Goal: Task Accomplishment & Management: Manage account settings

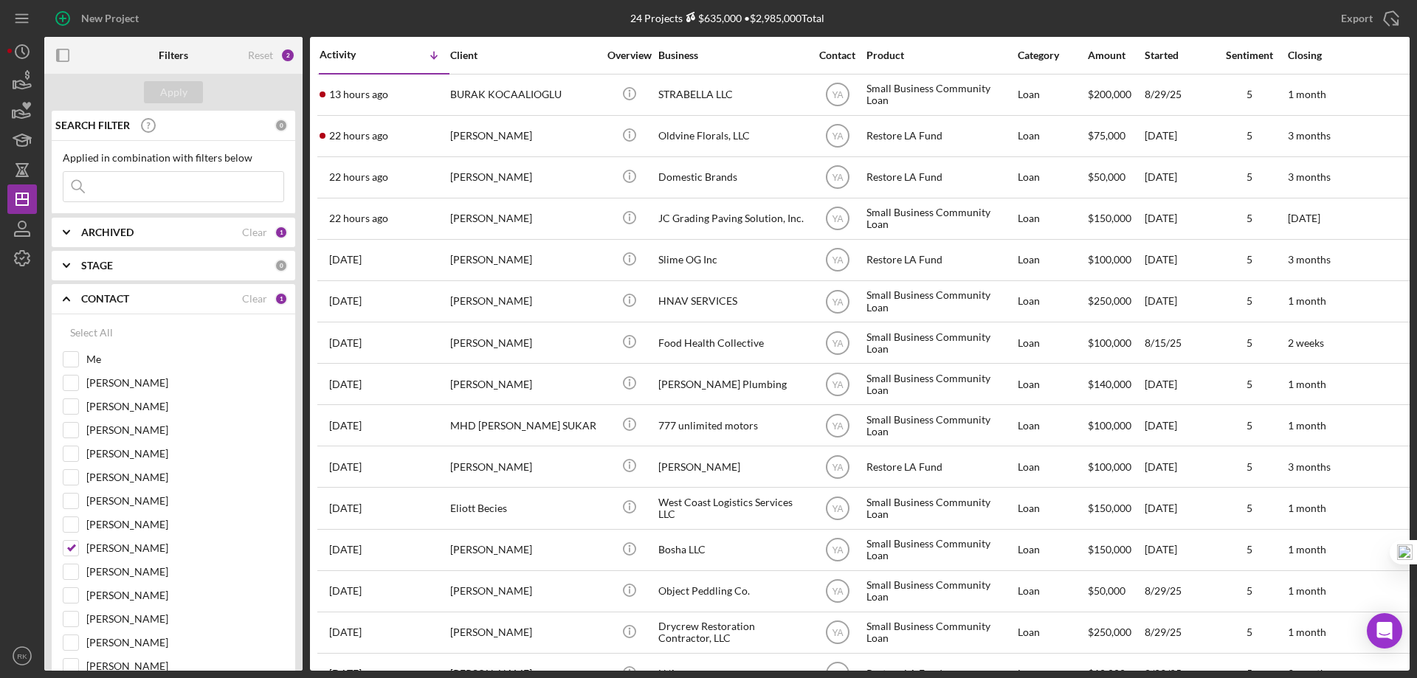
scroll to position [123, 0]
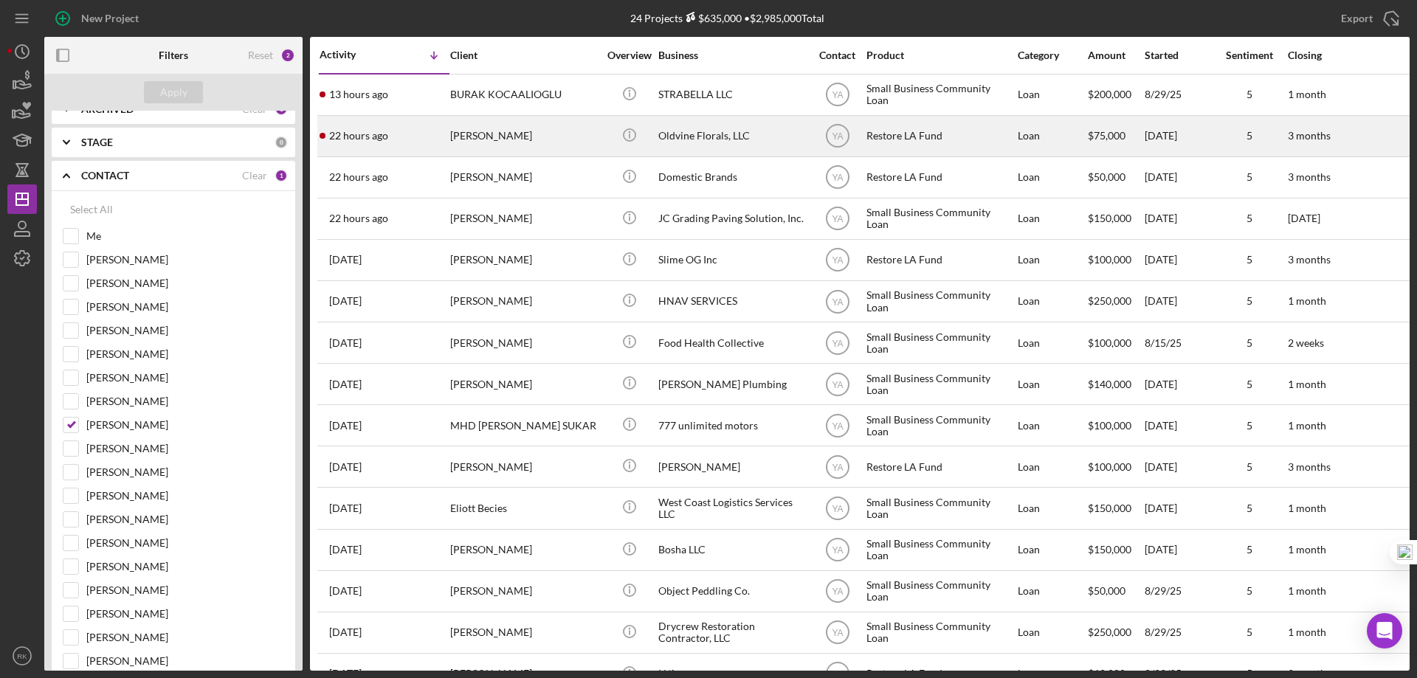
click at [692, 138] on div "Oldvine Florals, LLC" at bounding box center [732, 136] width 148 height 39
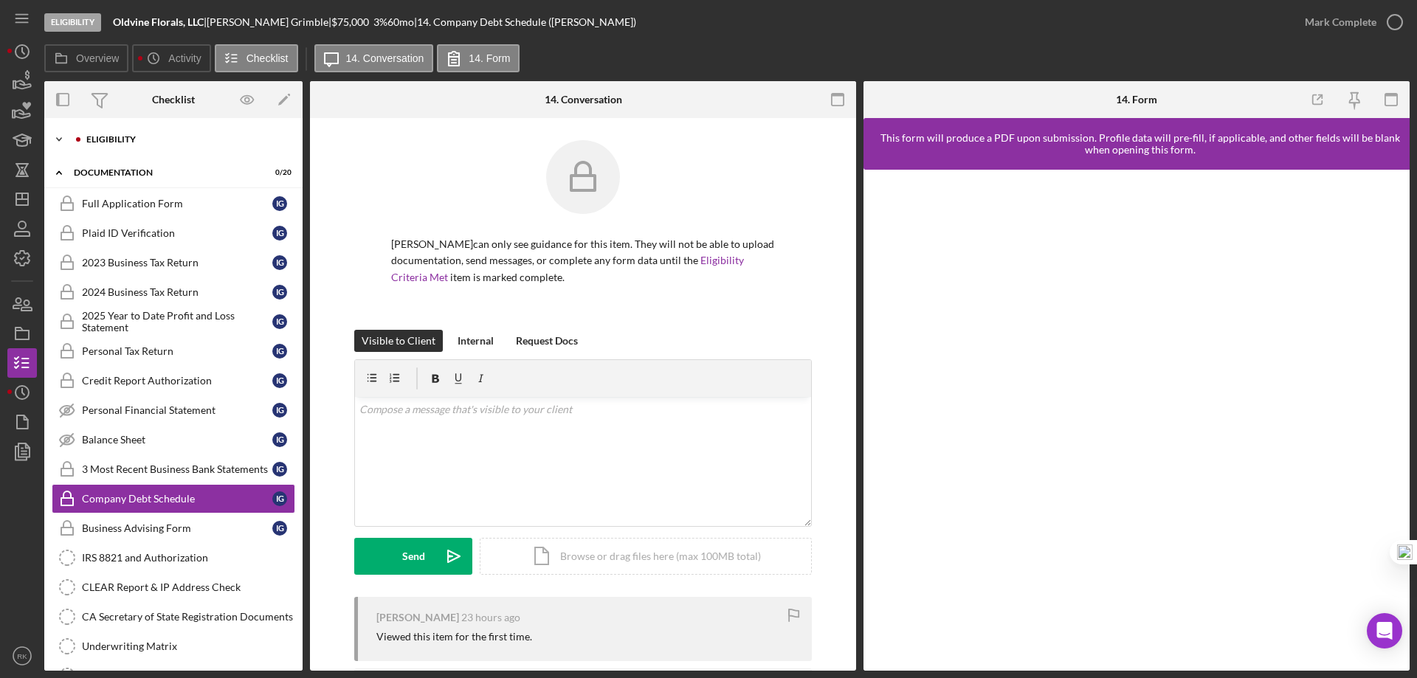
click at [103, 146] on div "Icon/Expander Eligibility 0 / 7" at bounding box center [173, 140] width 258 height 30
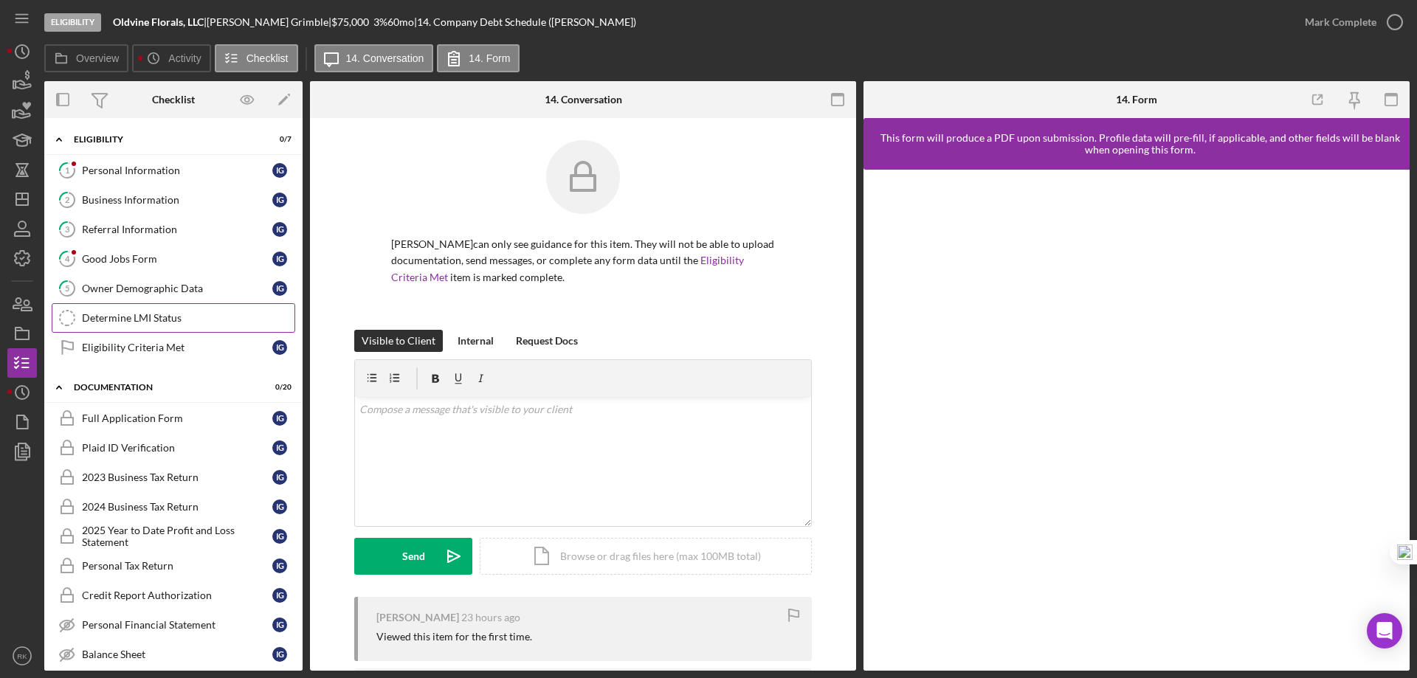
click at [133, 321] on div "Determine LMI Status" at bounding box center [188, 318] width 213 height 12
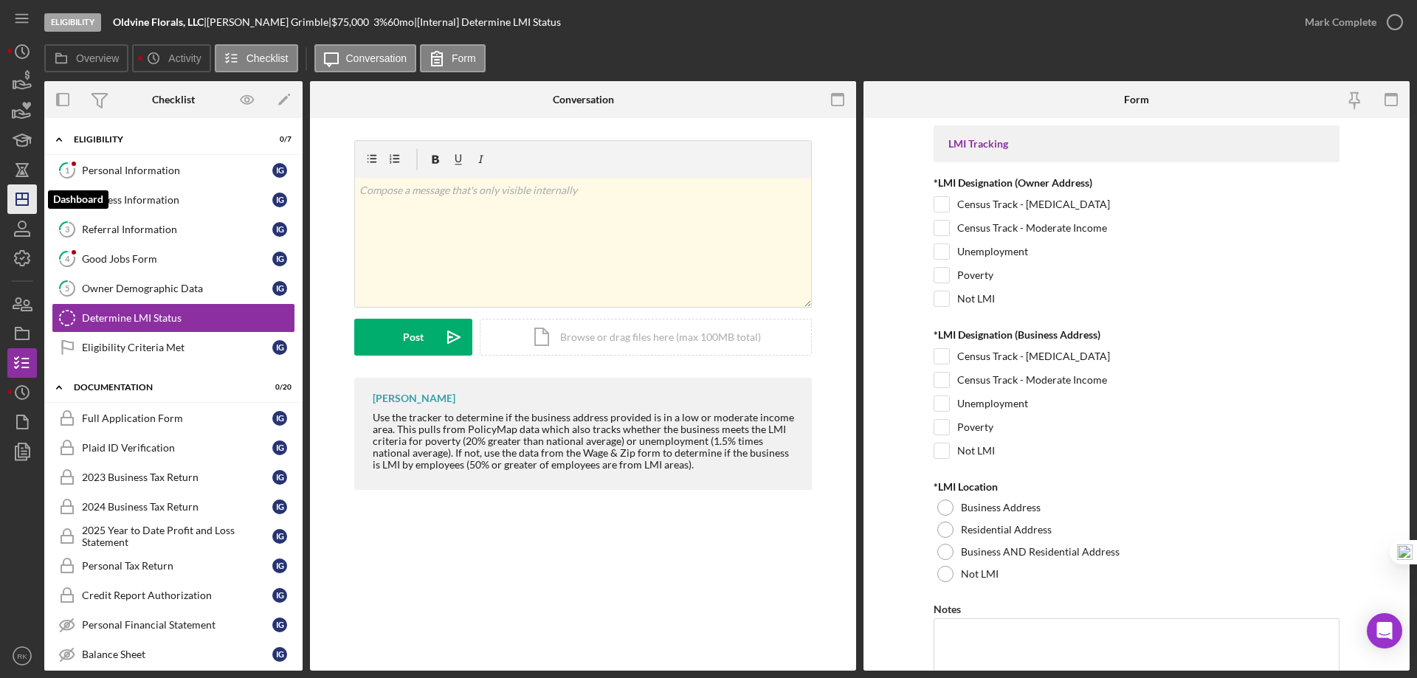
click at [32, 193] on icon "Icon/Dashboard" at bounding box center [22, 199] width 37 height 37
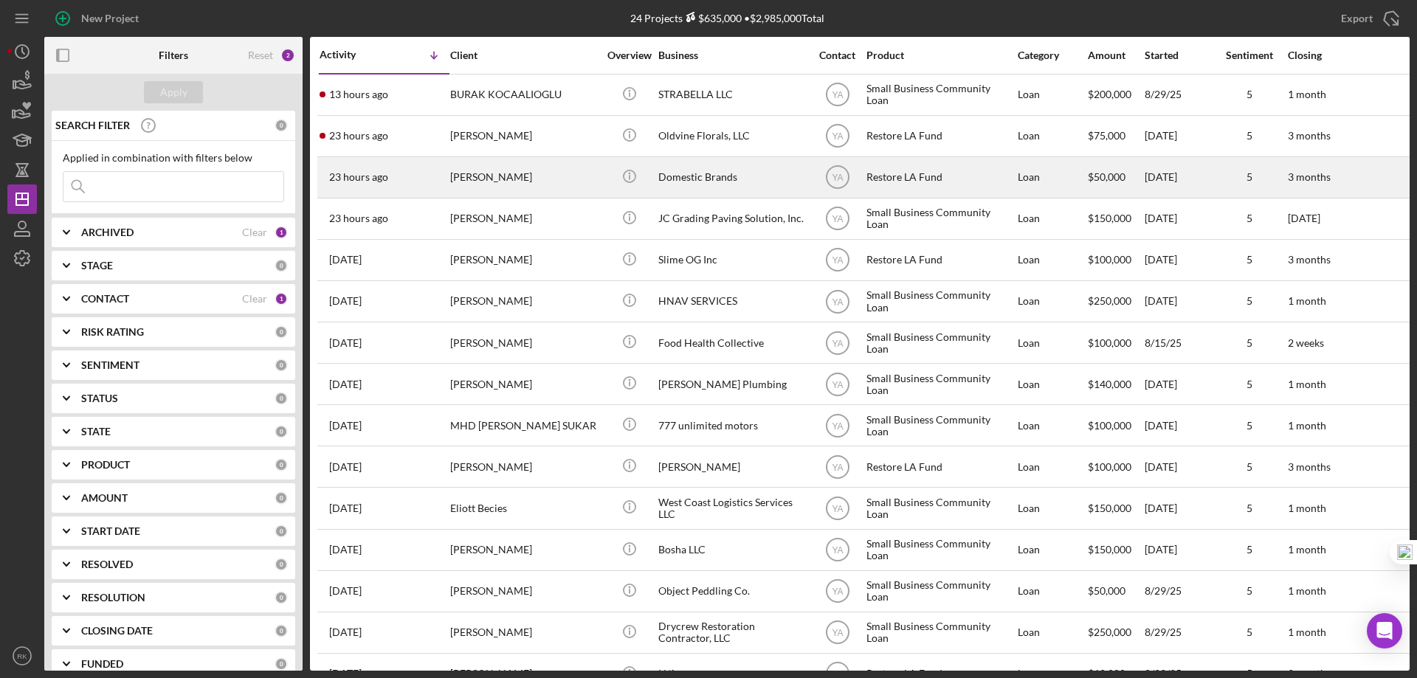
click at [706, 180] on div "Domestic Brands" at bounding box center [732, 177] width 148 height 39
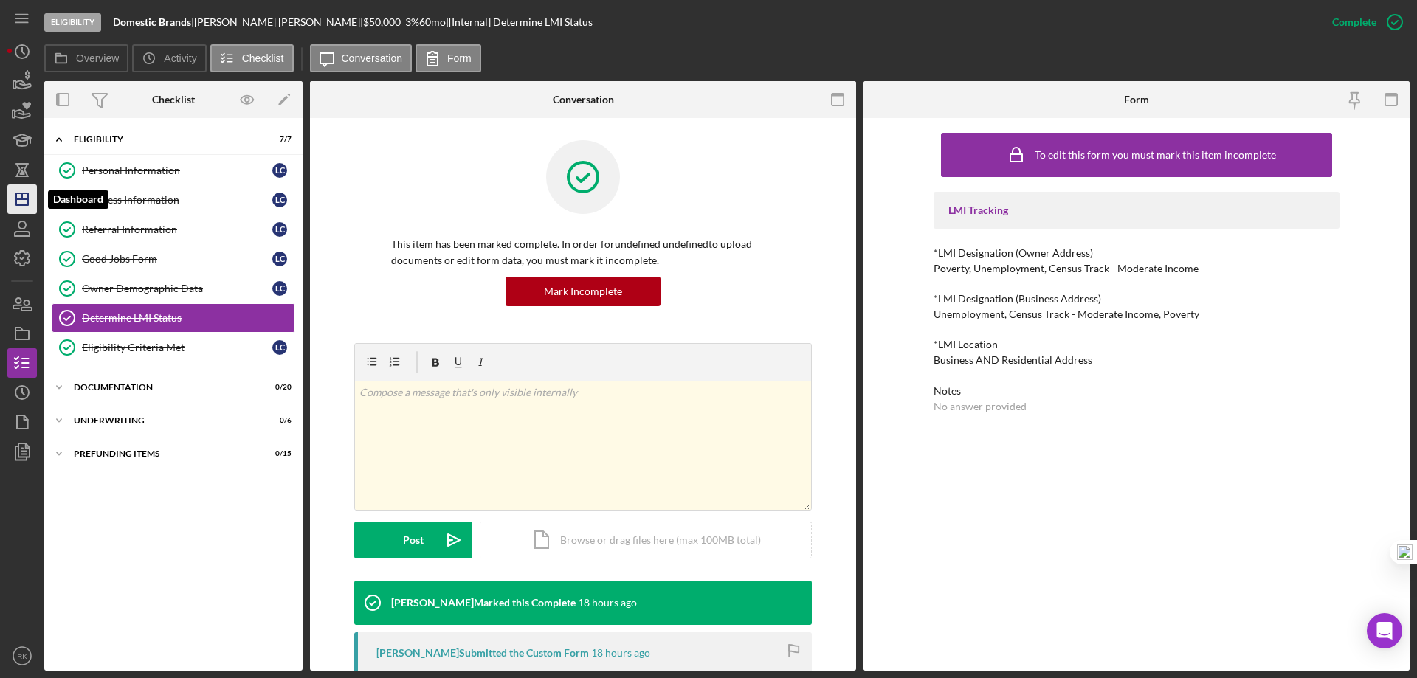
click at [24, 202] on icon "Icon/Dashboard" at bounding box center [22, 199] width 37 height 37
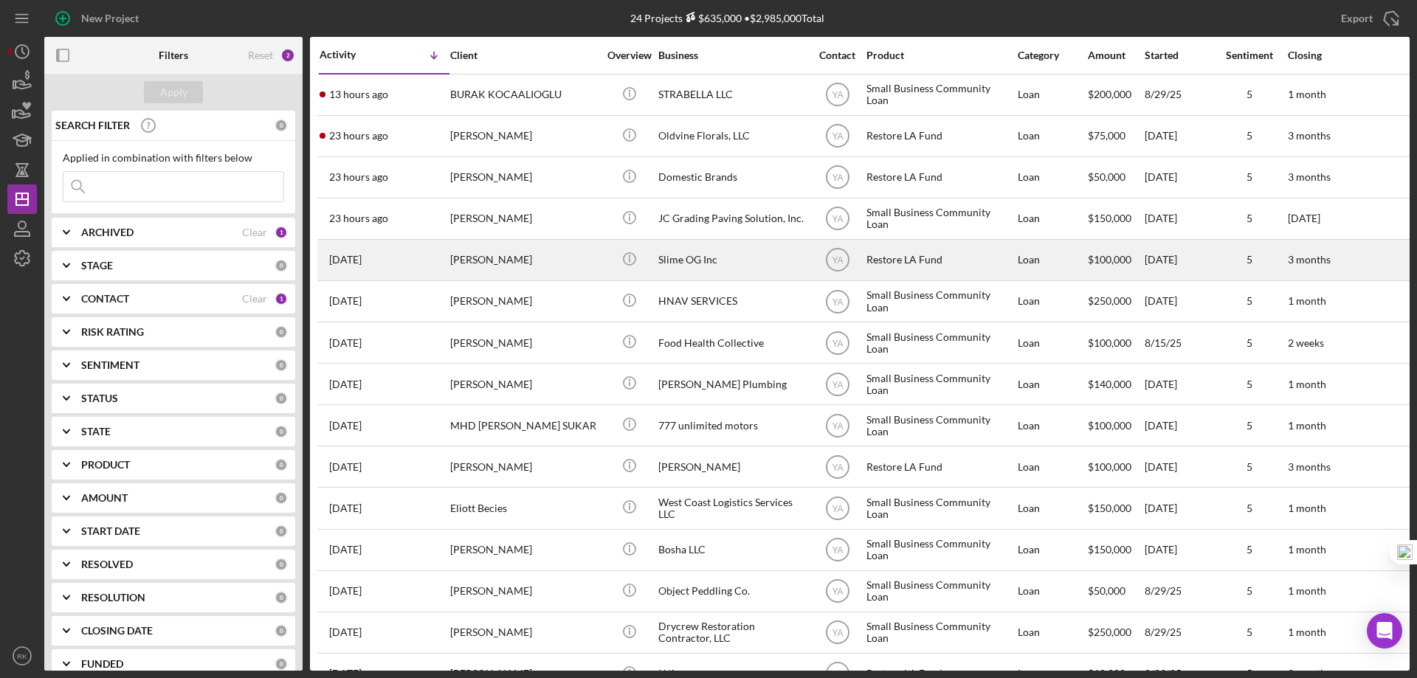
click at [895, 258] on div "Restore LA Fund" at bounding box center [941, 260] width 148 height 39
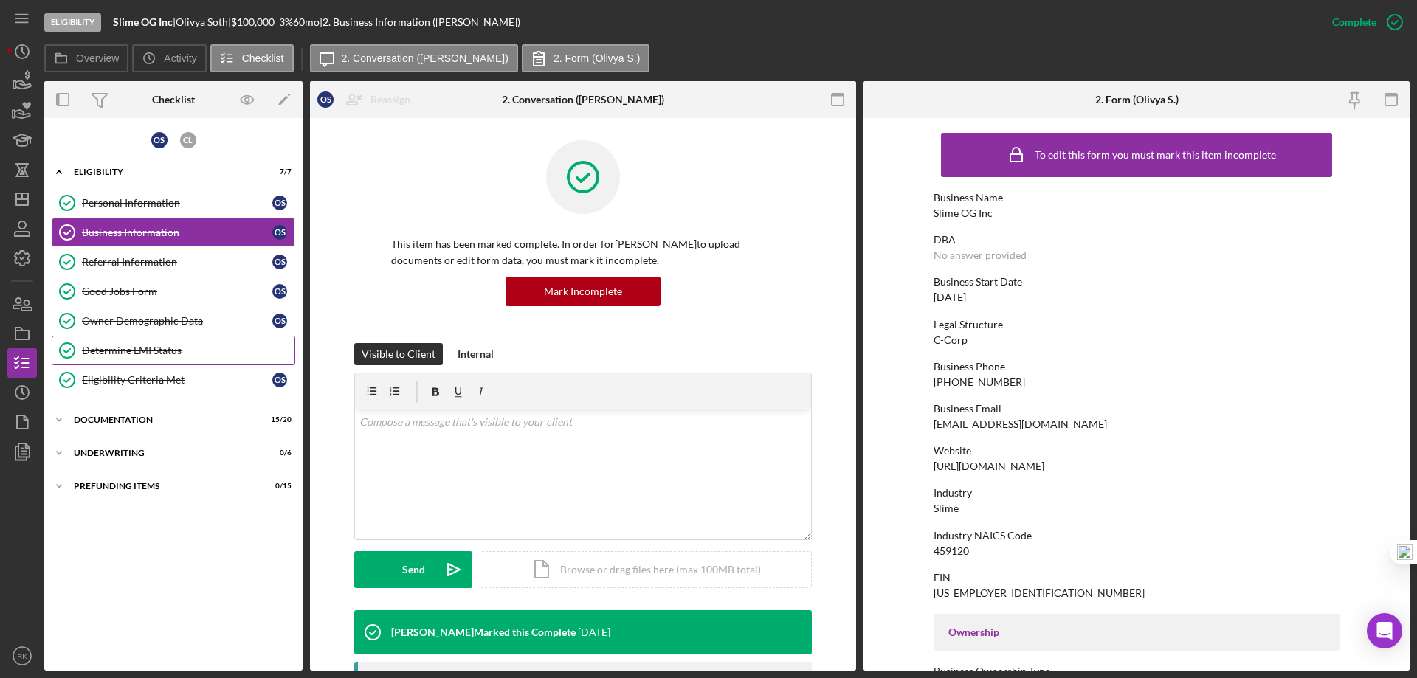
click at [156, 343] on link "Determine LMI Status Determine LMI Status" at bounding box center [174, 351] width 244 height 30
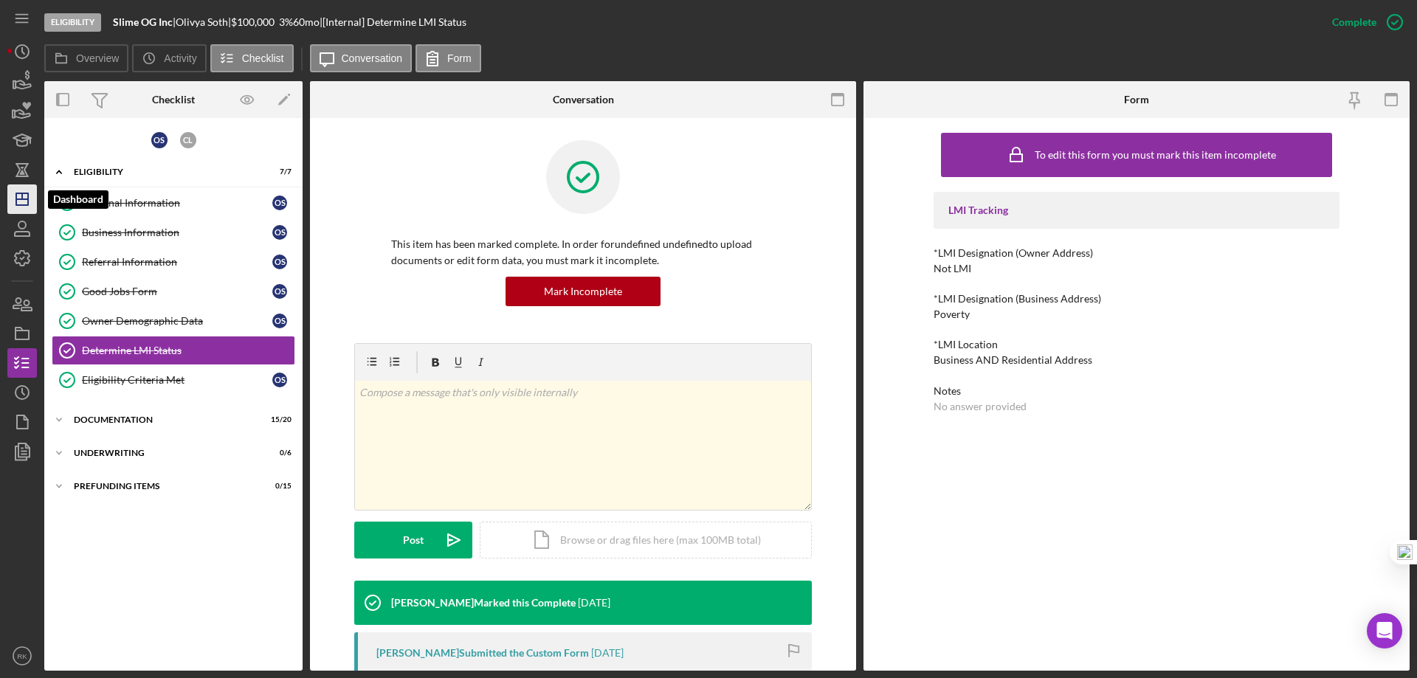
drag, startPoint x: 14, startPoint y: 197, endPoint x: 23, endPoint y: 196, distance: 8.9
click at [14, 196] on icon "Icon/Dashboard" at bounding box center [22, 199] width 37 height 37
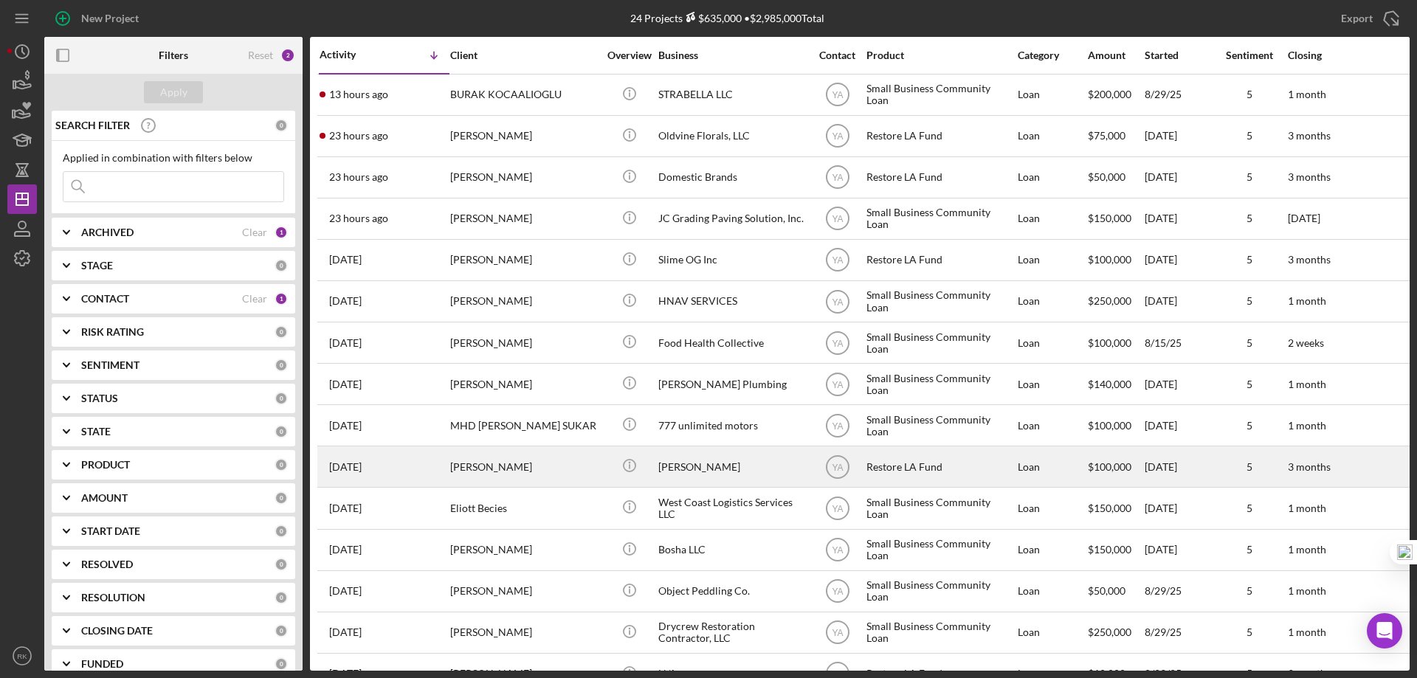
click at [920, 467] on div "Restore LA Fund" at bounding box center [941, 466] width 148 height 39
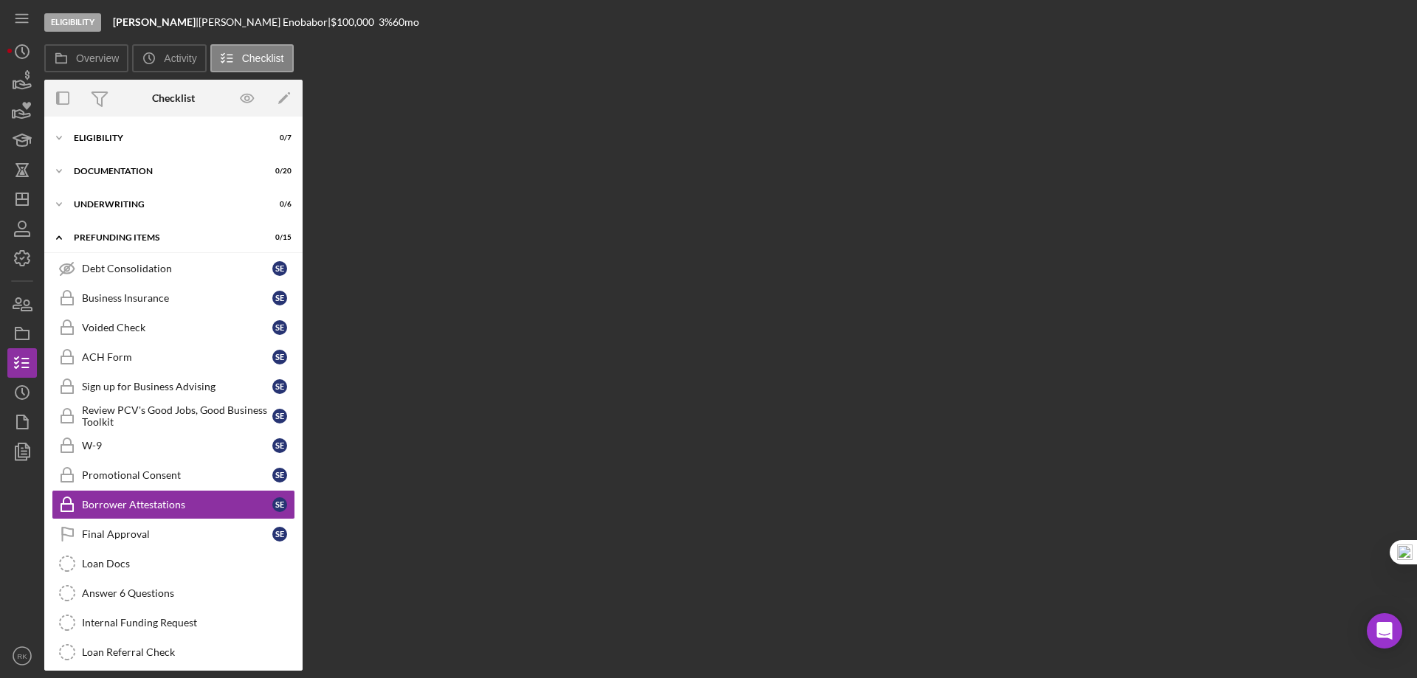
scroll to position [41, 0]
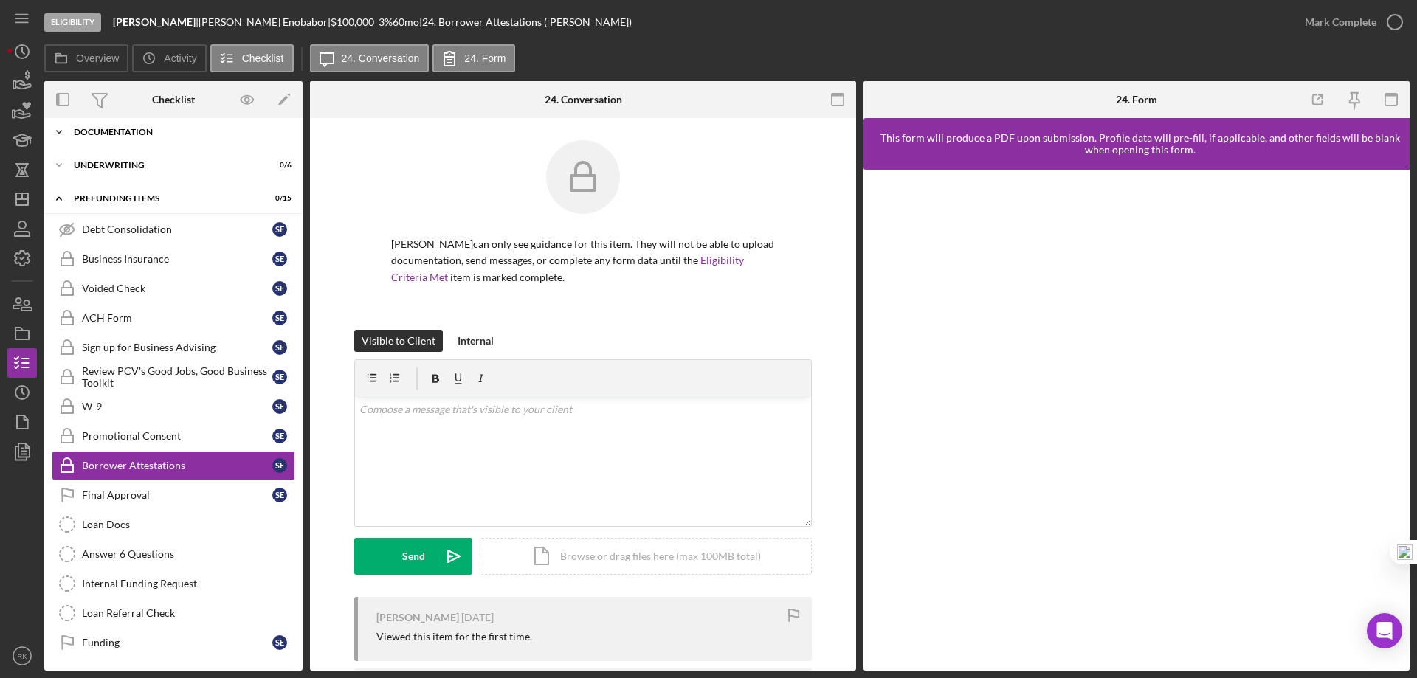
click at [96, 136] on div "Icon/Expander Documentation 0 / 20" at bounding box center [173, 132] width 258 height 30
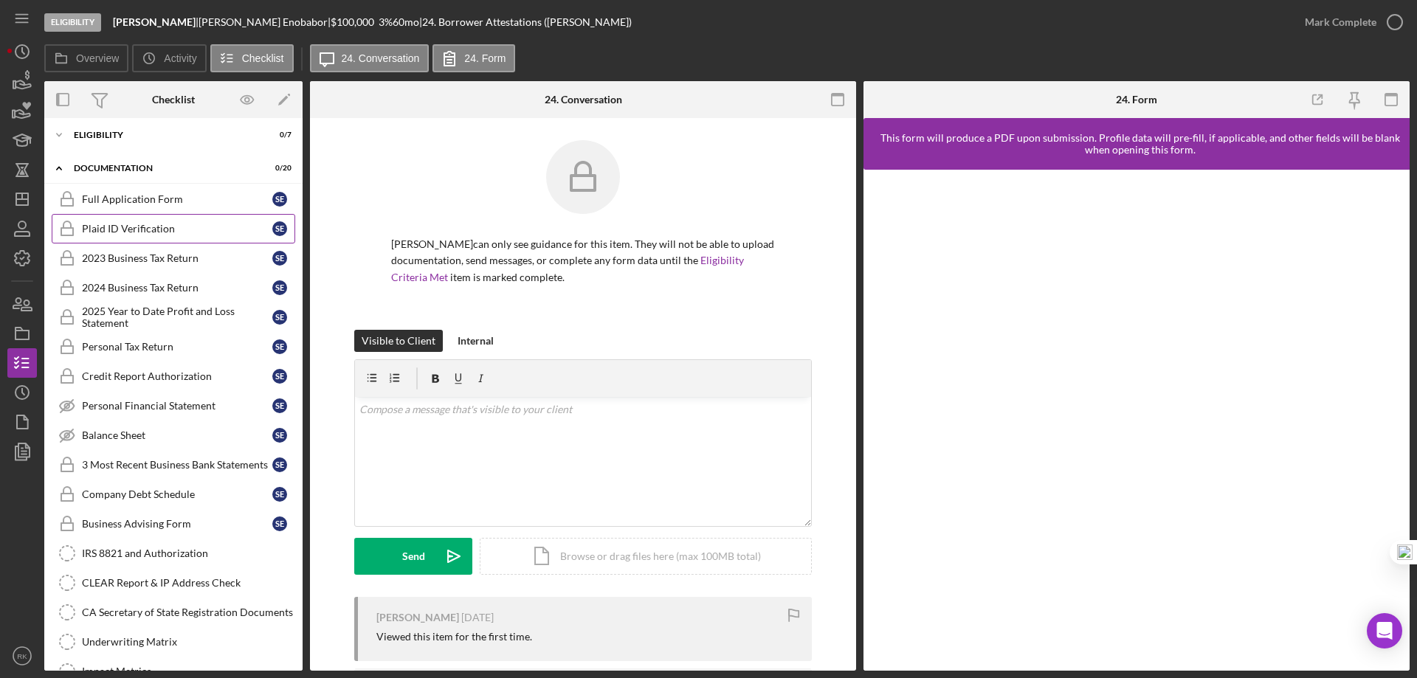
scroll to position [0, 0]
click at [106, 145] on div "Icon/Expander Eligibility 0 / 7" at bounding box center [173, 140] width 258 height 30
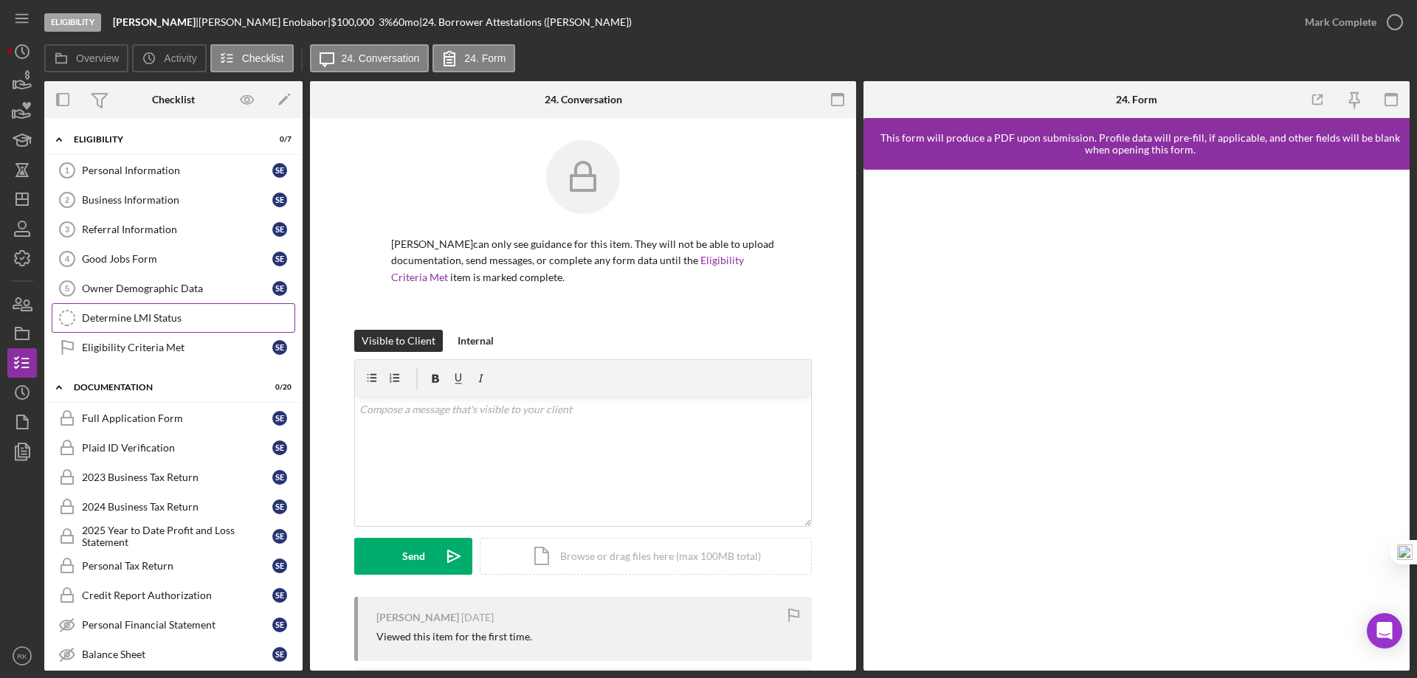
click at [145, 314] on div "Determine LMI Status" at bounding box center [188, 318] width 213 height 12
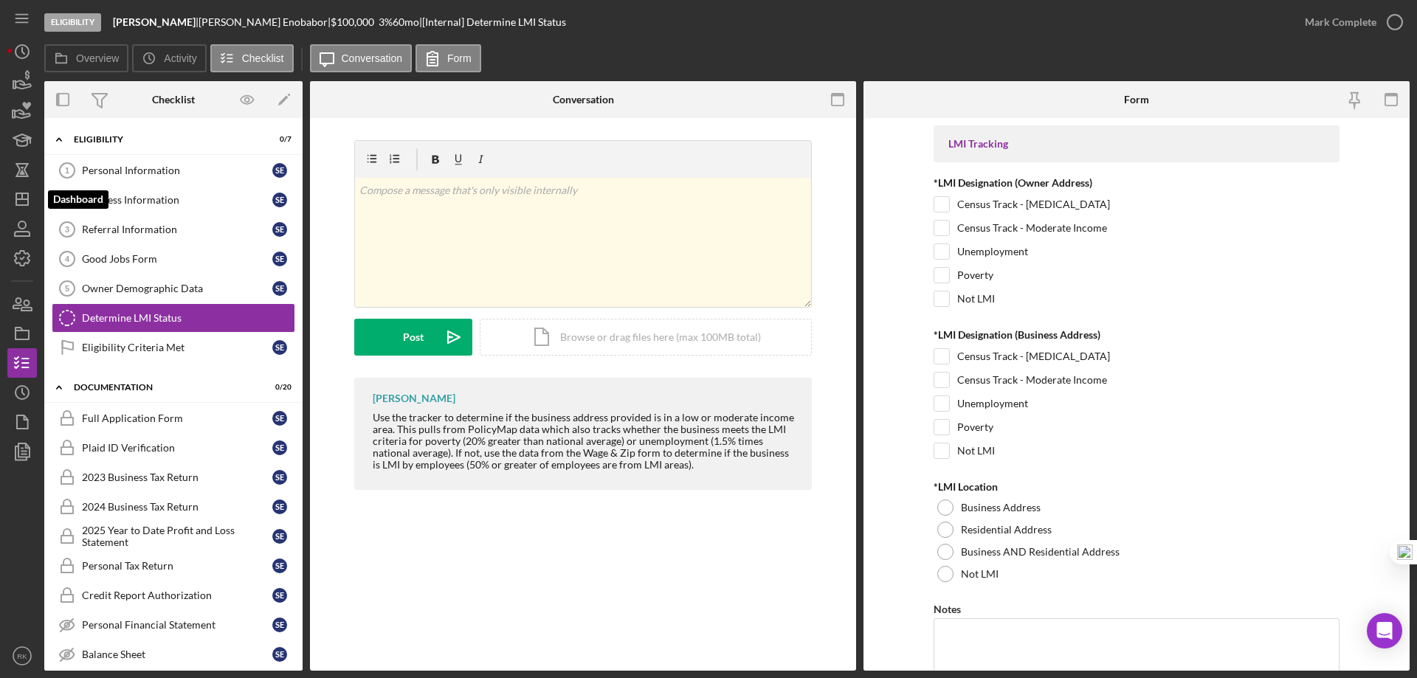
drag, startPoint x: 30, startPoint y: 198, endPoint x: 39, endPoint y: 202, distance: 10.6
click at [30, 198] on icon "Icon/Dashboard" at bounding box center [22, 199] width 37 height 37
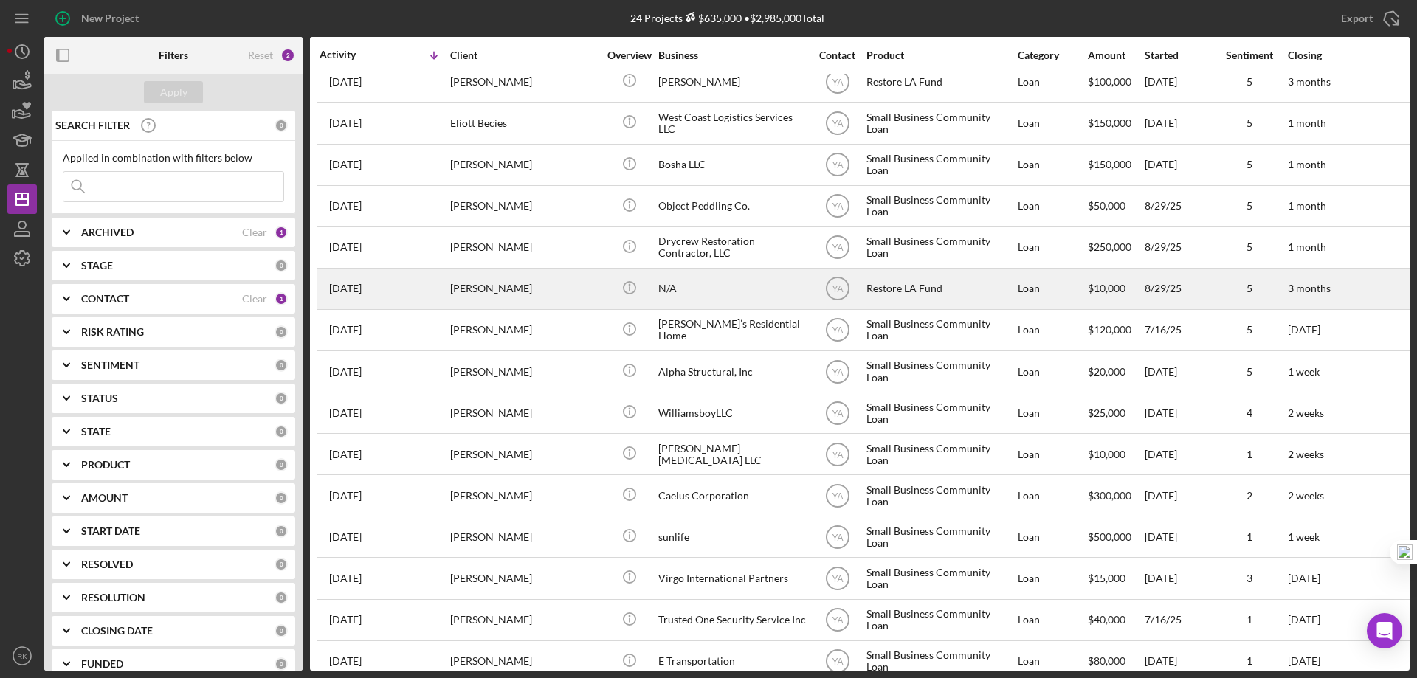
scroll to position [416, 0]
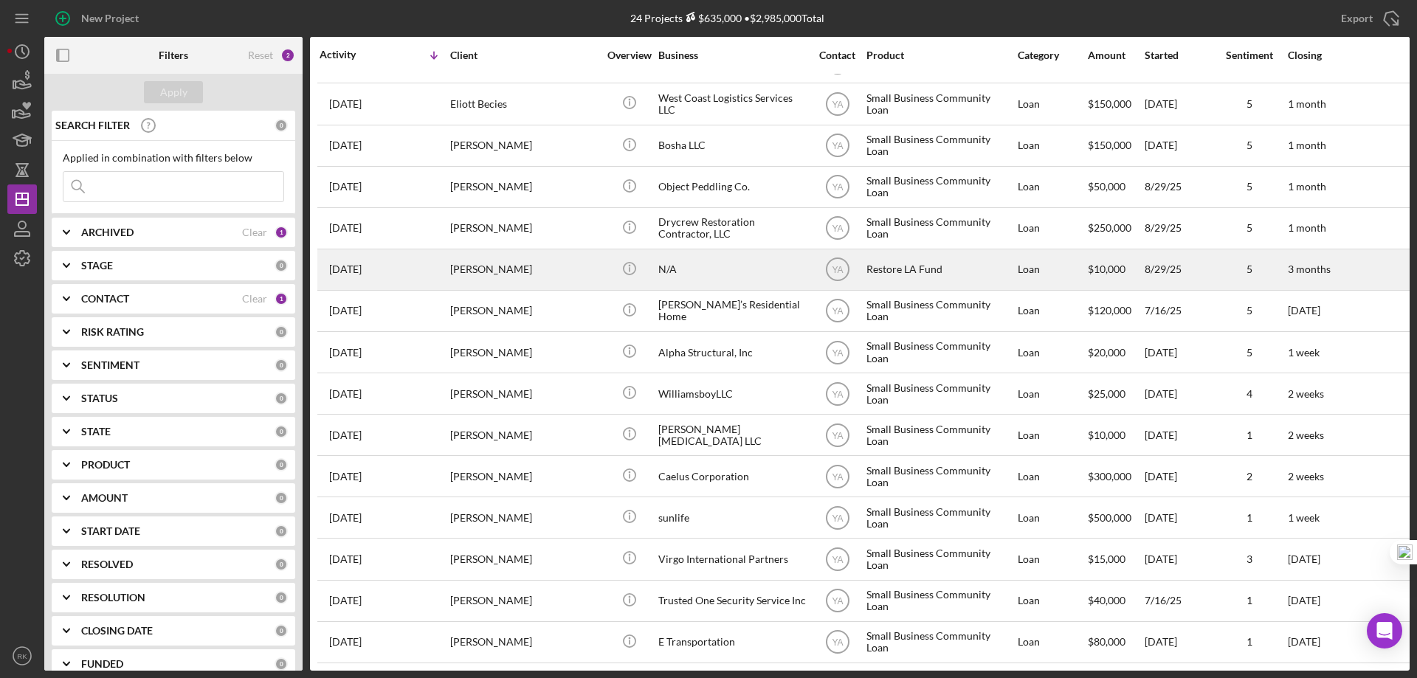
click at [715, 264] on div "N/A" at bounding box center [732, 269] width 148 height 39
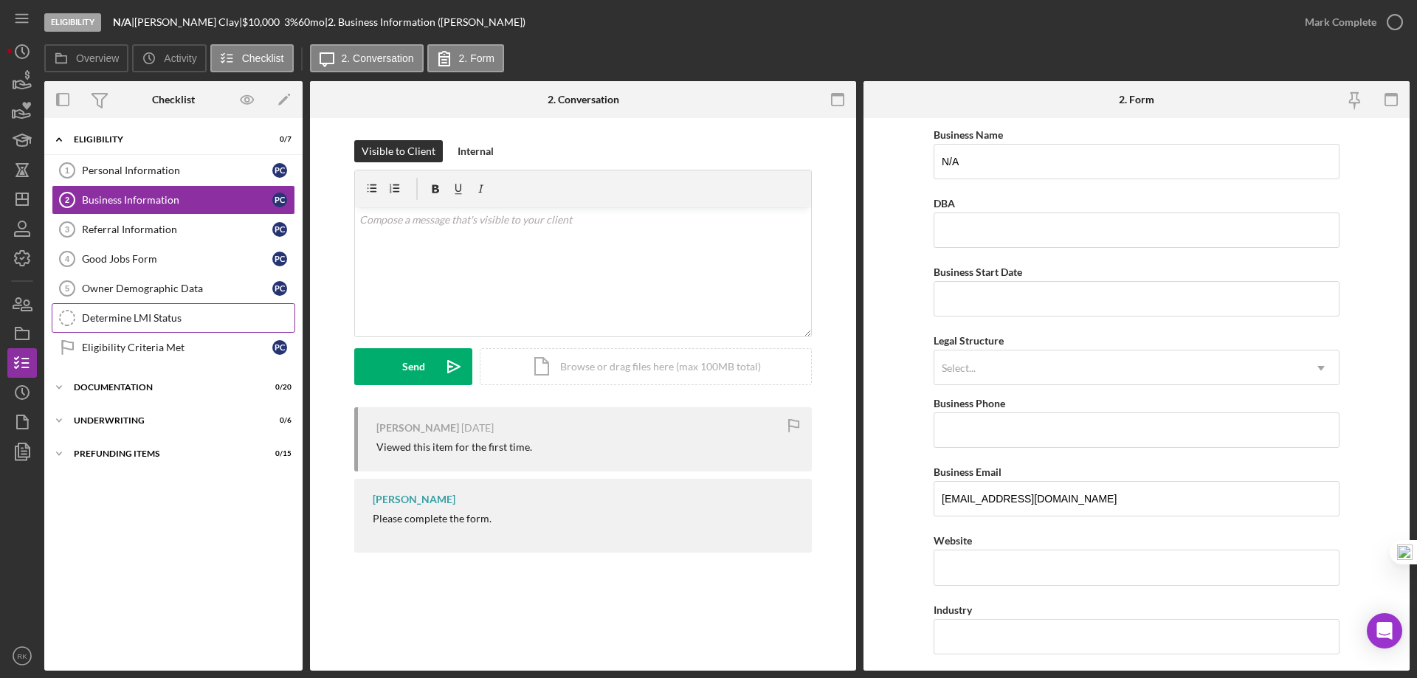
click at [147, 315] on div "Determine LMI Status" at bounding box center [188, 318] width 213 height 12
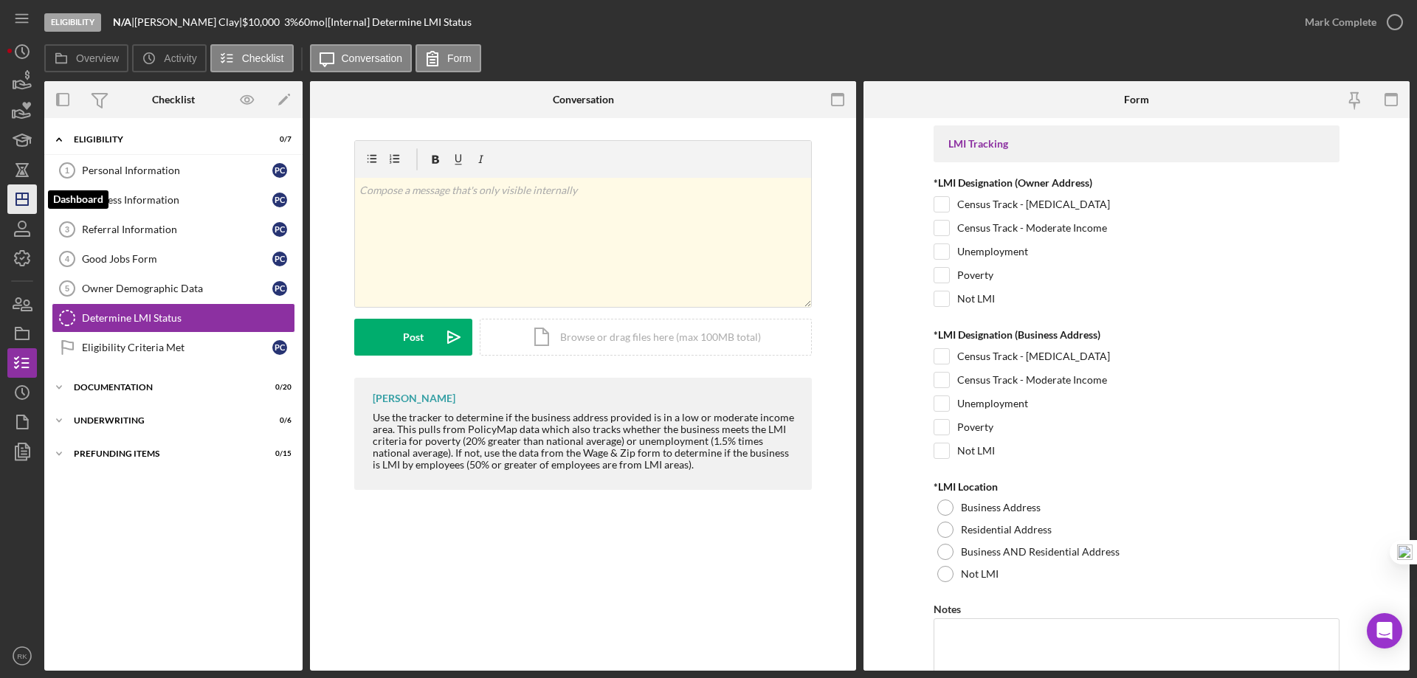
drag, startPoint x: 20, startPoint y: 196, endPoint x: 20, endPoint y: 215, distance: 18.5
click at [20, 196] on icon "Icon/Dashboard" at bounding box center [22, 199] width 37 height 37
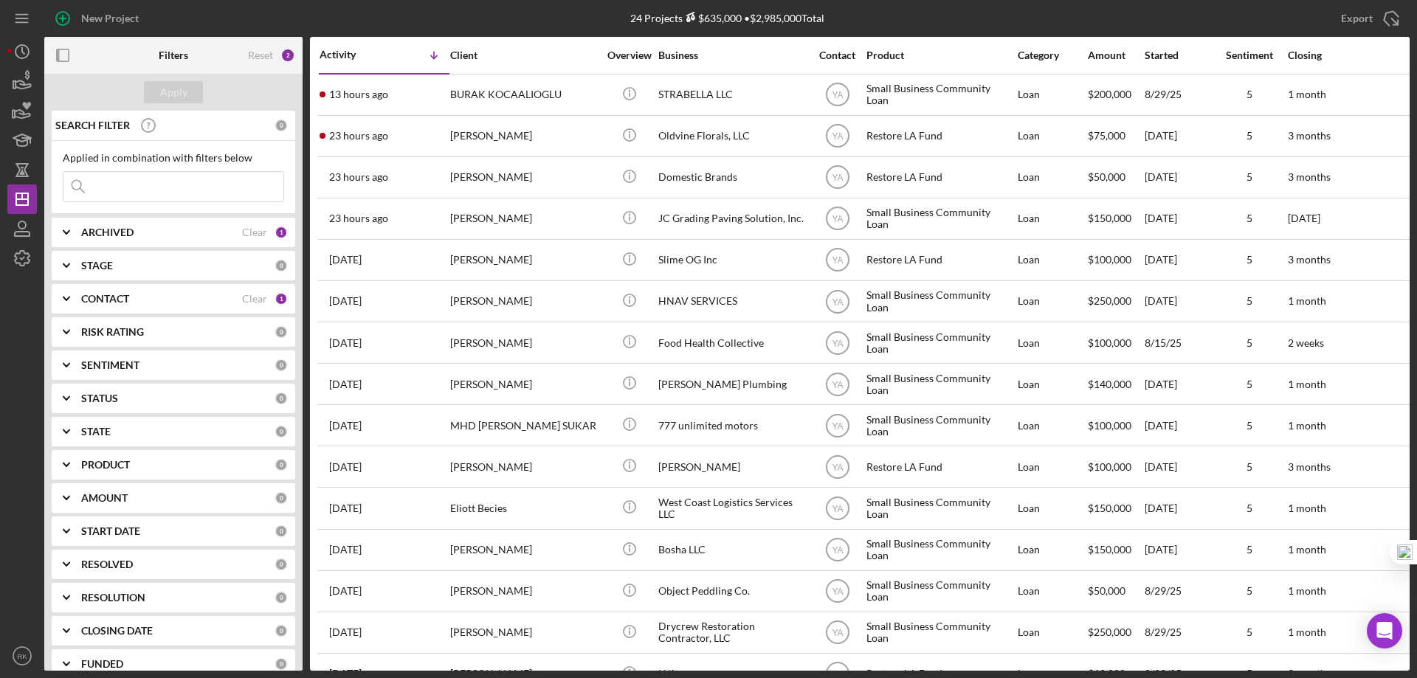
click at [107, 301] on b "CONTACT" at bounding box center [105, 299] width 48 height 12
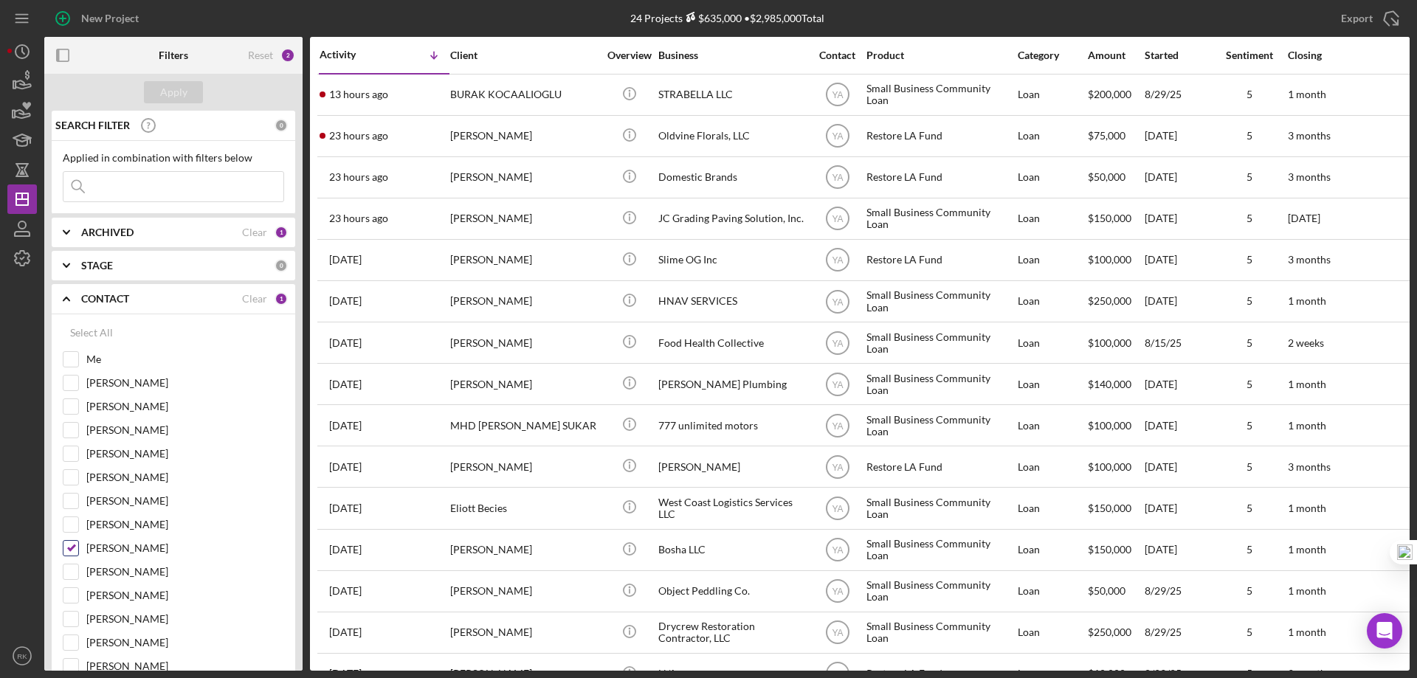
click at [69, 544] on input "[PERSON_NAME]" at bounding box center [70, 548] width 15 height 15
checkbox input "false"
click at [70, 502] on input "[PERSON_NAME]" at bounding box center [70, 501] width 15 height 15
checkbox input "true"
click at [173, 86] on div "Apply" at bounding box center [173, 92] width 27 height 22
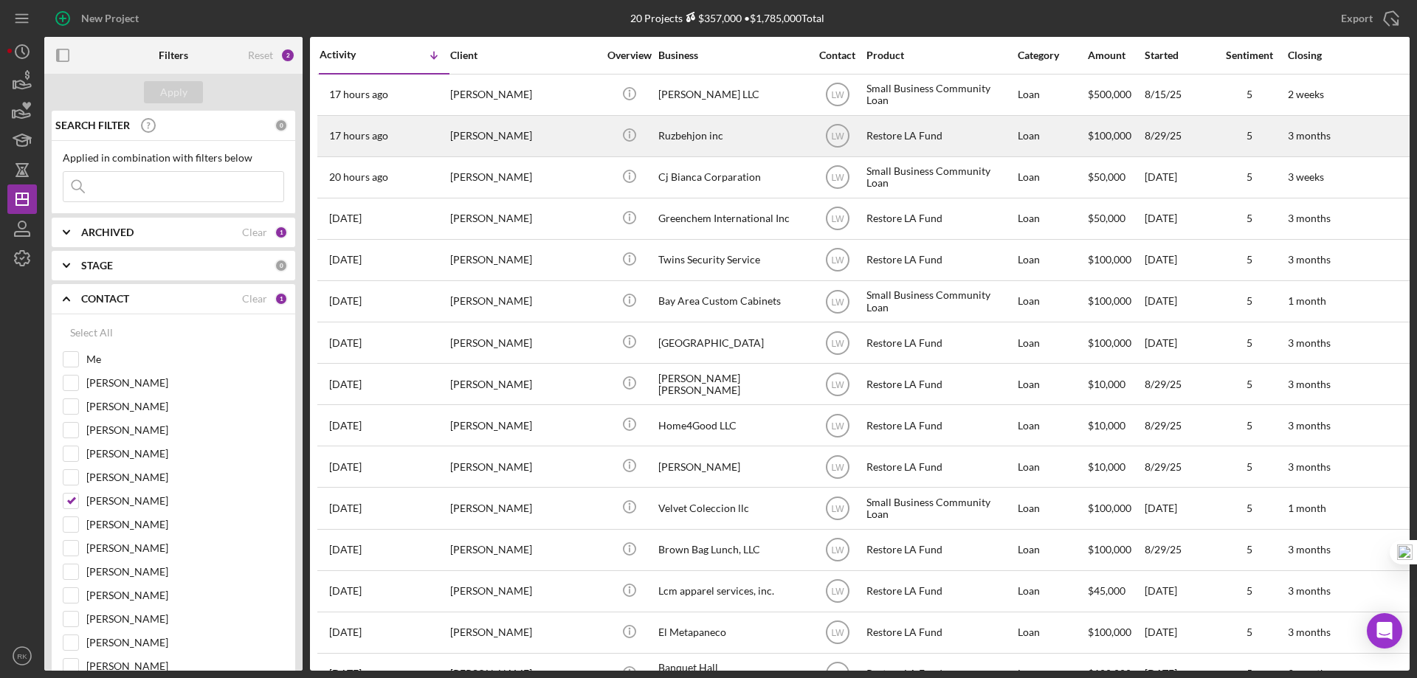
click at [690, 140] on div "Ruzbehjon inc" at bounding box center [732, 136] width 148 height 39
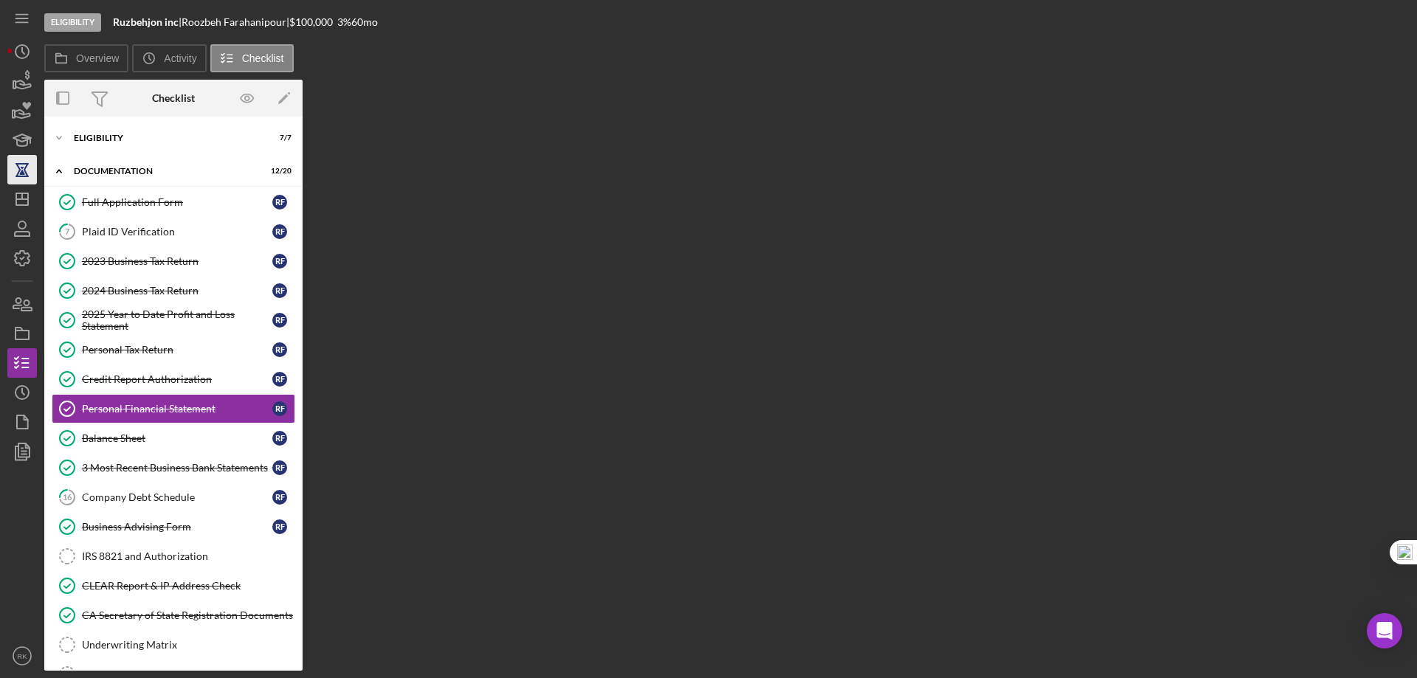
scroll to position [16, 0]
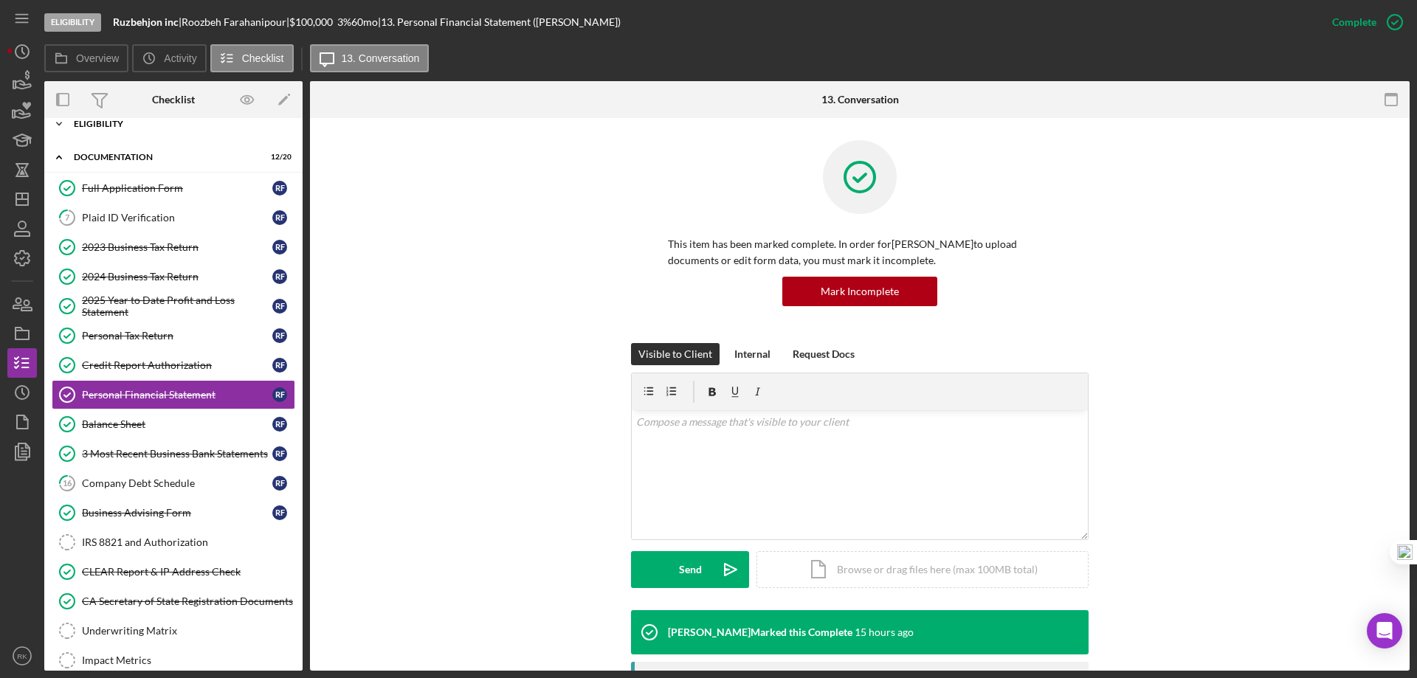
click at [106, 132] on div "Icon/Expander Eligibility 7 / 7" at bounding box center [173, 124] width 258 height 30
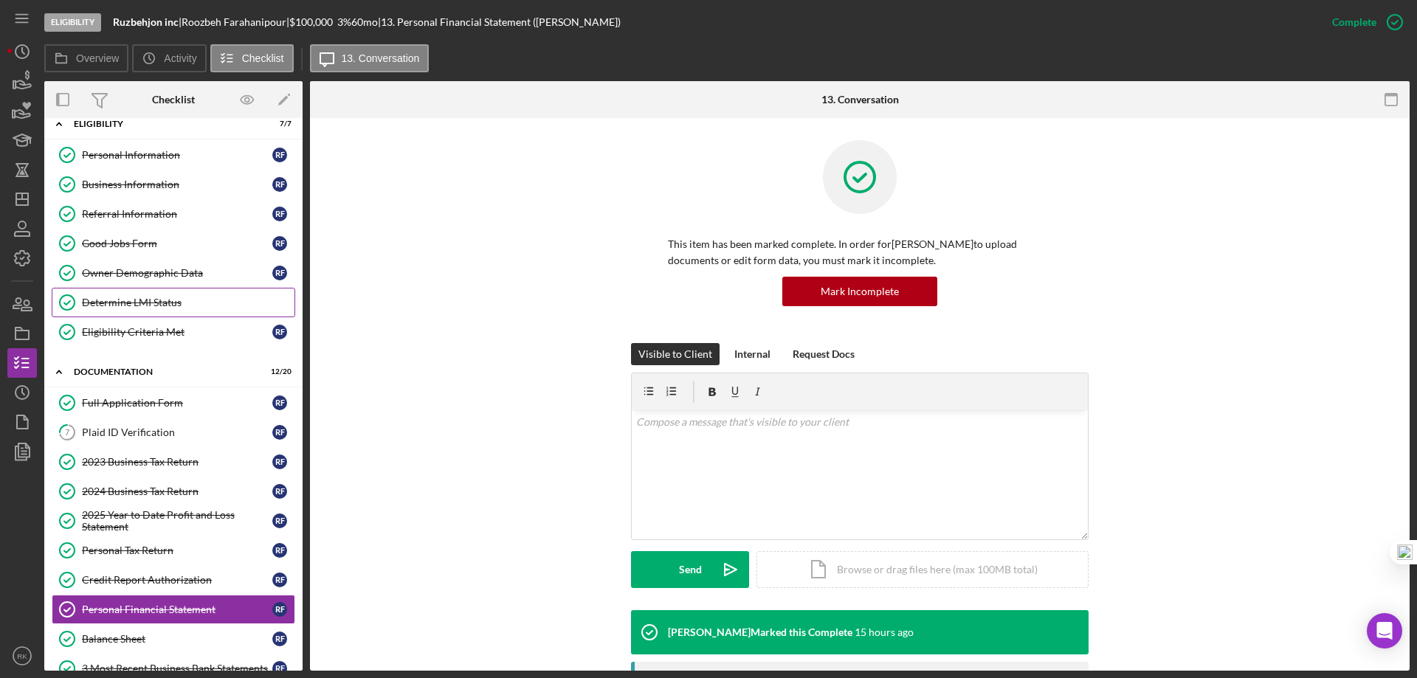
click at [153, 298] on div "Determine LMI Status" at bounding box center [188, 303] width 213 height 12
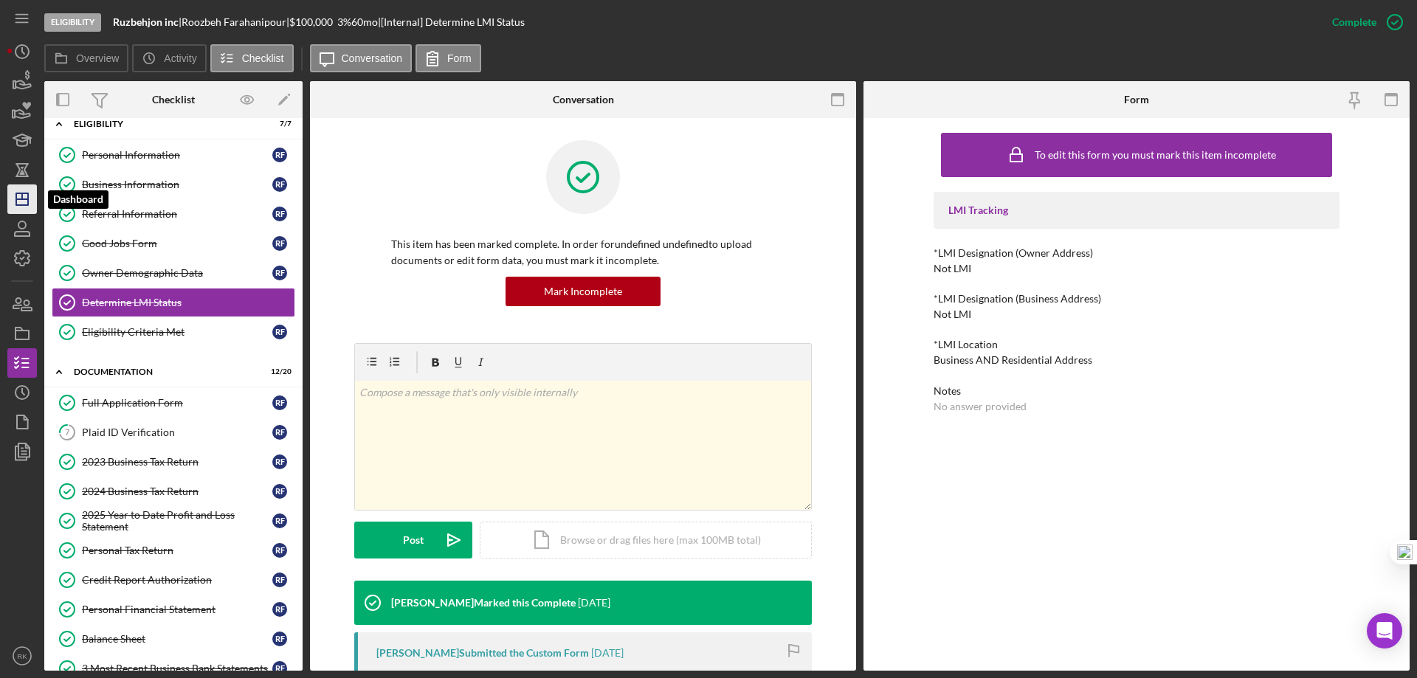
click at [25, 204] on icon "Icon/Dashboard" at bounding box center [22, 199] width 37 height 37
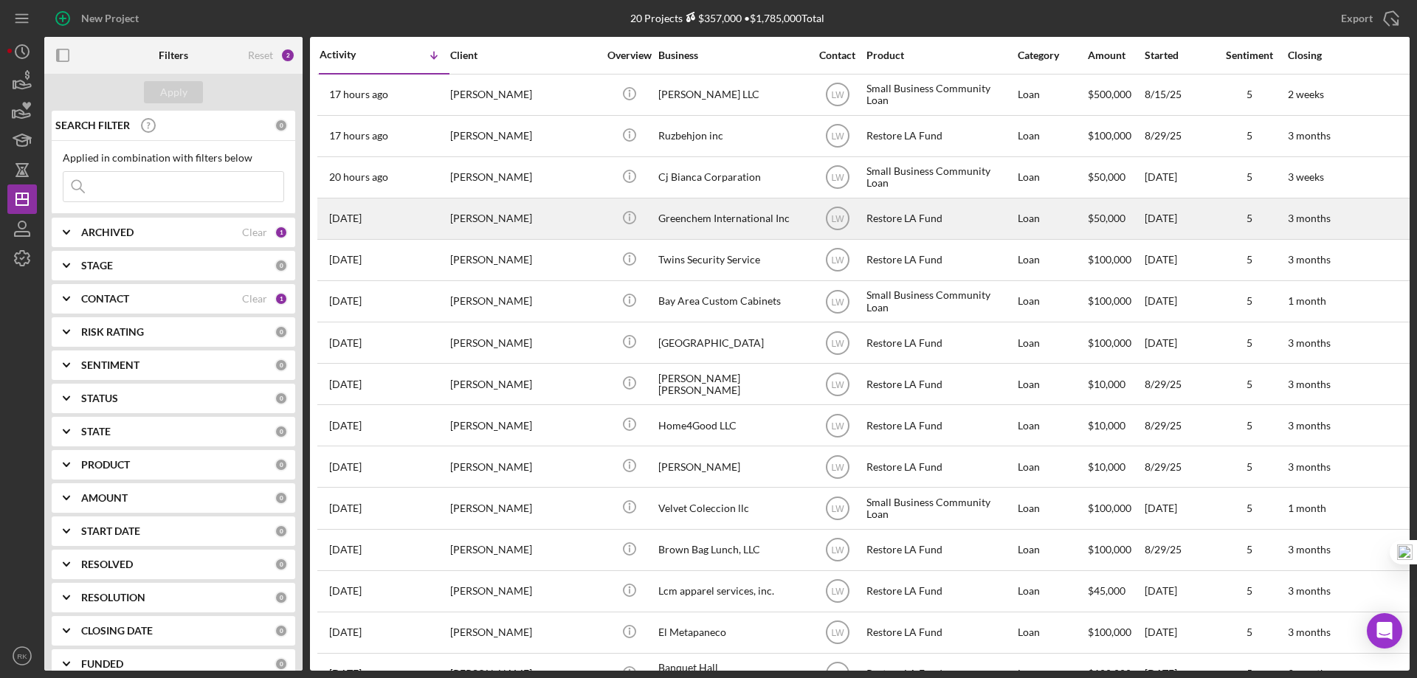
click at [734, 218] on div "Greenchem International Inc" at bounding box center [732, 218] width 148 height 39
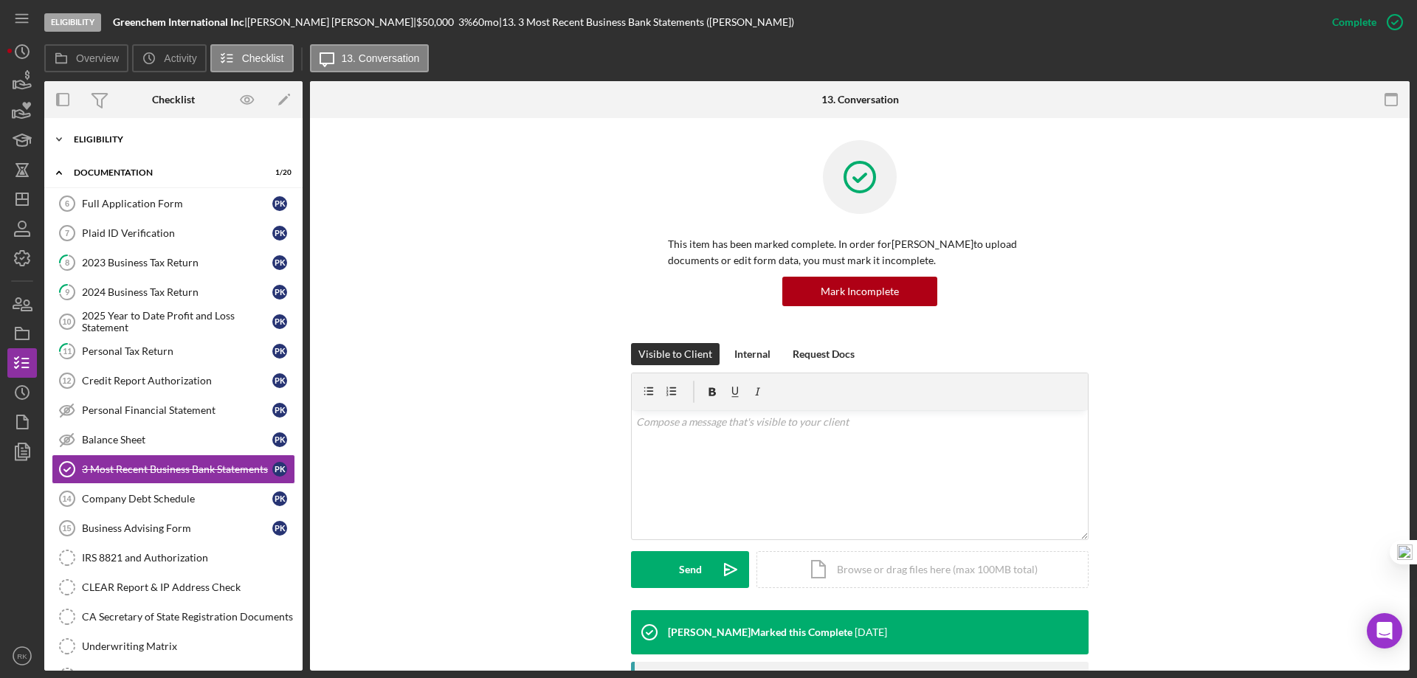
click at [117, 146] on div "Icon/Expander Eligibility 7 / 7" at bounding box center [173, 140] width 258 height 30
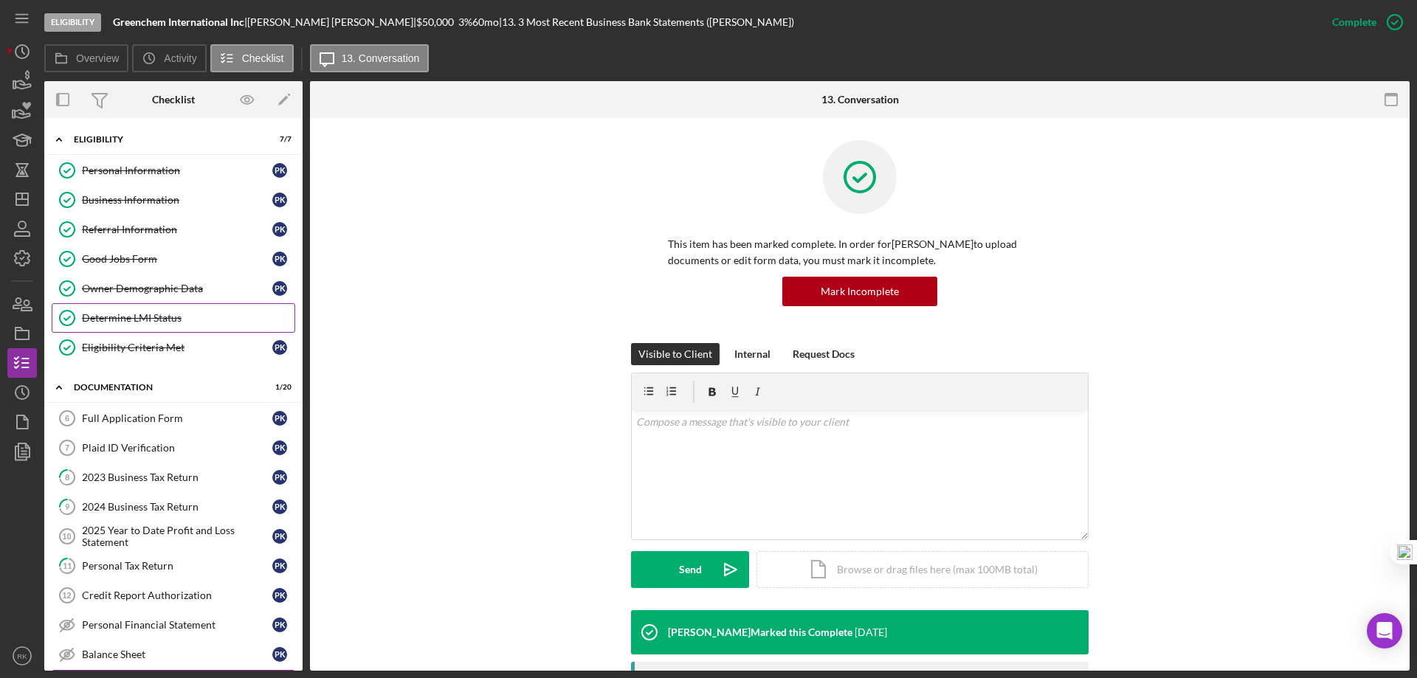
click at [143, 313] on div "Determine LMI Status" at bounding box center [188, 318] width 213 height 12
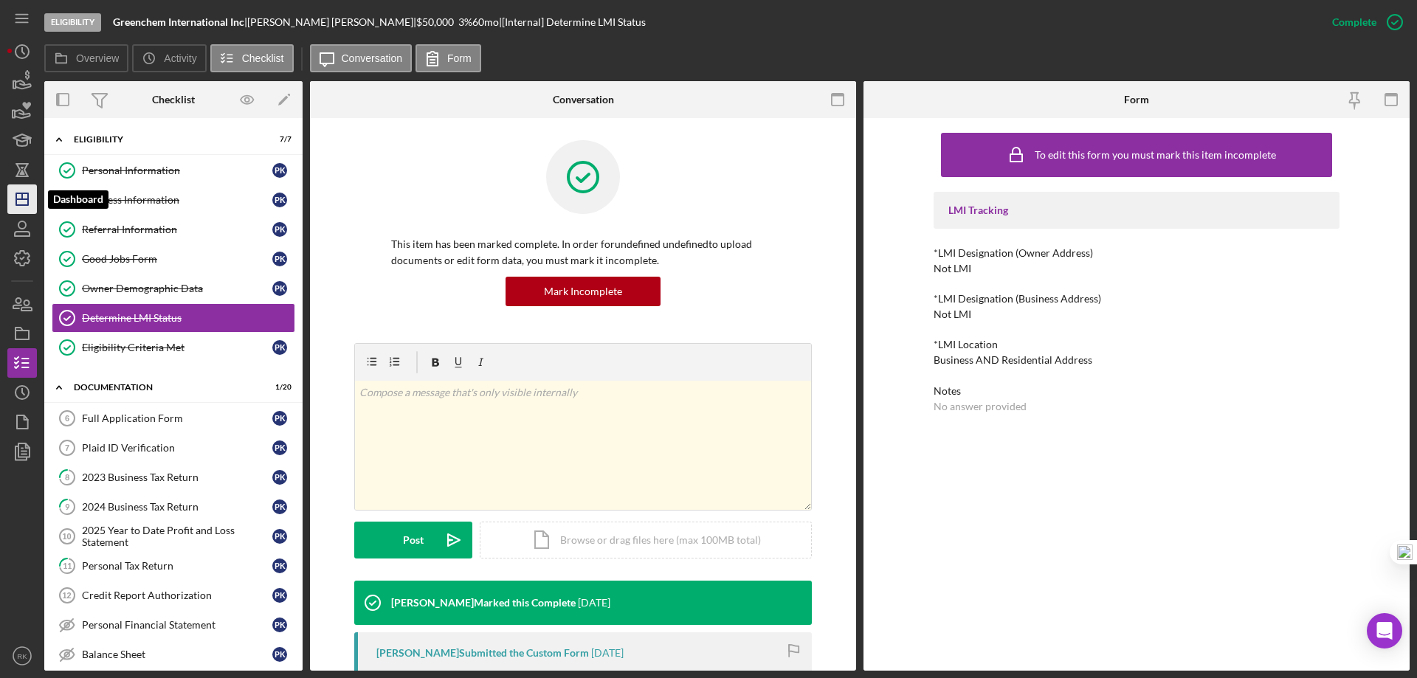
drag, startPoint x: 21, startPoint y: 199, endPoint x: 26, endPoint y: 208, distance: 10.3
click at [21, 199] on line "button" at bounding box center [22, 199] width 12 height 0
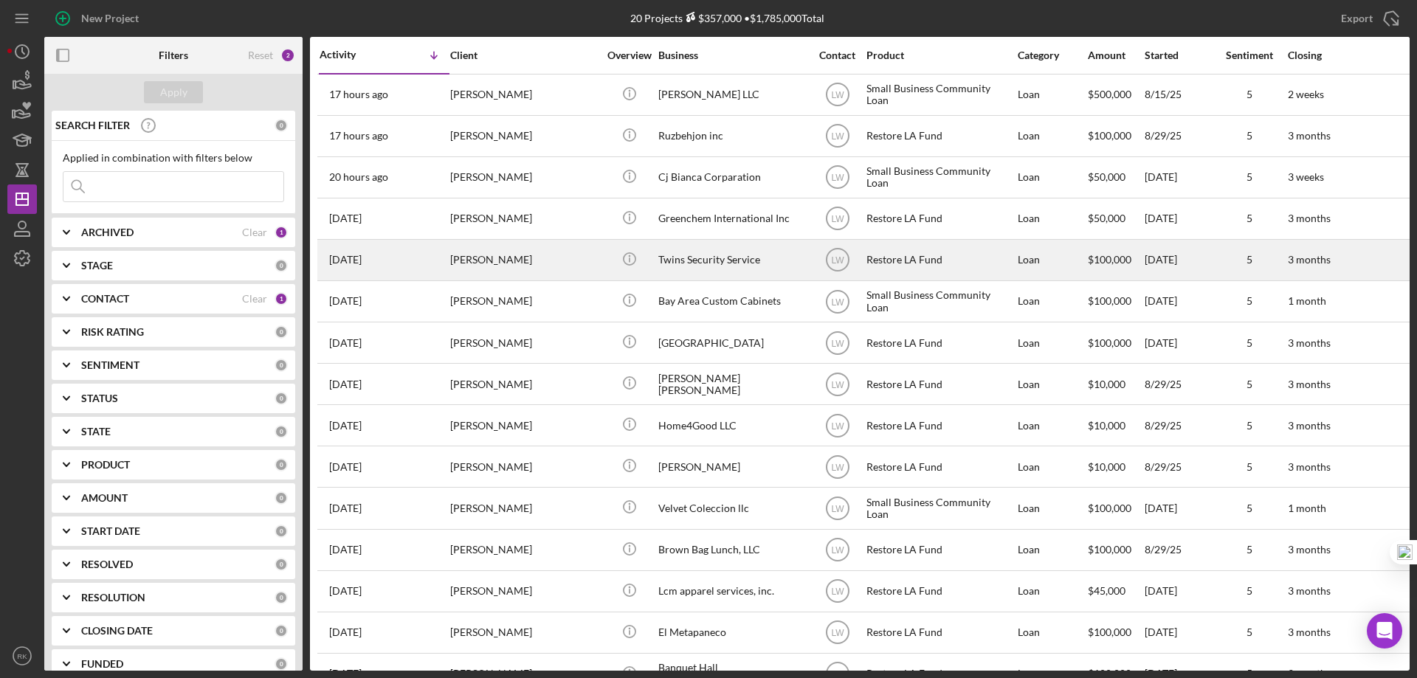
click at [730, 261] on div "Twins Security Service" at bounding box center [732, 260] width 148 height 39
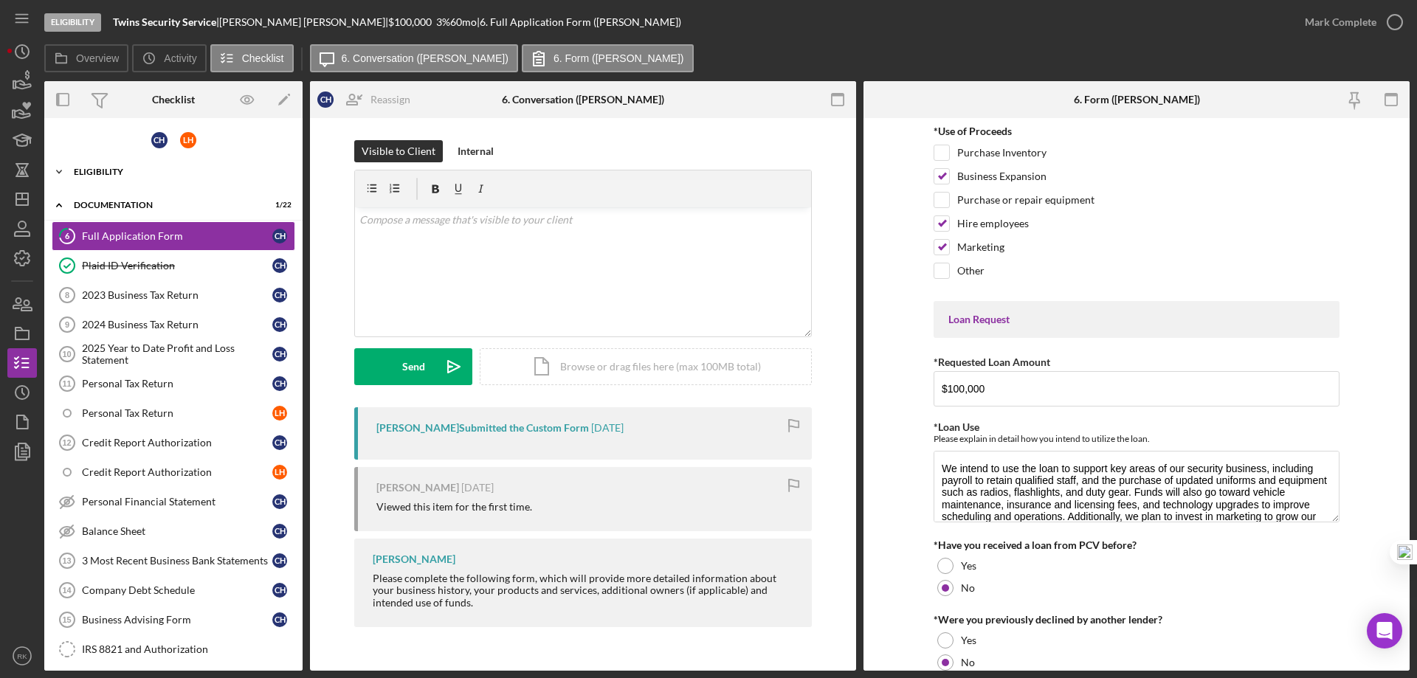
click at [97, 181] on div "Icon/Expander Eligibility 7 / 8" at bounding box center [173, 172] width 258 height 30
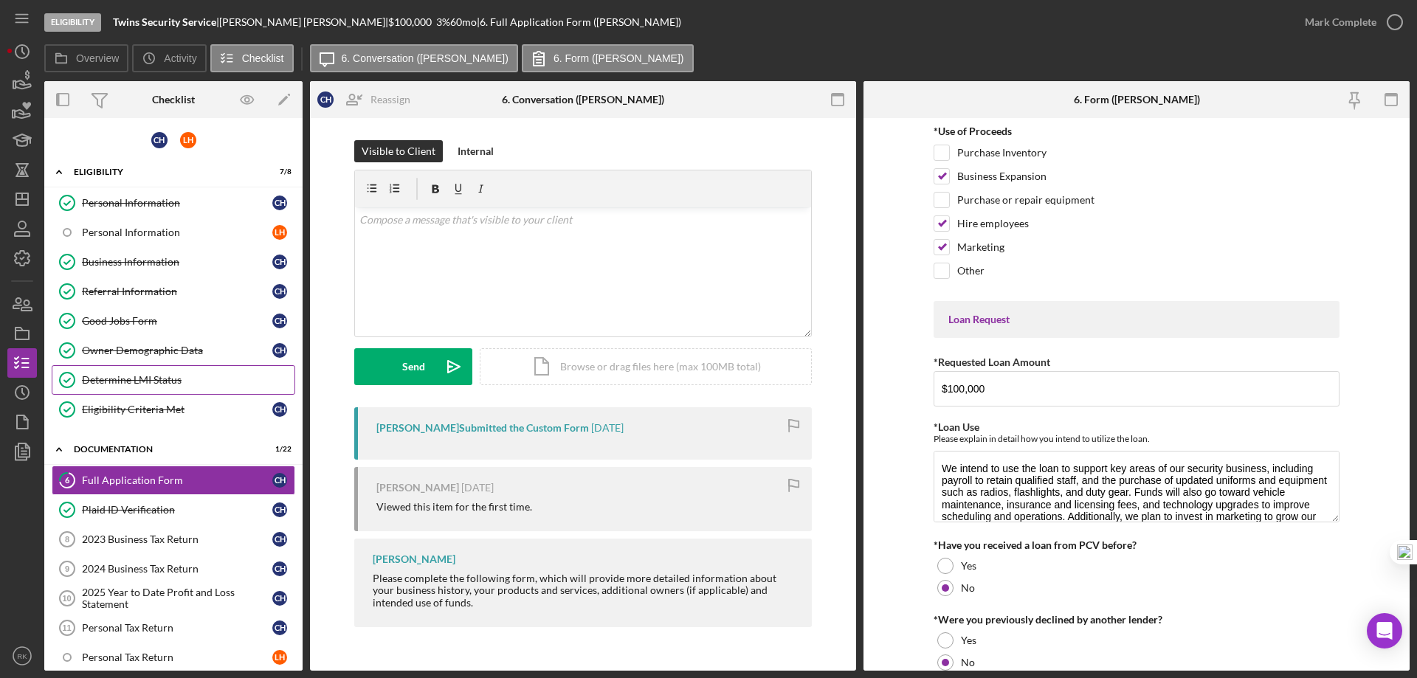
click at [126, 374] on div "Determine LMI Status" at bounding box center [188, 380] width 213 height 12
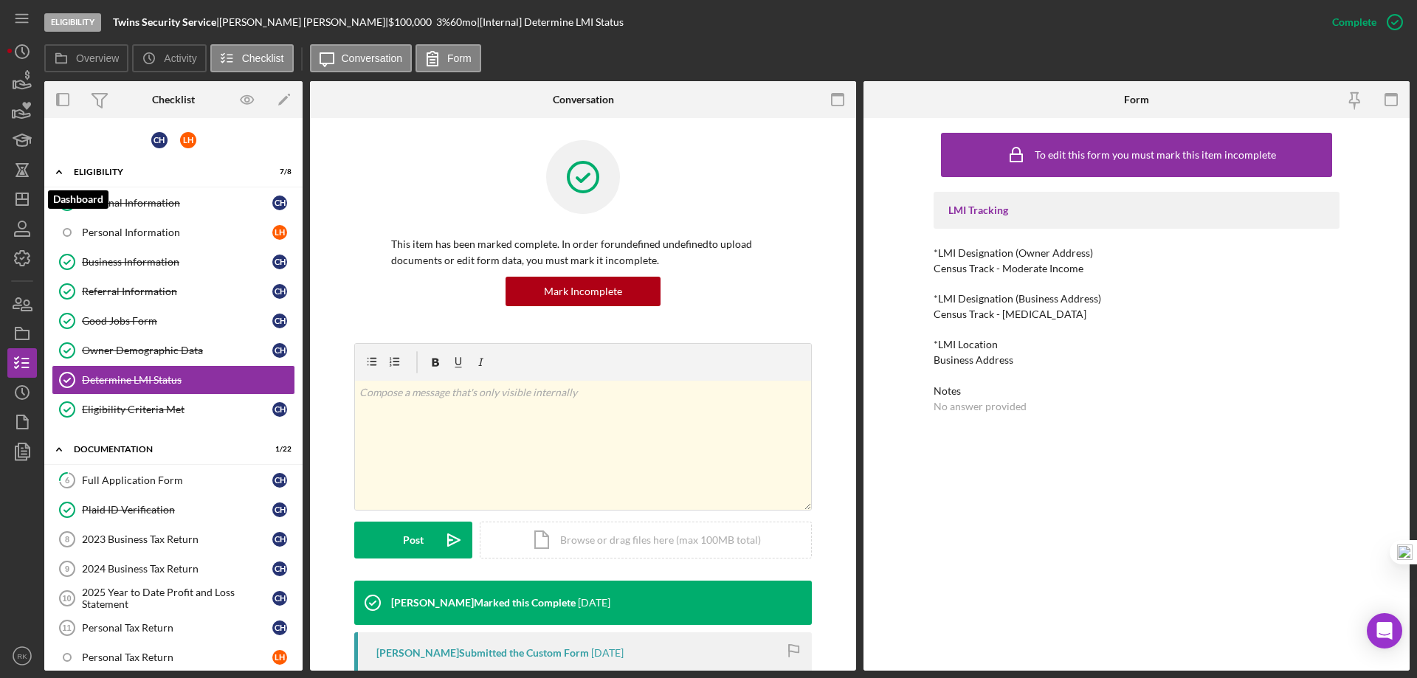
drag, startPoint x: 32, startPoint y: 199, endPoint x: 44, endPoint y: 200, distance: 11.2
click at [32, 199] on icon "Icon/Dashboard" at bounding box center [22, 199] width 37 height 37
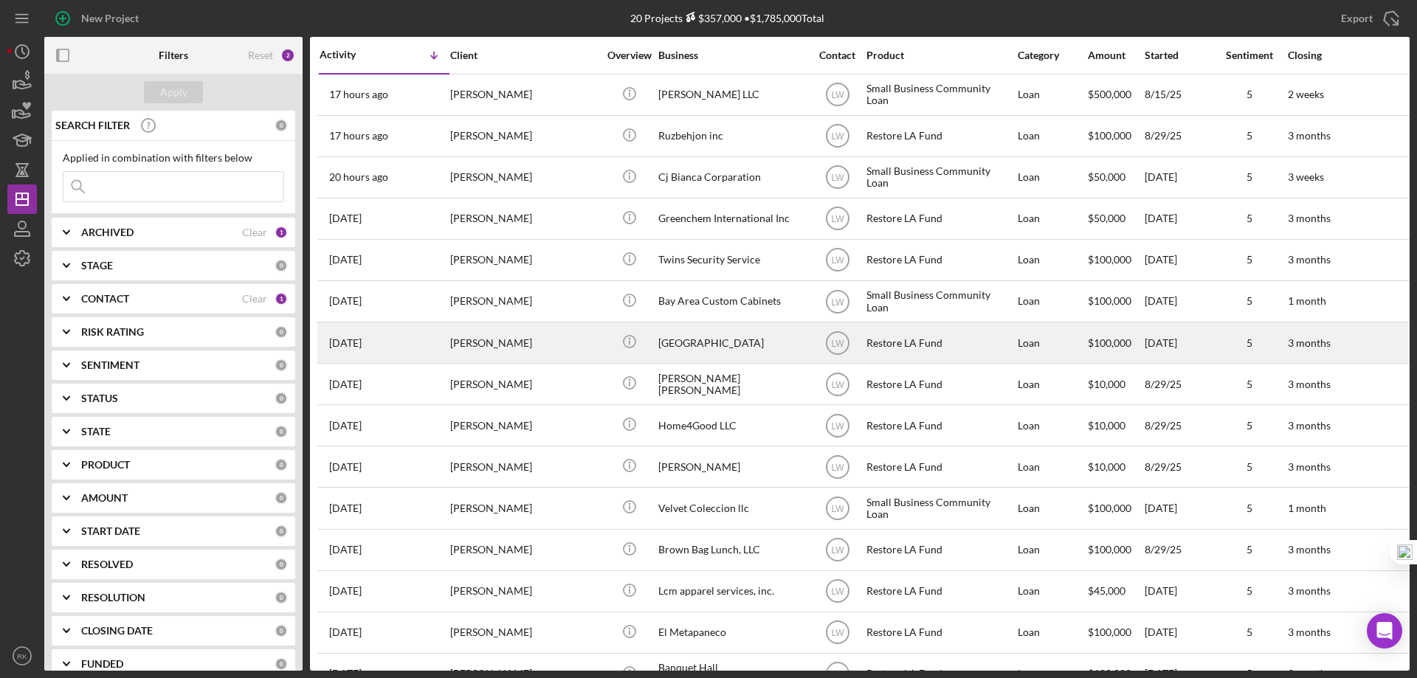
click at [738, 342] on div "[GEOGRAPHIC_DATA]" at bounding box center [732, 342] width 148 height 39
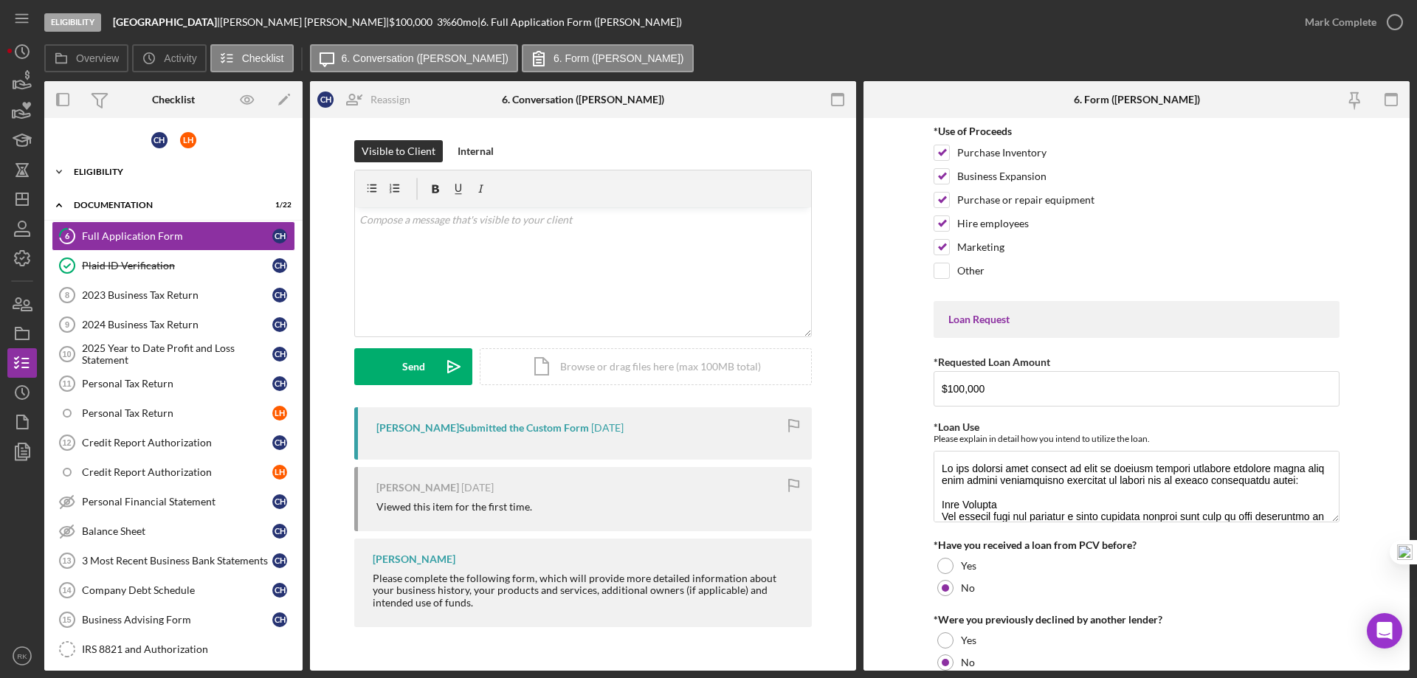
click at [101, 180] on div "Icon/Expander Eligibility 7 / 8" at bounding box center [173, 172] width 258 height 30
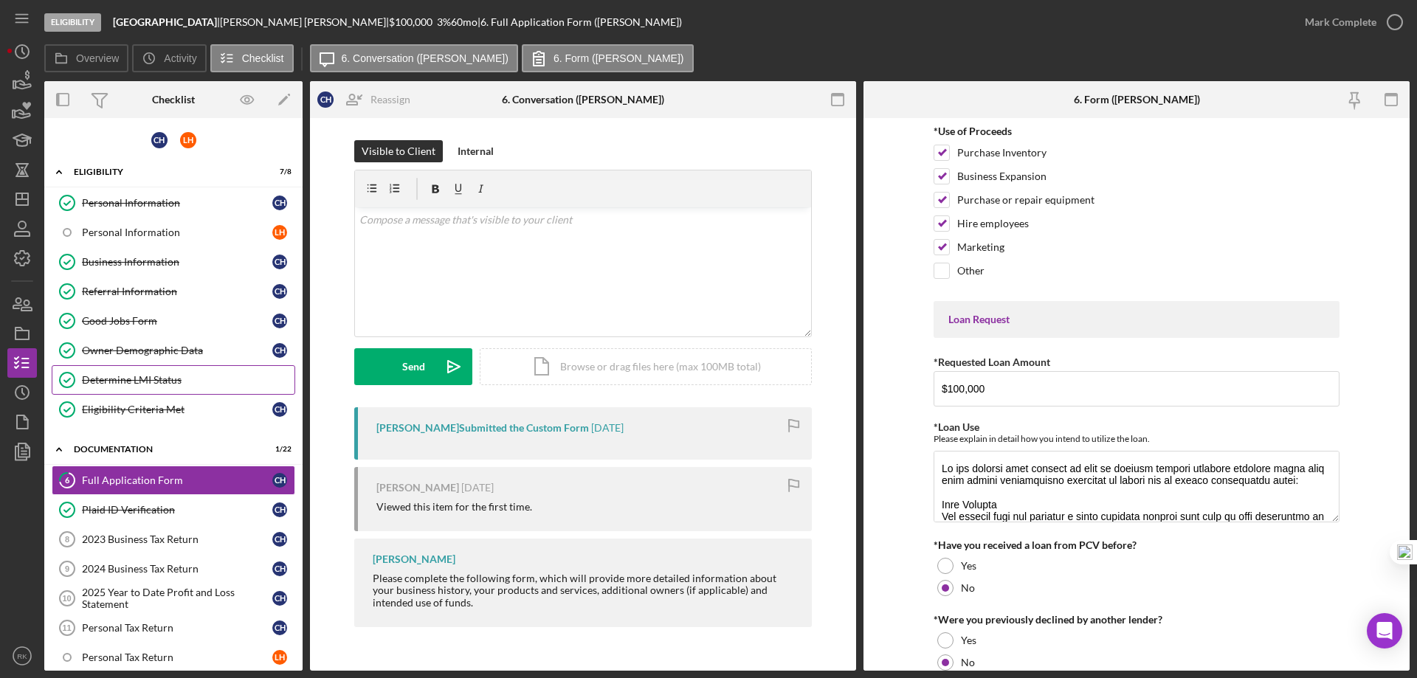
click at [159, 379] on div "Determine LMI Status" at bounding box center [188, 380] width 213 height 12
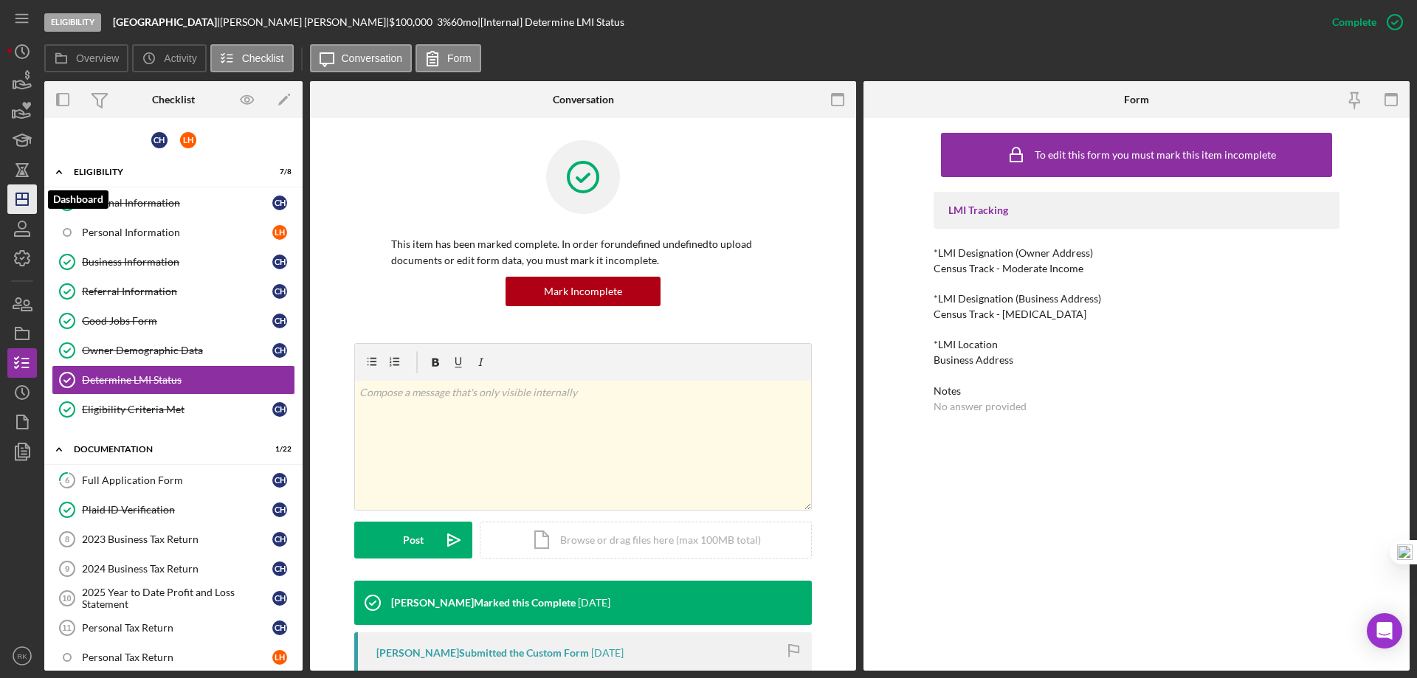
click at [30, 193] on icon "Icon/Dashboard" at bounding box center [22, 199] width 37 height 37
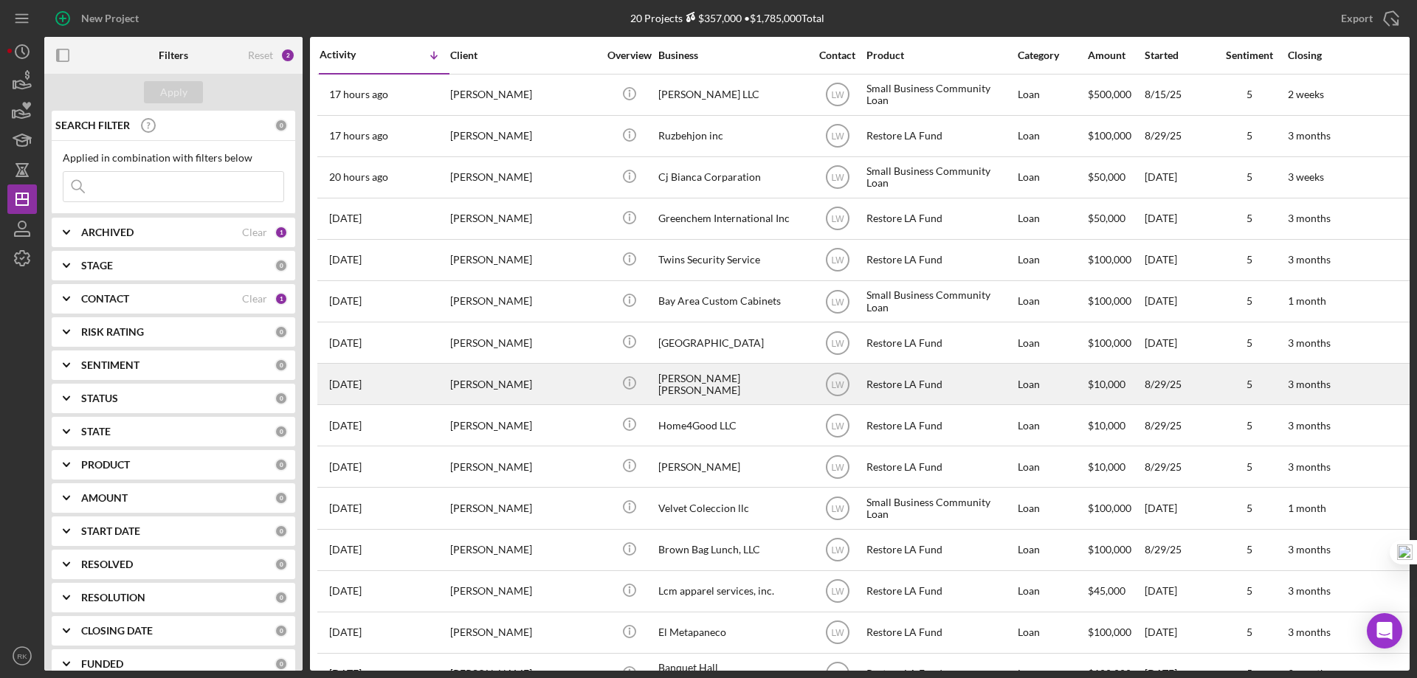
click at [885, 383] on div "Restore LA Fund" at bounding box center [941, 384] width 148 height 39
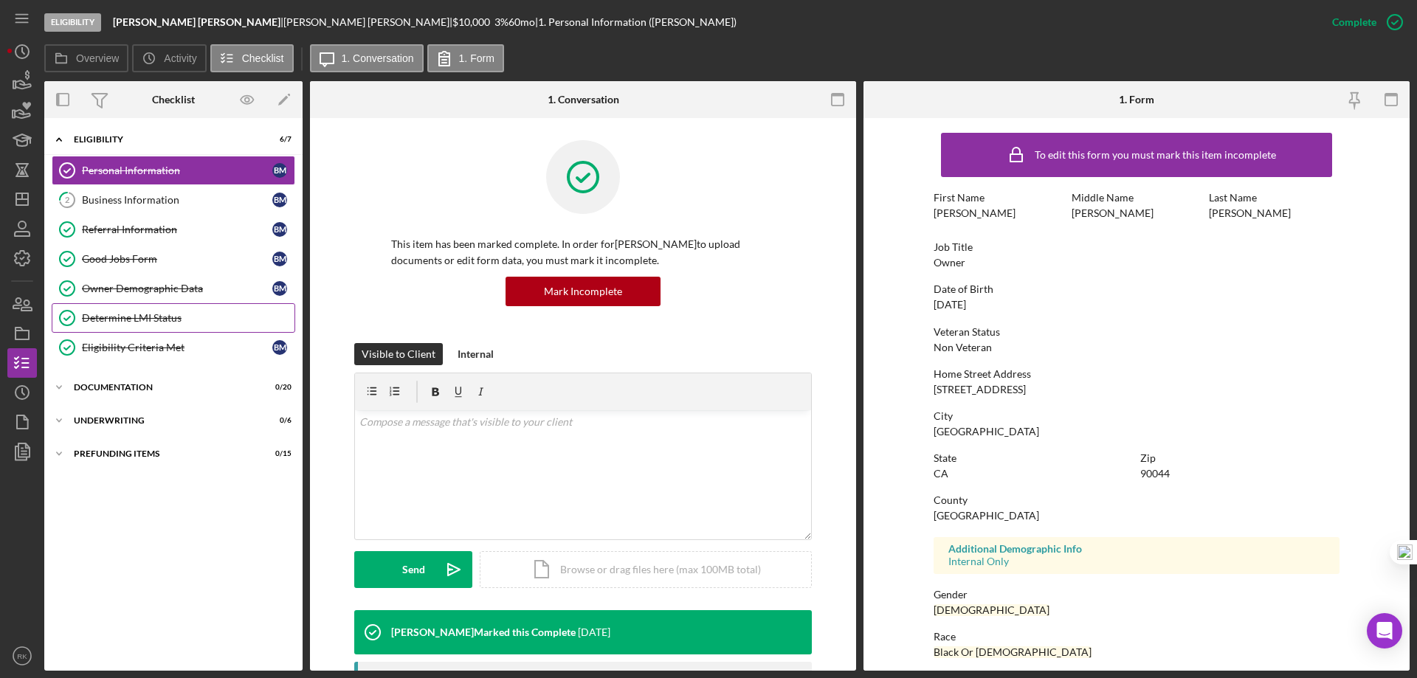
click at [135, 311] on link "Determine LMI Status Determine LMI Status" at bounding box center [174, 318] width 244 height 30
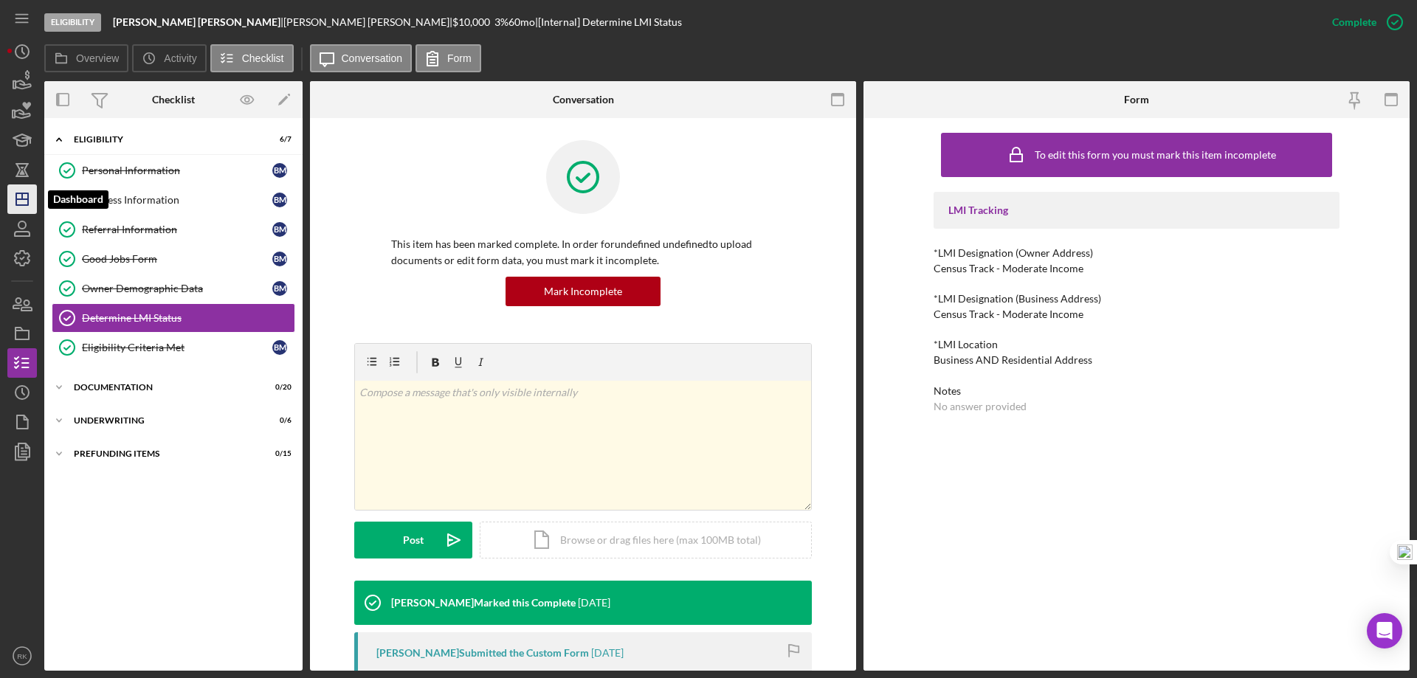
click at [26, 205] on polygon "button" at bounding box center [22, 199] width 12 height 12
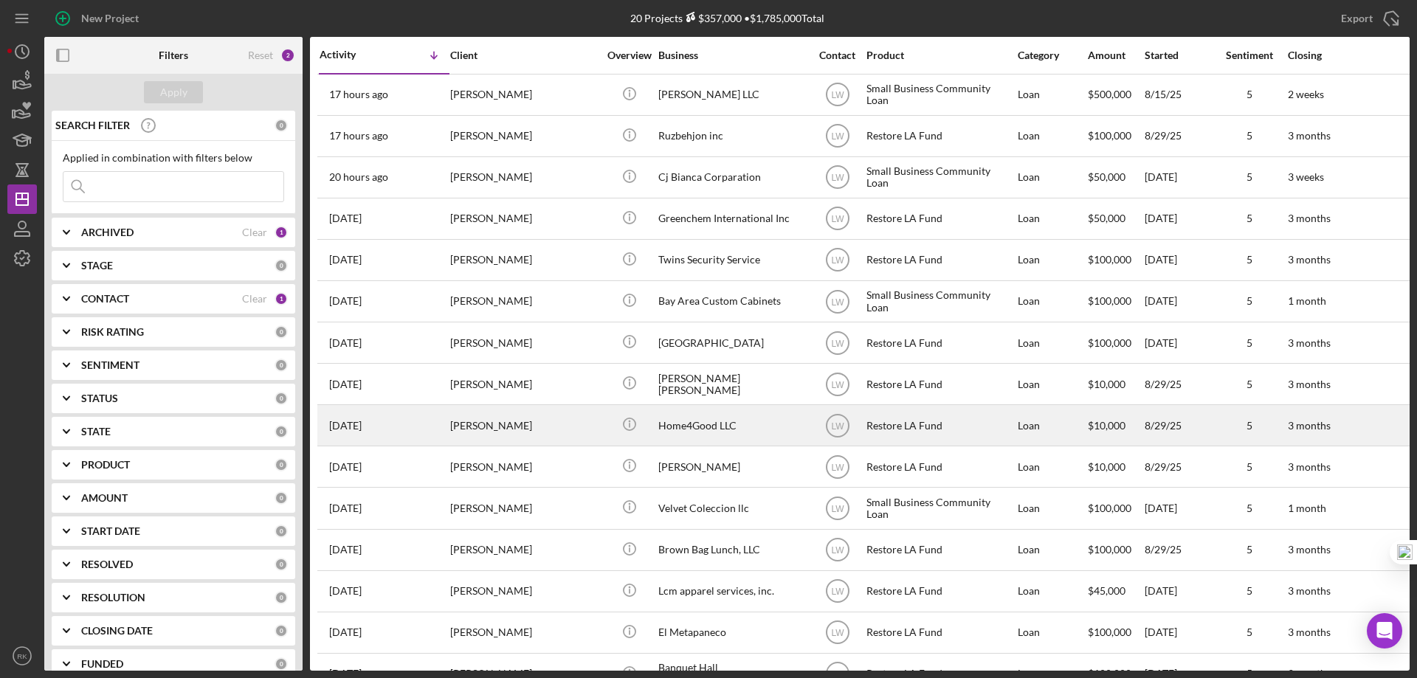
click at [701, 425] on div "Home4Good LLC" at bounding box center [732, 425] width 148 height 39
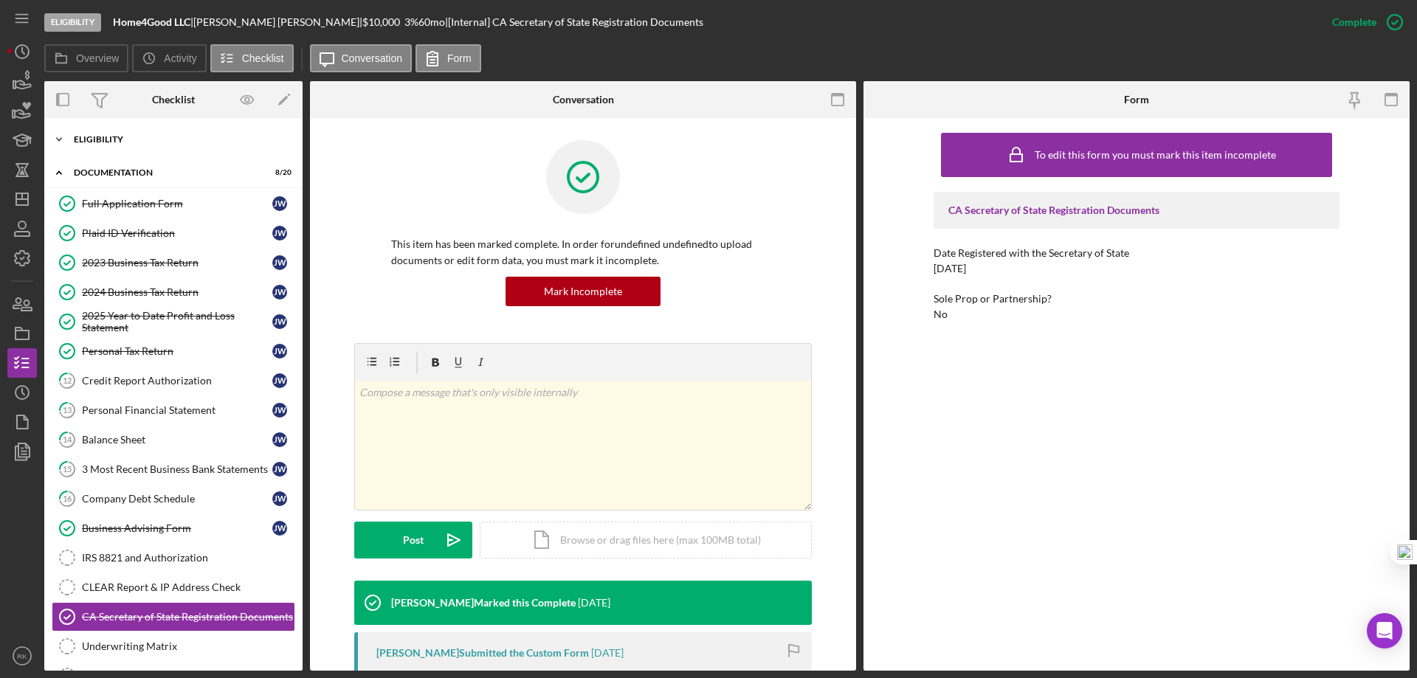
click at [89, 140] on div "Eligibility" at bounding box center [179, 139] width 210 height 9
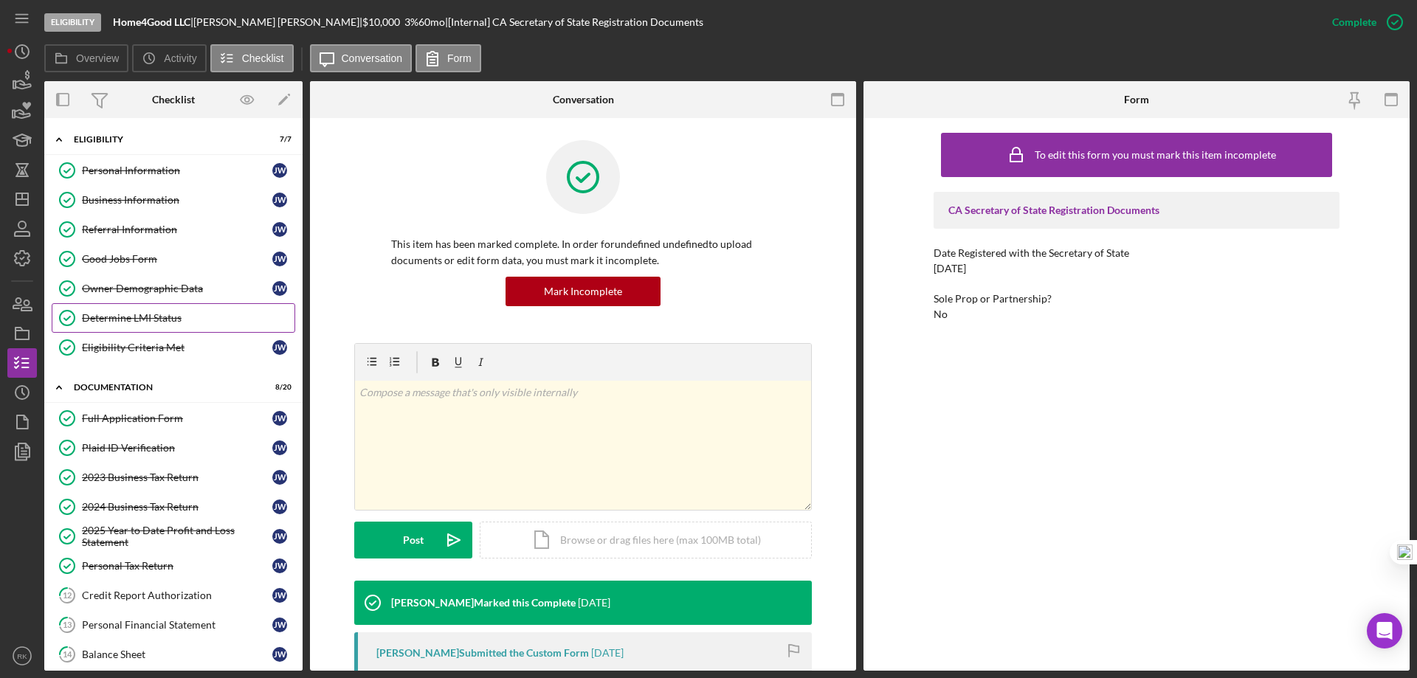
click at [136, 311] on link "Determine LMI Status Determine LMI Status" at bounding box center [174, 318] width 244 height 30
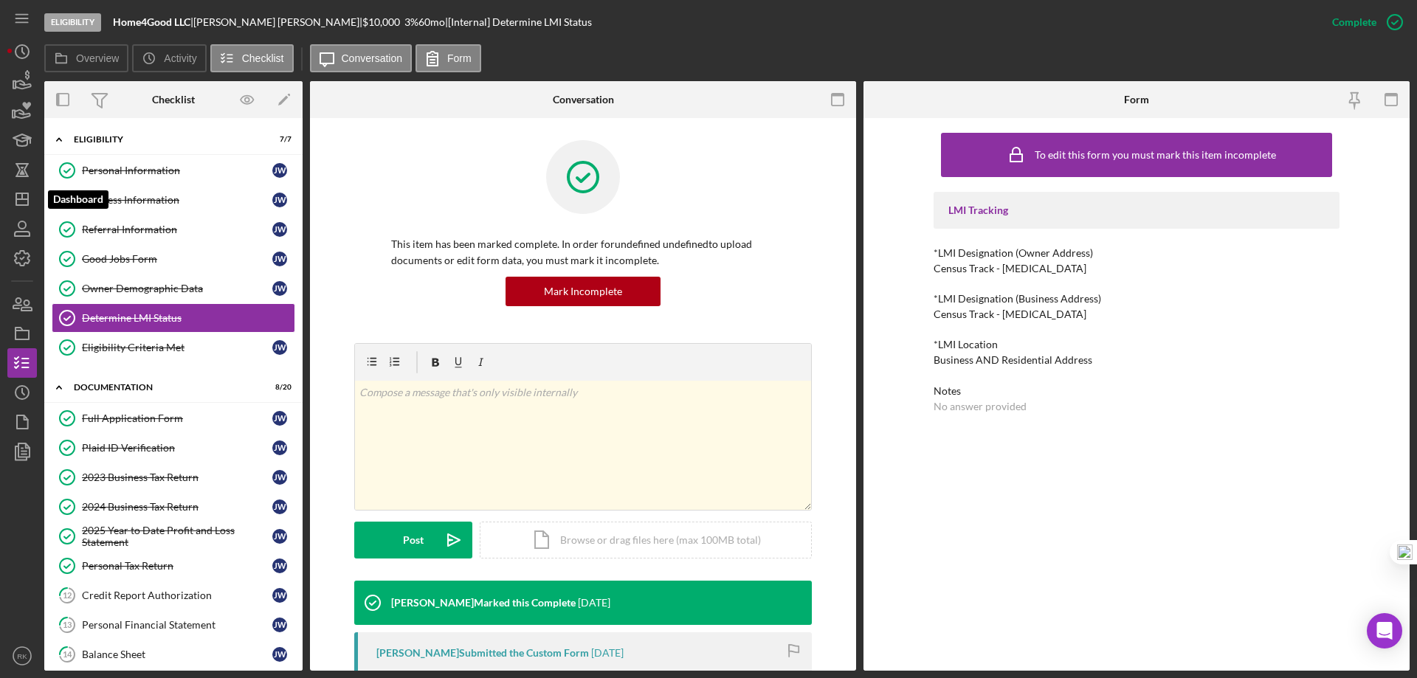
drag, startPoint x: 27, startPoint y: 185, endPoint x: 38, endPoint y: 195, distance: 15.1
click at [27, 185] on icon "Icon/Dashboard" at bounding box center [22, 199] width 37 height 37
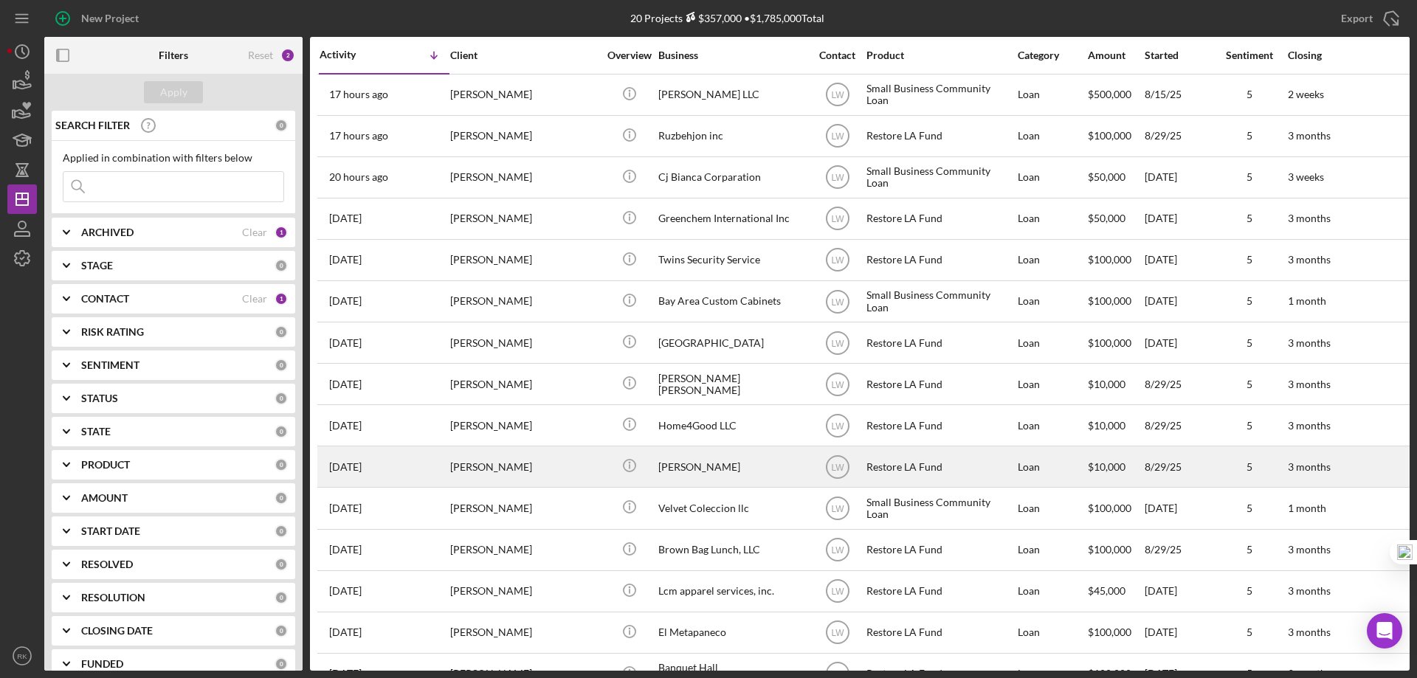
click at [695, 470] on div "[PERSON_NAME]" at bounding box center [732, 466] width 148 height 39
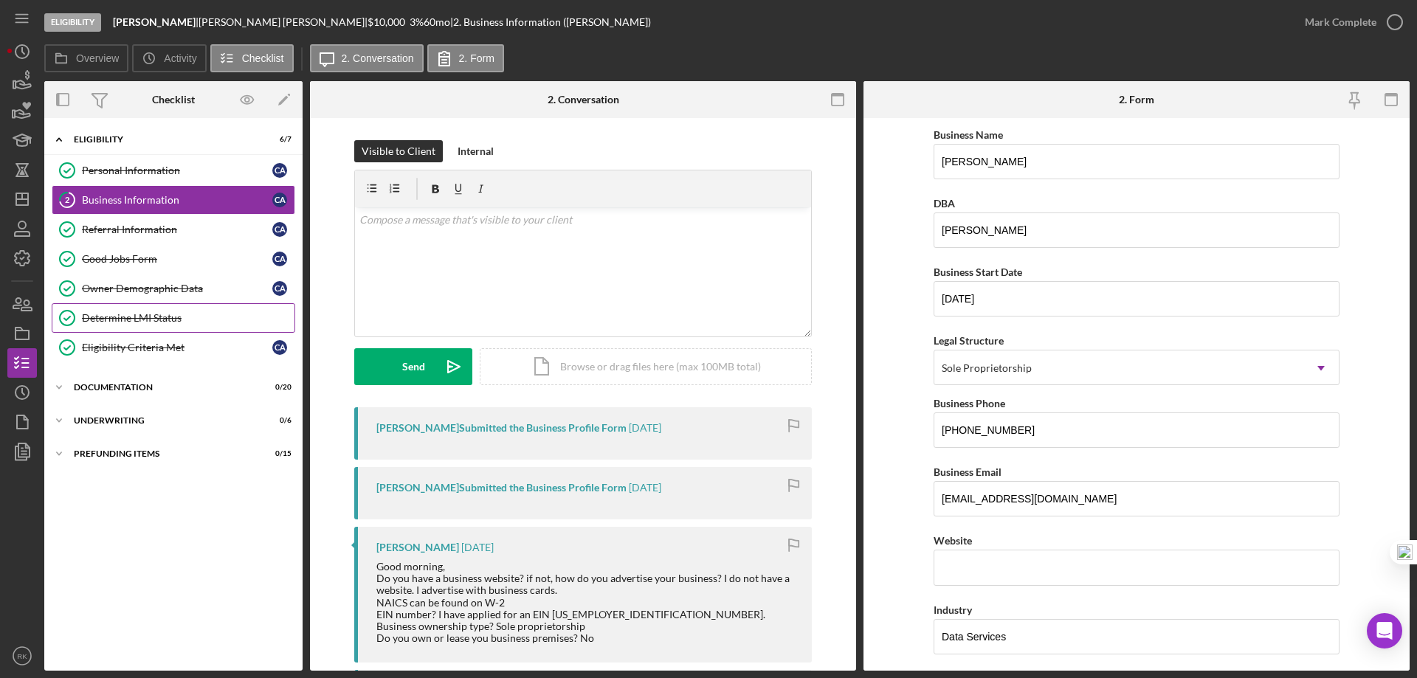
click at [158, 325] on link "Determine LMI Status Determine LMI Status" at bounding box center [174, 318] width 244 height 30
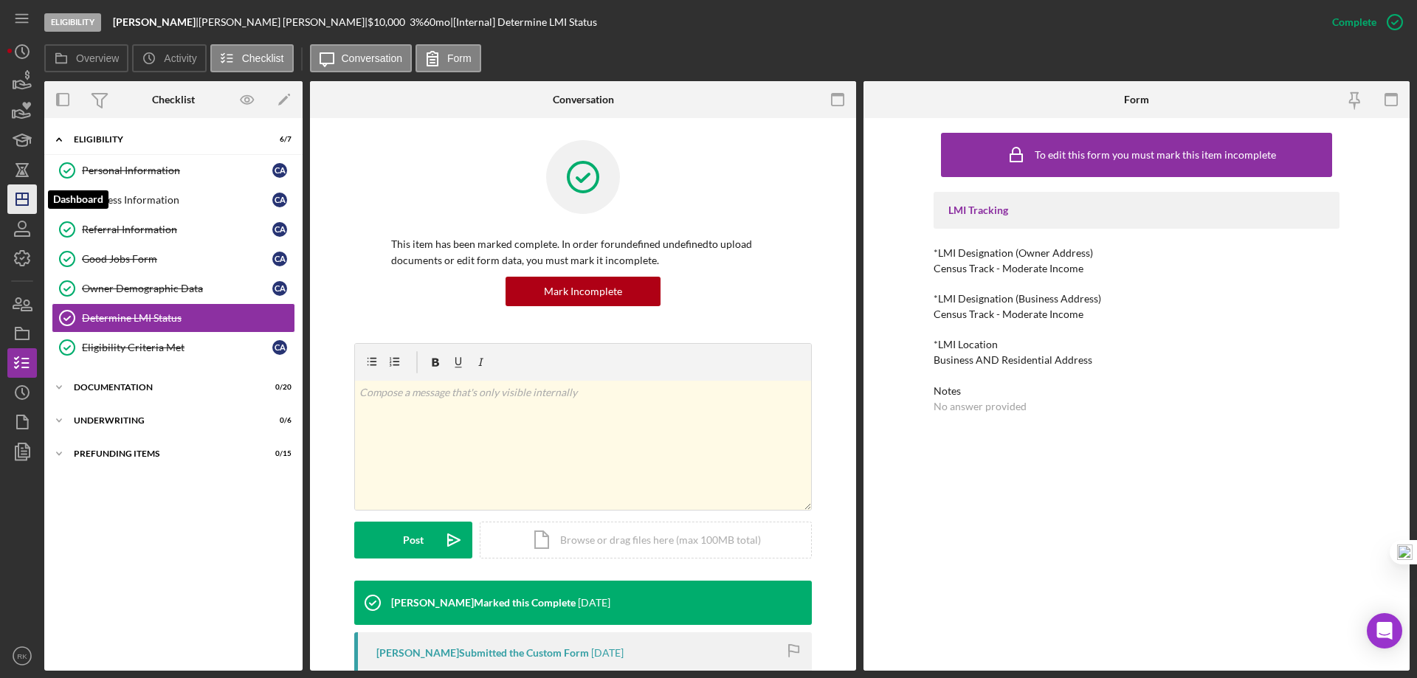
click at [17, 208] on icon "Icon/Dashboard" at bounding box center [22, 199] width 37 height 37
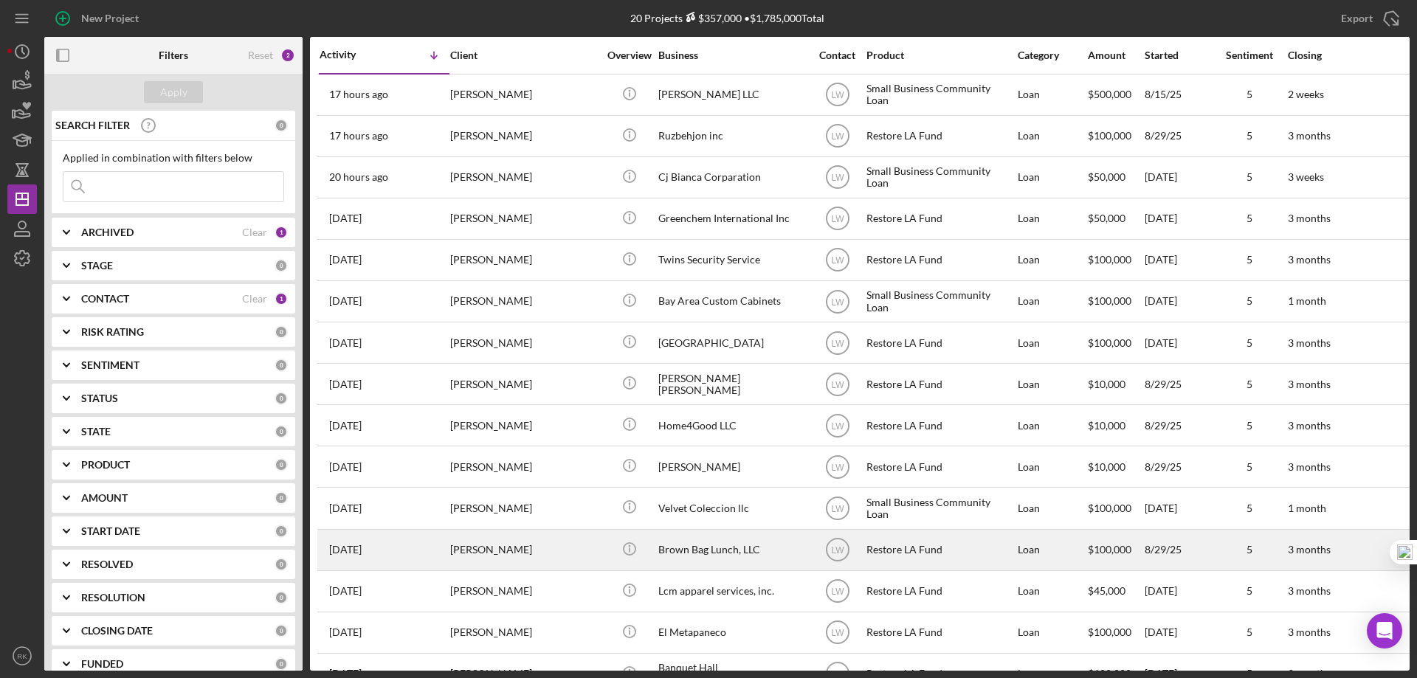
click at [718, 551] on div "Brown Bag Lunch, LLC" at bounding box center [732, 550] width 148 height 39
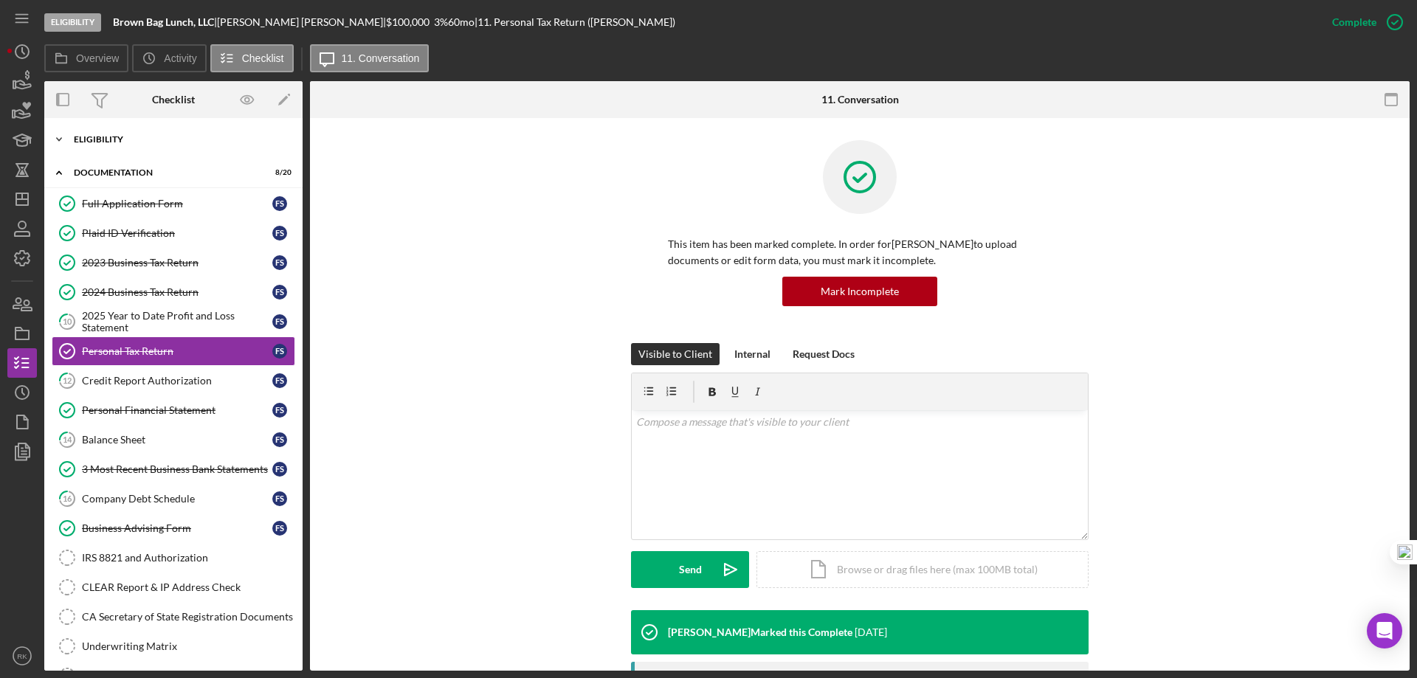
click at [105, 142] on div "Eligibility" at bounding box center [179, 139] width 210 height 9
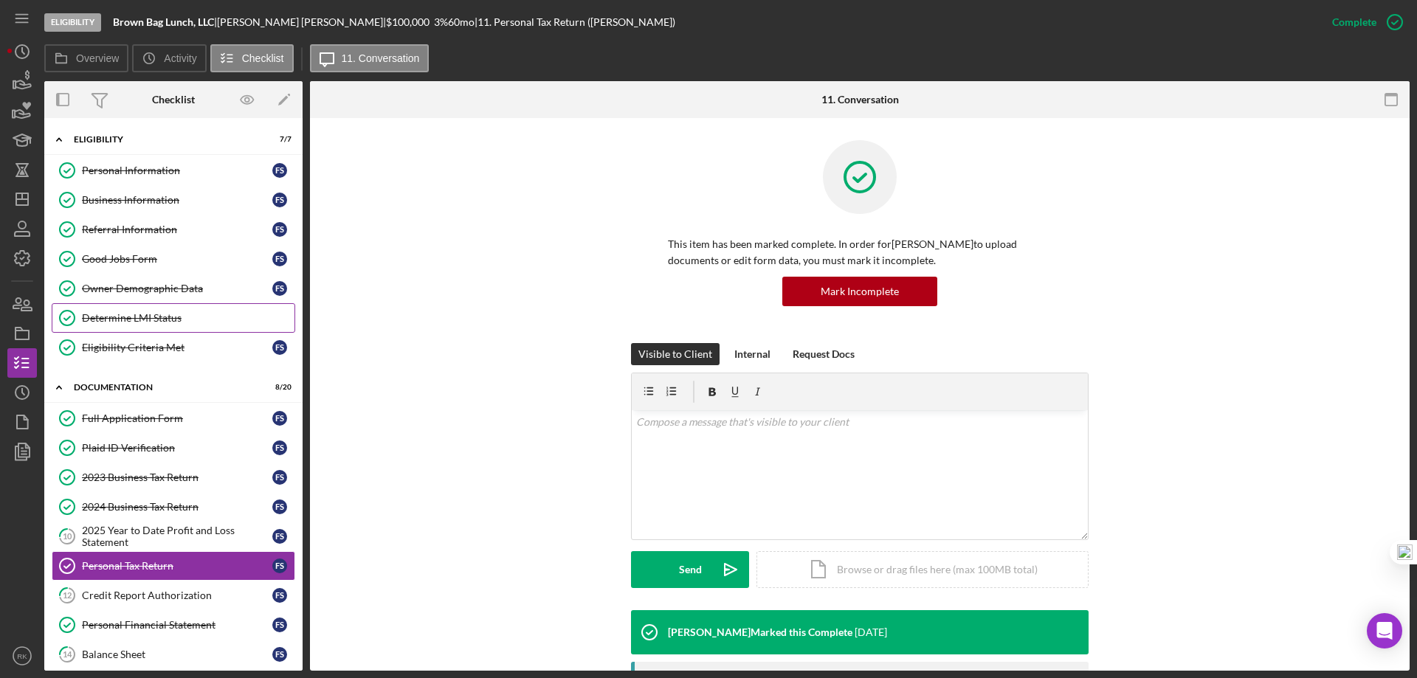
click at [153, 314] on div "Determine LMI Status" at bounding box center [188, 318] width 213 height 12
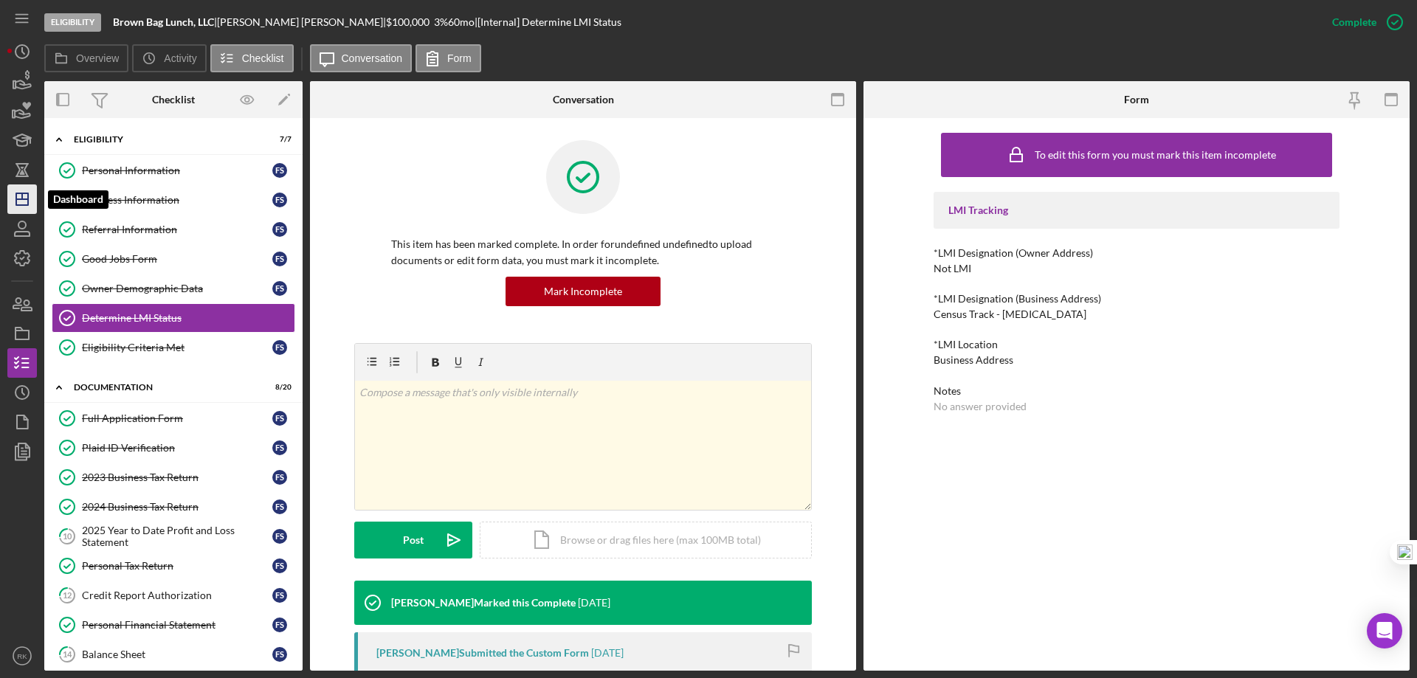
click at [32, 198] on icon "Icon/Dashboard" at bounding box center [22, 199] width 37 height 37
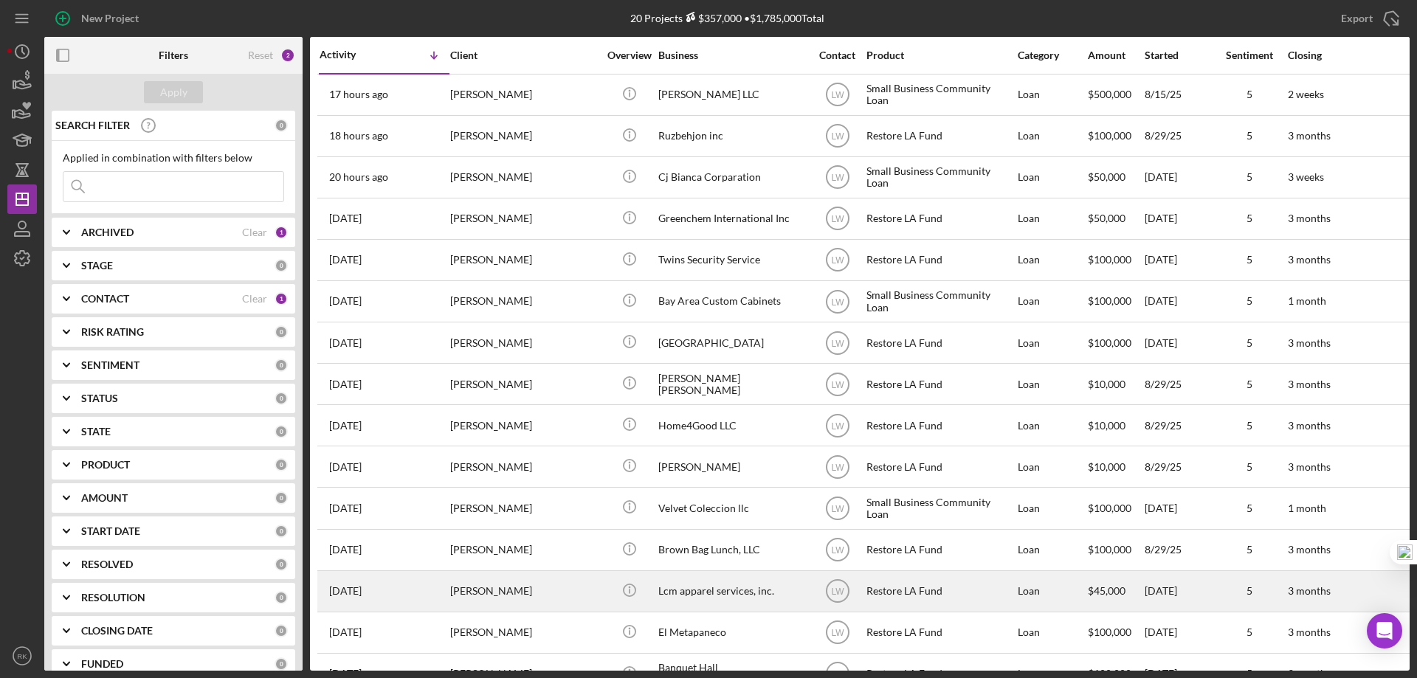
click at [720, 592] on div "Lcm apparel services, inc." at bounding box center [732, 591] width 148 height 39
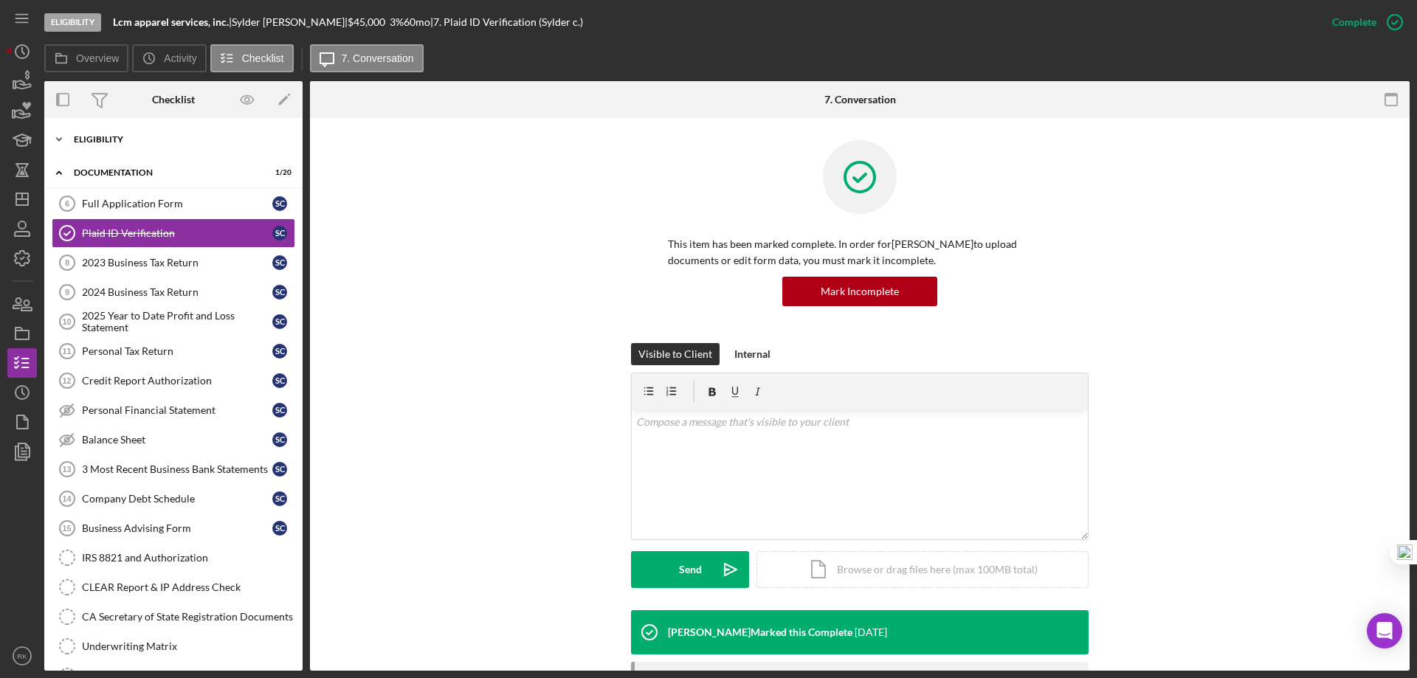
click at [86, 145] on div "Icon/Expander Eligibility 5 / 7" at bounding box center [173, 140] width 258 height 30
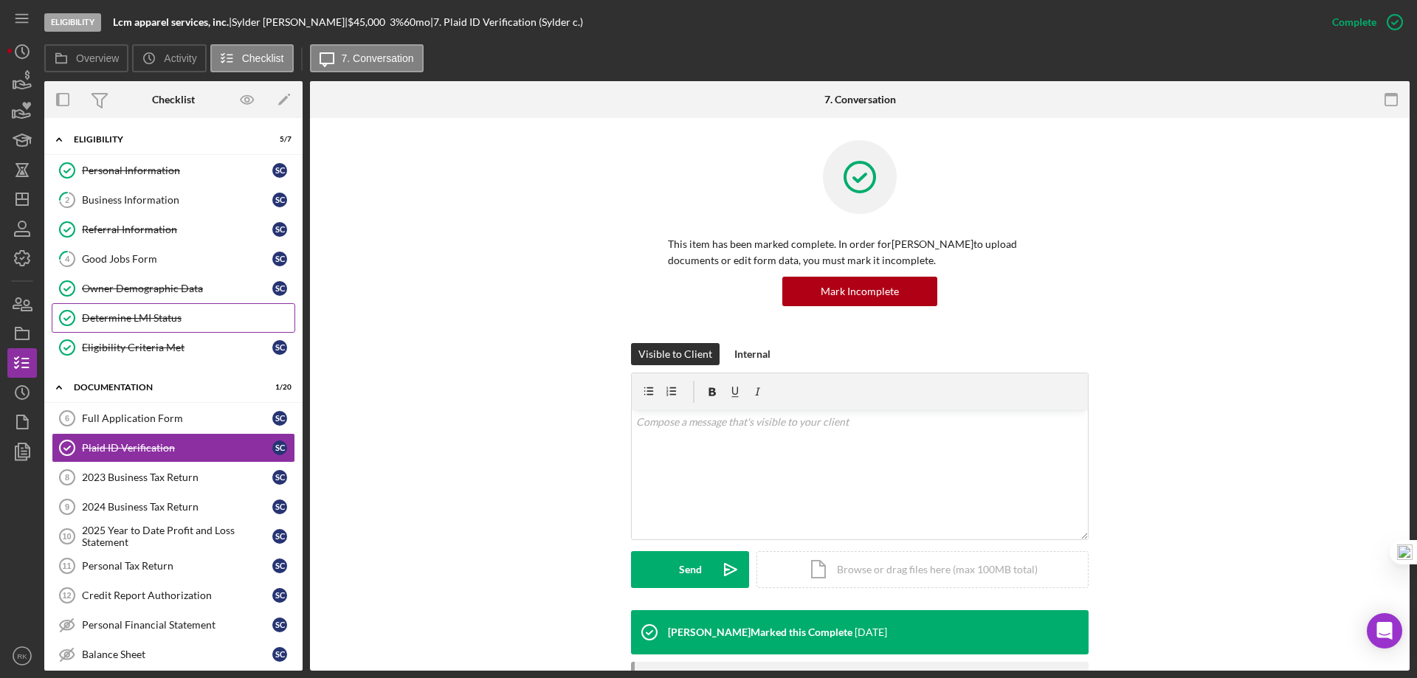
click at [133, 316] on div "Determine LMI Status" at bounding box center [188, 318] width 213 height 12
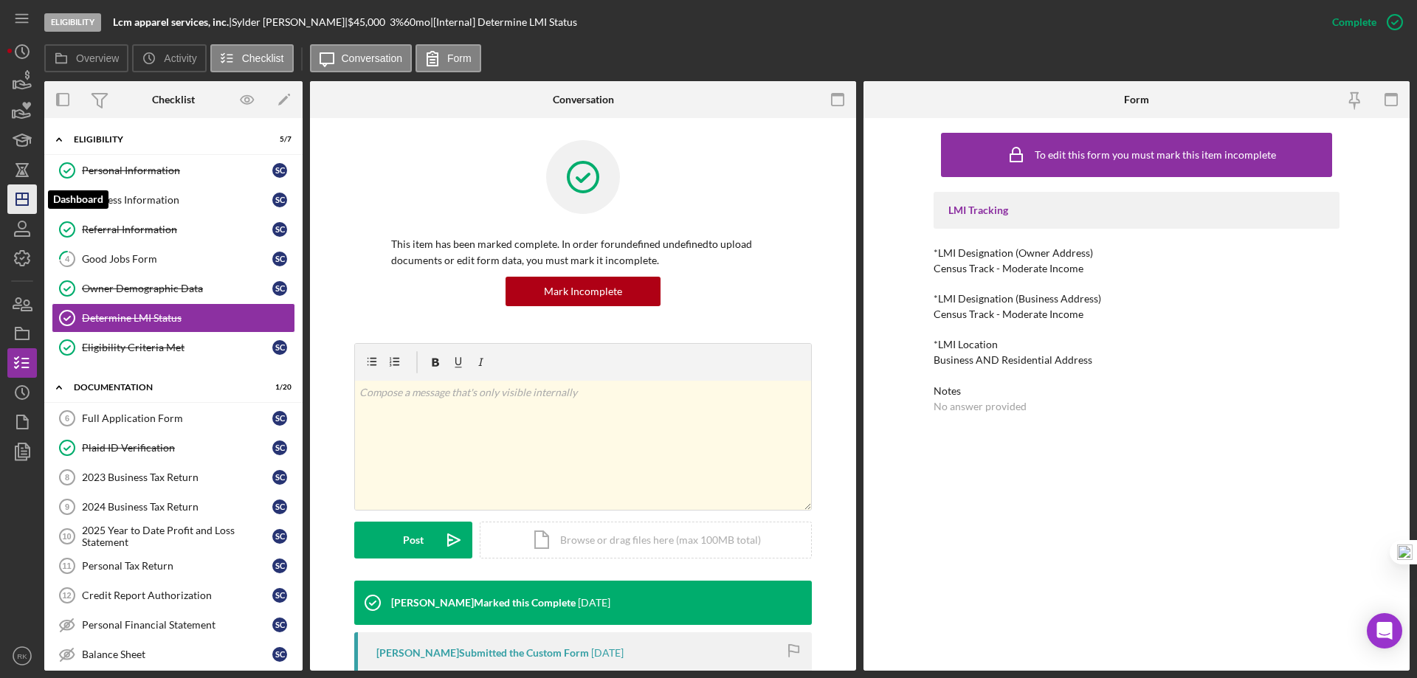
click at [25, 193] on icon "Icon/Dashboard" at bounding box center [22, 199] width 37 height 37
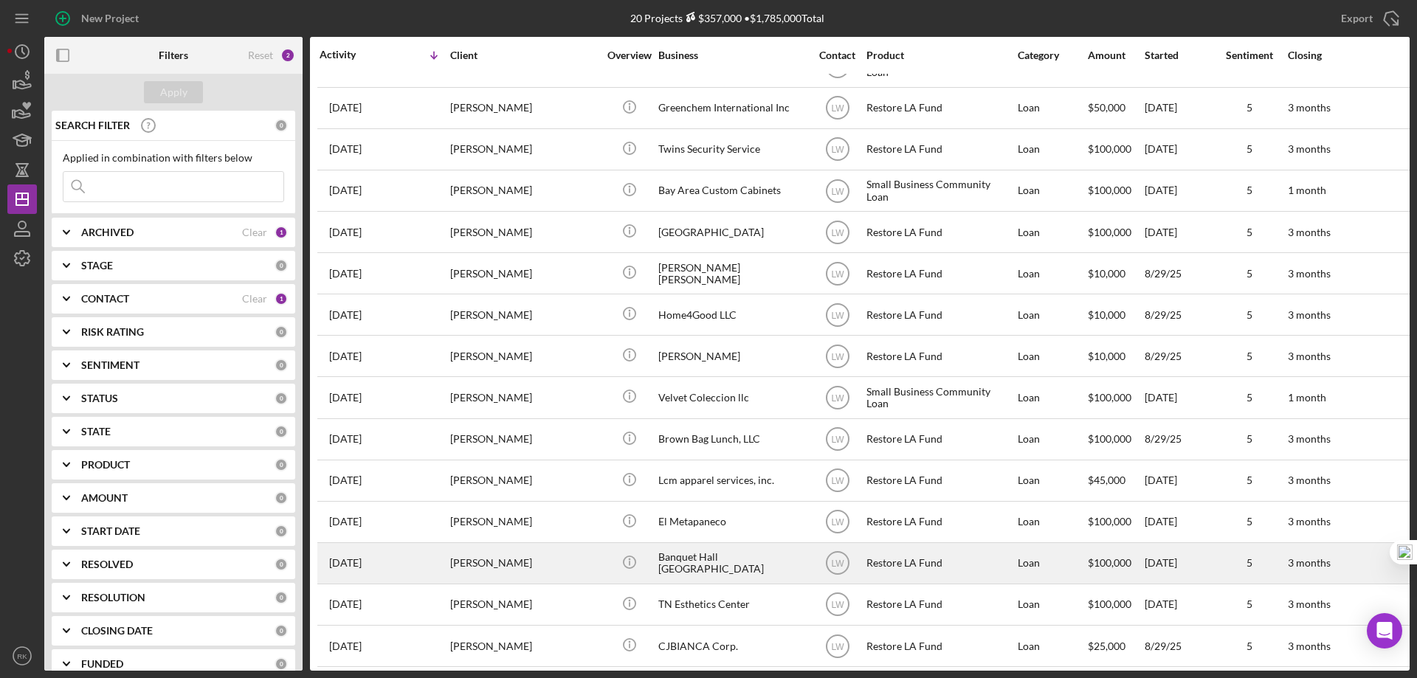
scroll to position [148, 0]
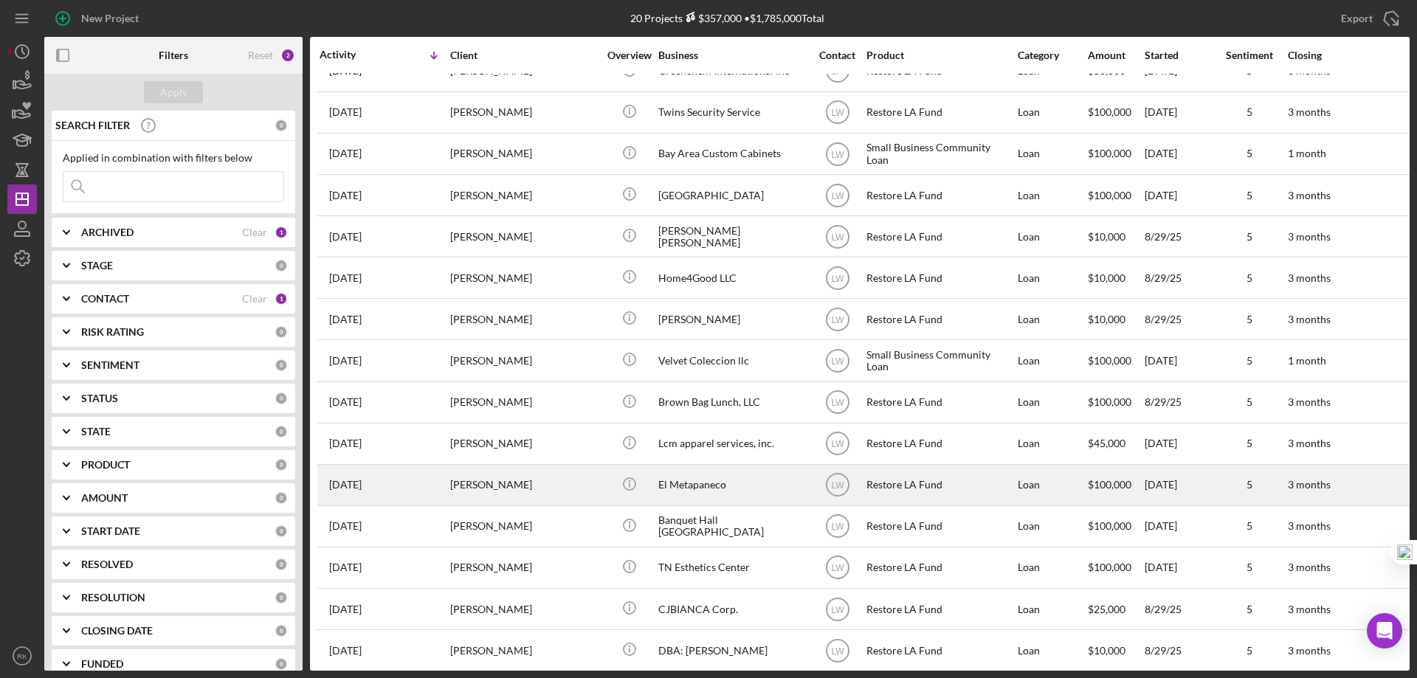
click at [709, 491] on div "El Metapaneco" at bounding box center [732, 485] width 148 height 39
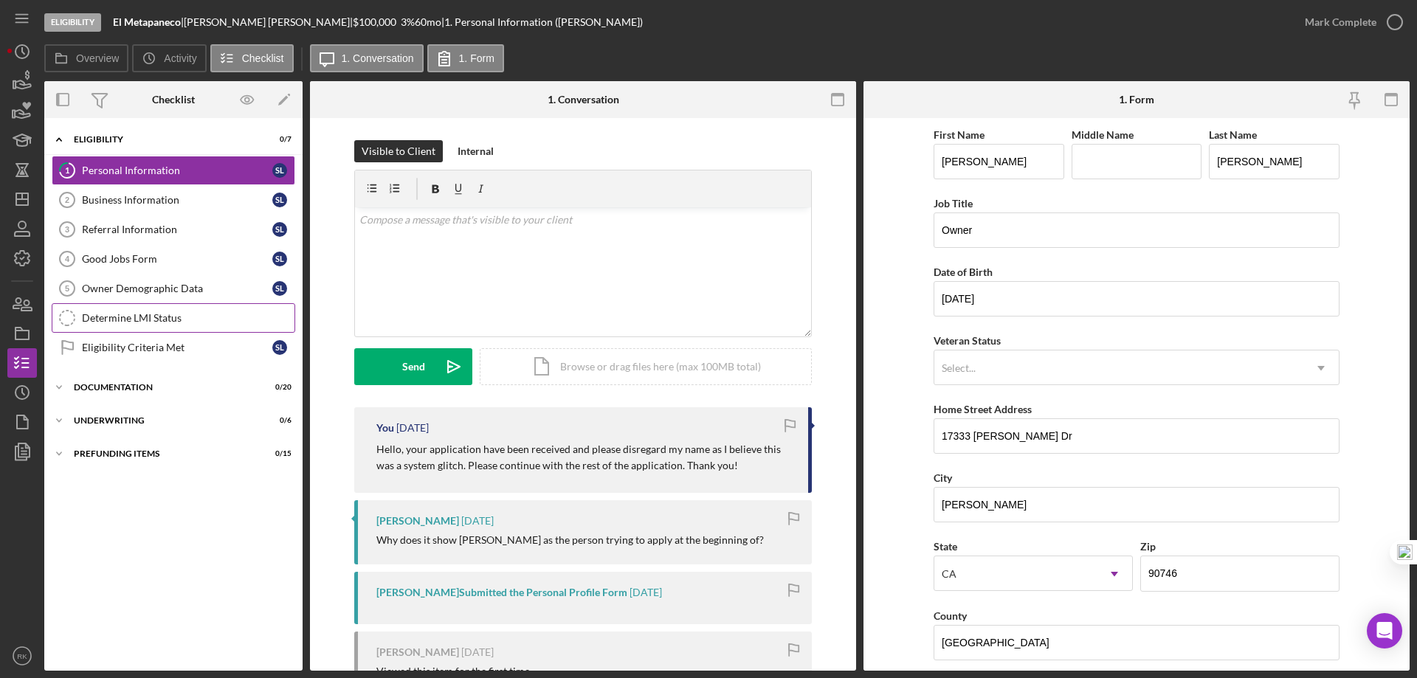
click at [145, 322] on div "Determine LMI Status" at bounding box center [188, 318] width 213 height 12
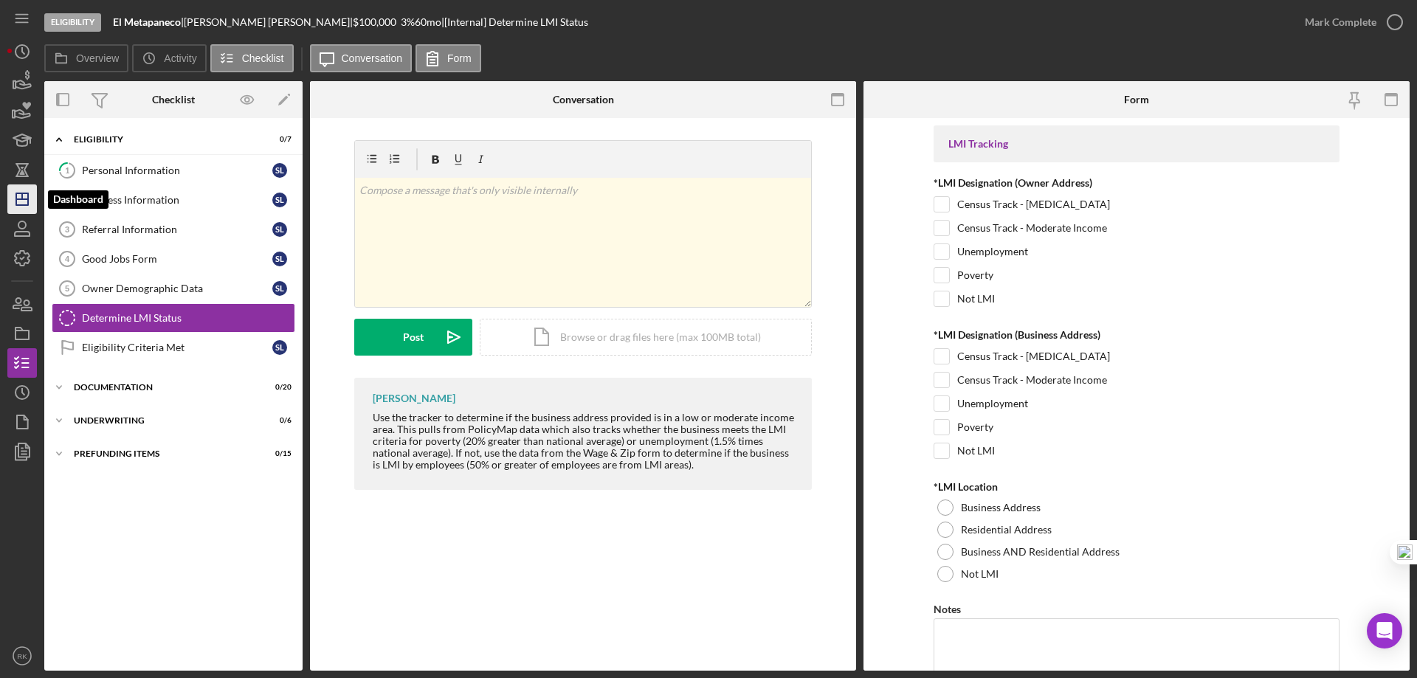
click at [34, 196] on icon "Icon/Dashboard" at bounding box center [22, 199] width 37 height 37
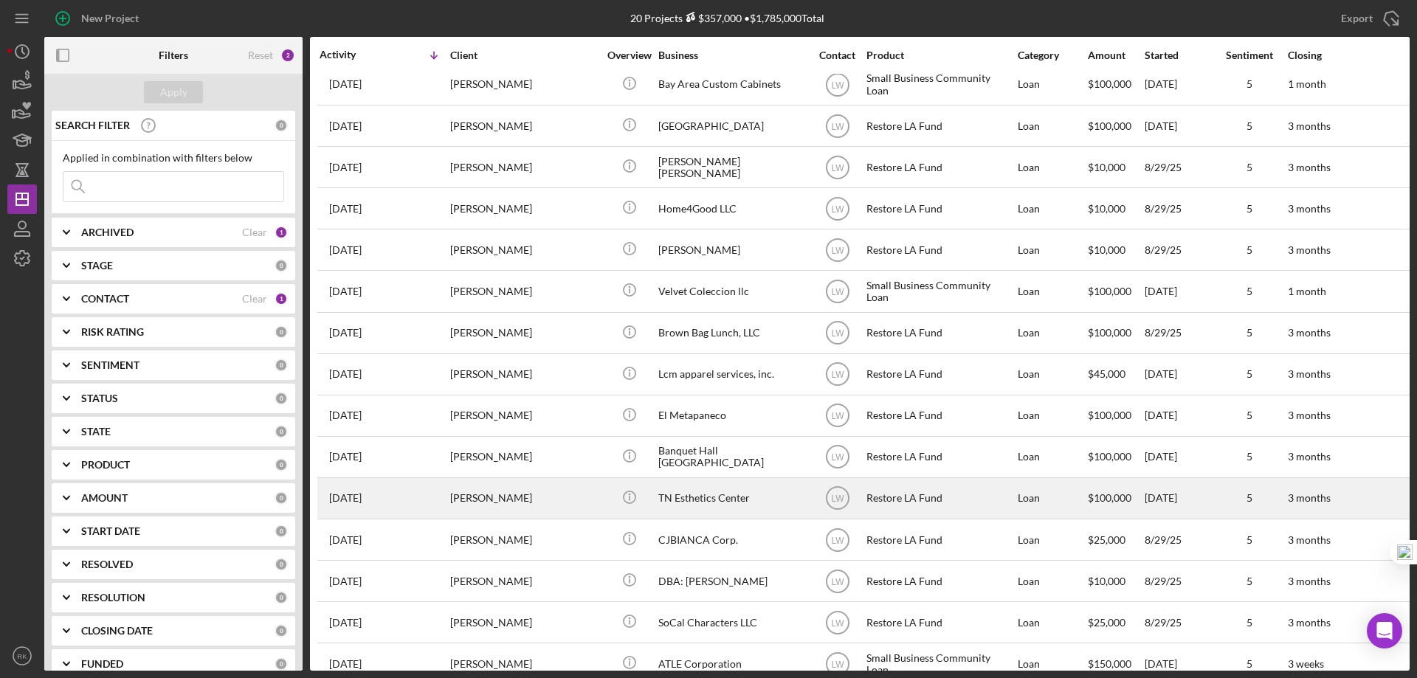
scroll to position [221, 0]
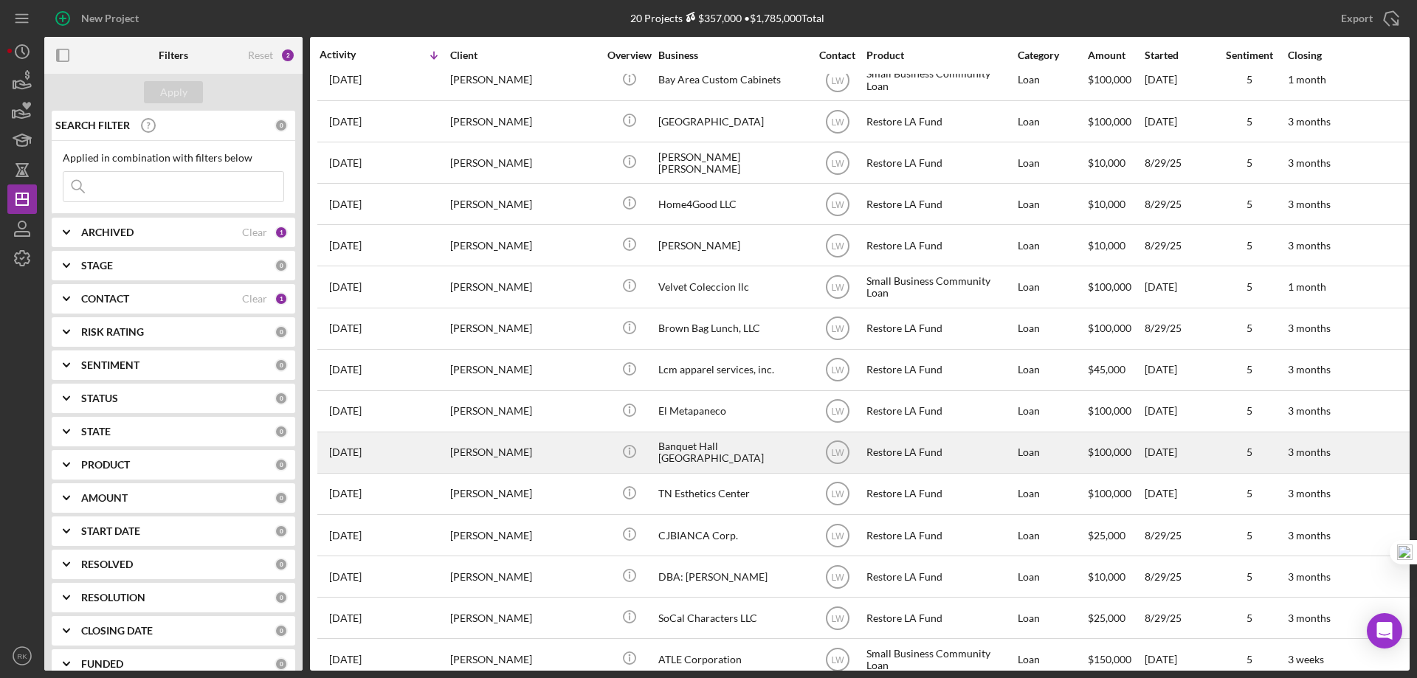
click at [703, 457] on div "Banquet Hall [GEOGRAPHIC_DATA]" at bounding box center [732, 452] width 148 height 39
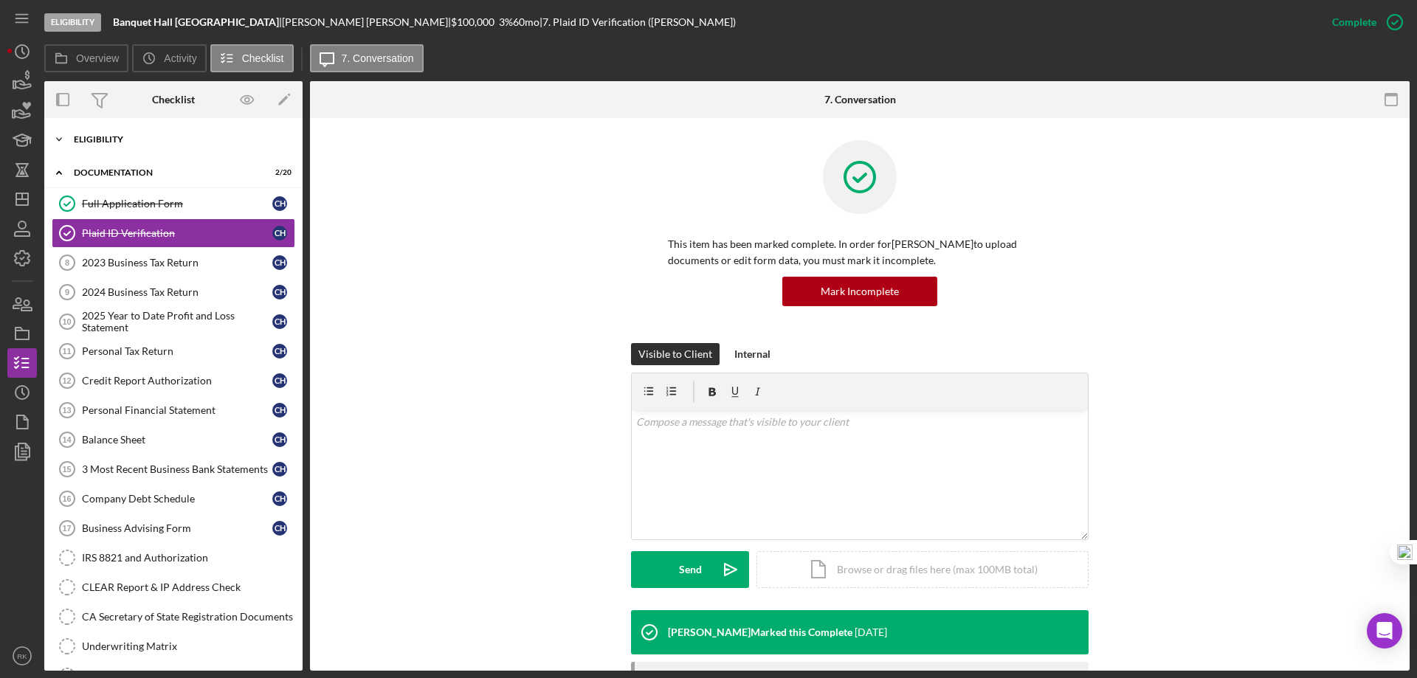
click at [100, 144] on div "Icon/Expander Eligibility 7 / 7" at bounding box center [173, 140] width 258 height 30
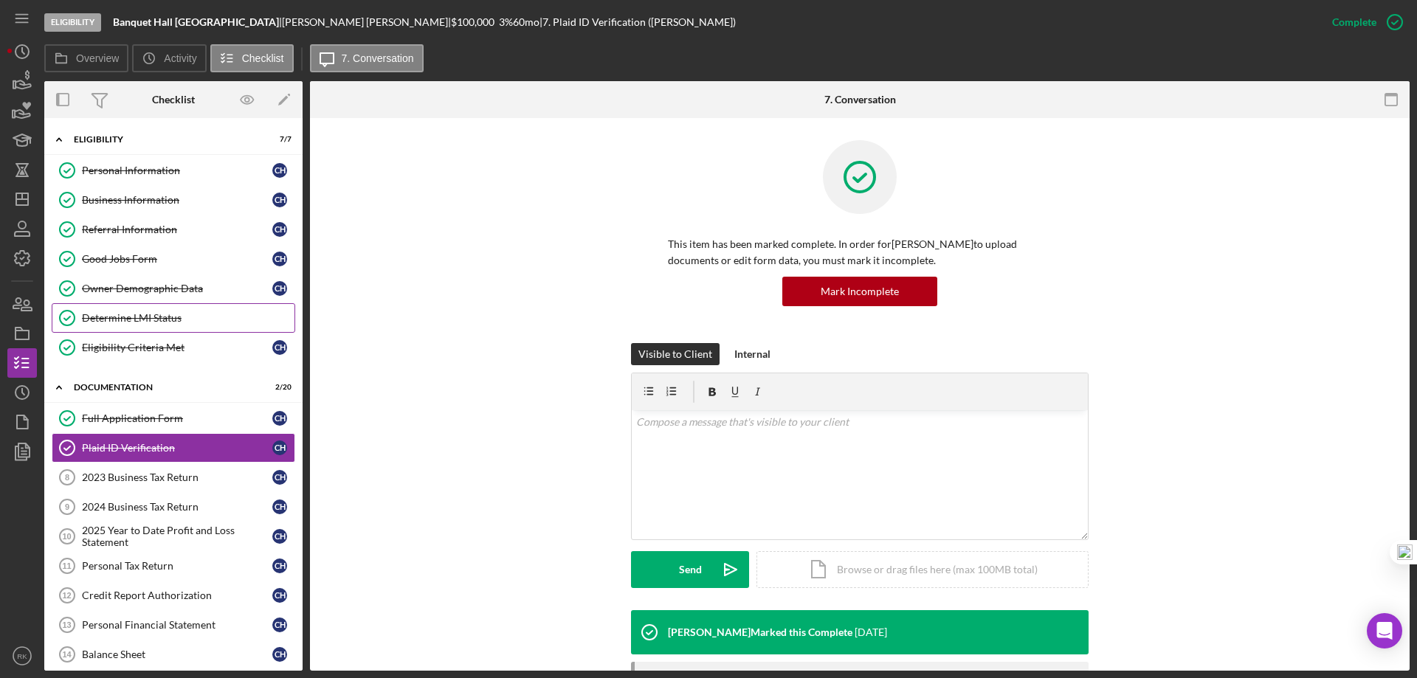
click at [148, 326] on link "Determine LMI Status Determine LMI Status" at bounding box center [174, 318] width 244 height 30
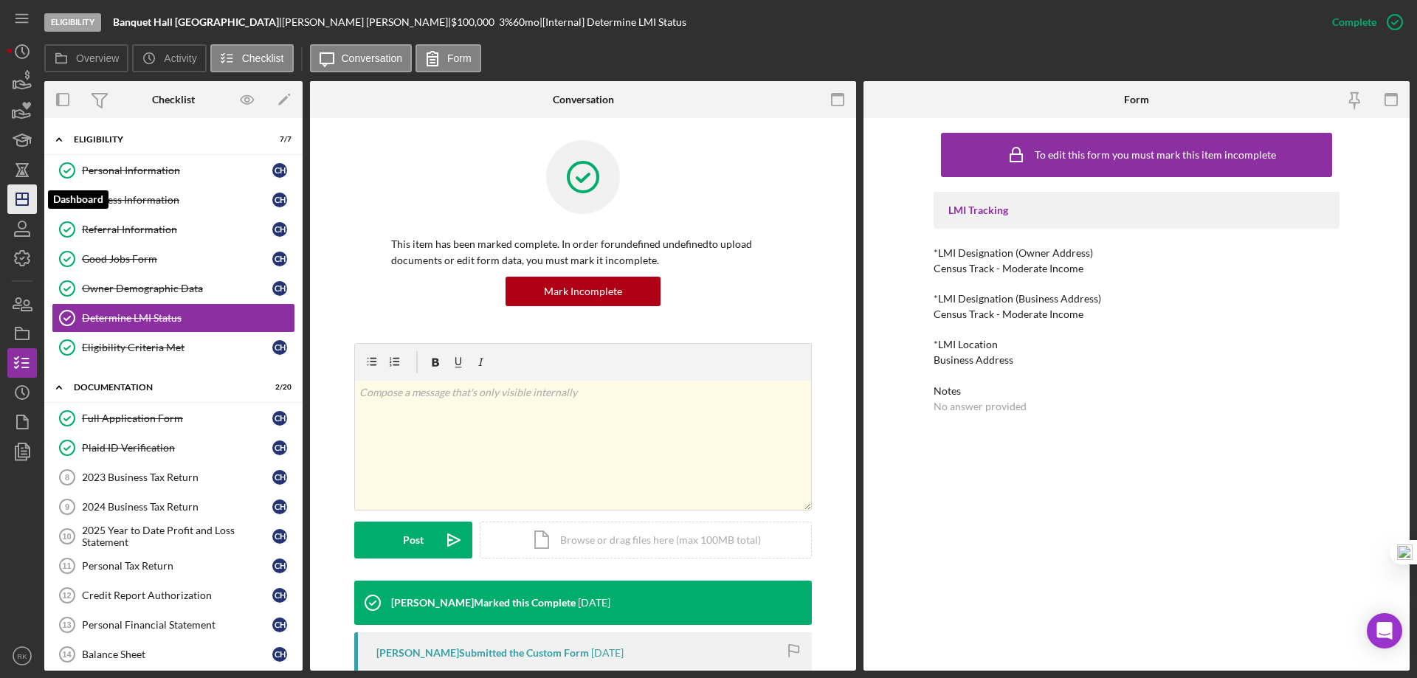
click at [24, 207] on icon "Icon/Dashboard" at bounding box center [22, 199] width 37 height 37
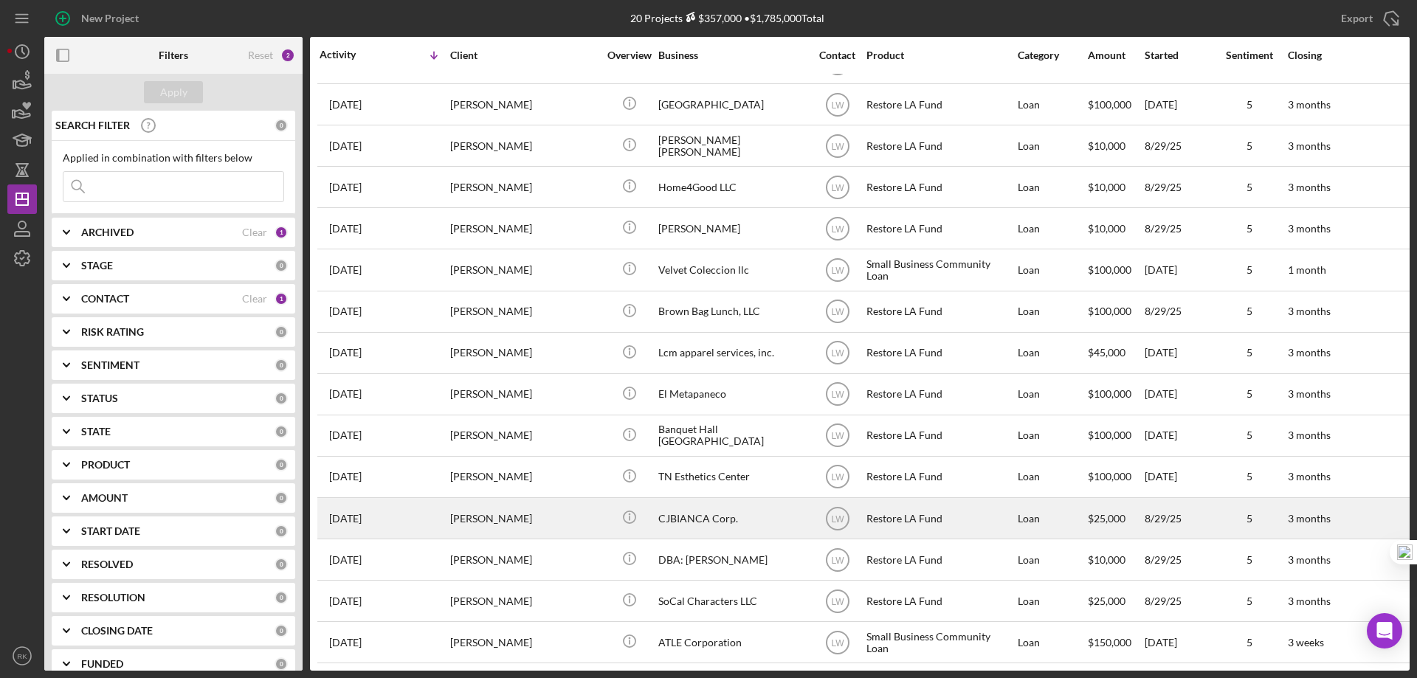
scroll to position [249, 0]
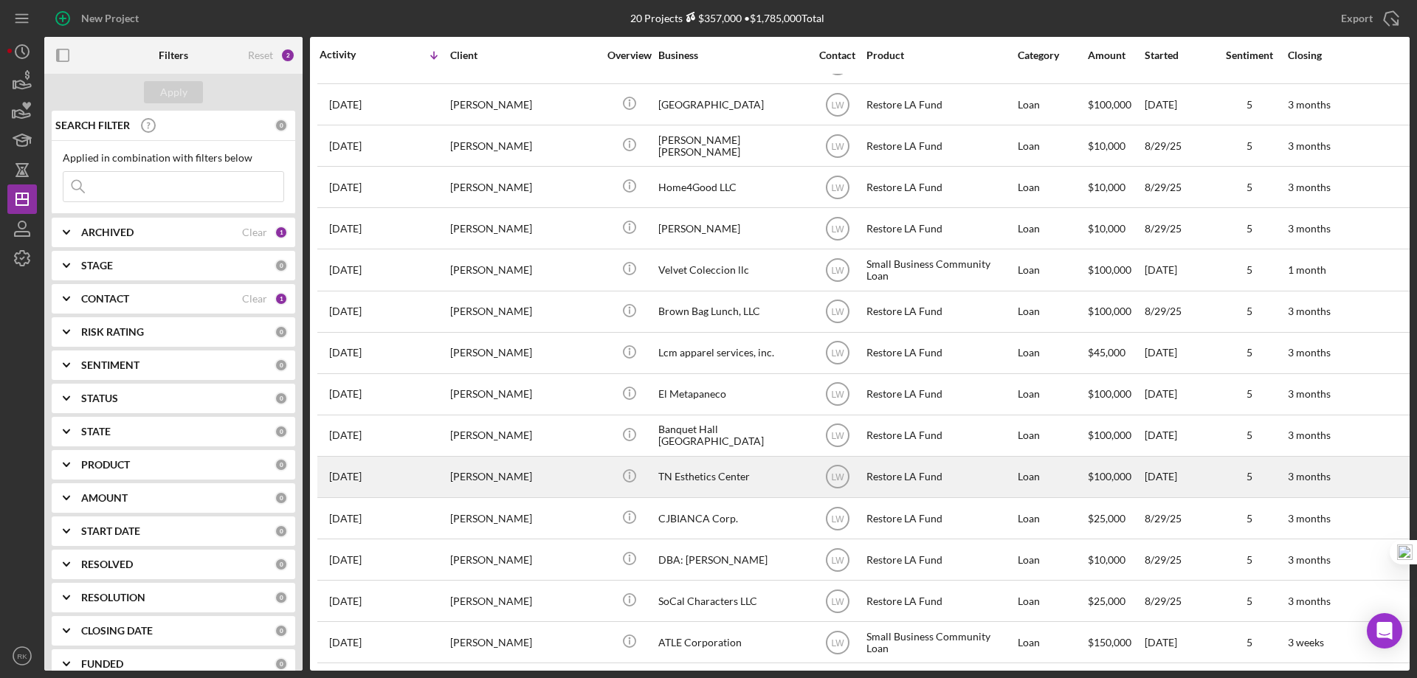
click at [718, 469] on div "TN Esthetics Center" at bounding box center [732, 477] width 148 height 39
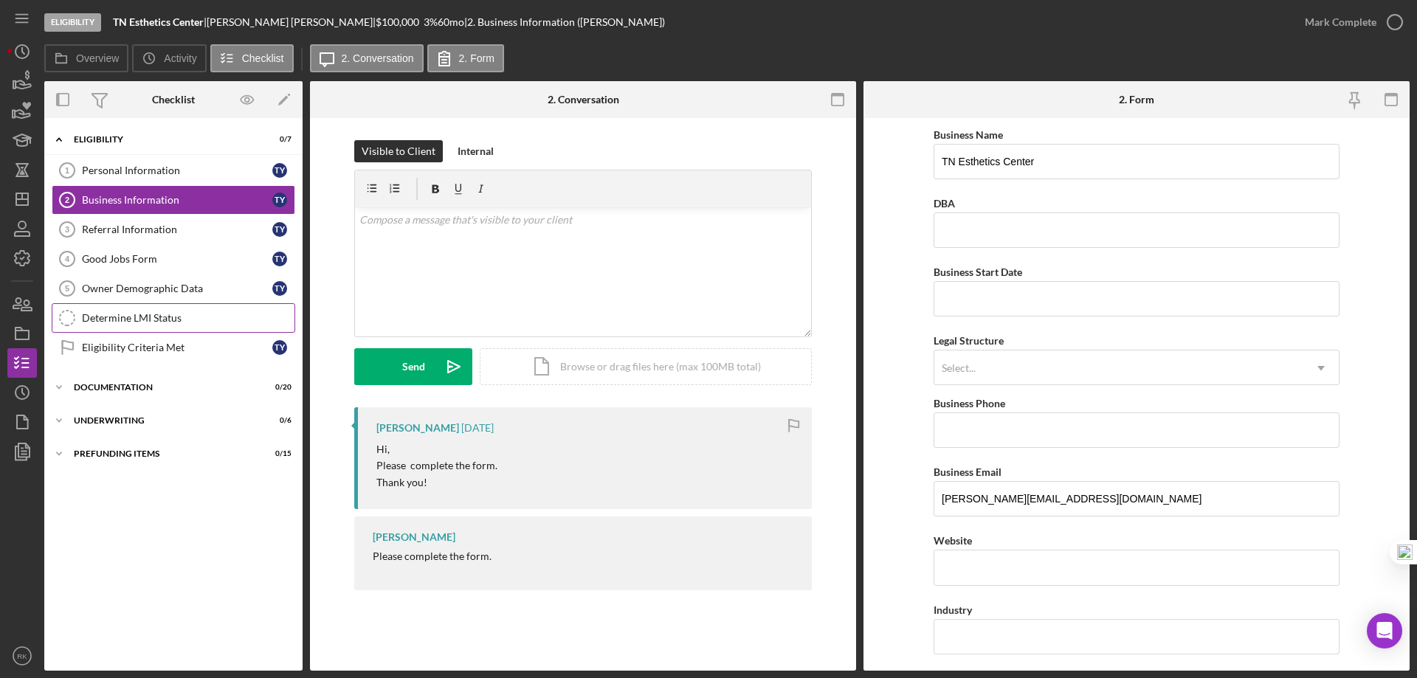
click at [142, 320] on div "Determine LMI Status" at bounding box center [188, 318] width 213 height 12
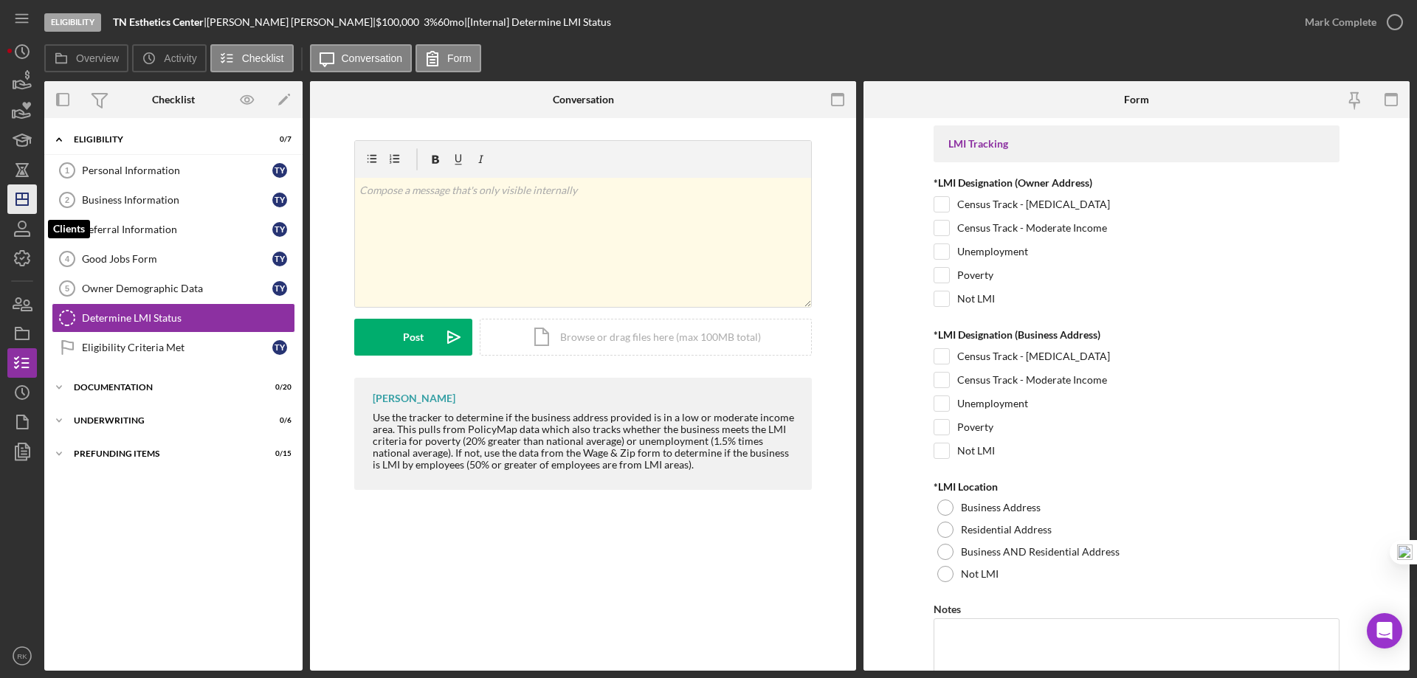
drag, startPoint x: 18, startPoint y: 202, endPoint x: 27, endPoint y: 211, distance: 13.1
click at [18, 202] on icon "Icon/Dashboard" at bounding box center [22, 199] width 37 height 37
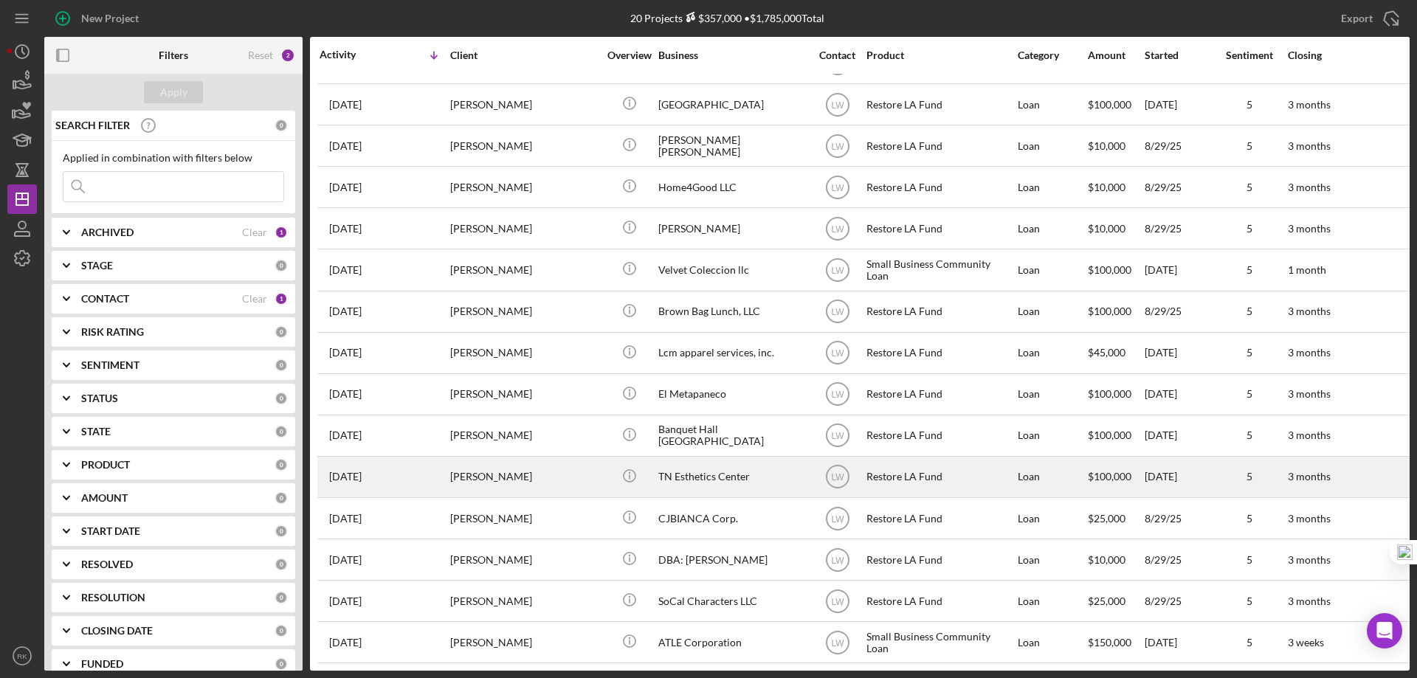
scroll to position [249, 0]
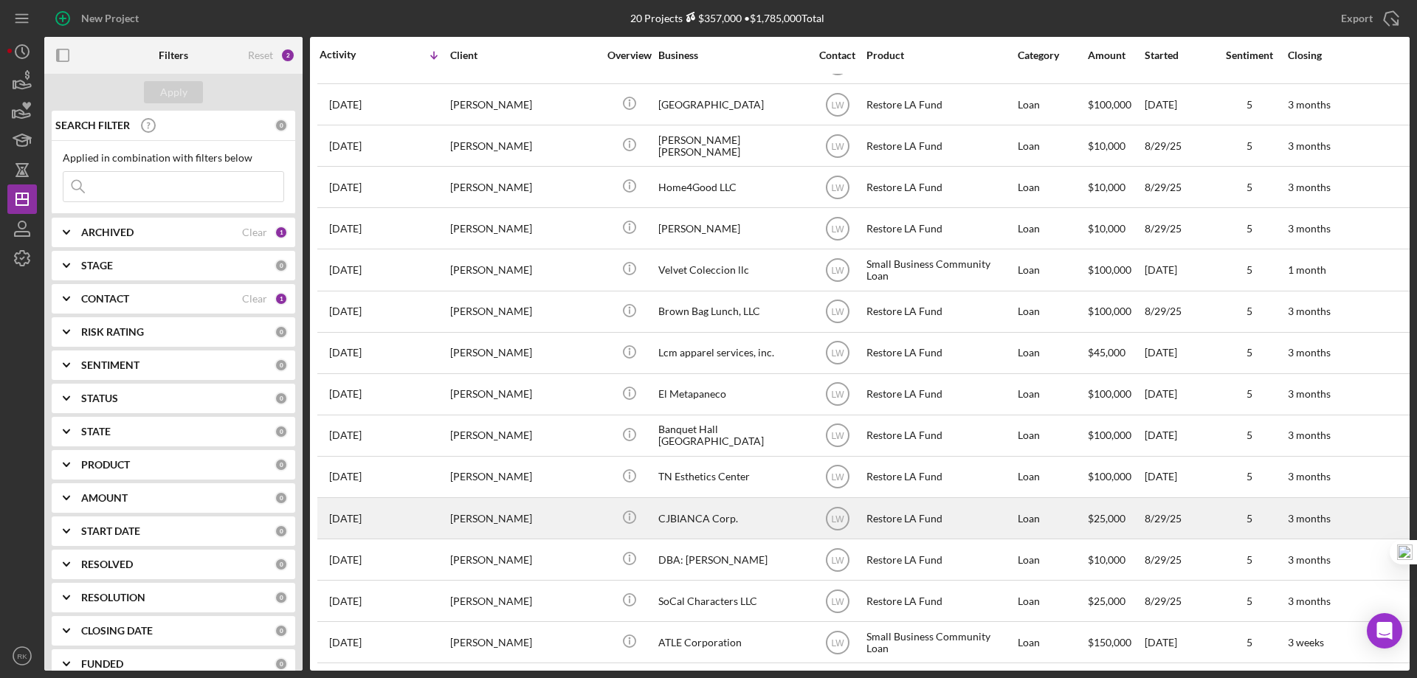
click at [707, 505] on div "CJBIANCA Corp." at bounding box center [732, 518] width 148 height 39
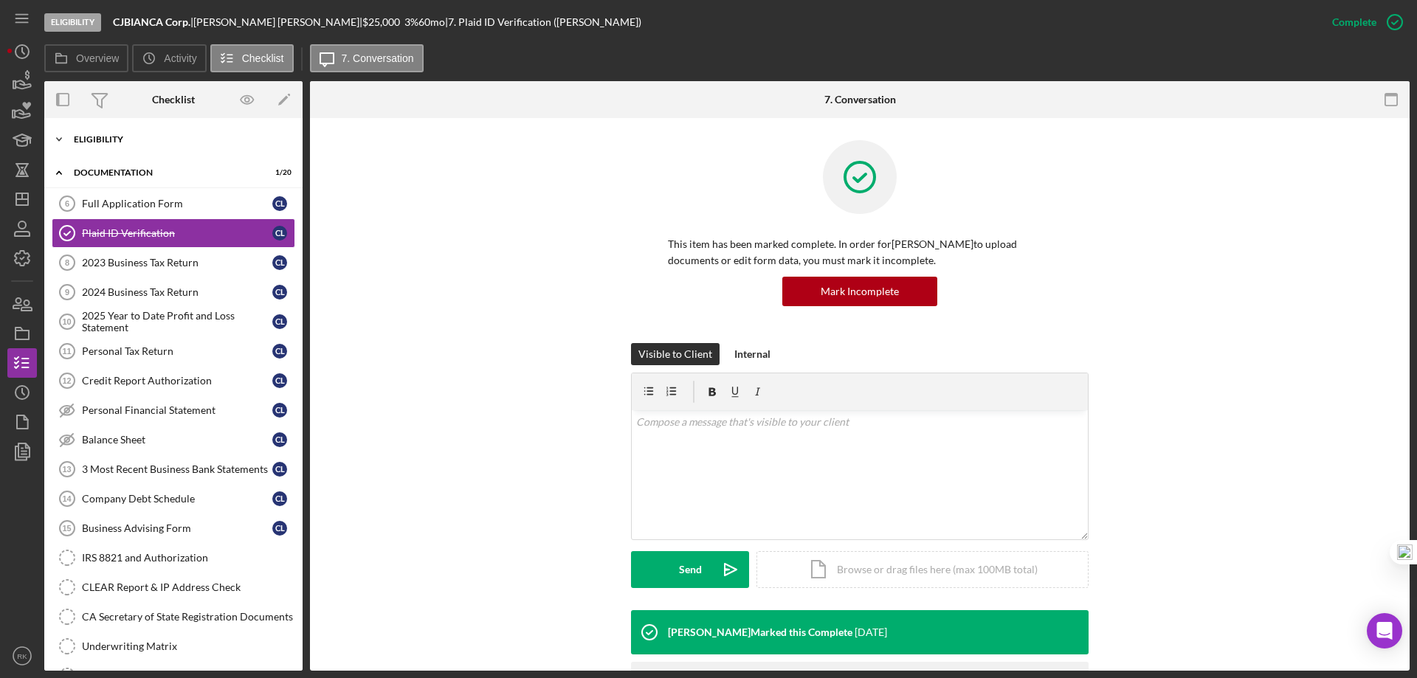
click at [106, 140] on div "Eligibility" at bounding box center [179, 139] width 210 height 9
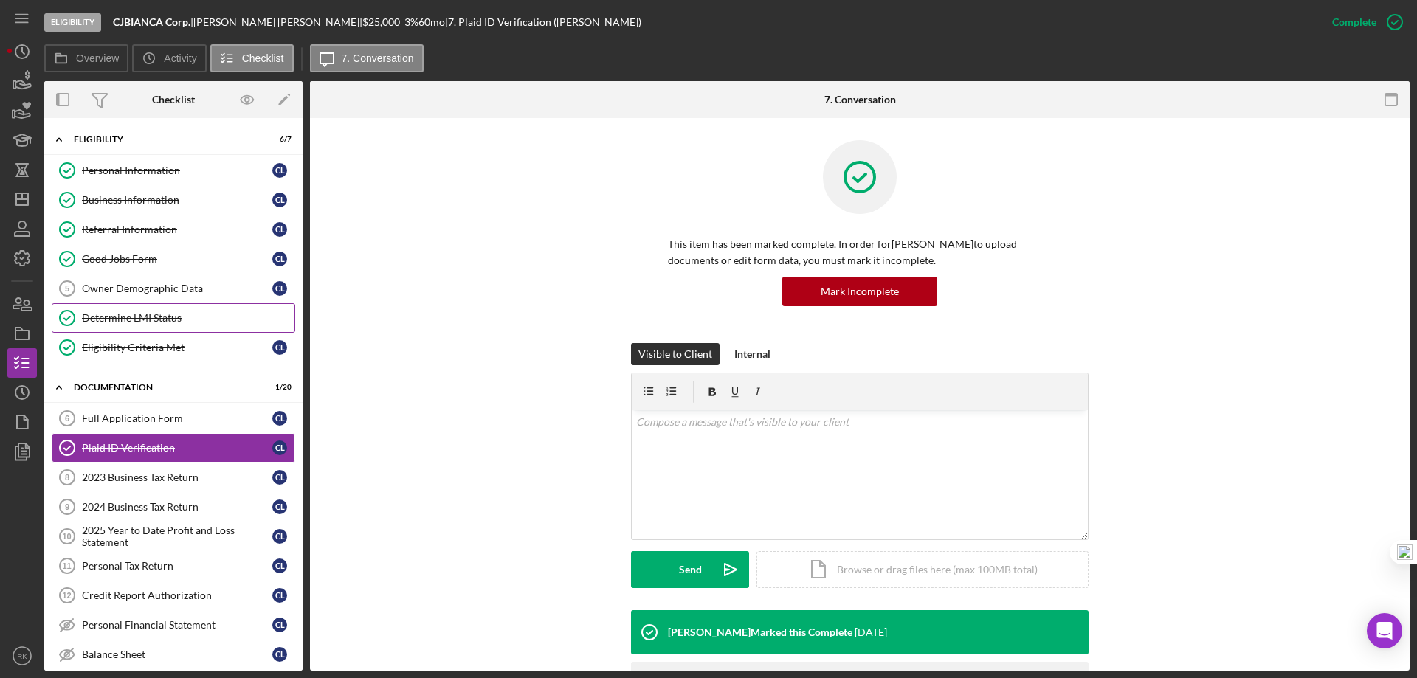
click at [156, 325] on link "Determine LMI Status Determine LMI Status" at bounding box center [174, 318] width 244 height 30
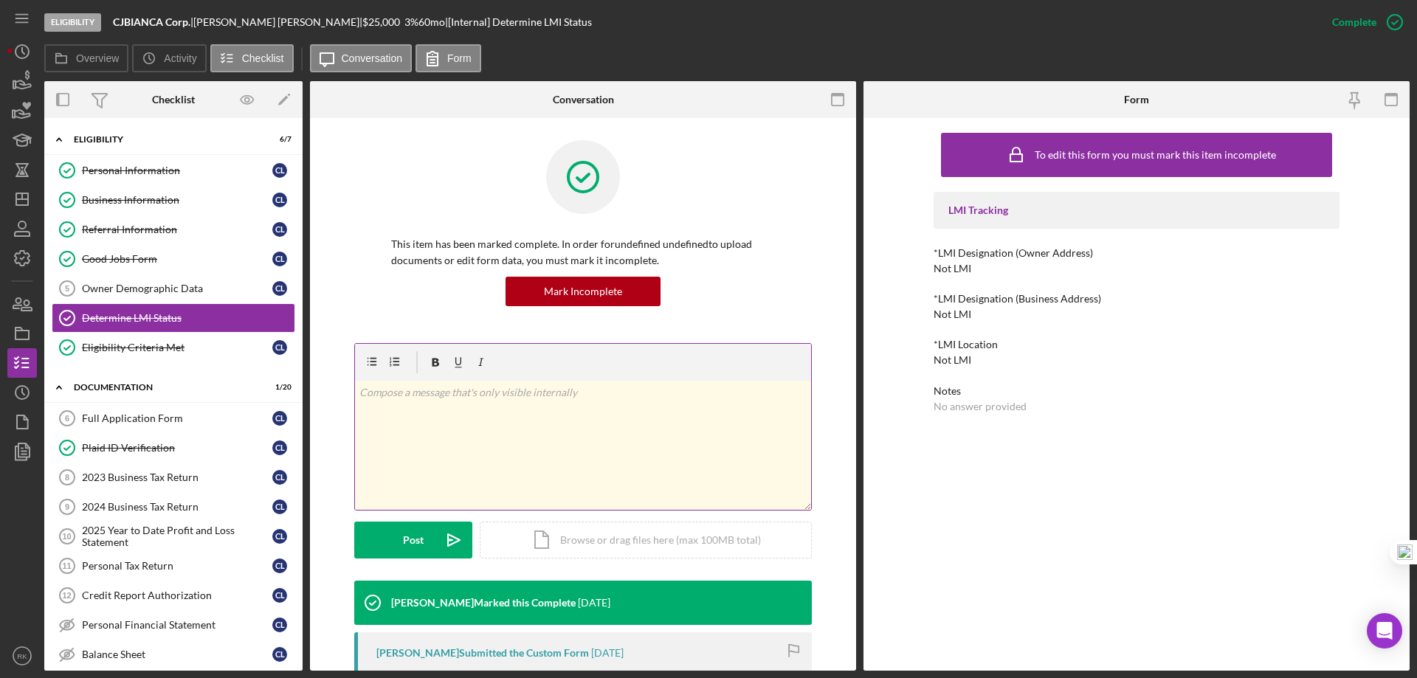
click at [779, 468] on div "v Color teal Color pink Remove color Add row above Add row below Add column bef…" at bounding box center [583, 445] width 456 height 129
drag, startPoint x: 534, startPoint y: 386, endPoint x: 331, endPoint y: 395, distance: 202.5
click at [331, 395] on div "This item has been marked complete. In order for undefined undefined to upload …" at bounding box center [583, 475] width 546 height 715
click at [16, 206] on icon "Icon/Dashboard" at bounding box center [22, 199] width 37 height 37
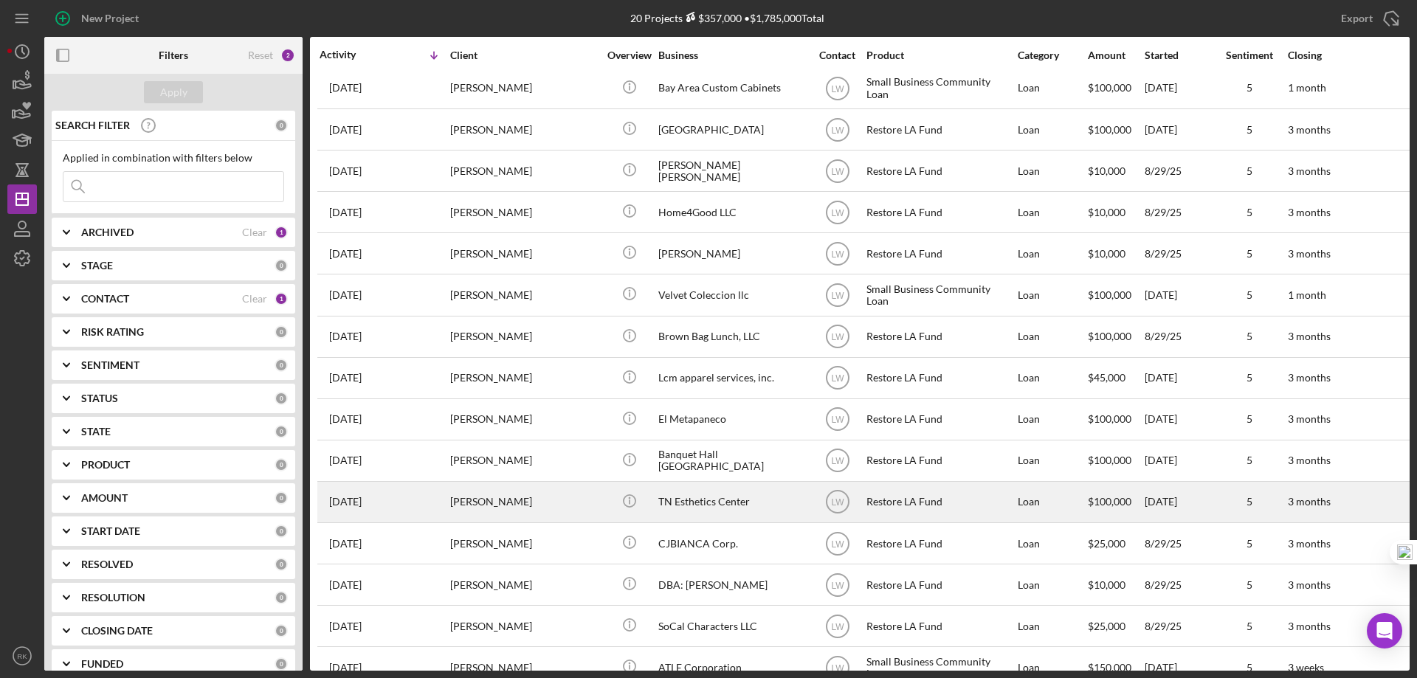
scroll to position [249, 0]
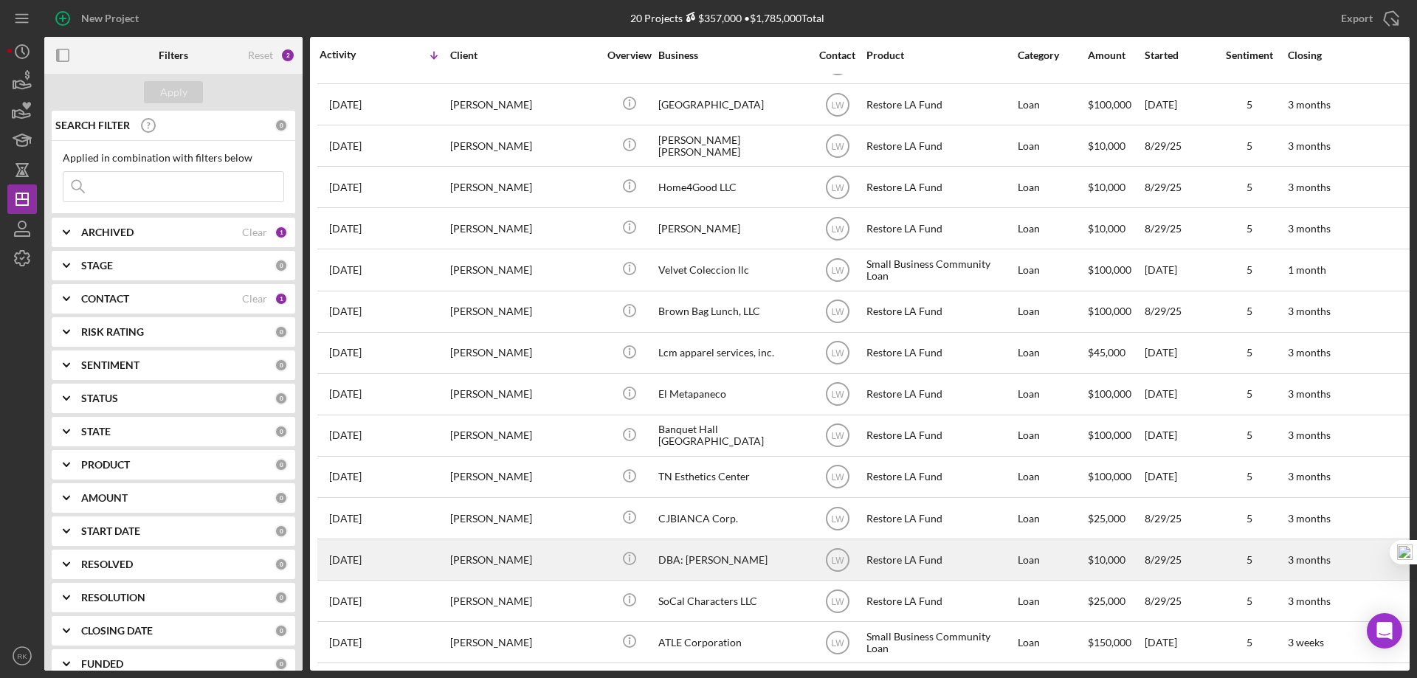
click at [722, 554] on div "DBA: [PERSON_NAME]" at bounding box center [732, 559] width 148 height 39
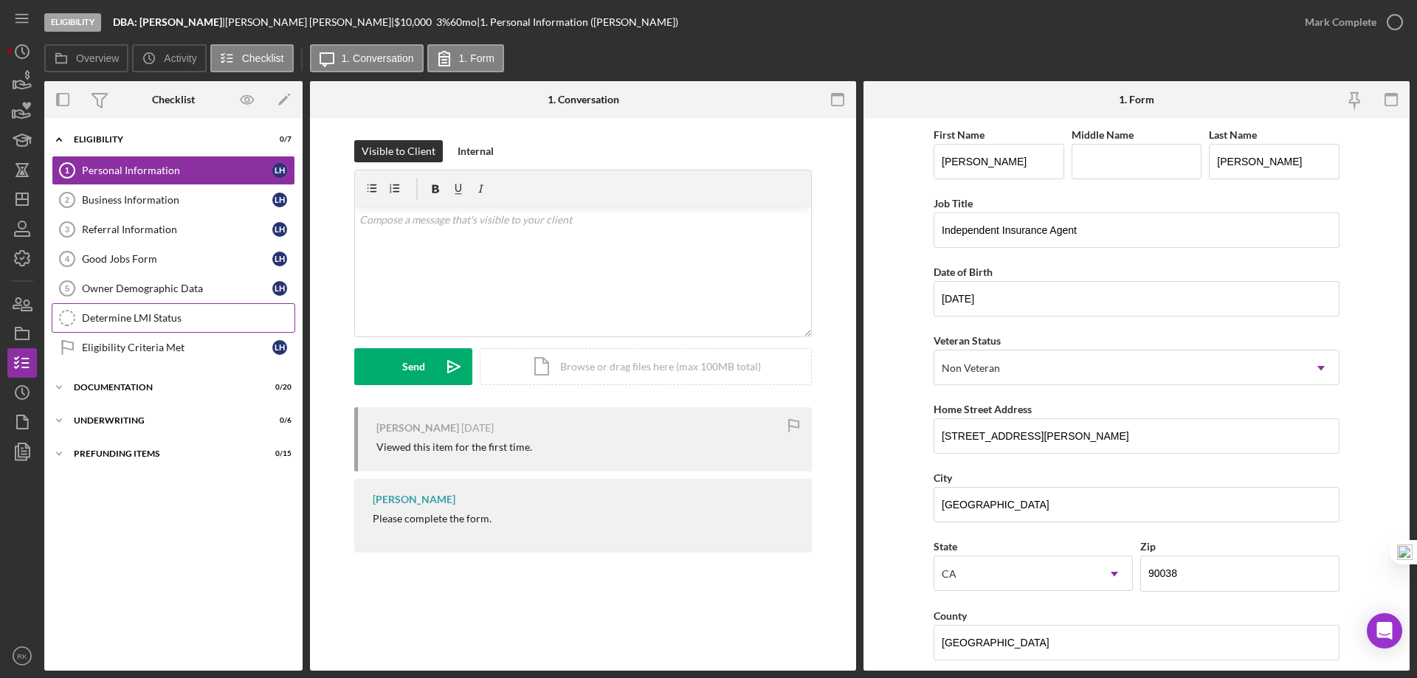
click at [135, 315] on div "Determine LMI Status" at bounding box center [188, 318] width 213 height 12
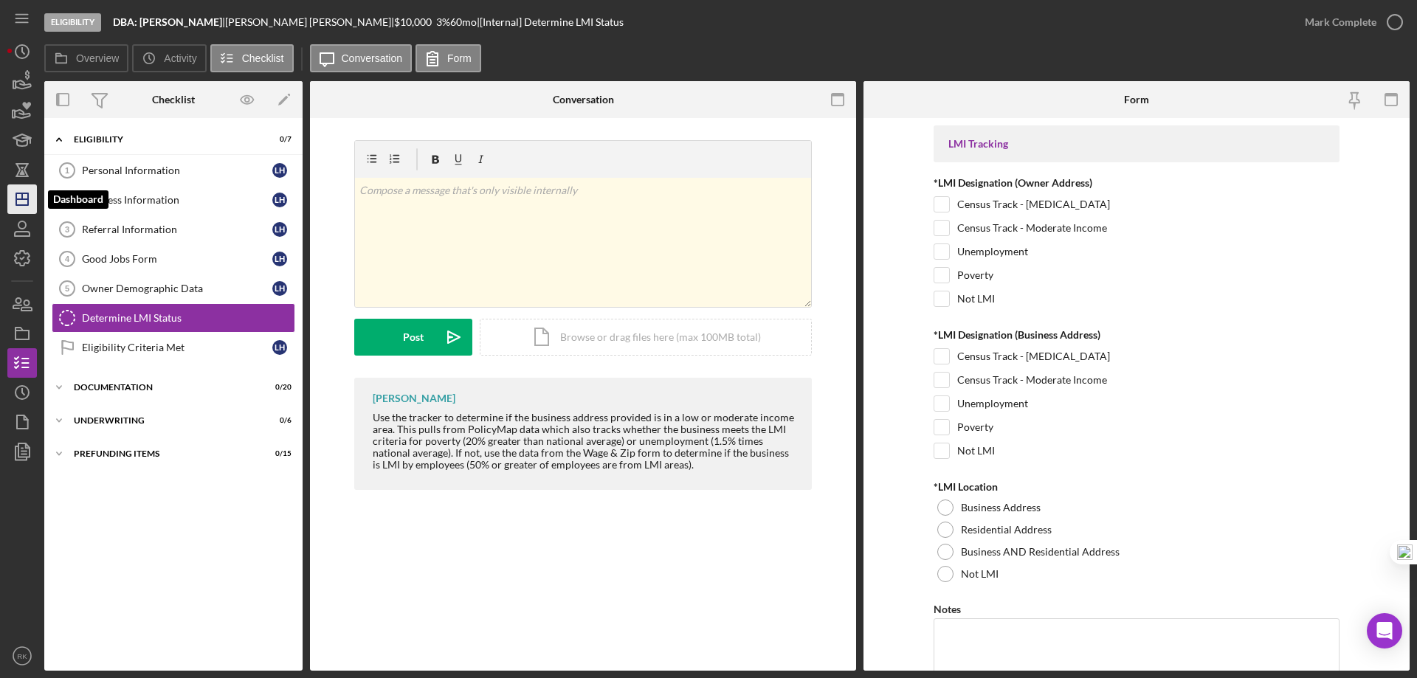
click at [16, 198] on polygon "button" at bounding box center [22, 199] width 12 height 12
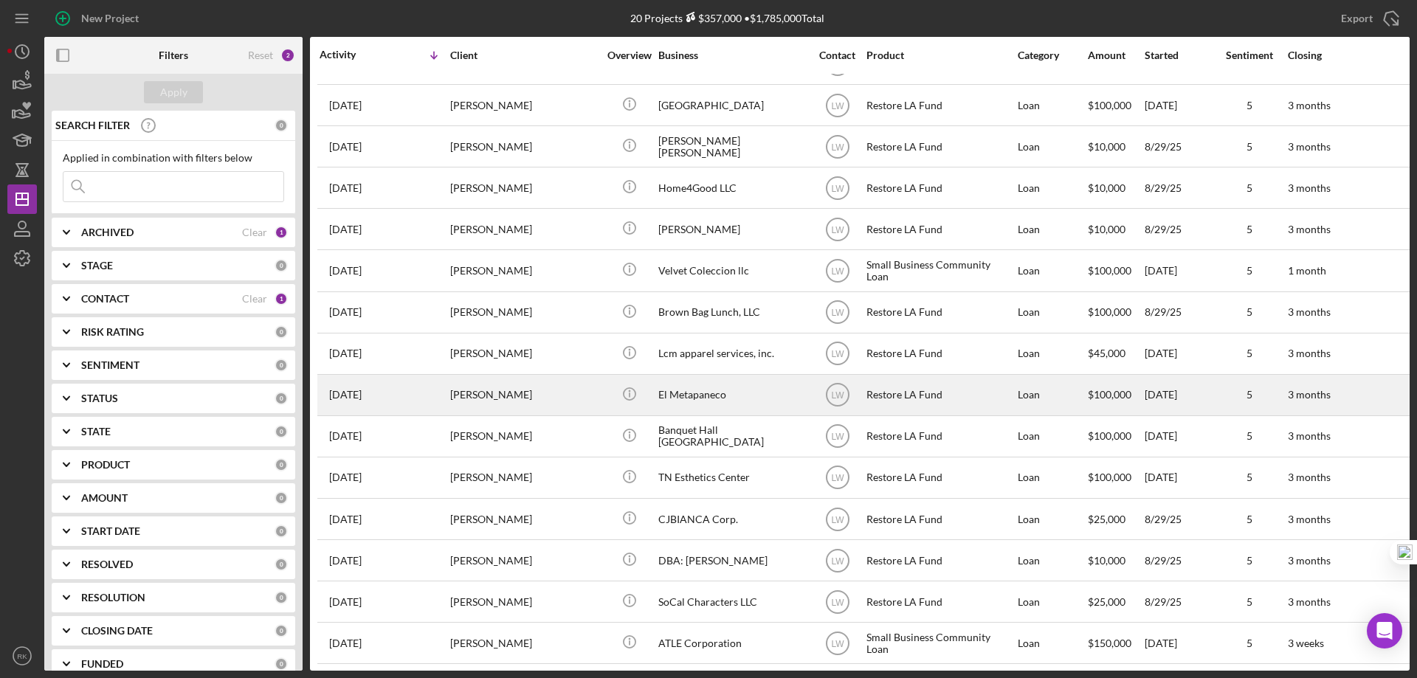
scroll to position [249, 0]
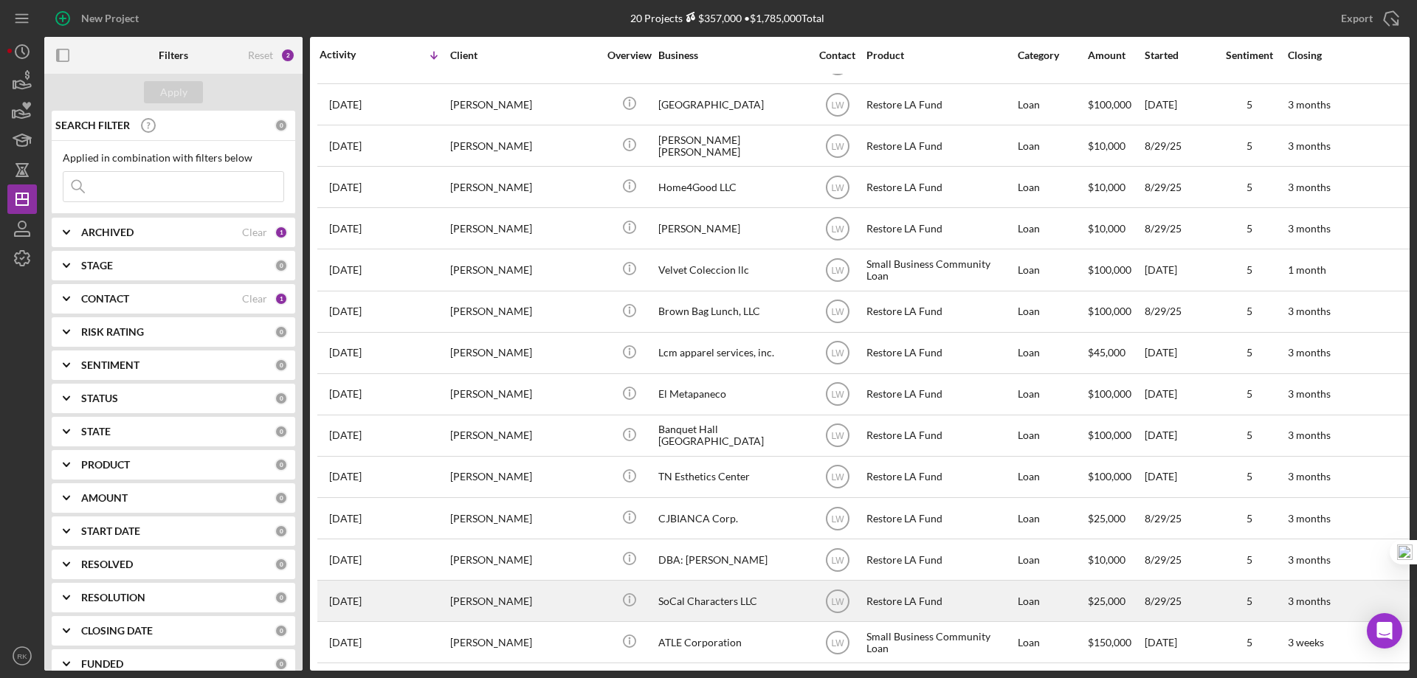
click at [703, 593] on div "SoCal Characters LLC" at bounding box center [732, 601] width 148 height 39
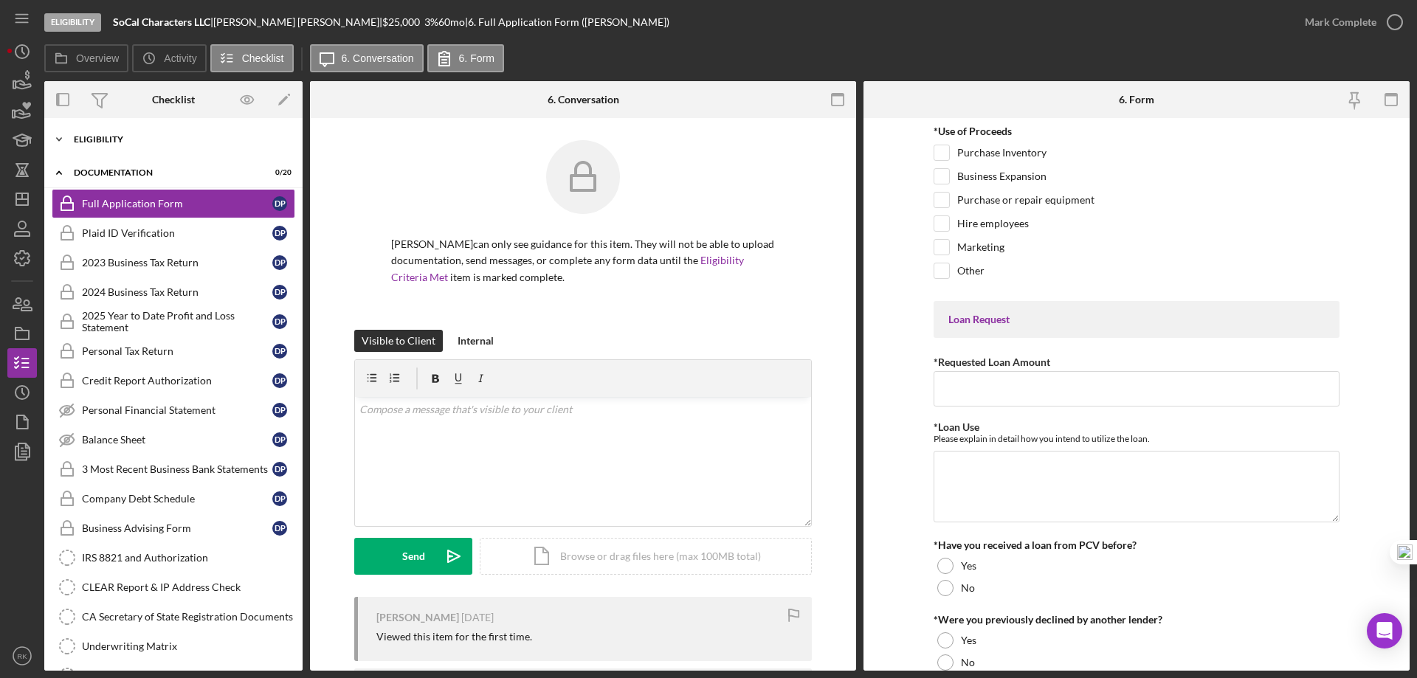
click at [123, 144] on div "Icon/Expander Eligibility 0 / 7" at bounding box center [173, 140] width 258 height 30
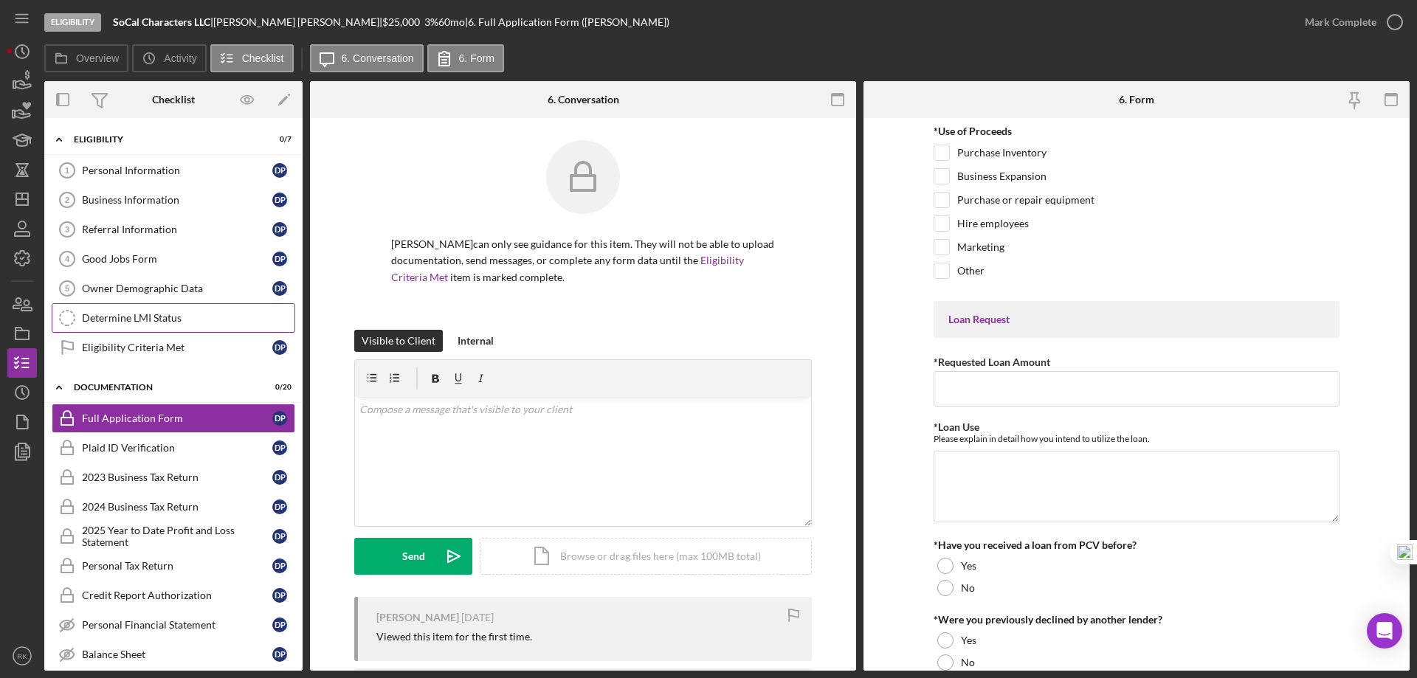
drag, startPoint x: 143, startPoint y: 316, endPoint x: 149, endPoint y: 324, distance: 10.0
click at [144, 316] on div "Determine LMI Status" at bounding box center [188, 318] width 213 height 12
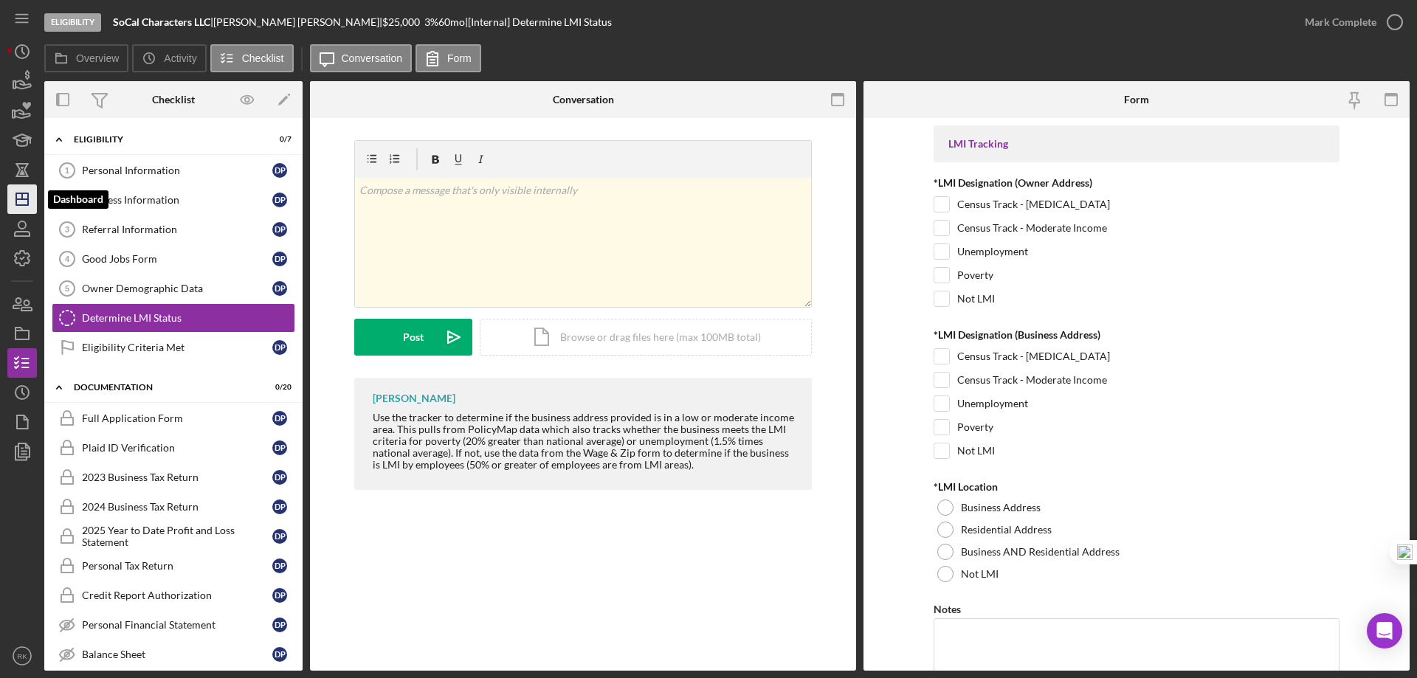
drag, startPoint x: 24, startPoint y: 204, endPoint x: 32, endPoint y: 209, distance: 9.2
click at [24, 204] on icon "Icon/Dashboard" at bounding box center [22, 199] width 37 height 37
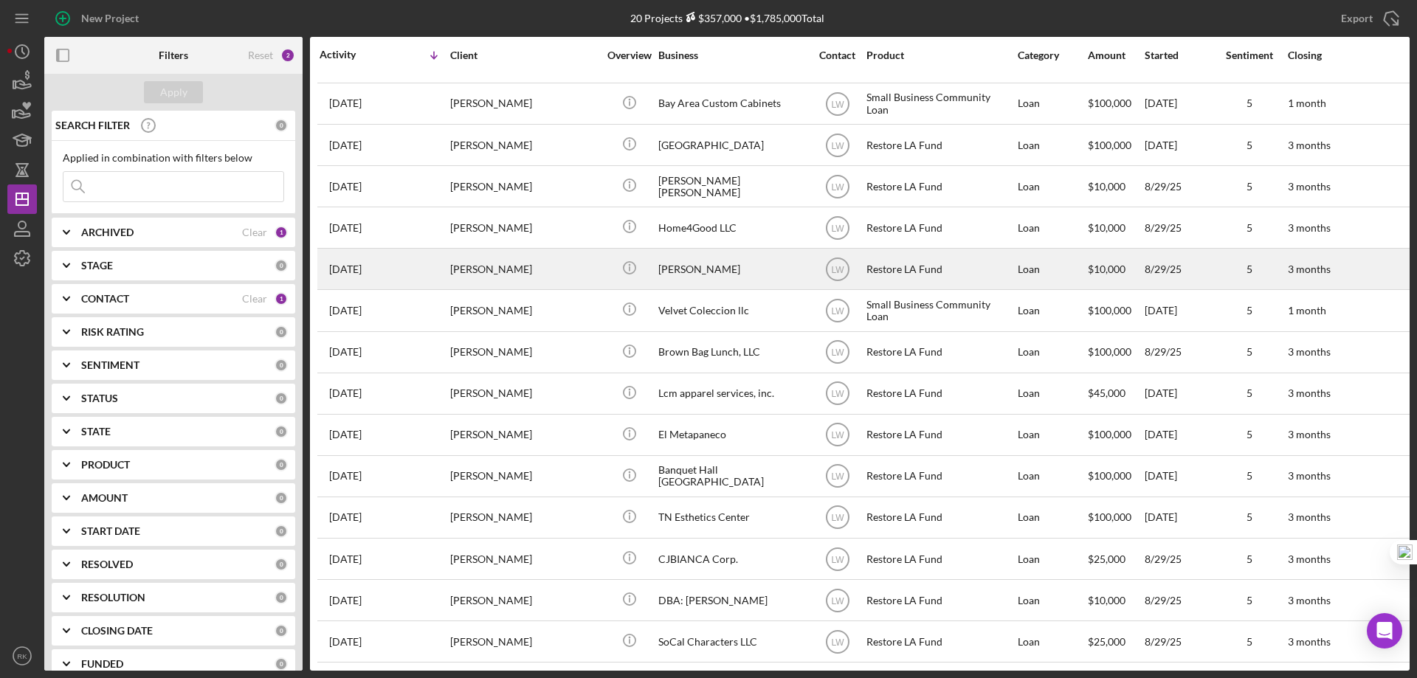
scroll to position [249, 0]
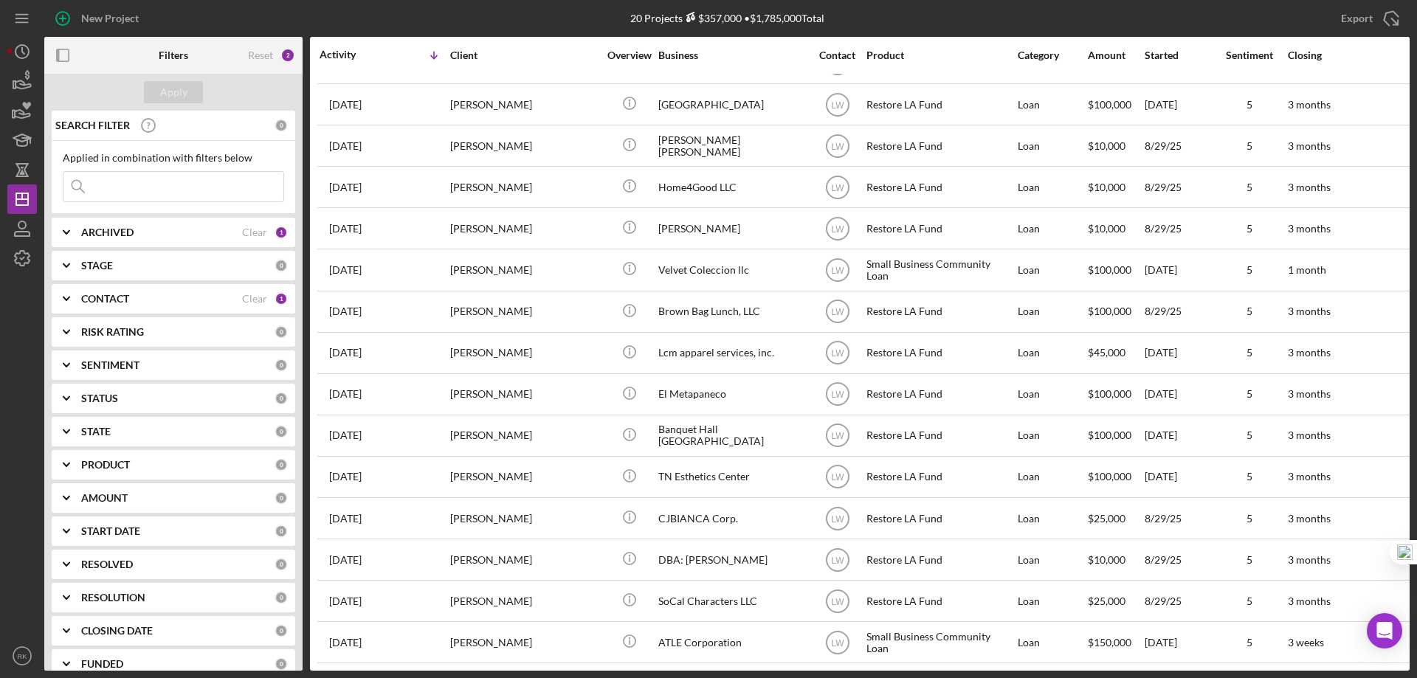
click at [117, 297] on b "CONTACT" at bounding box center [105, 299] width 48 height 12
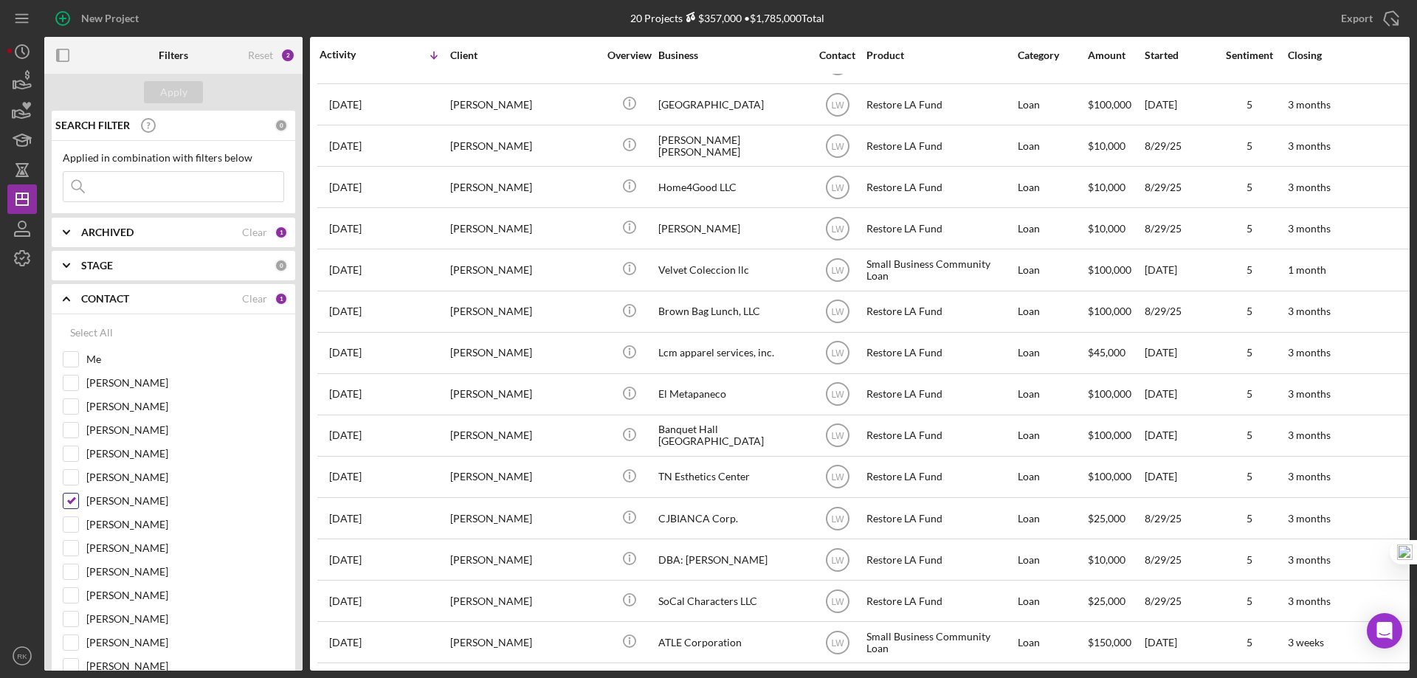
drag, startPoint x: 73, startPoint y: 499, endPoint x: 76, endPoint y: 508, distance: 9.3
click at [73, 498] on input "[PERSON_NAME]" at bounding box center [70, 501] width 15 height 15
checkbox input "false"
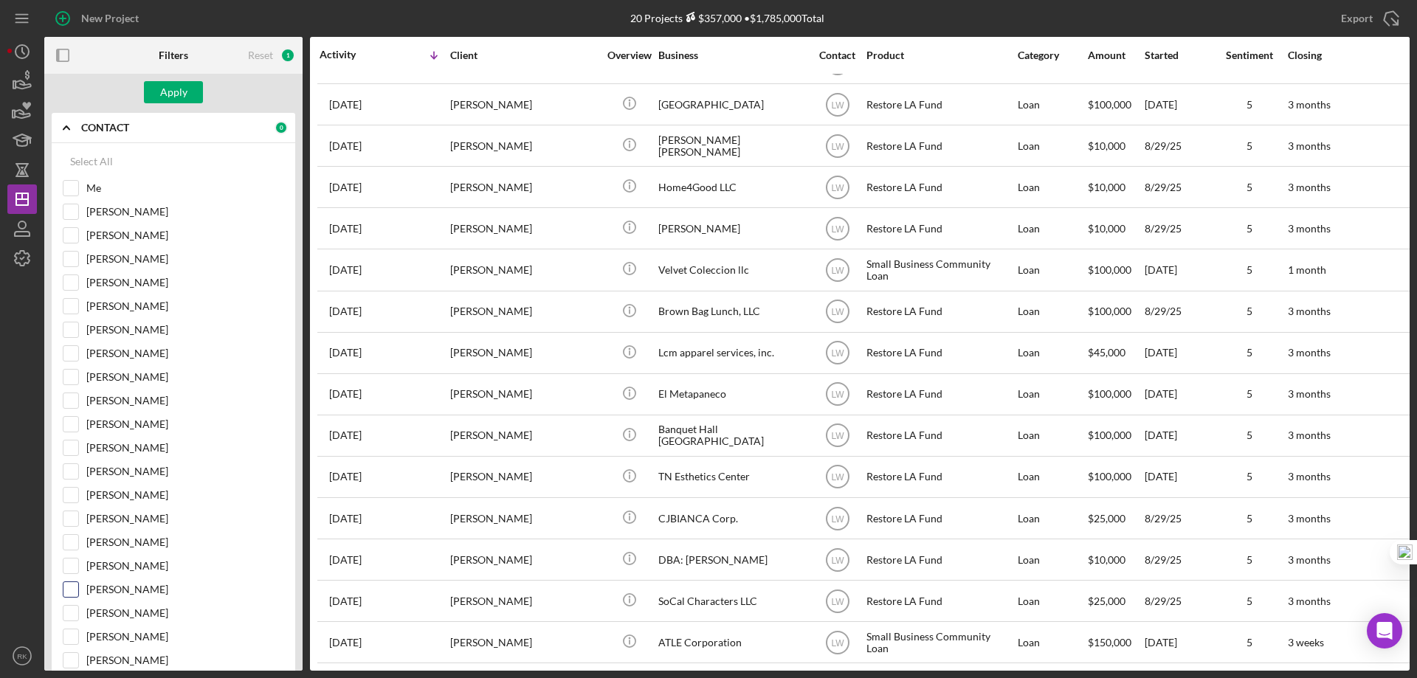
scroll to position [172, 0]
click at [64, 589] on input "[PERSON_NAME]" at bounding box center [70, 589] width 15 height 15
checkbox input "true"
click at [165, 94] on div "Apply" at bounding box center [173, 92] width 27 height 22
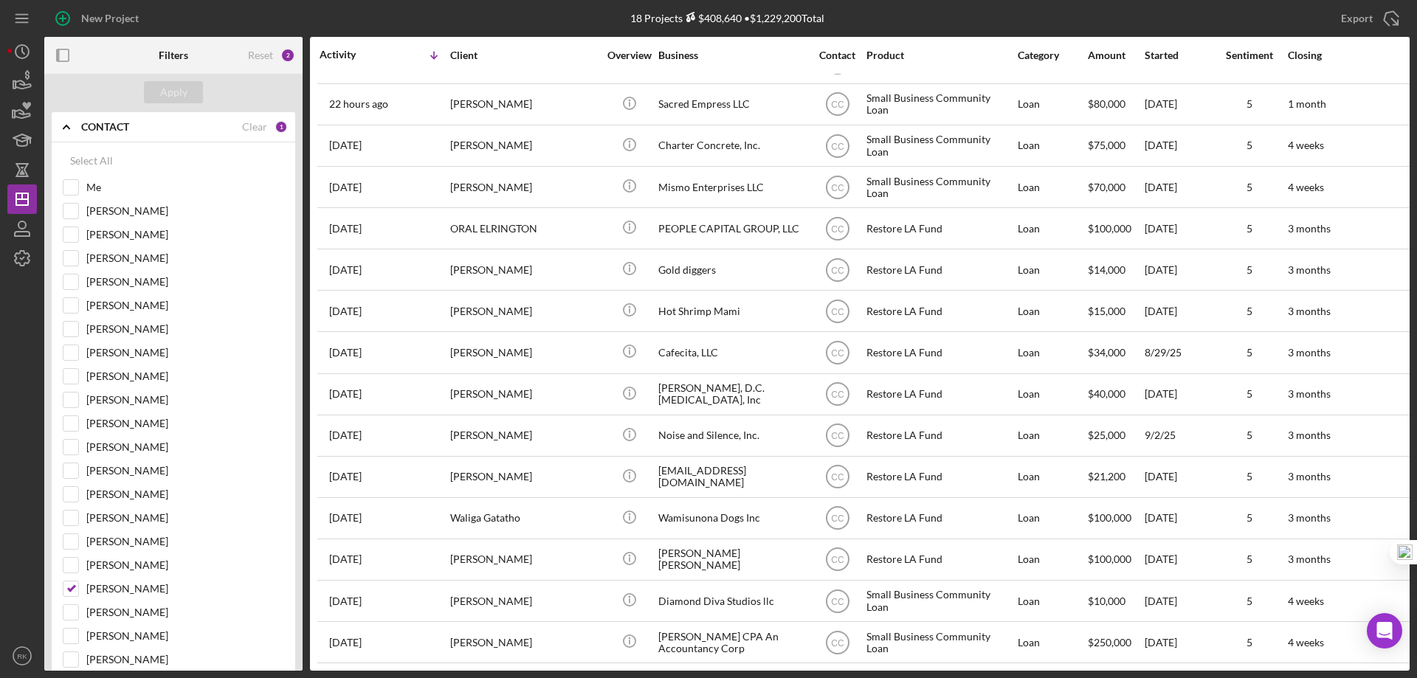
scroll to position [167, 0]
click at [65, 52] on icon "button" at bounding box center [63, 55] width 33 height 33
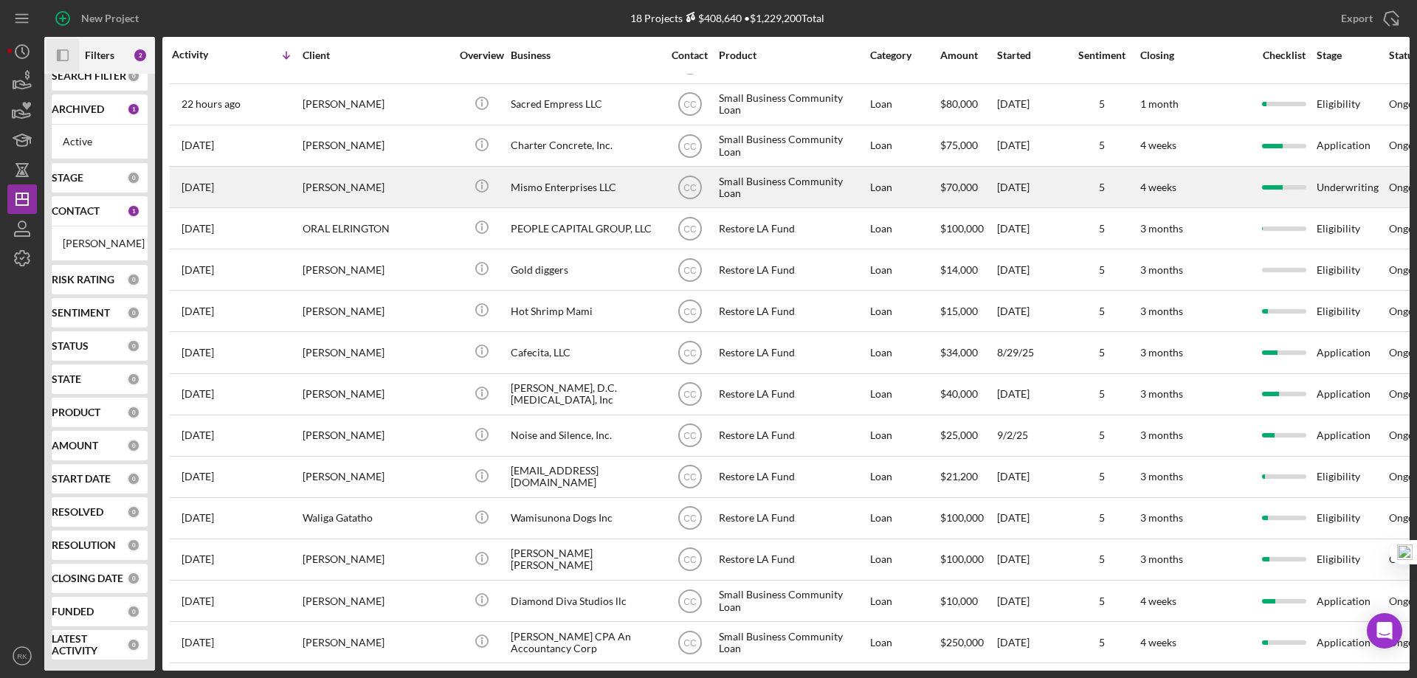
scroll to position [32, 0]
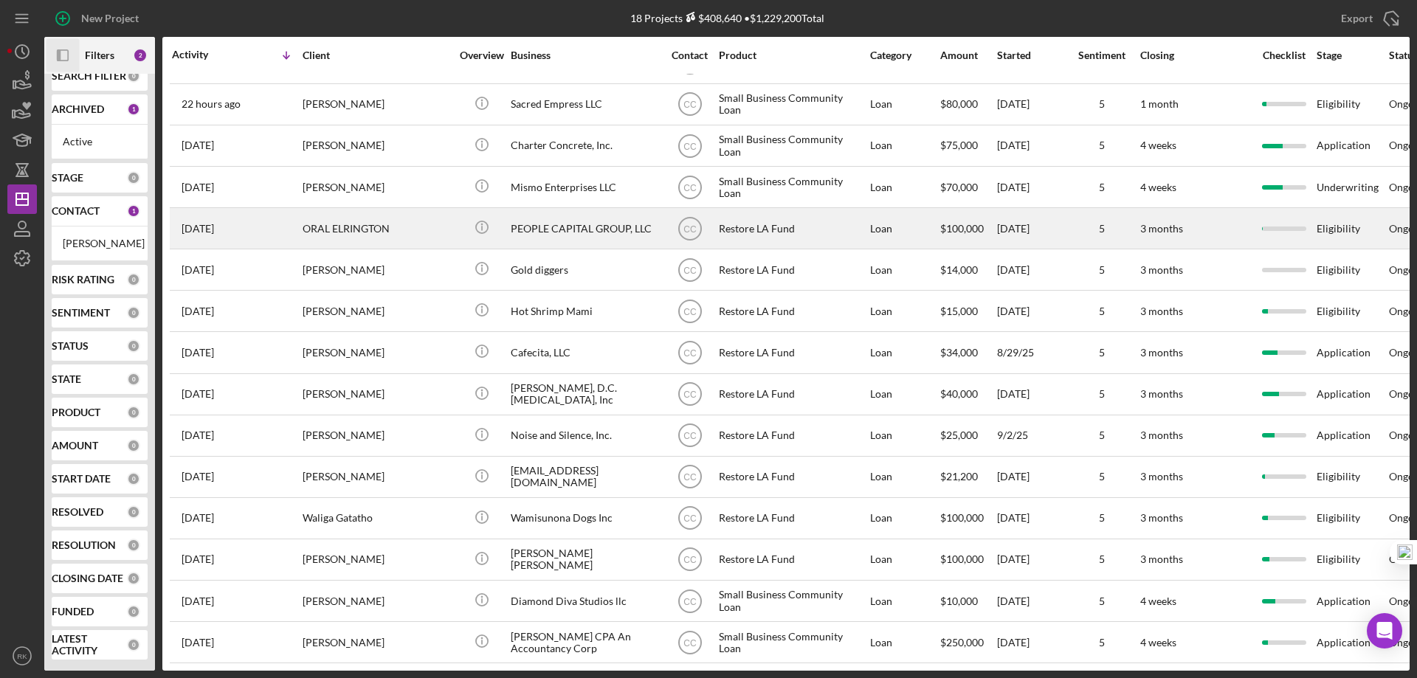
click at [585, 218] on div "PEOPLE CAPITAL GROUP, LLC" at bounding box center [585, 228] width 148 height 39
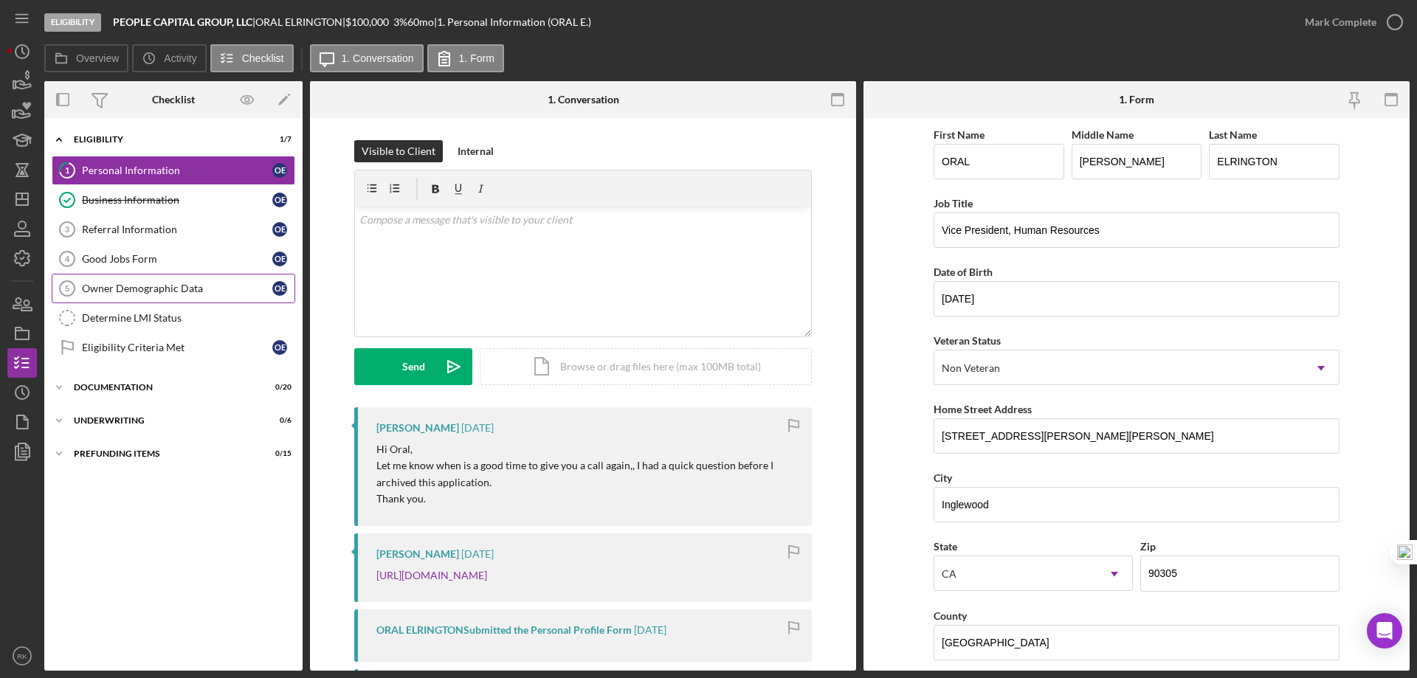
click at [125, 292] on div "Owner Demographic Data" at bounding box center [177, 289] width 190 height 12
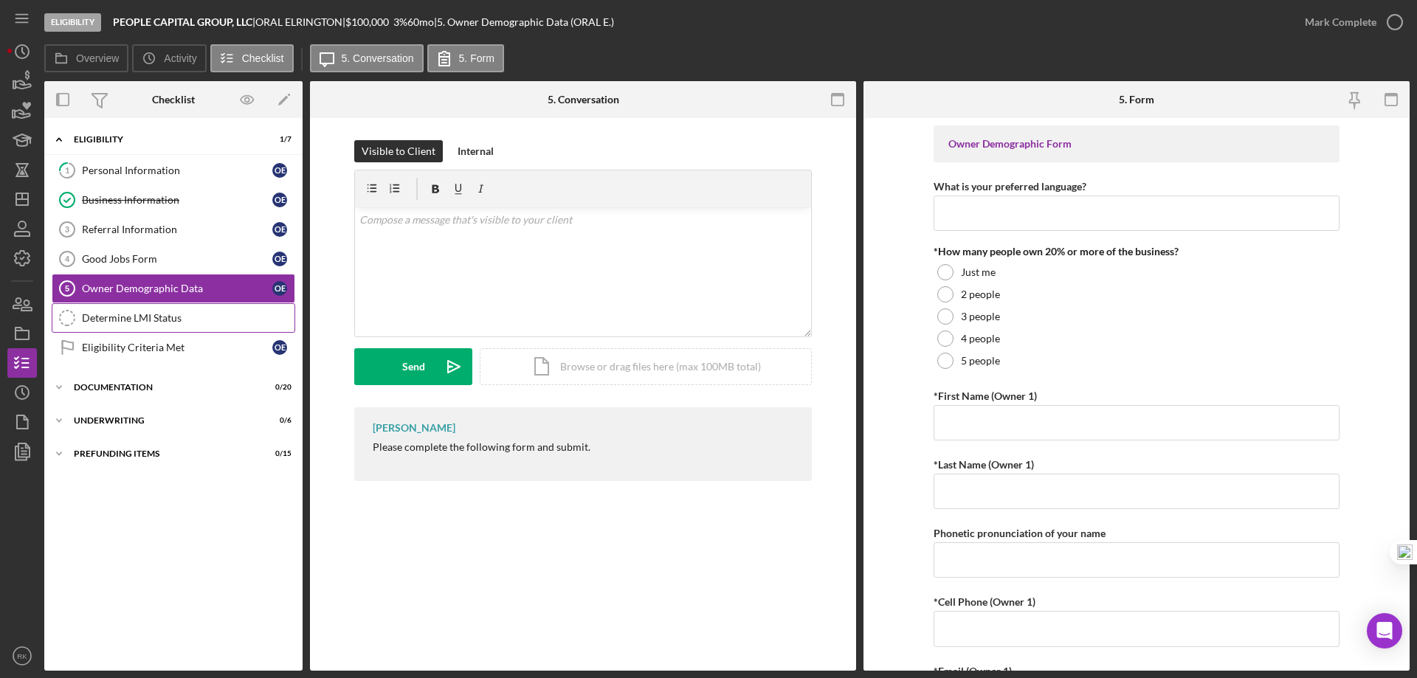
click at [135, 315] on div "Determine LMI Status" at bounding box center [188, 318] width 213 height 12
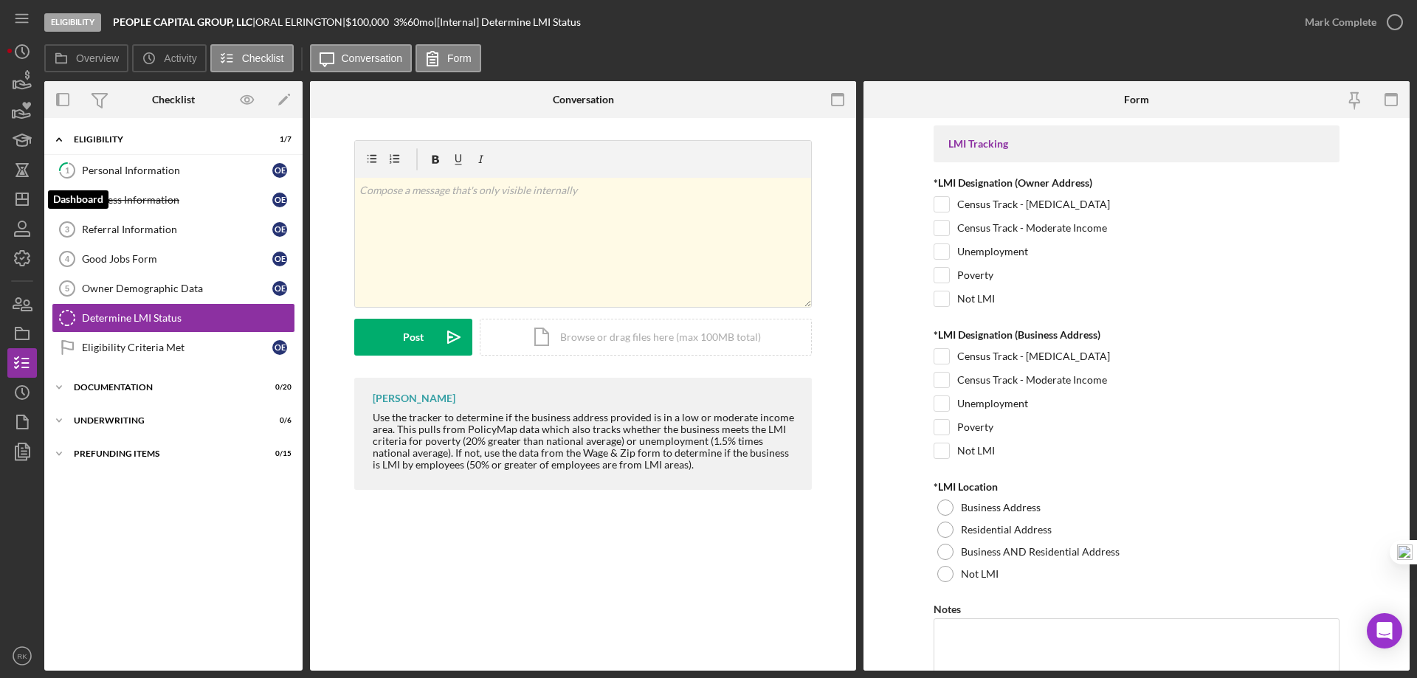
drag, startPoint x: 30, startPoint y: 203, endPoint x: 38, endPoint y: 207, distance: 9.2
click at [30, 203] on icon "Icon/Dashboard" at bounding box center [22, 199] width 37 height 37
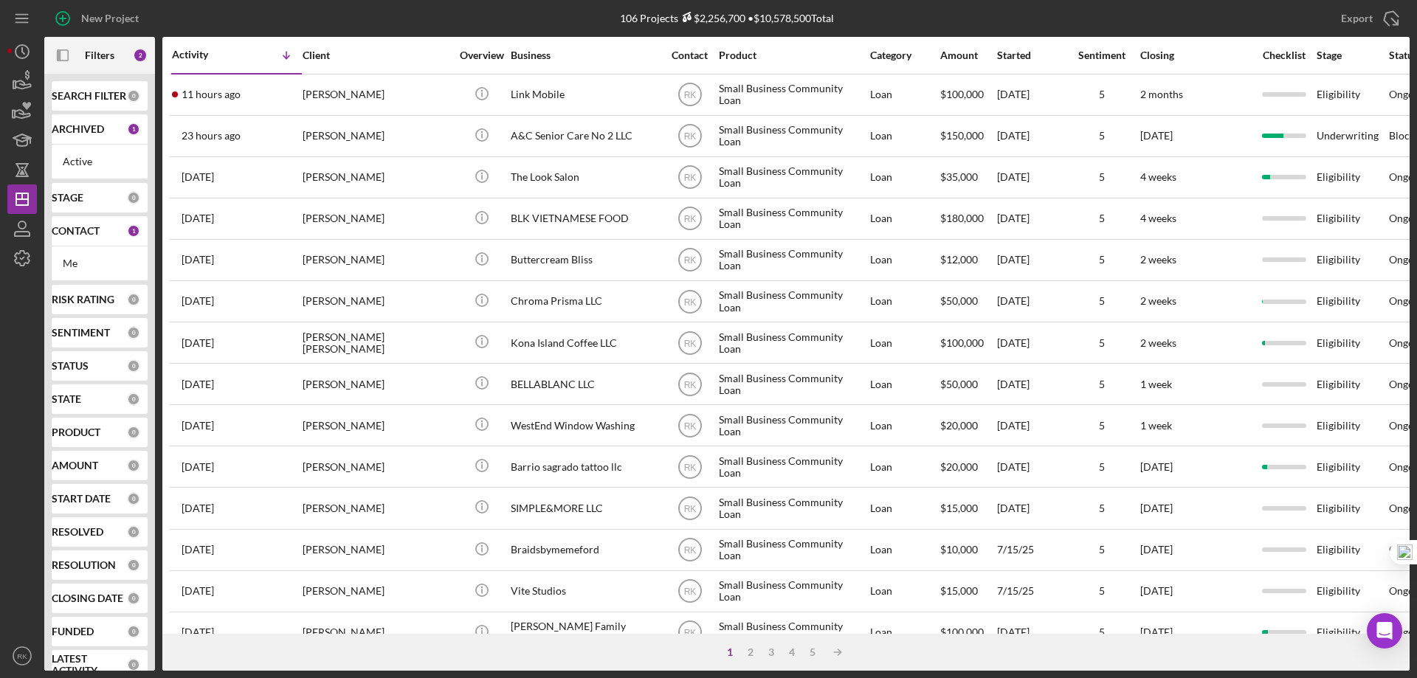
click at [75, 240] on div "CONTACT 1" at bounding box center [96, 231] width 89 height 30
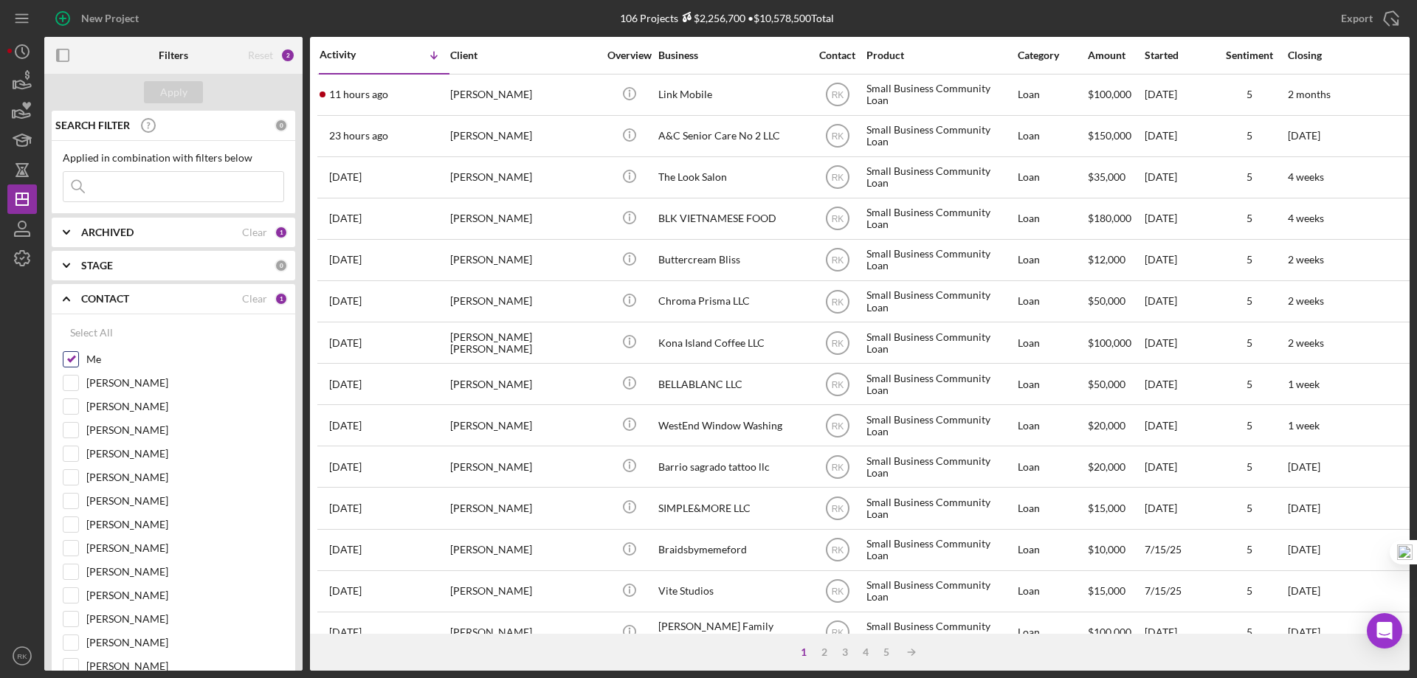
click at [75, 358] on input "Me" at bounding box center [70, 359] width 15 height 15
checkbox input "false"
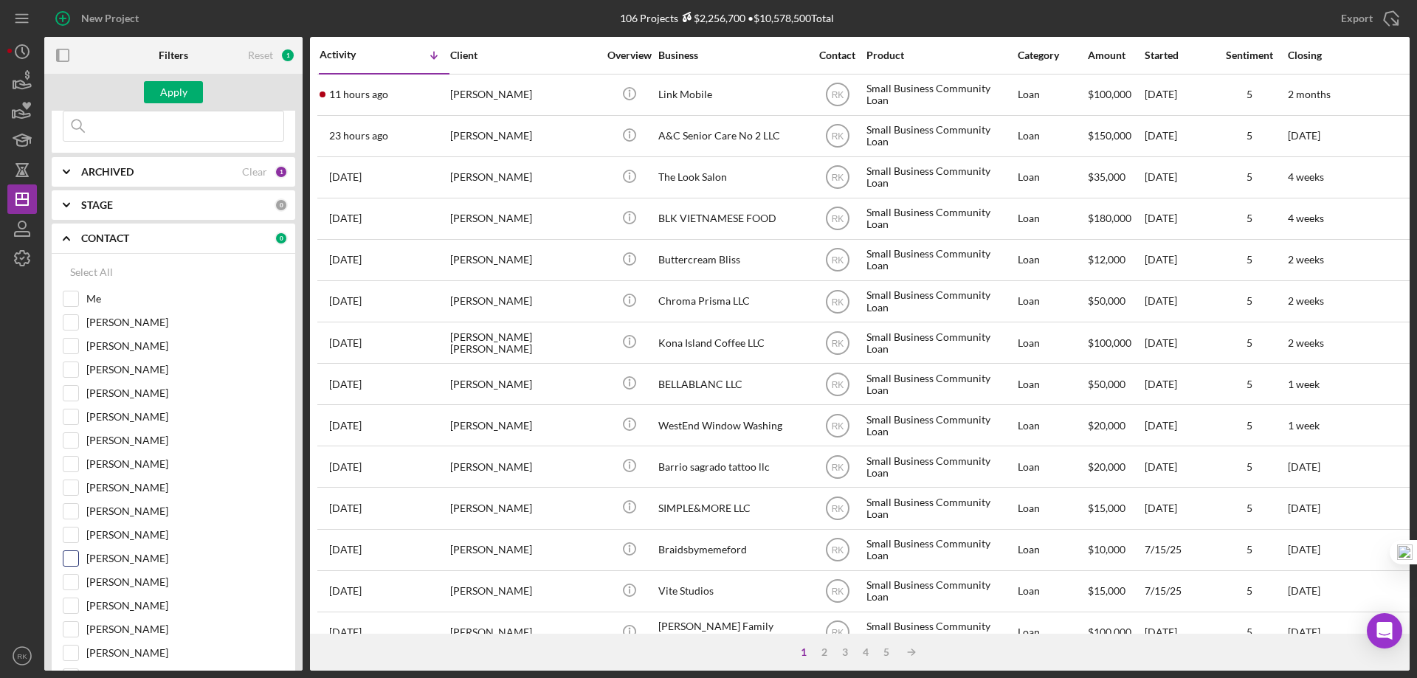
scroll to position [172, 0]
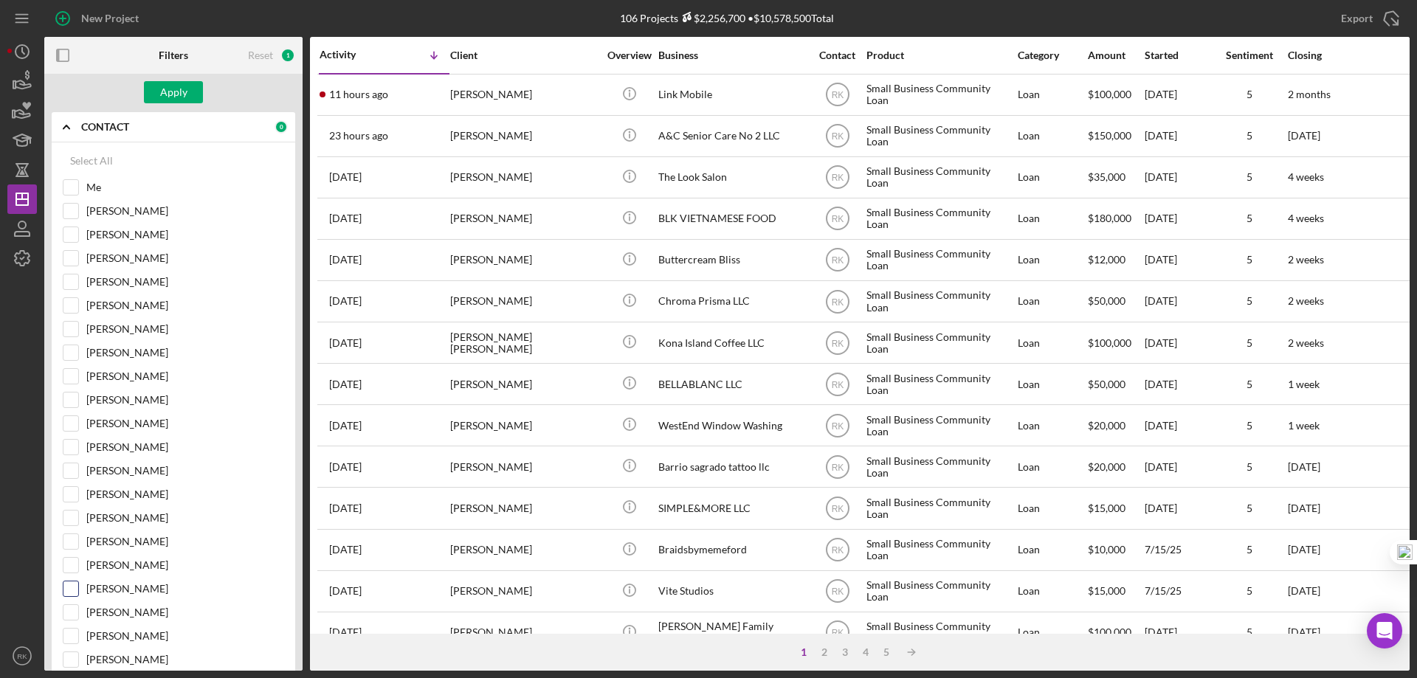
click at [76, 592] on input "[PERSON_NAME]" at bounding box center [70, 589] width 15 height 15
checkbox input "true"
click at [182, 97] on div "Apply" at bounding box center [173, 92] width 27 height 22
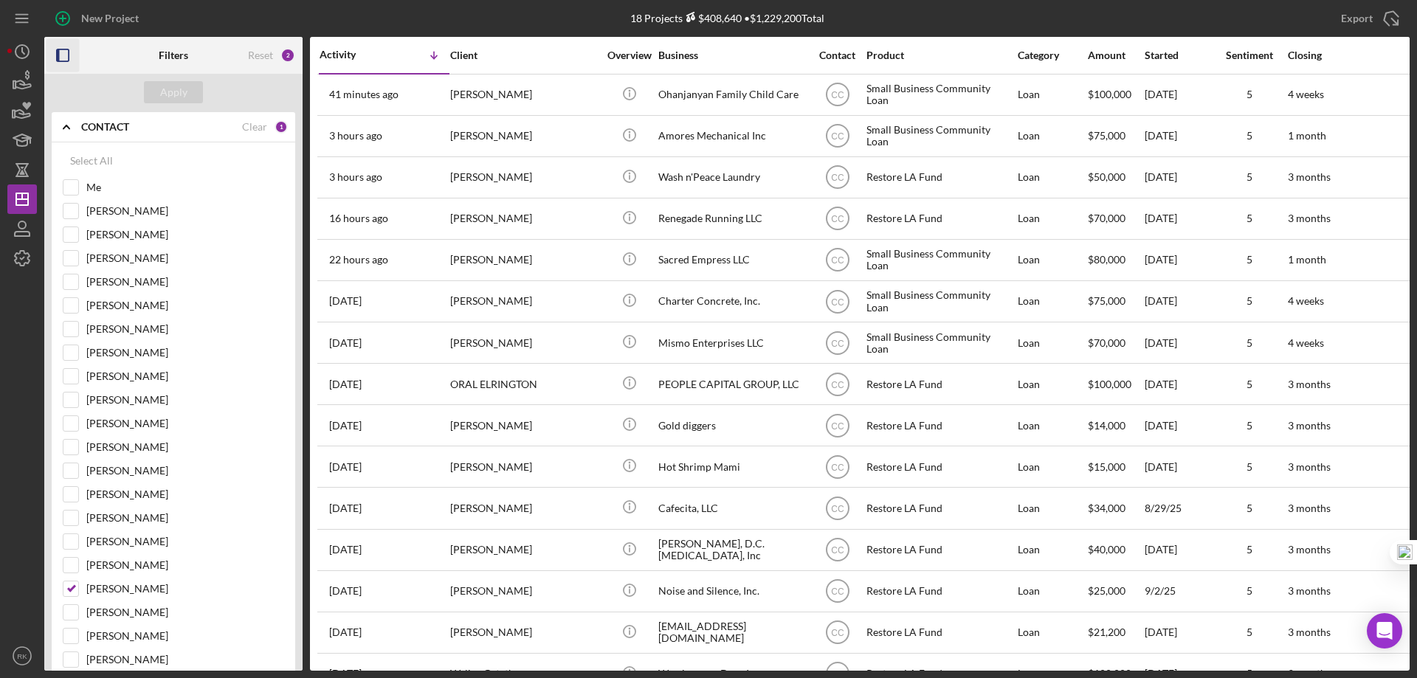
click at [76, 61] on icon "button" at bounding box center [63, 55] width 33 height 33
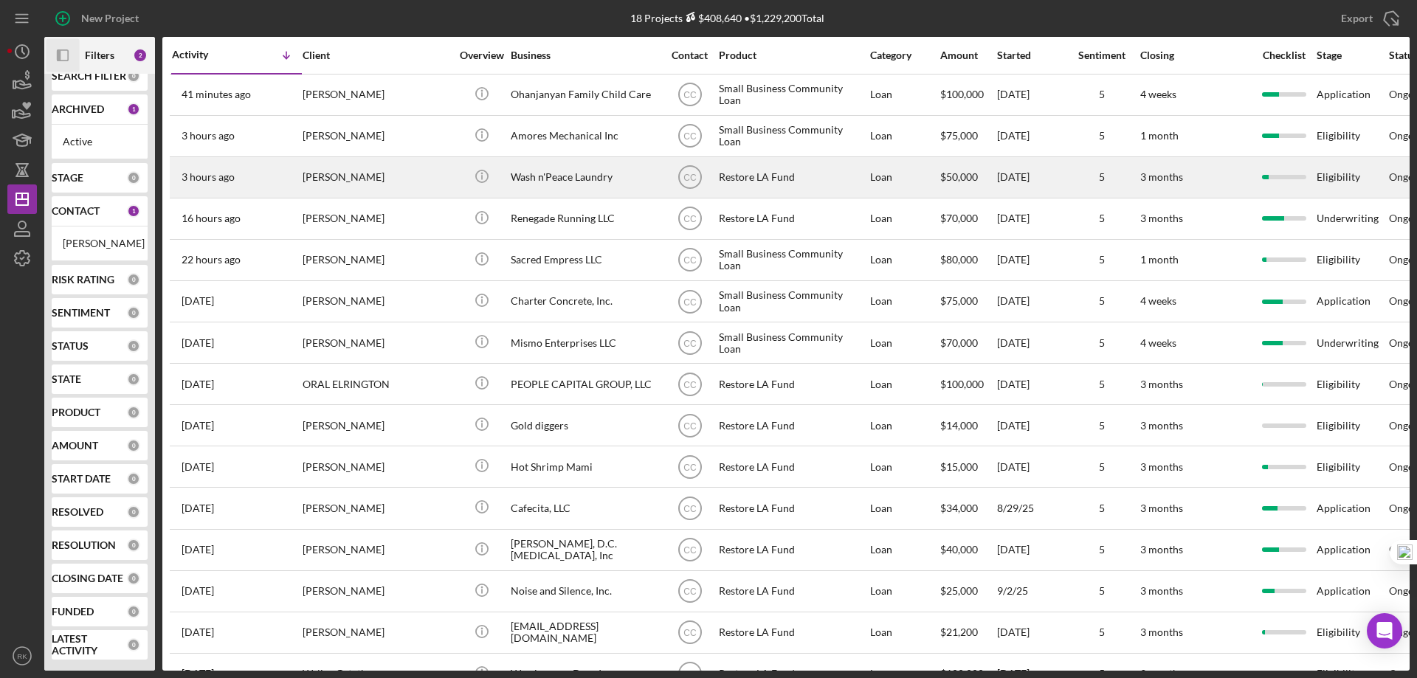
click at [574, 179] on div "Wash n'Peace Laundry" at bounding box center [585, 177] width 148 height 39
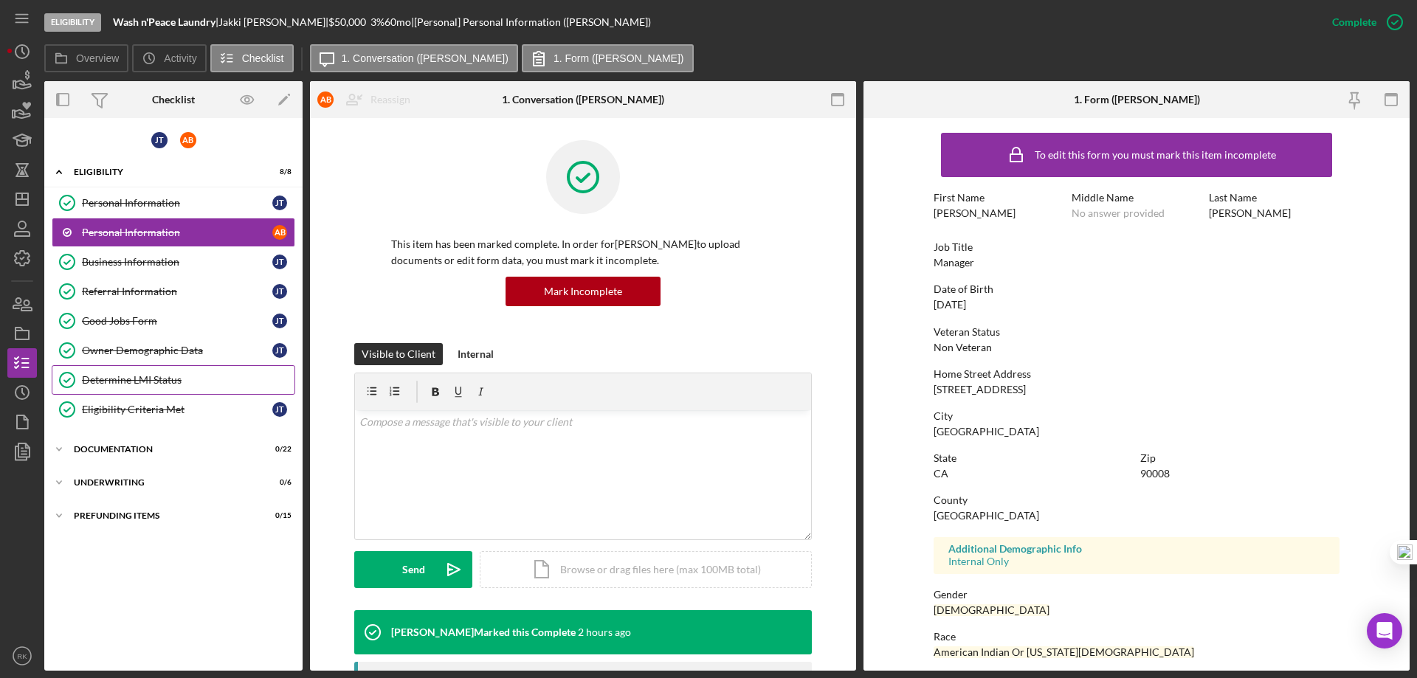
click at [131, 369] on link "Determine LMI Status Determine LMI Status" at bounding box center [174, 380] width 244 height 30
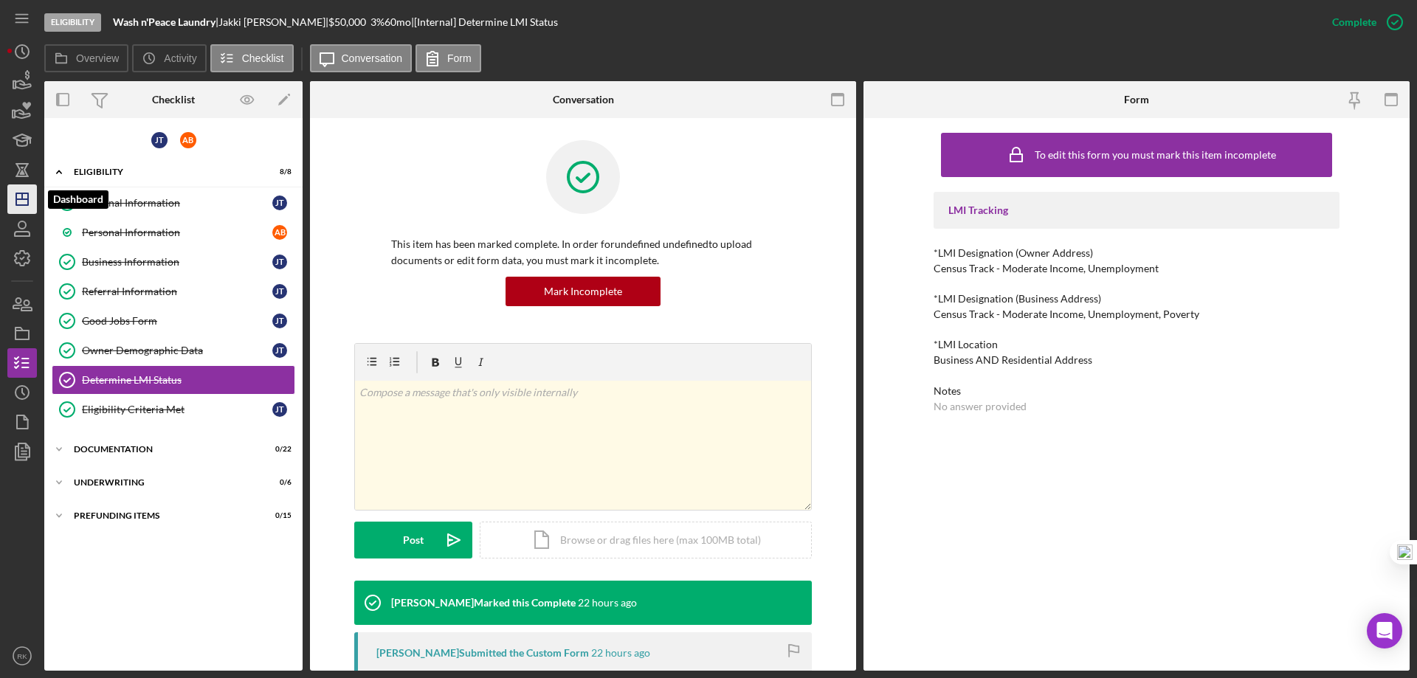
click at [20, 212] on icon "Icon/Dashboard" at bounding box center [22, 199] width 37 height 37
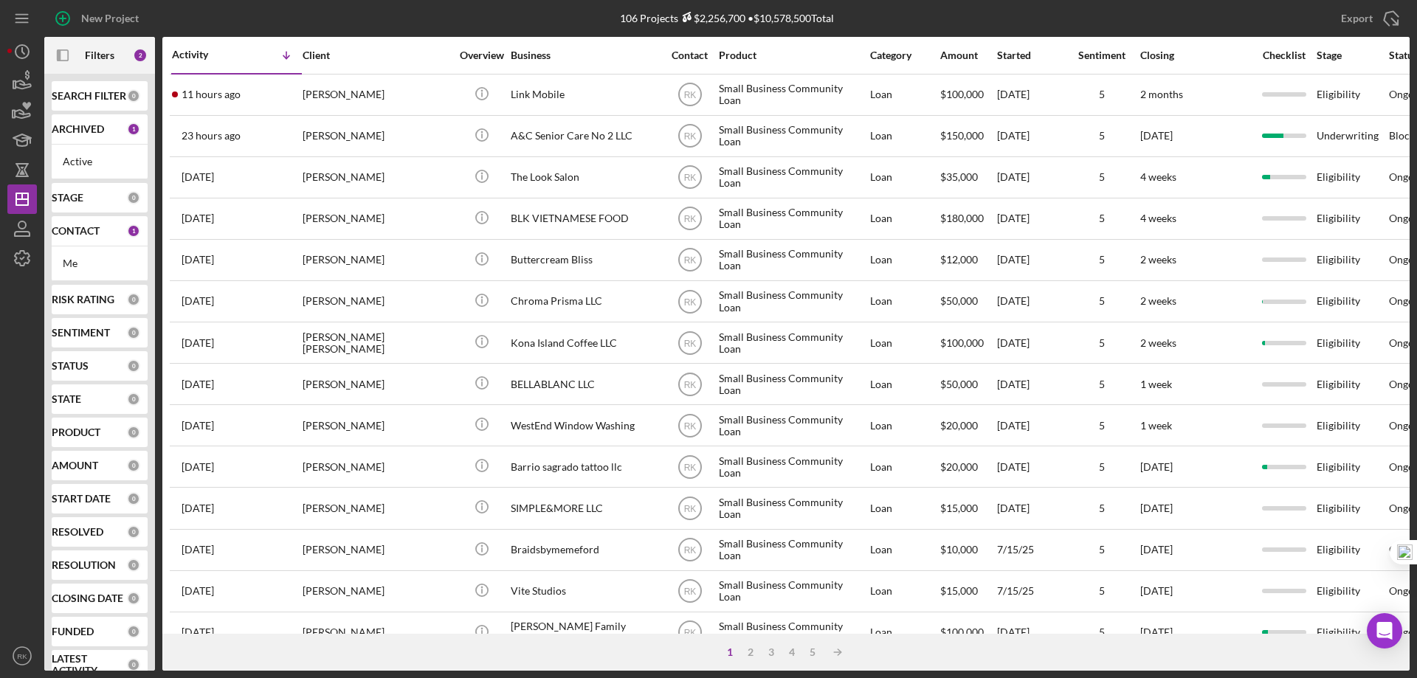
drag, startPoint x: 89, startPoint y: 232, endPoint x: 97, endPoint y: 254, distance: 23.3
click at [89, 231] on b "CONTACT" at bounding box center [76, 231] width 48 height 12
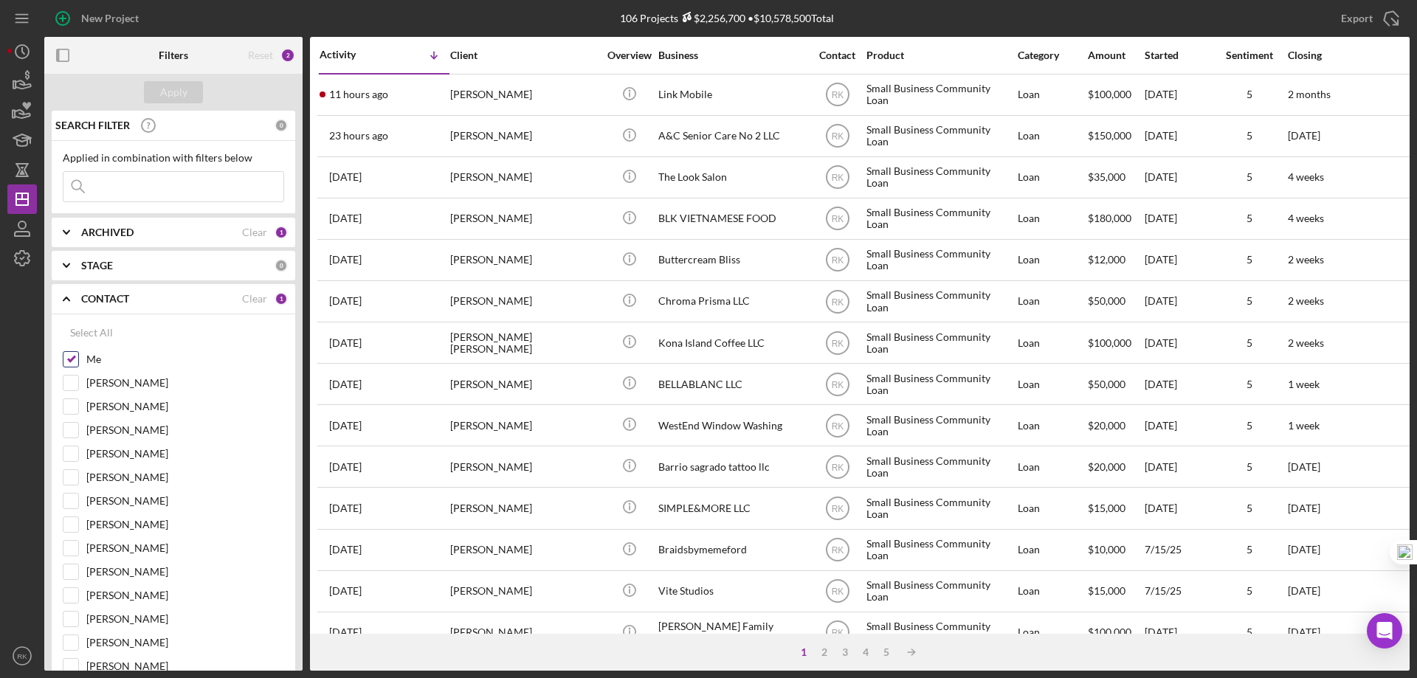
click at [72, 362] on input "Me" at bounding box center [70, 359] width 15 height 15
checkbox input "false"
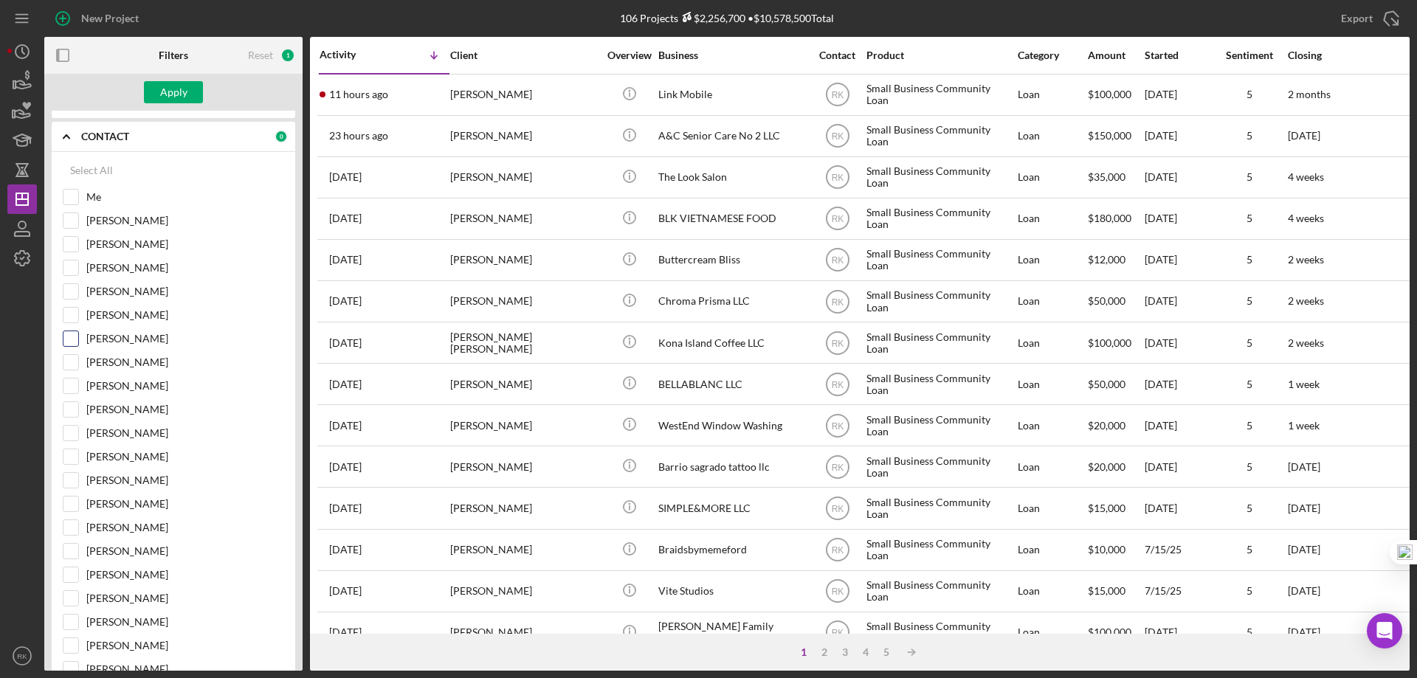
scroll to position [172, 0]
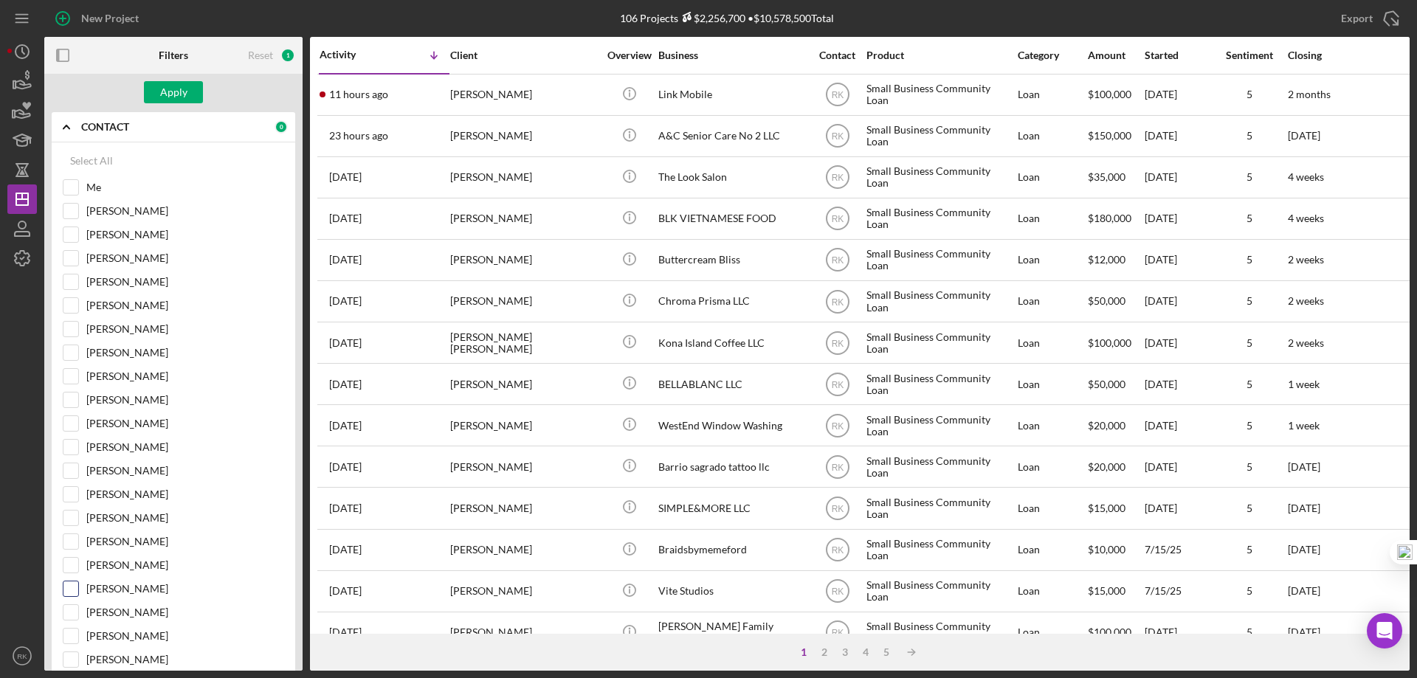
click at [73, 589] on input "[PERSON_NAME]" at bounding box center [70, 589] width 15 height 15
checkbox input "true"
click at [163, 97] on div "Apply" at bounding box center [173, 92] width 27 height 22
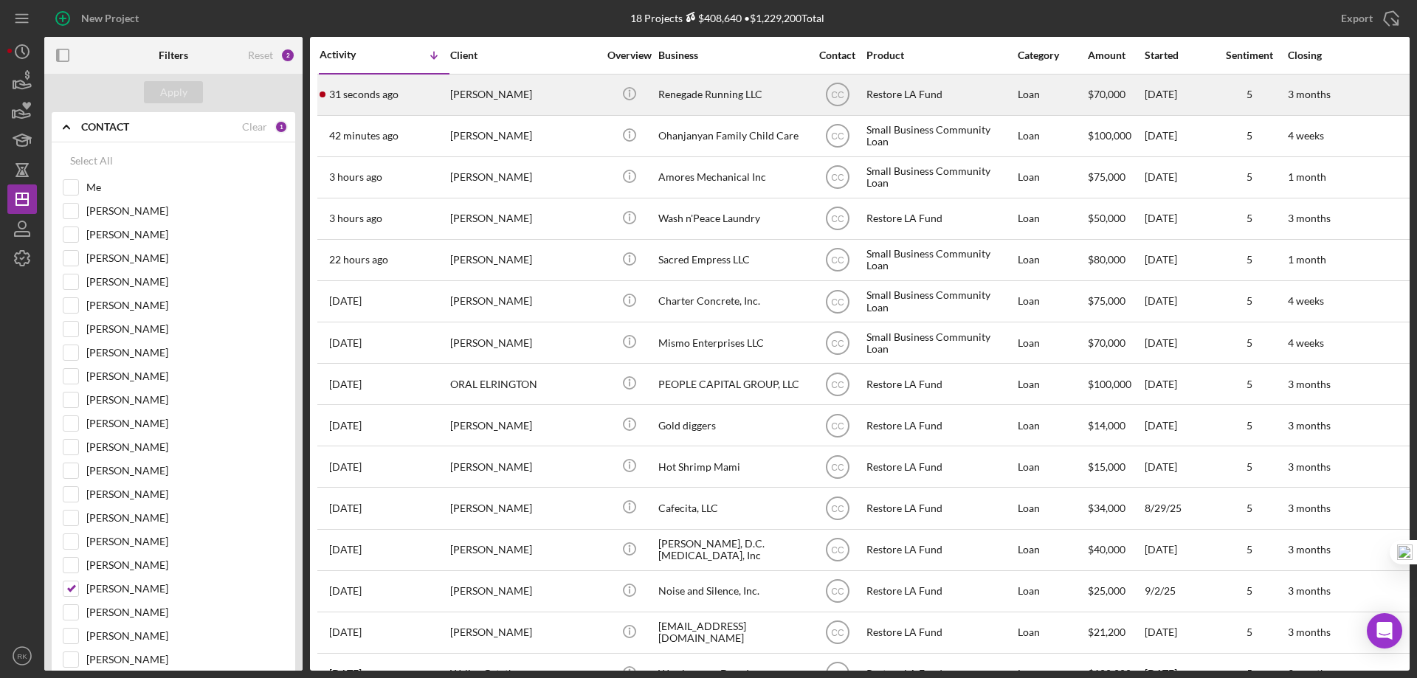
click at [761, 98] on div "Renegade Running LLC" at bounding box center [732, 94] width 148 height 39
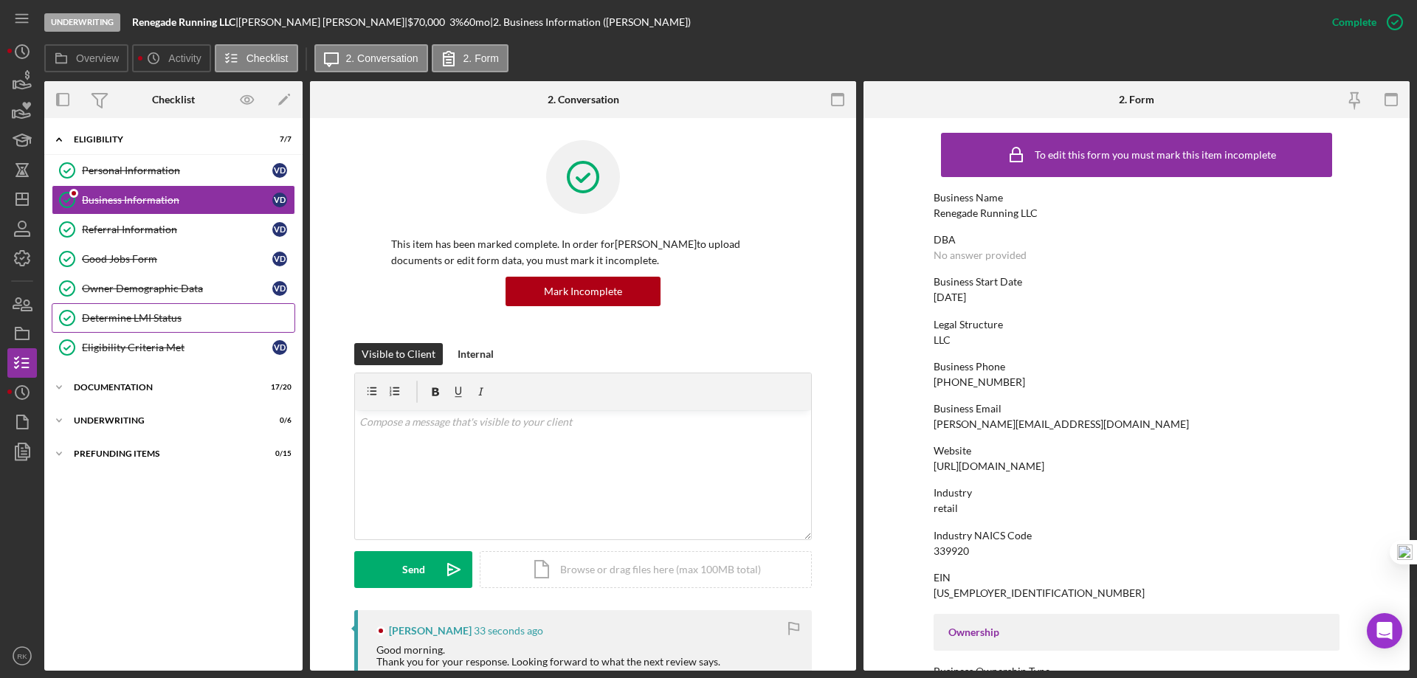
click at [136, 314] on div "Determine LMI Status" at bounding box center [188, 318] width 213 height 12
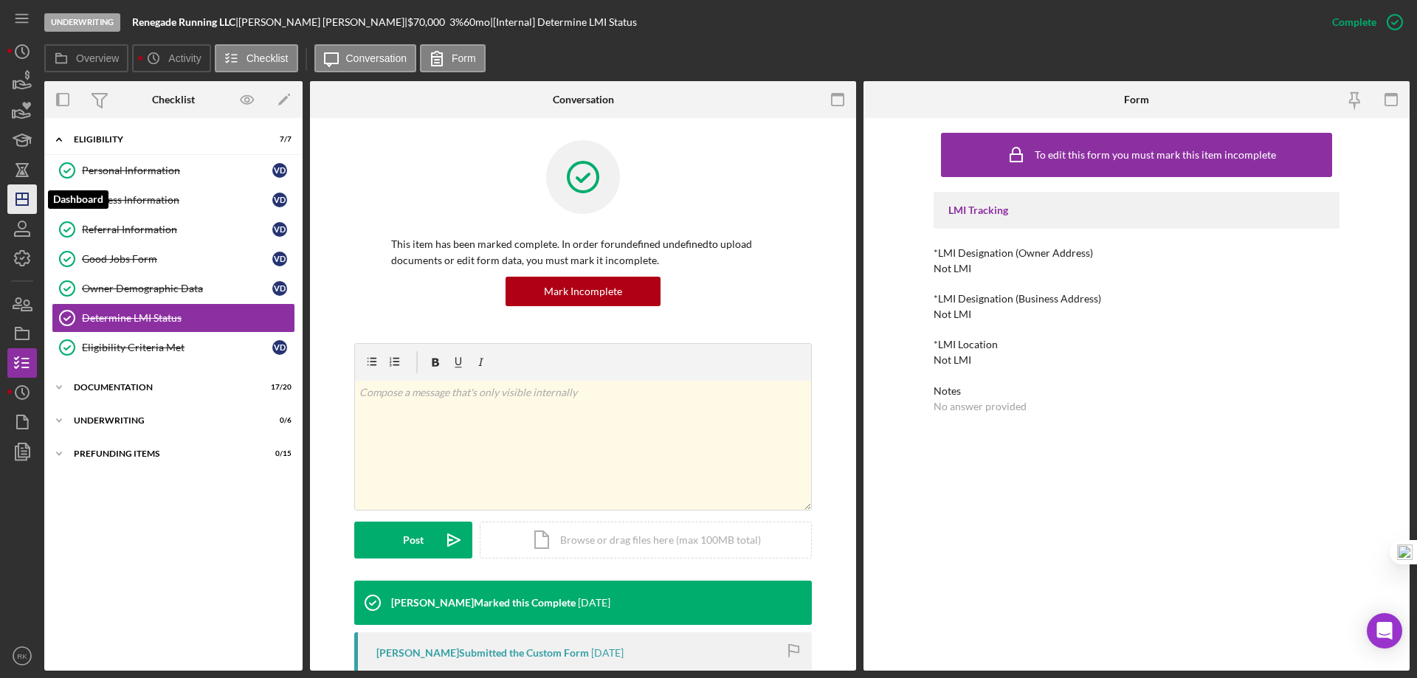
click at [35, 202] on icon "Icon/Dashboard" at bounding box center [22, 199] width 37 height 37
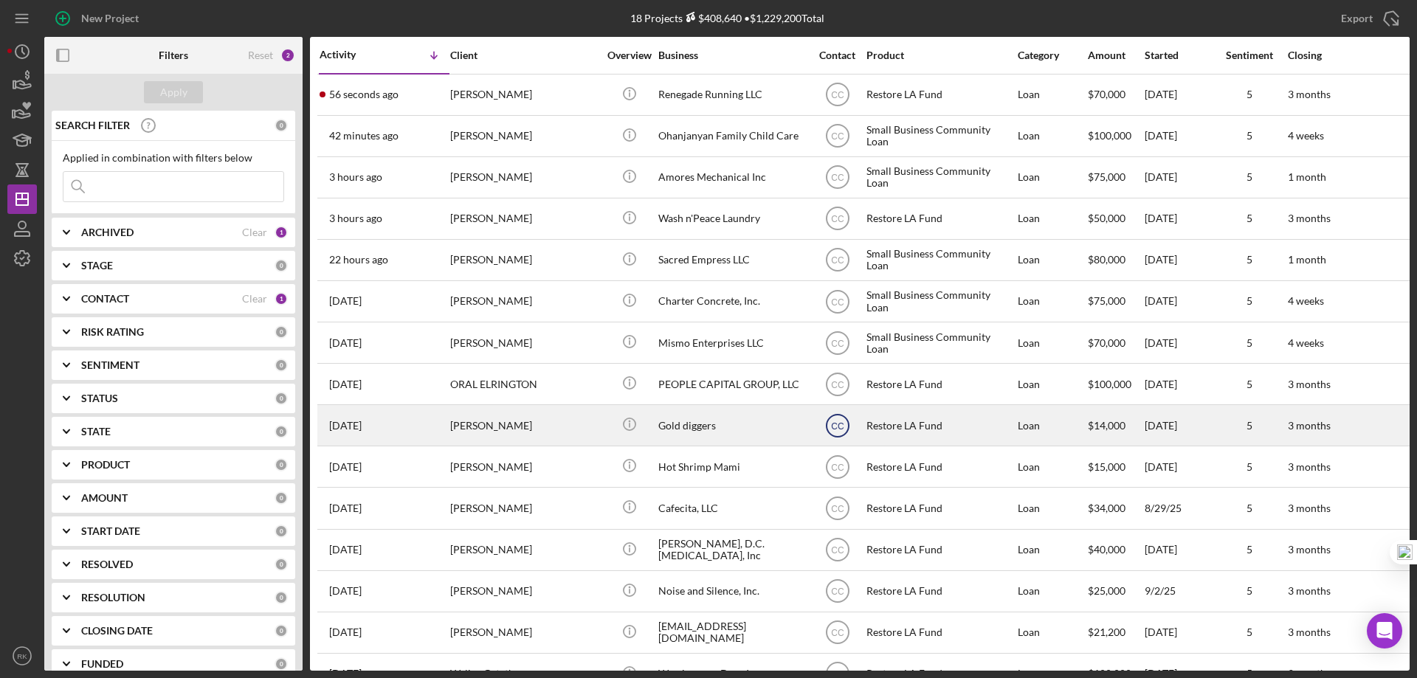
click at [838, 433] on icon "CC" at bounding box center [837, 425] width 37 height 37
click at [689, 430] on div "Gold diggers" at bounding box center [732, 425] width 148 height 39
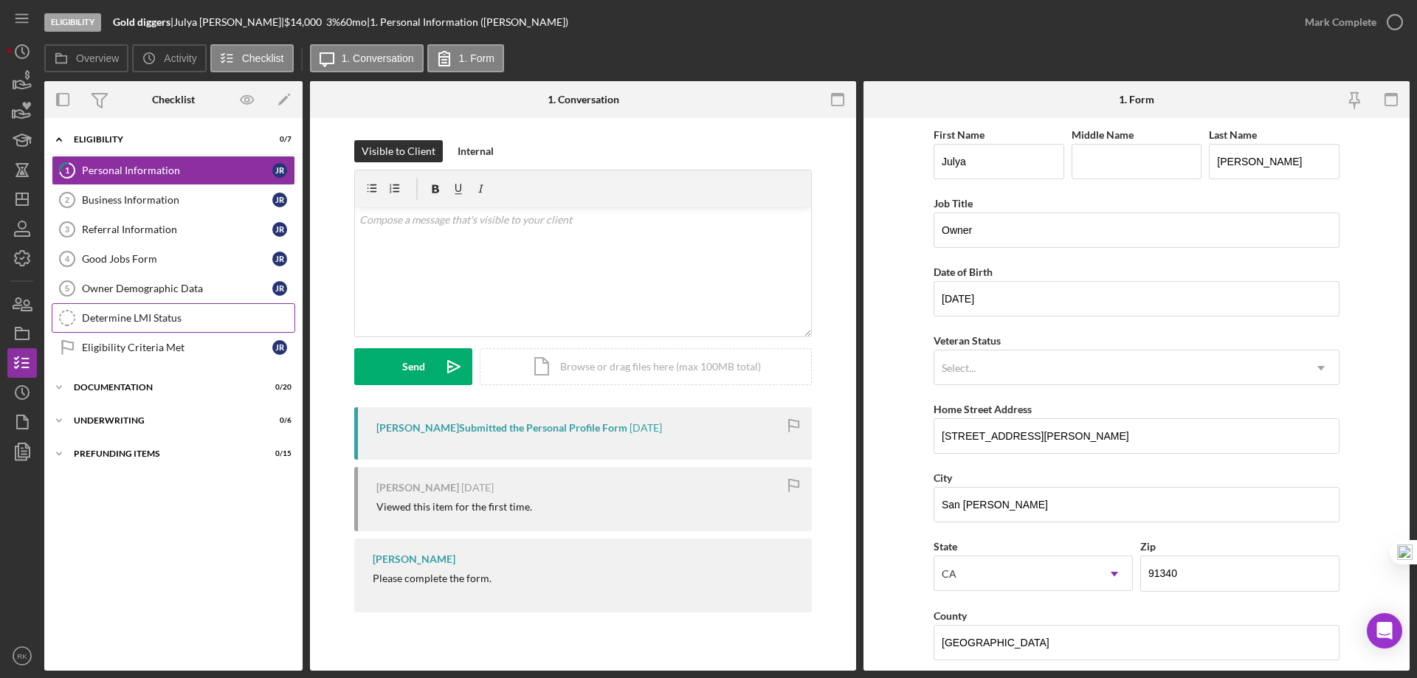
click at [137, 312] on div "Determine LMI Status" at bounding box center [188, 318] width 213 height 12
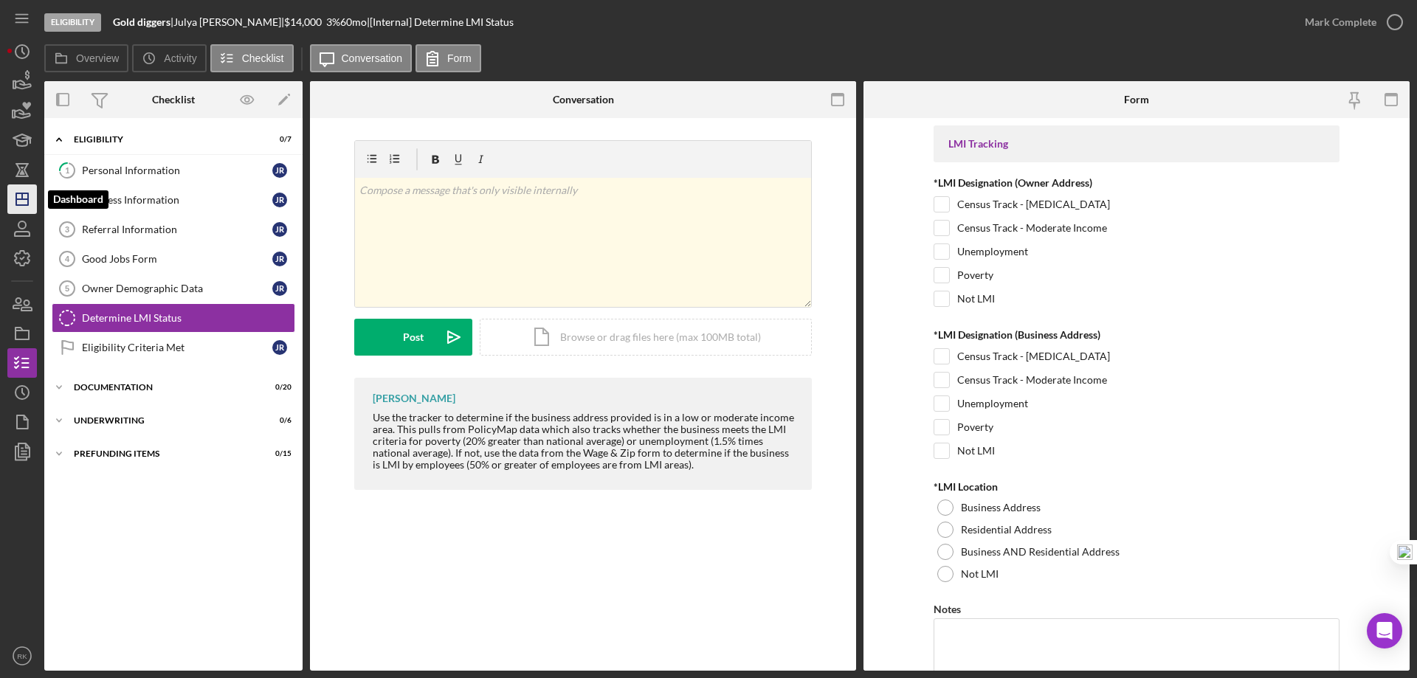
drag, startPoint x: 19, startPoint y: 202, endPoint x: 35, endPoint y: 221, distance: 25.1
click at [19, 202] on icon "Icon/Dashboard" at bounding box center [22, 199] width 37 height 37
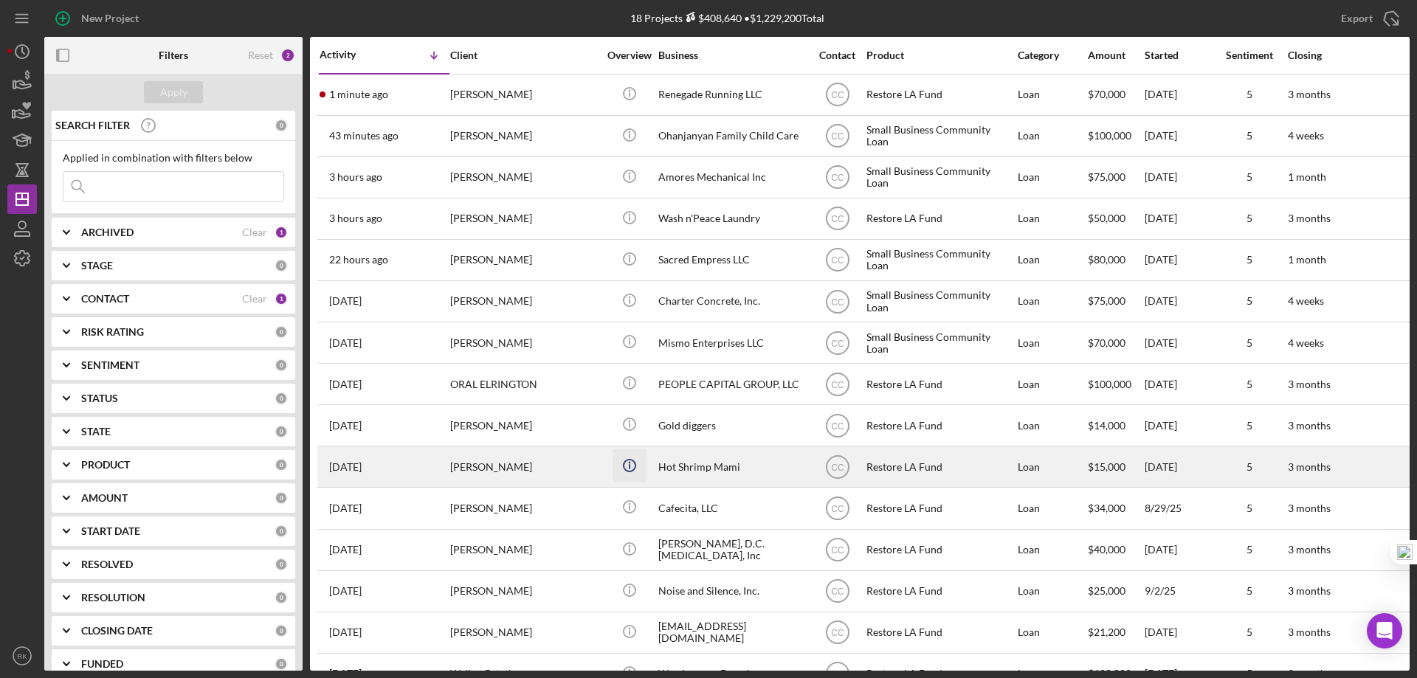
click at [625, 461] on icon "Icon/Info" at bounding box center [629, 466] width 33 height 33
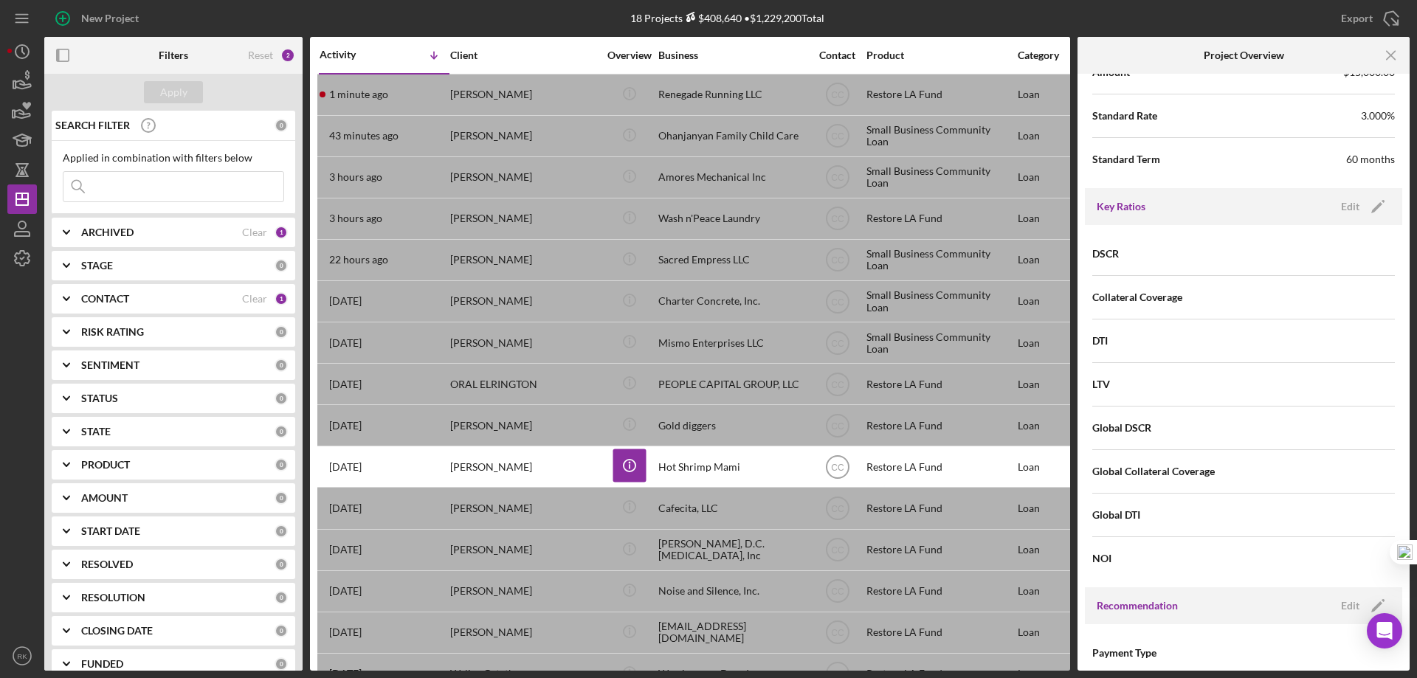
scroll to position [1205, 0]
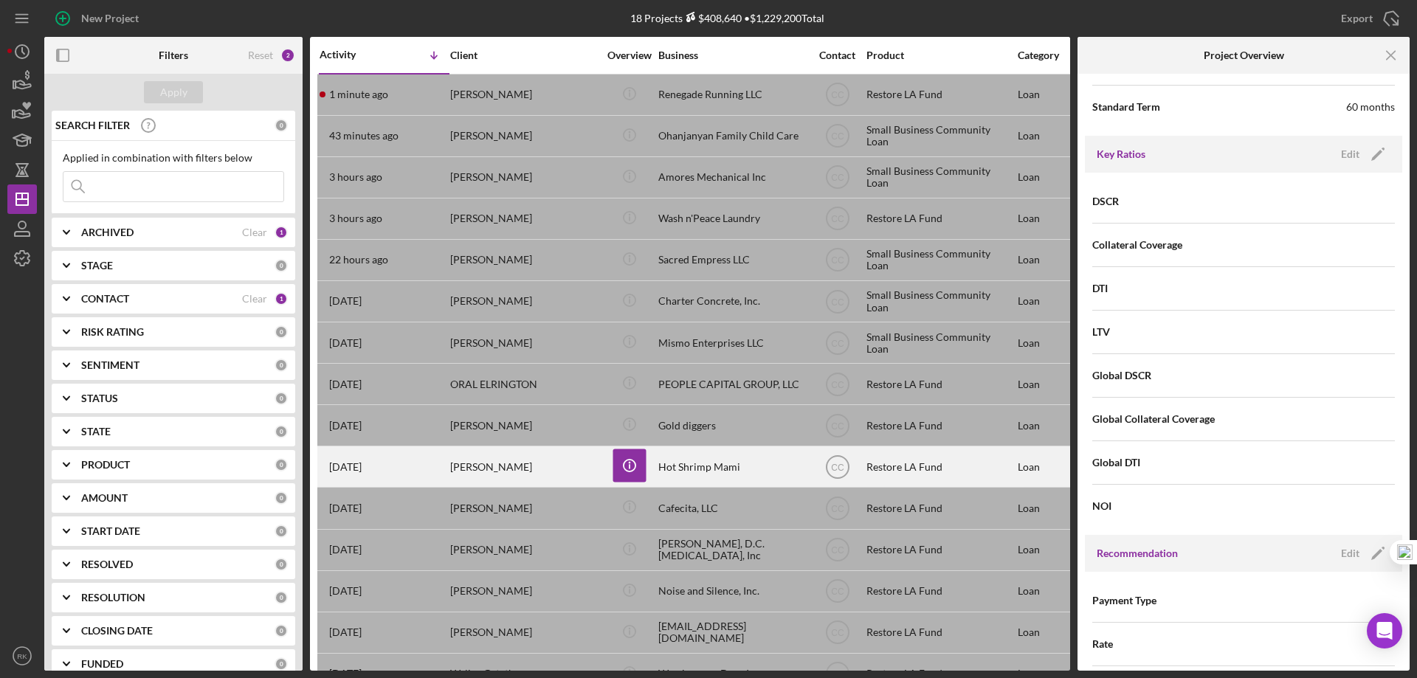
click at [692, 473] on div "Hot Shrimp Mami" at bounding box center [732, 466] width 148 height 39
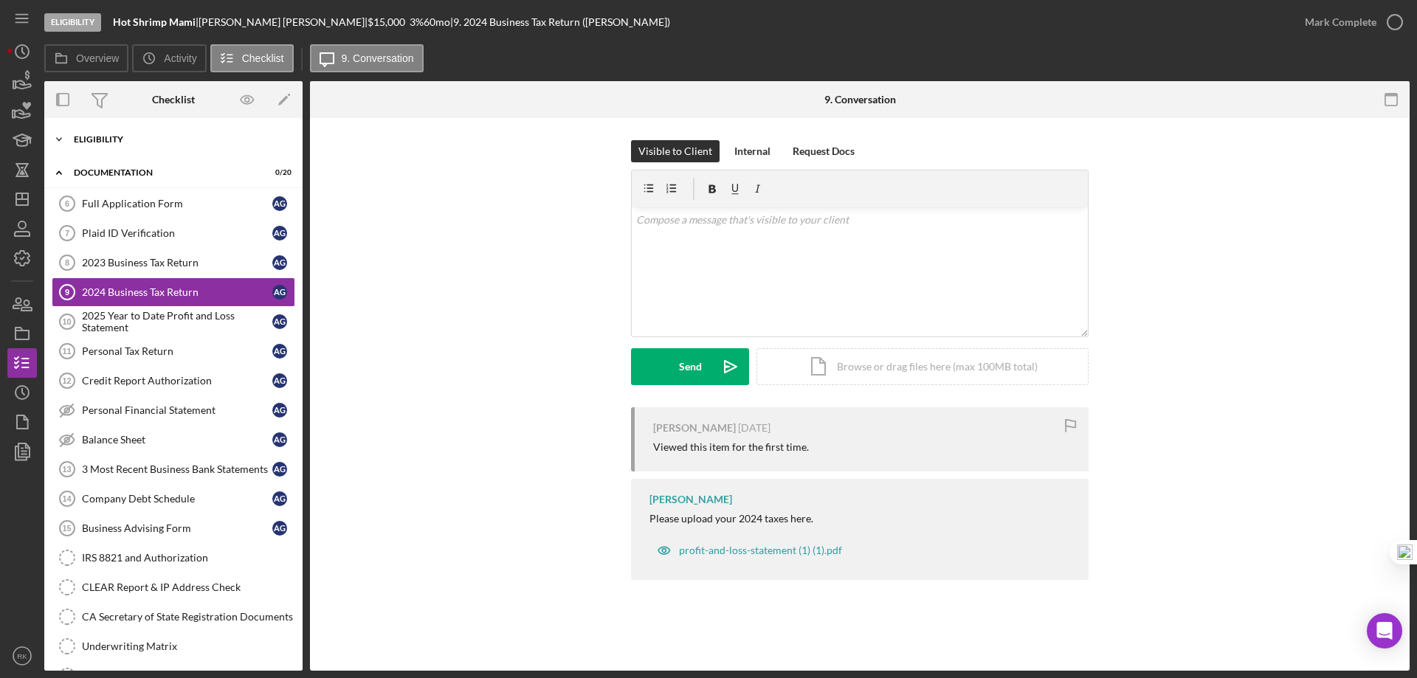
click at [83, 141] on div "Eligibility" at bounding box center [179, 139] width 210 height 9
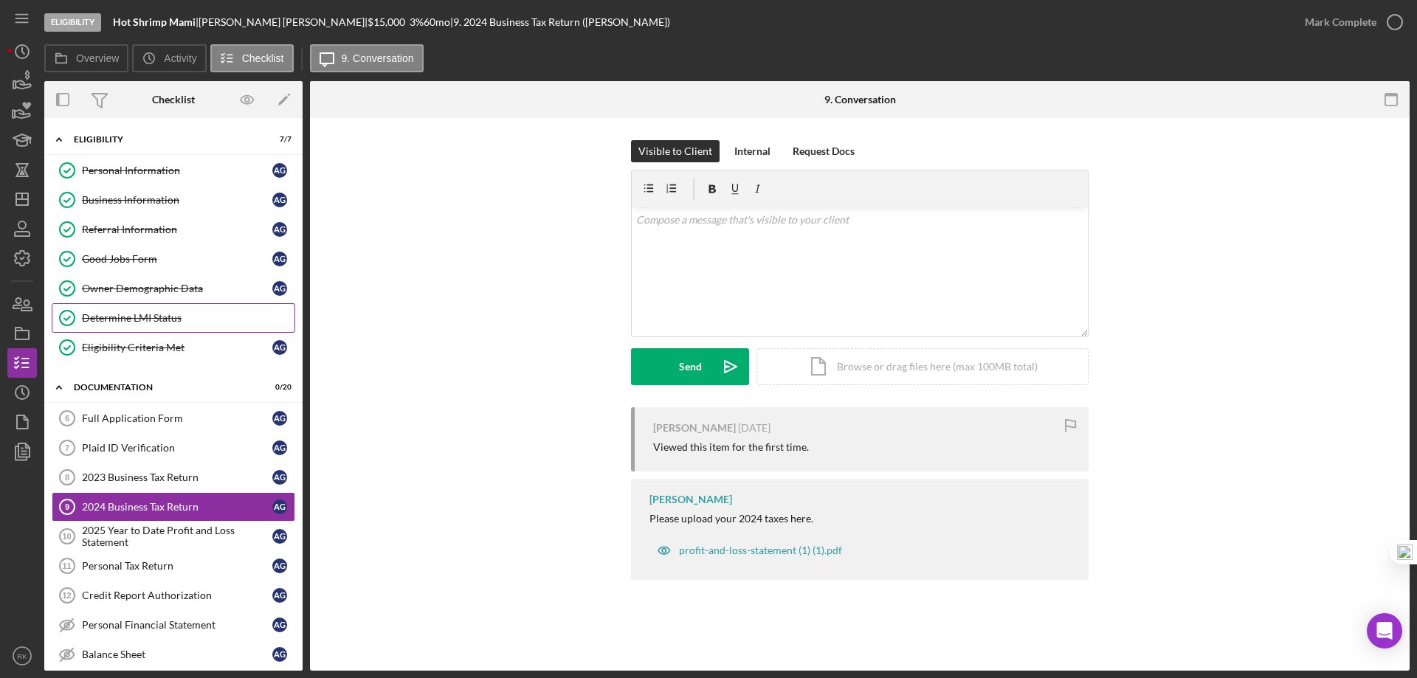
drag, startPoint x: 131, startPoint y: 324, endPoint x: 142, endPoint y: 323, distance: 11.1
click at [131, 323] on div "Determine LMI Status" at bounding box center [188, 318] width 213 height 12
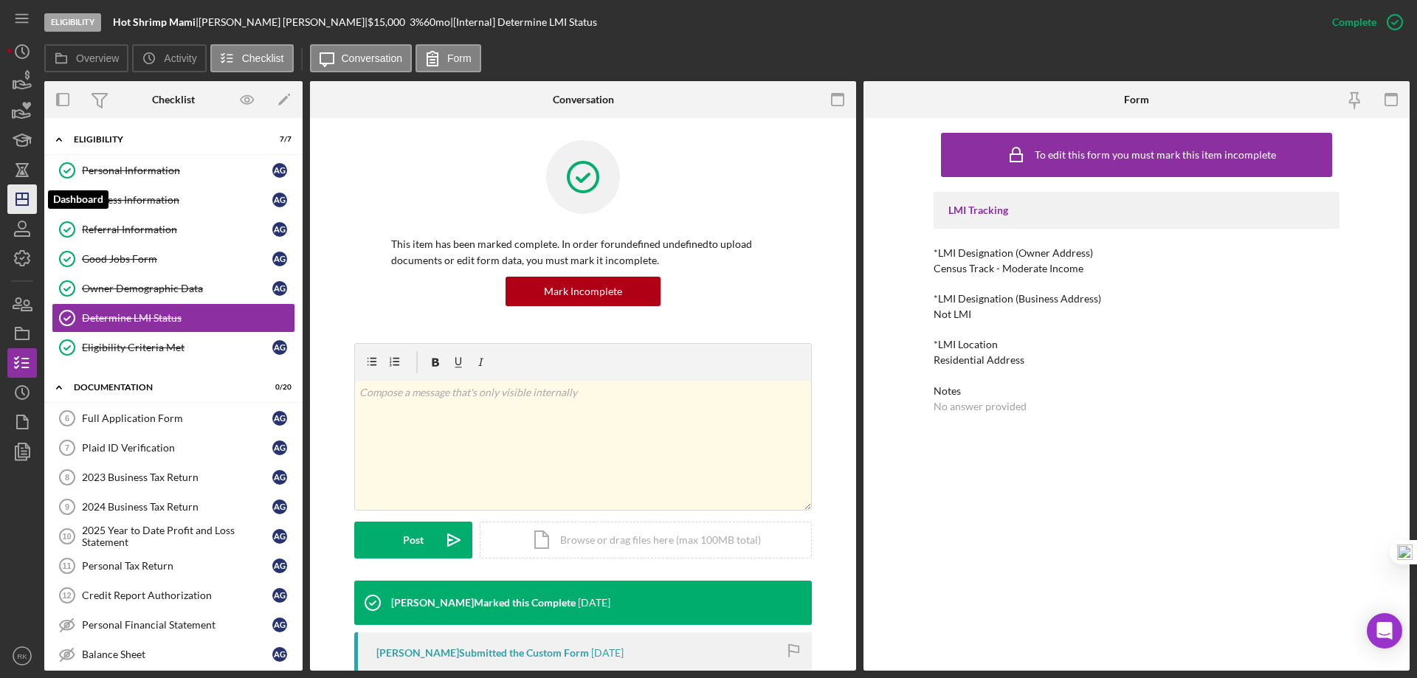
drag, startPoint x: 30, startPoint y: 196, endPoint x: 33, endPoint y: 205, distance: 9.3
click at [30, 196] on icon "Icon/Dashboard" at bounding box center [22, 199] width 37 height 37
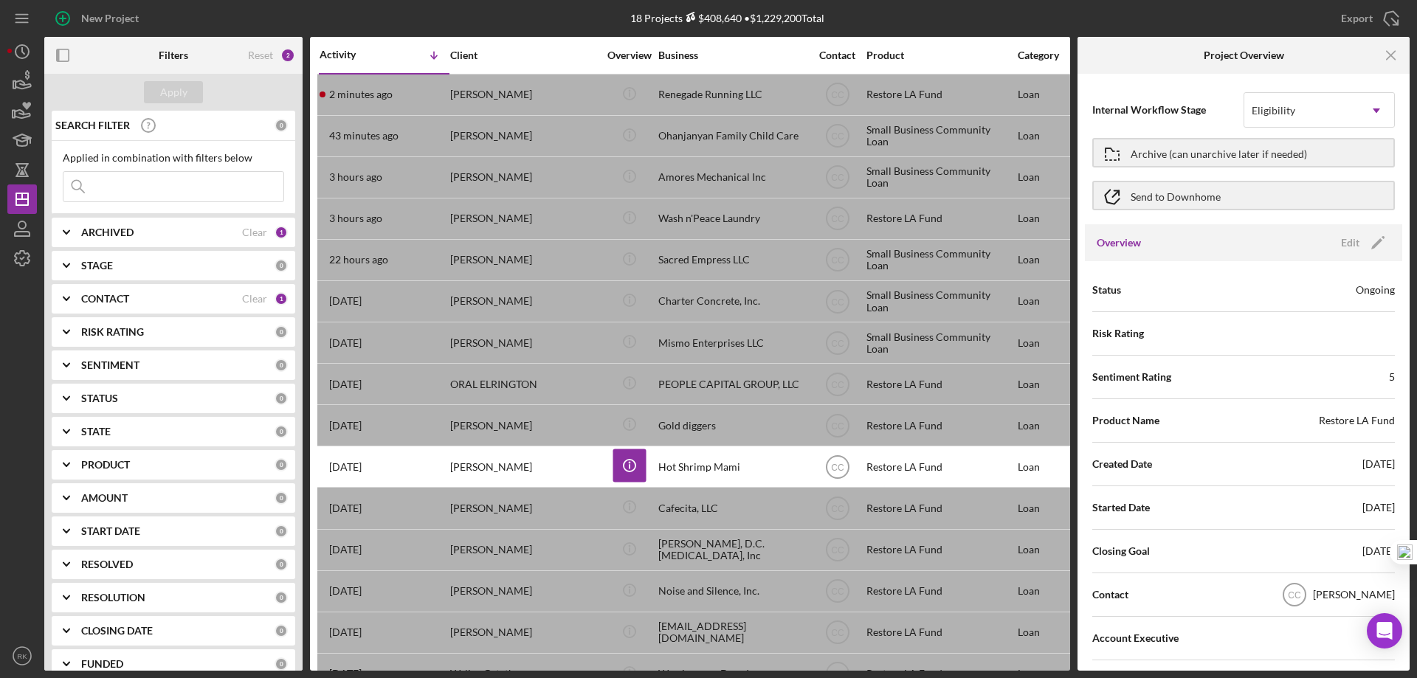
click at [1388, 55] on icon "Icon/Menu Close" at bounding box center [1391, 55] width 33 height 33
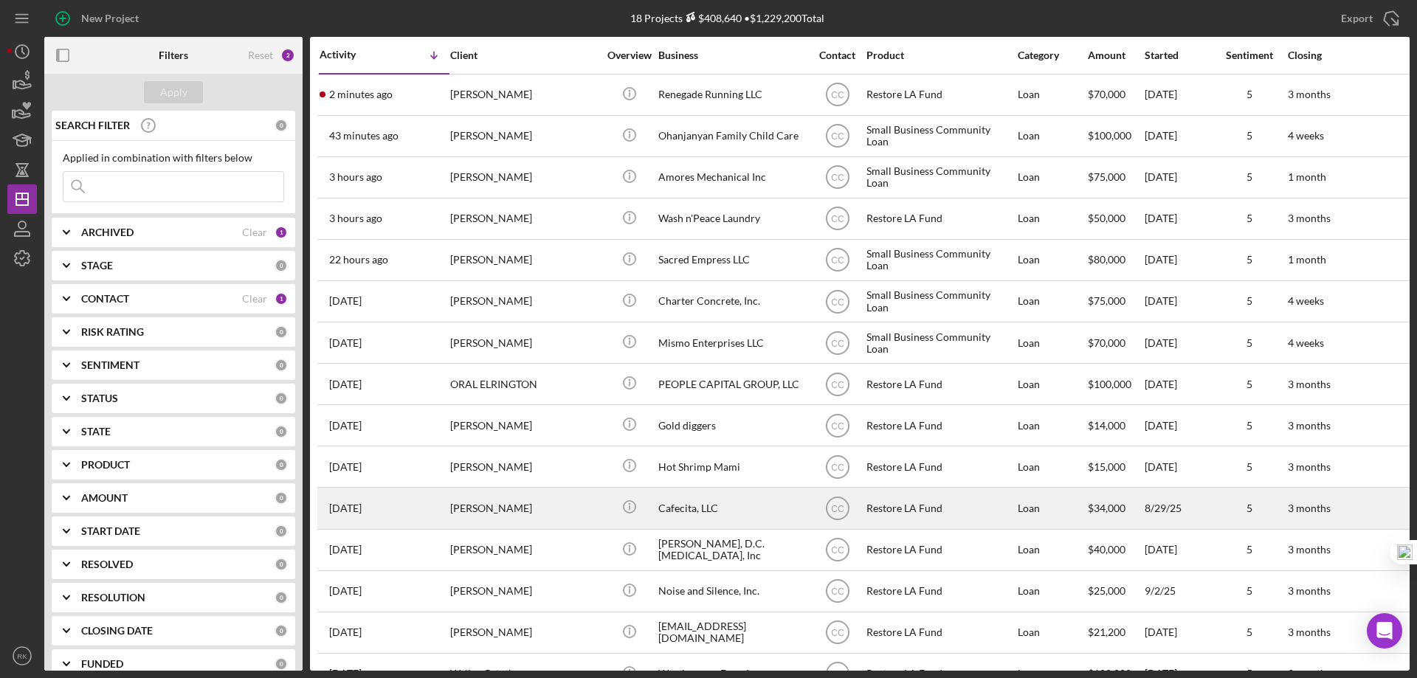
click at [704, 508] on div "Cafecita, LLC" at bounding box center [732, 508] width 148 height 39
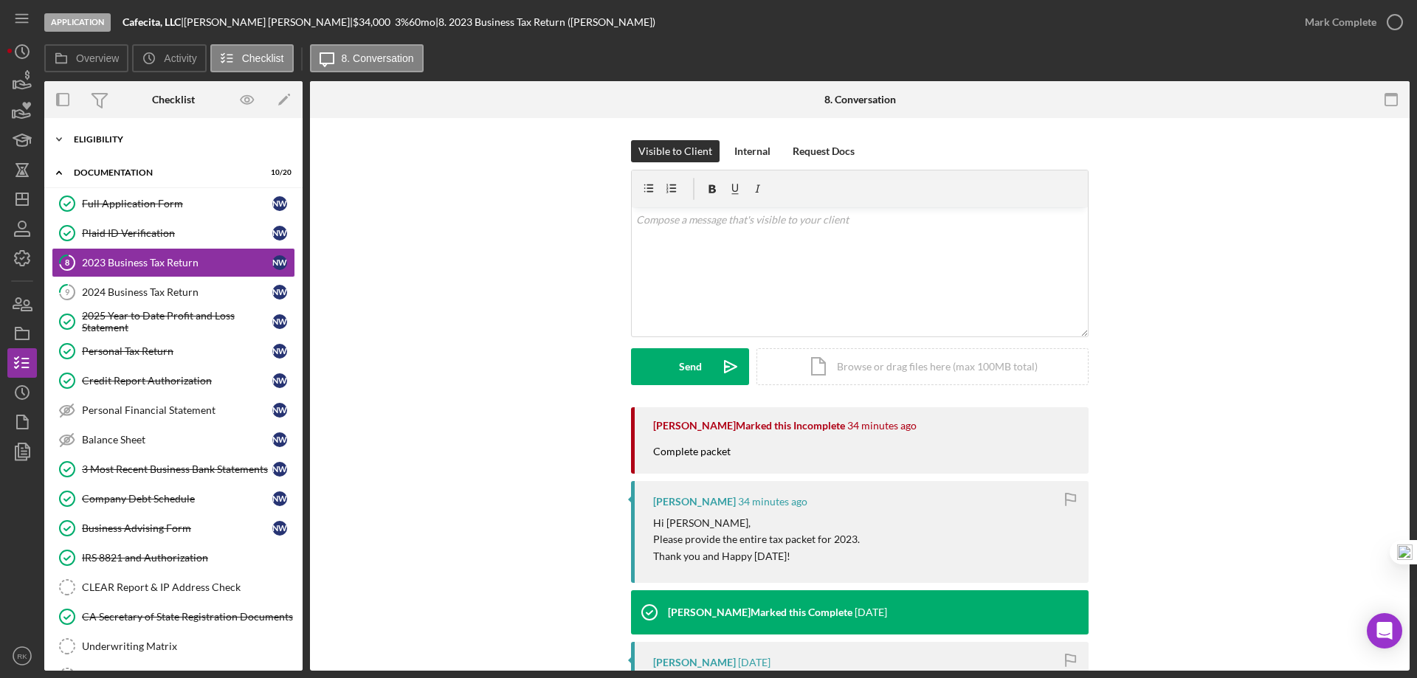
click at [100, 140] on div "Eligibility" at bounding box center [179, 139] width 210 height 9
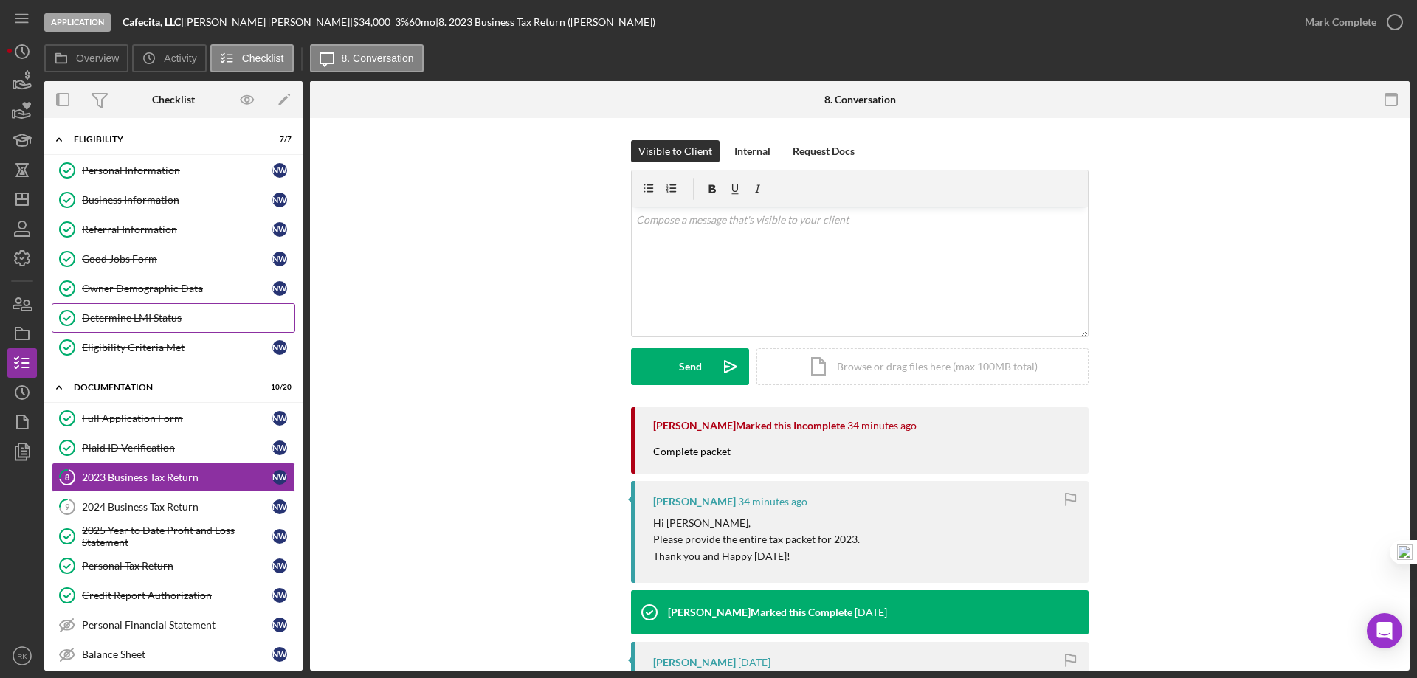
click at [137, 317] on div "Determine LMI Status" at bounding box center [188, 318] width 213 height 12
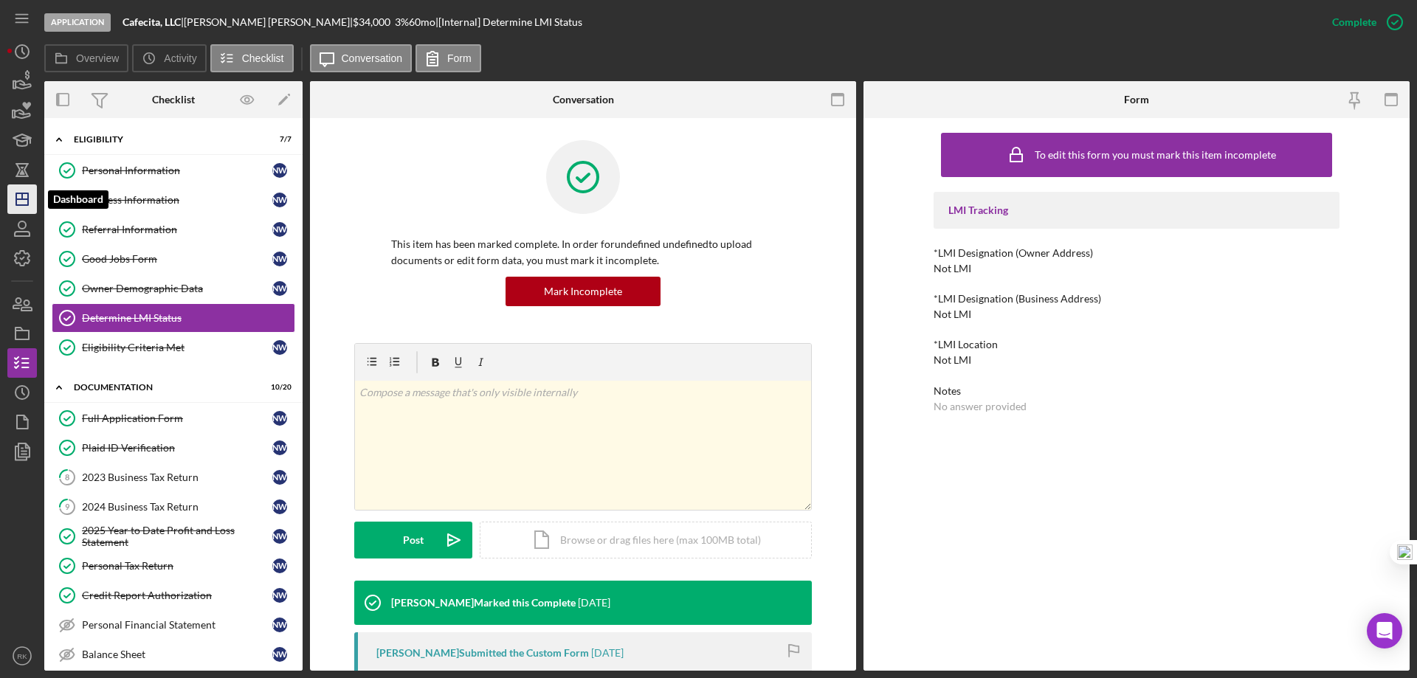
drag, startPoint x: 24, startPoint y: 201, endPoint x: 41, endPoint y: 202, distance: 17.0
click at [24, 201] on icon "Icon/Dashboard" at bounding box center [22, 199] width 37 height 37
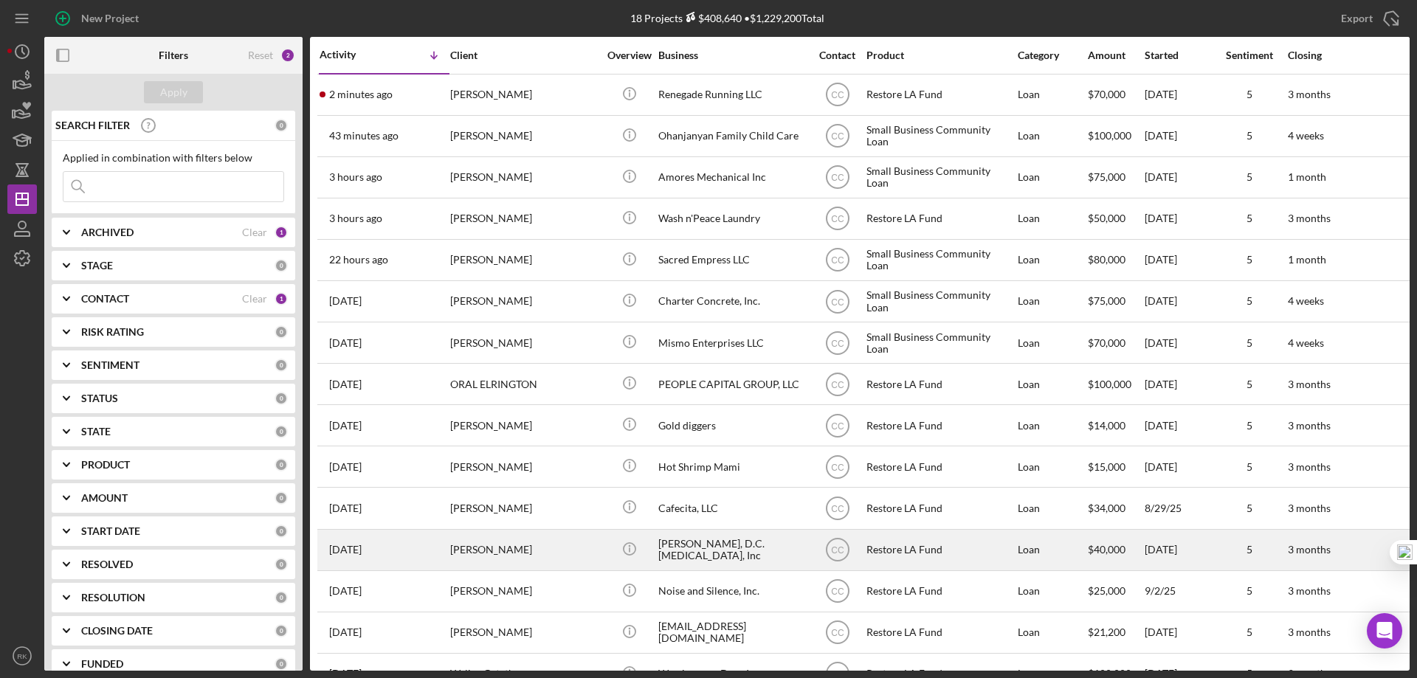
click at [720, 549] on div "[PERSON_NAME], D.C. [MEDICAL_DATA], Inc" at bounding box center [732, 550] width 148 height 39
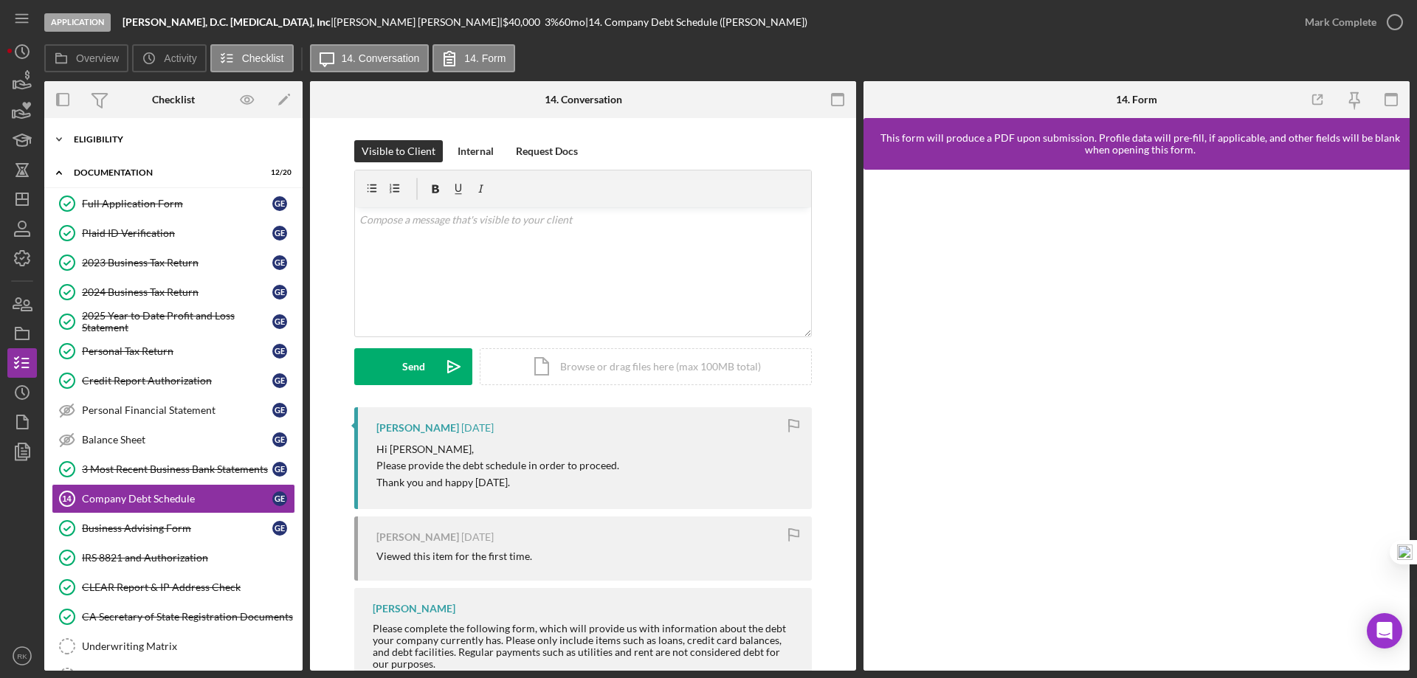
click at [100, 136] on div "Eligibility" at bounding box center [179, 139] width 210 height 9
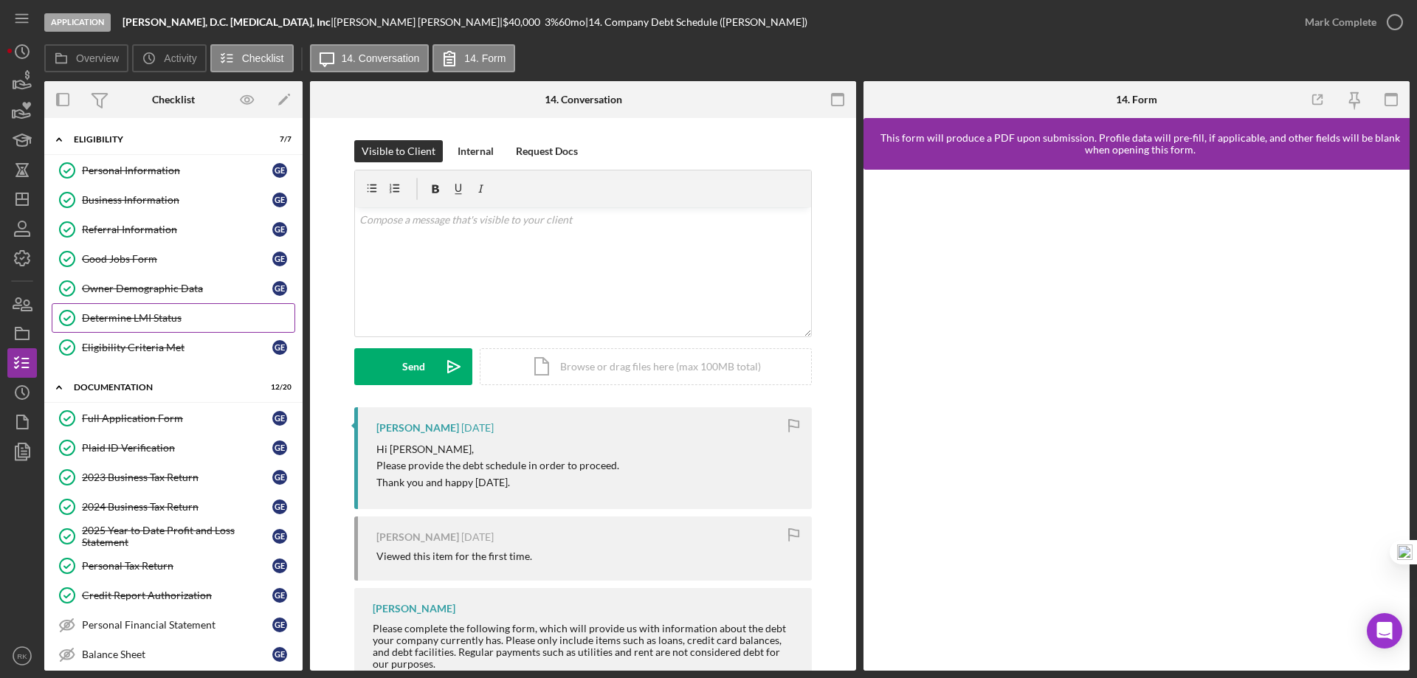
click at [143, 320] on div "Determine LMI Status" at bounding box center [188, 318] width 213 height 12
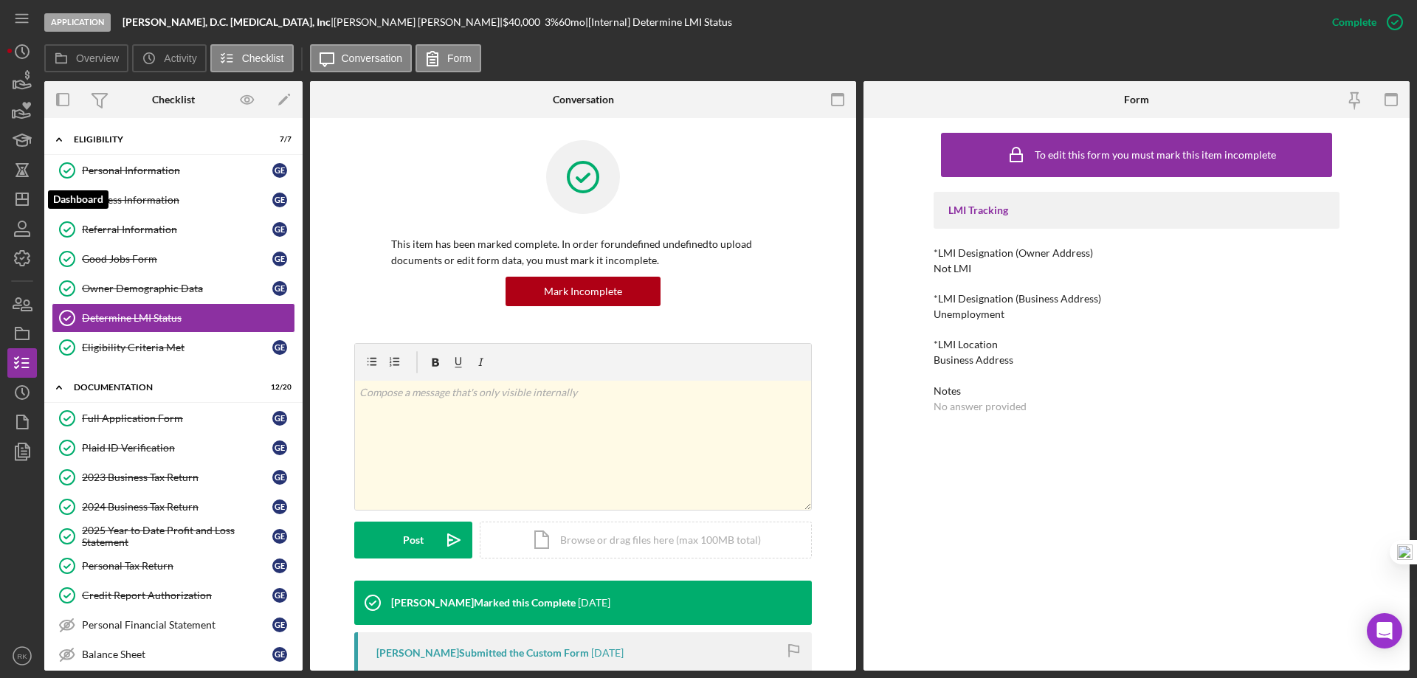
drag, startPoint x: 21, startPoint y: 202, endPoint x: 38, endPoint y: 234, distance: 37.0
click at [21, 202] on icon "Icon/Dashboard" at bounding box center [22, 199] width 37 height 37
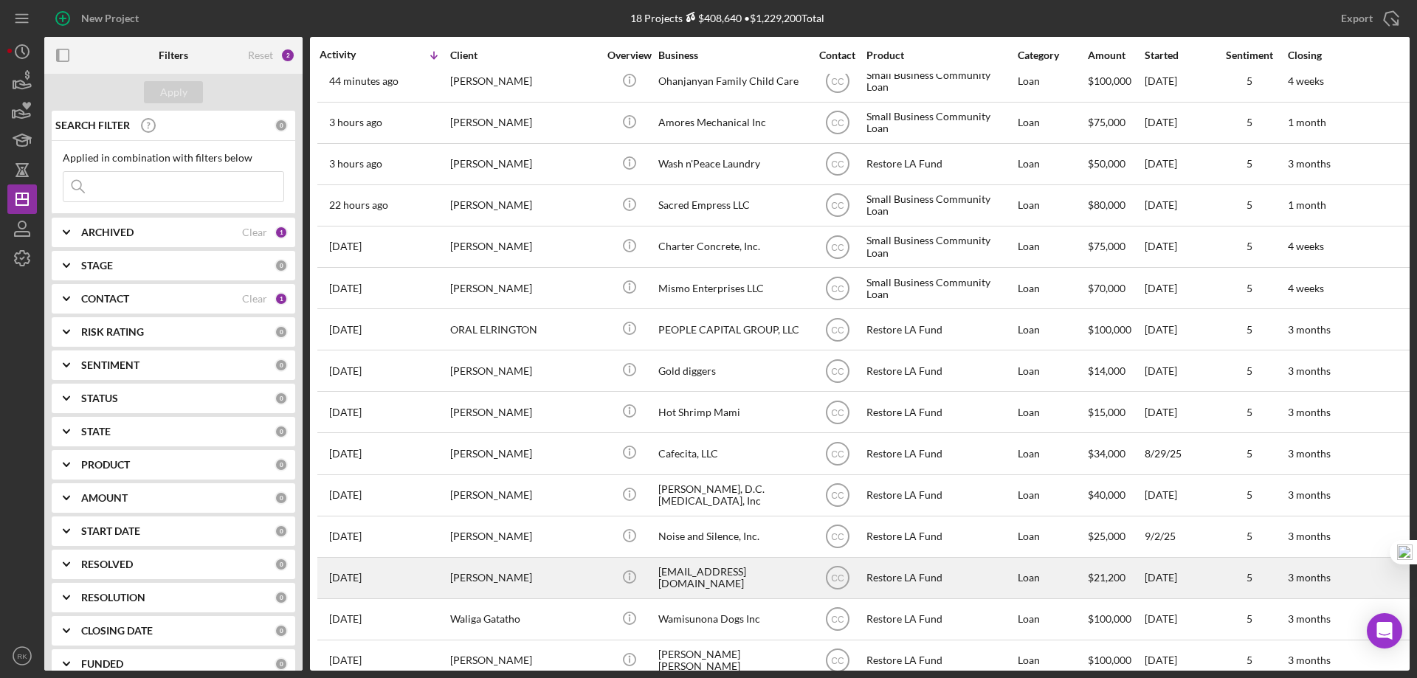
scroll to position [167, 0]
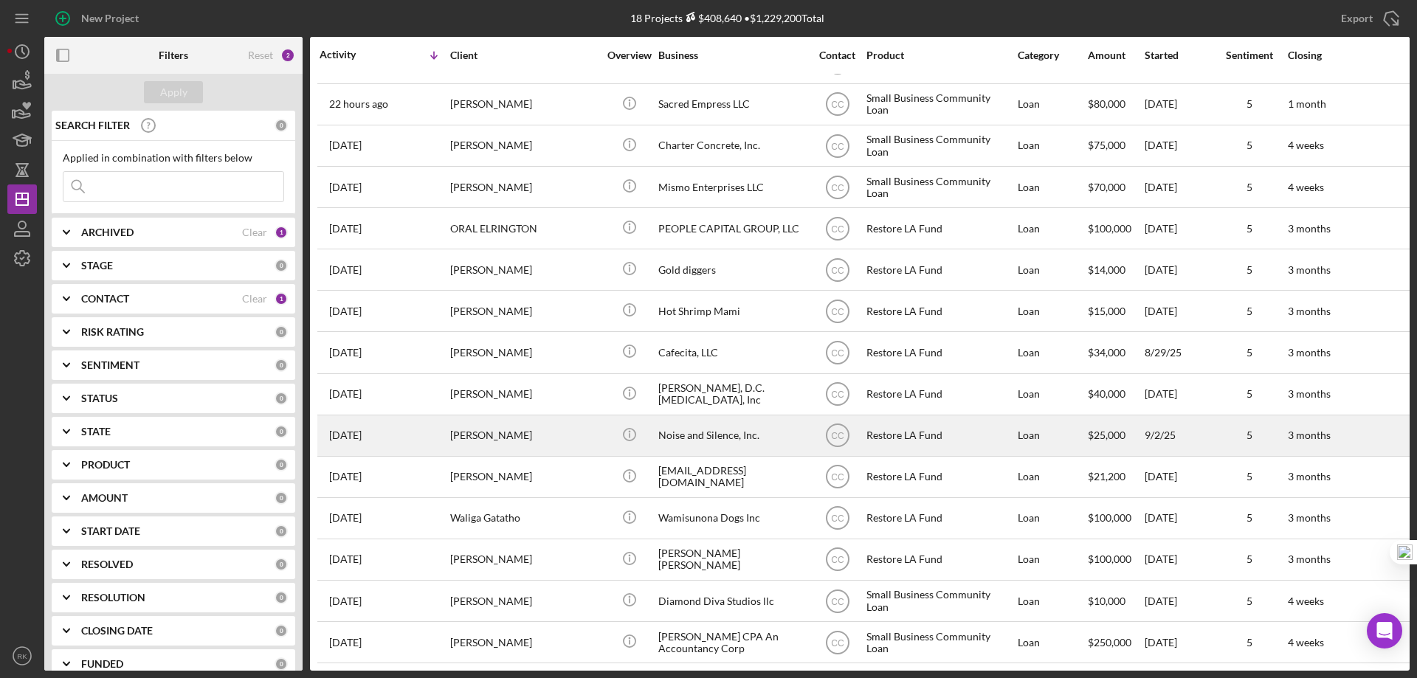
click at [704, 425] on div "Noise and Silence, Inc." at bounding box center [732, 435] width 148 height 39
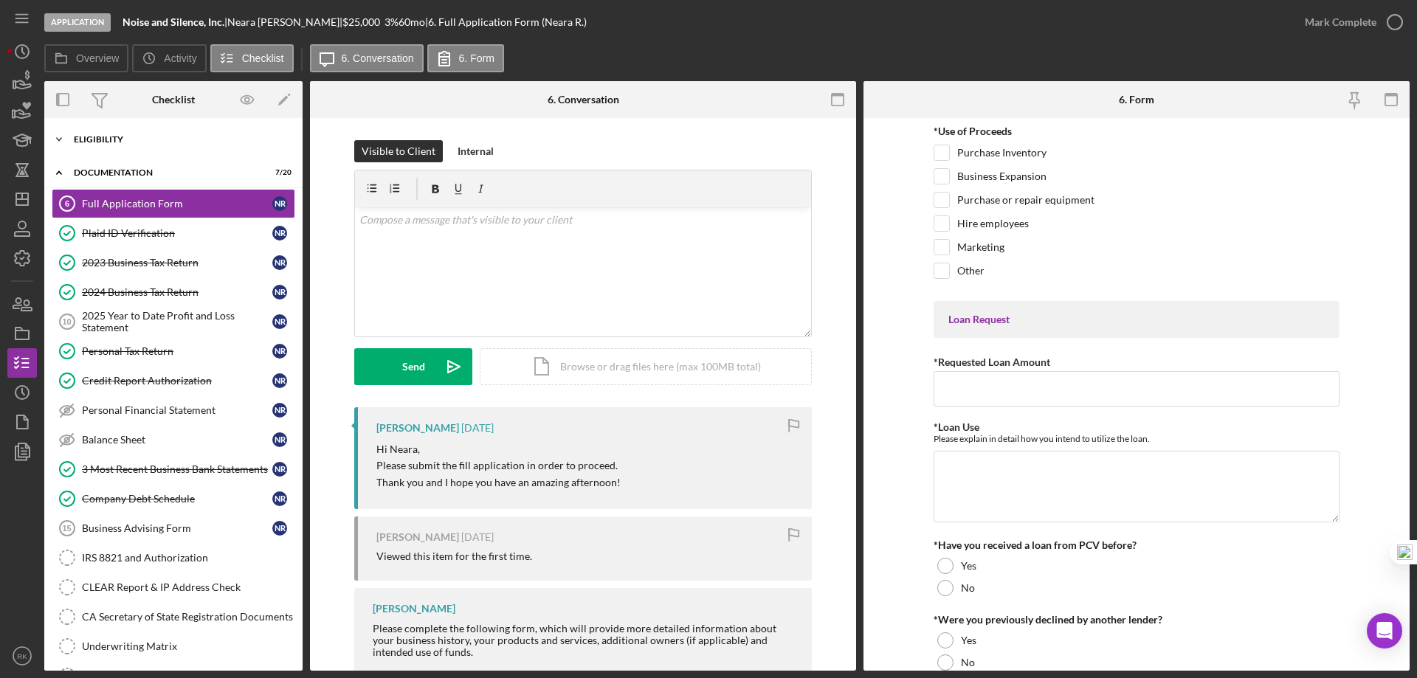
click at [114, 144] on div "Icon/Expander Eligibility 7 / 7" at bounding box center [173, 140] width 258 height 30
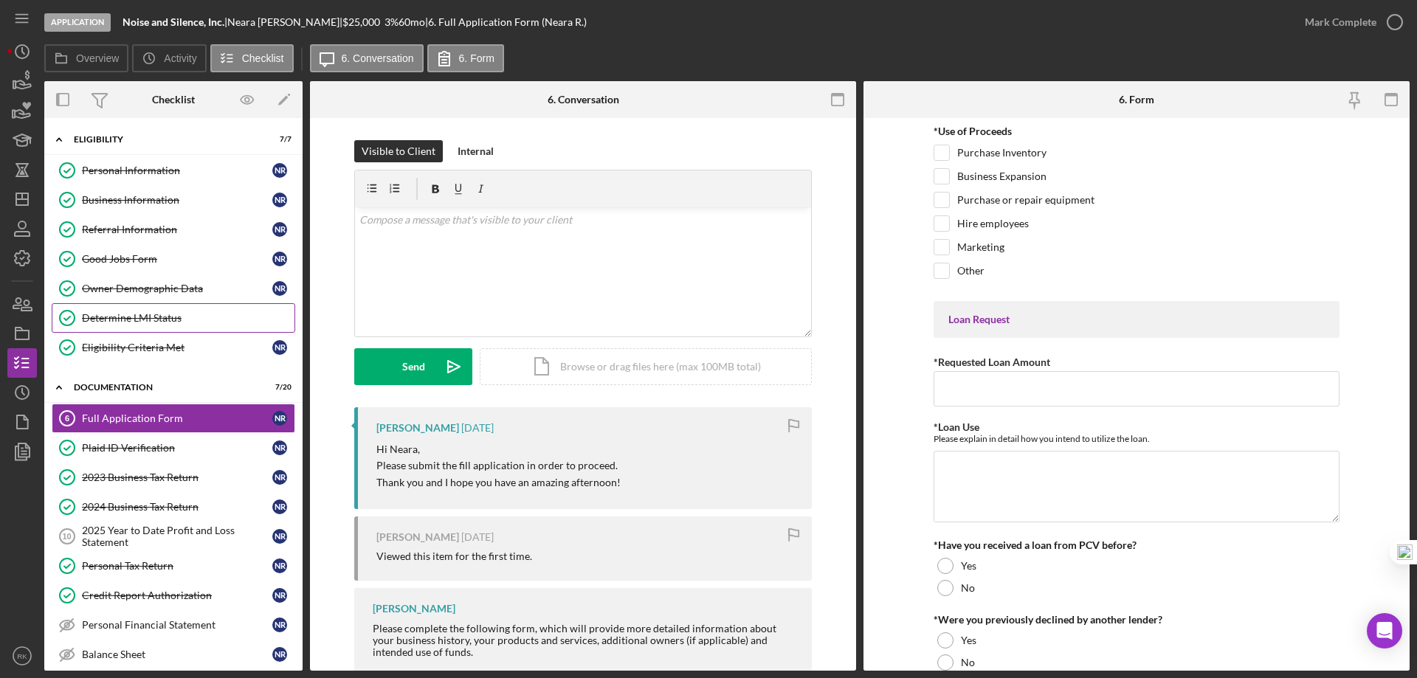
click at [131, 319] on div "Determine LMI Status" at bounding box center [188, 318] width 213 height 12
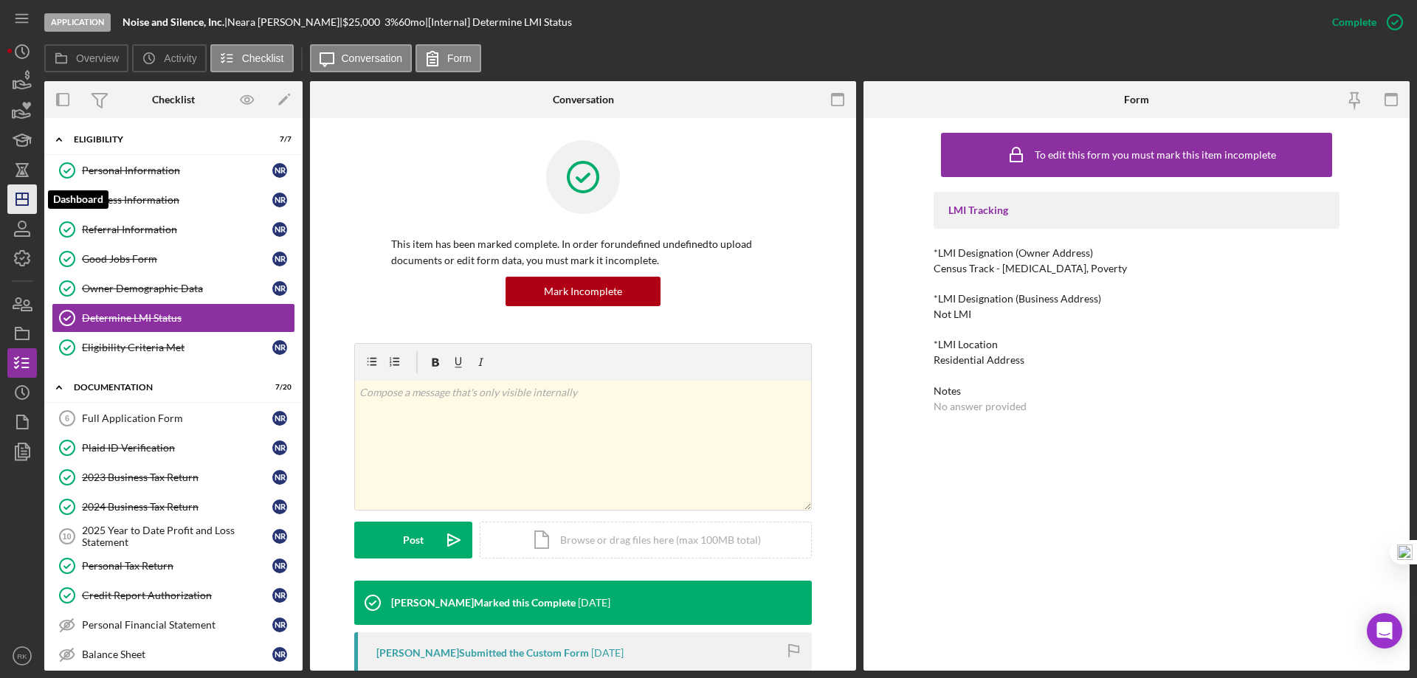
drag, startPoint x: 18, startPoint y: 207, endPoint x: 35, endPoint y: 214, distance: 17.5
click at [18, 207] on icon "Icon/Dashboard" at bounding box center [22, 199] width 37 height 37
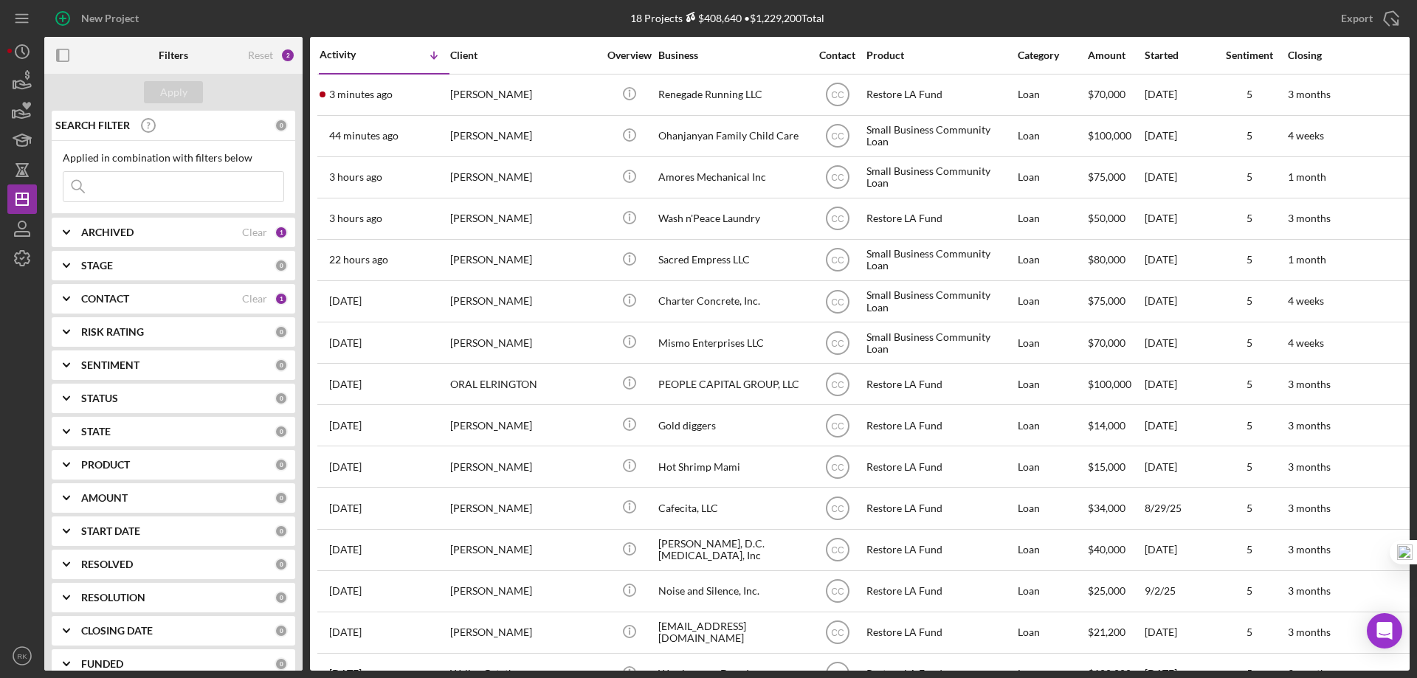
scroll to position [167, 0]
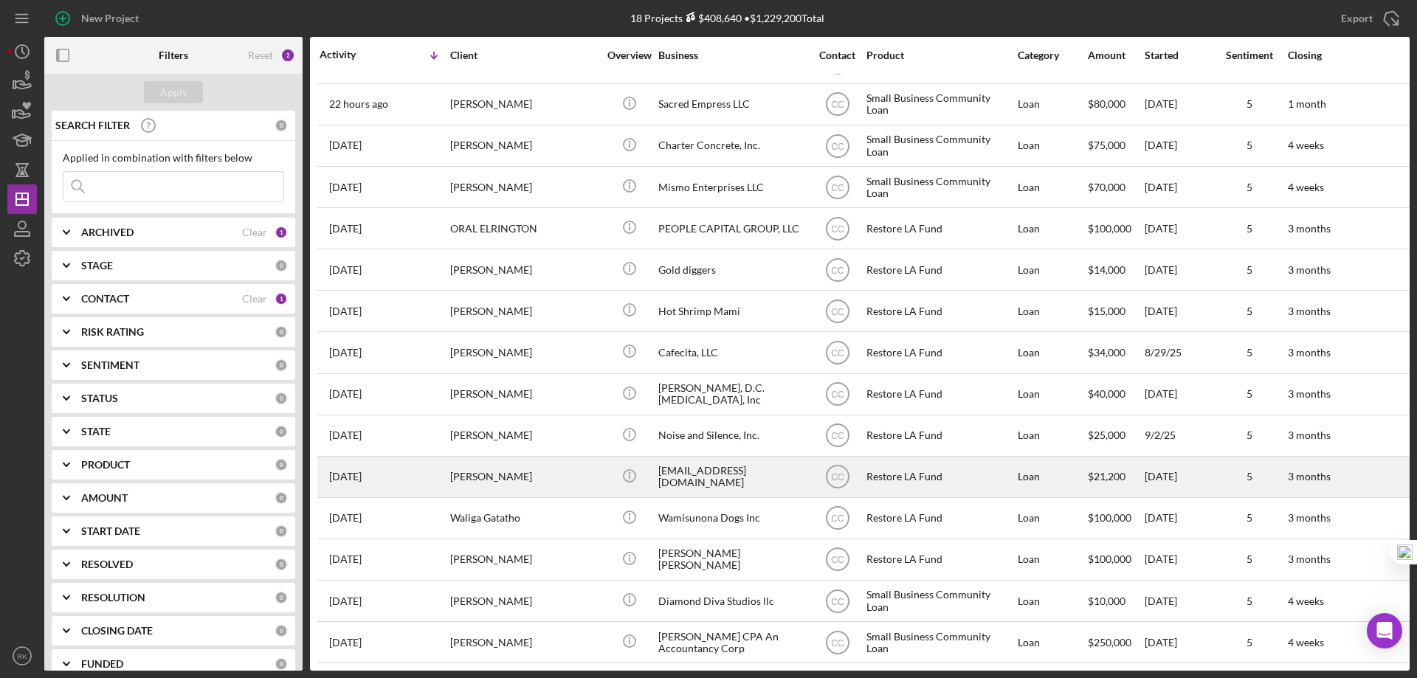
click at [700, 466] on div "[EMAIL_ADDRESS][DOMAIN_NAME]" at bounding box center [732, 477] width 148 height 39
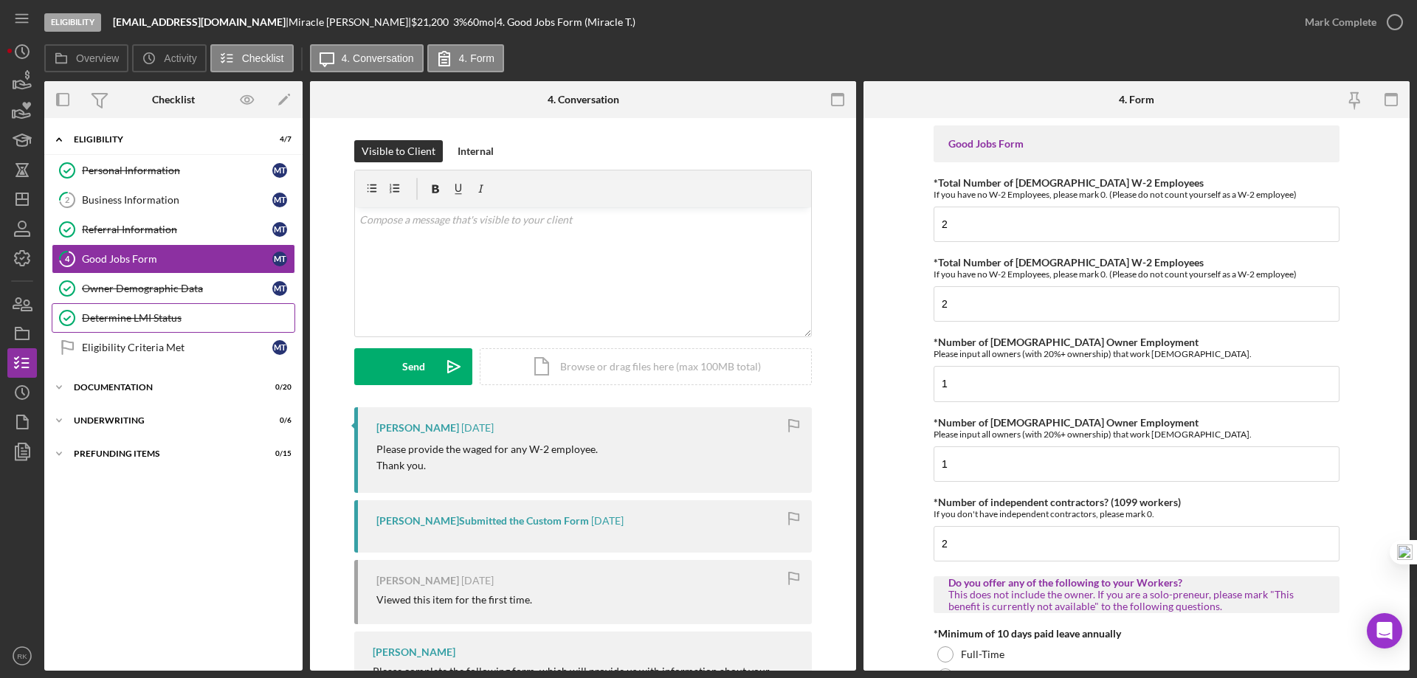
click at [134, 319] on div "Determine LMI Status" at bounding box center [188, 318] width 213 height 12
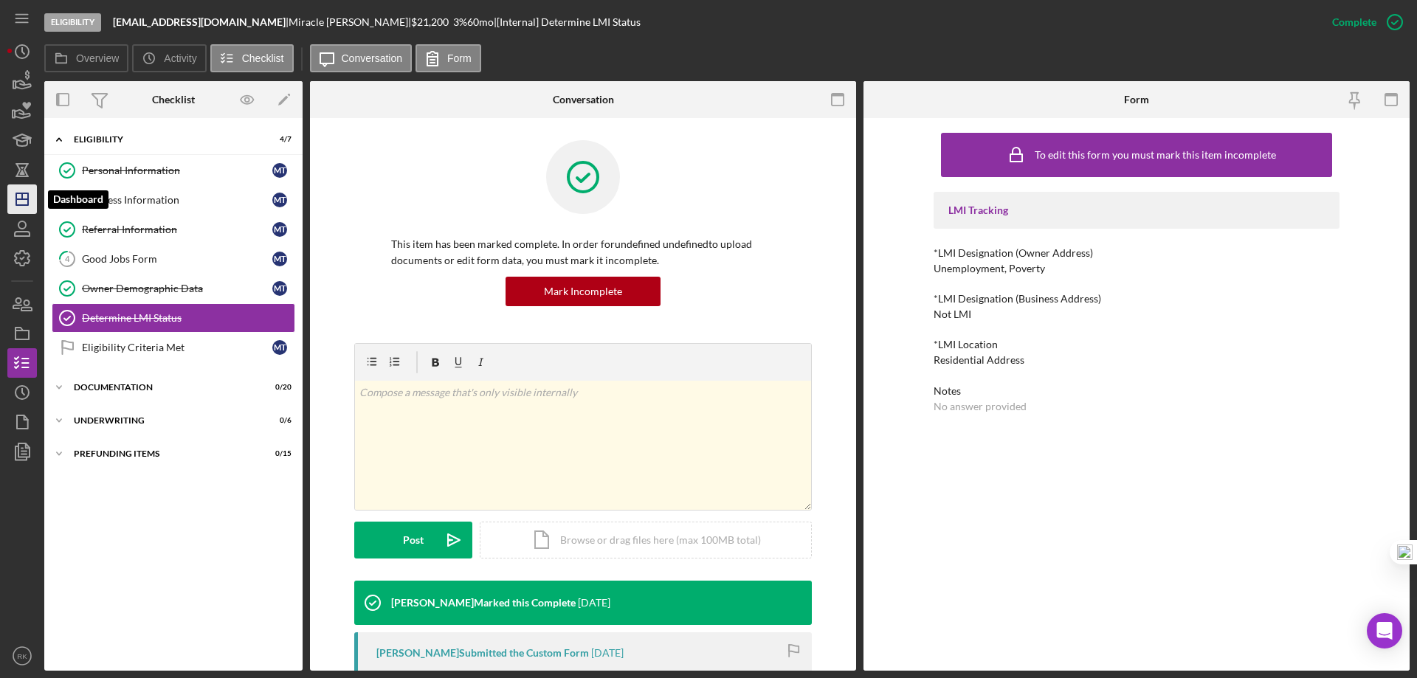
click at [18, 207] on icon "Icon/Dashboard" at bounding box center [22, 199] width 37 height 37
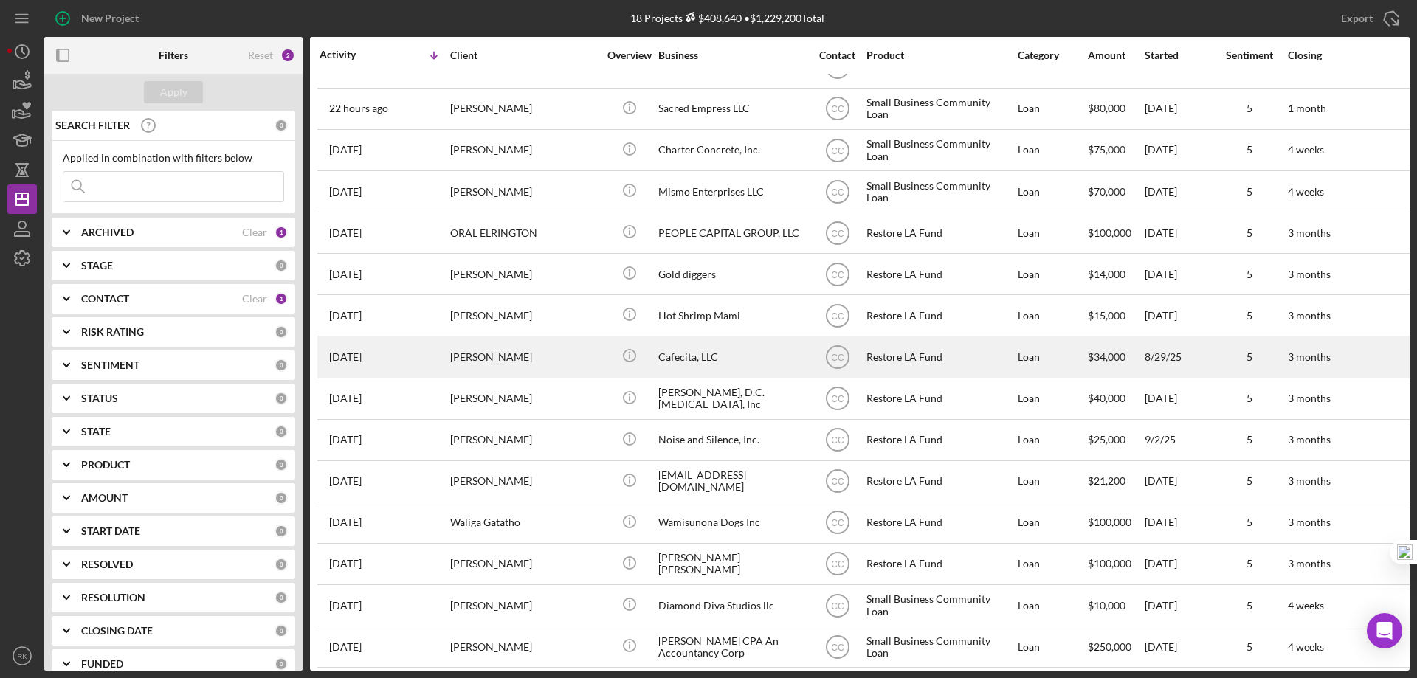
scroll to position [167, 0]
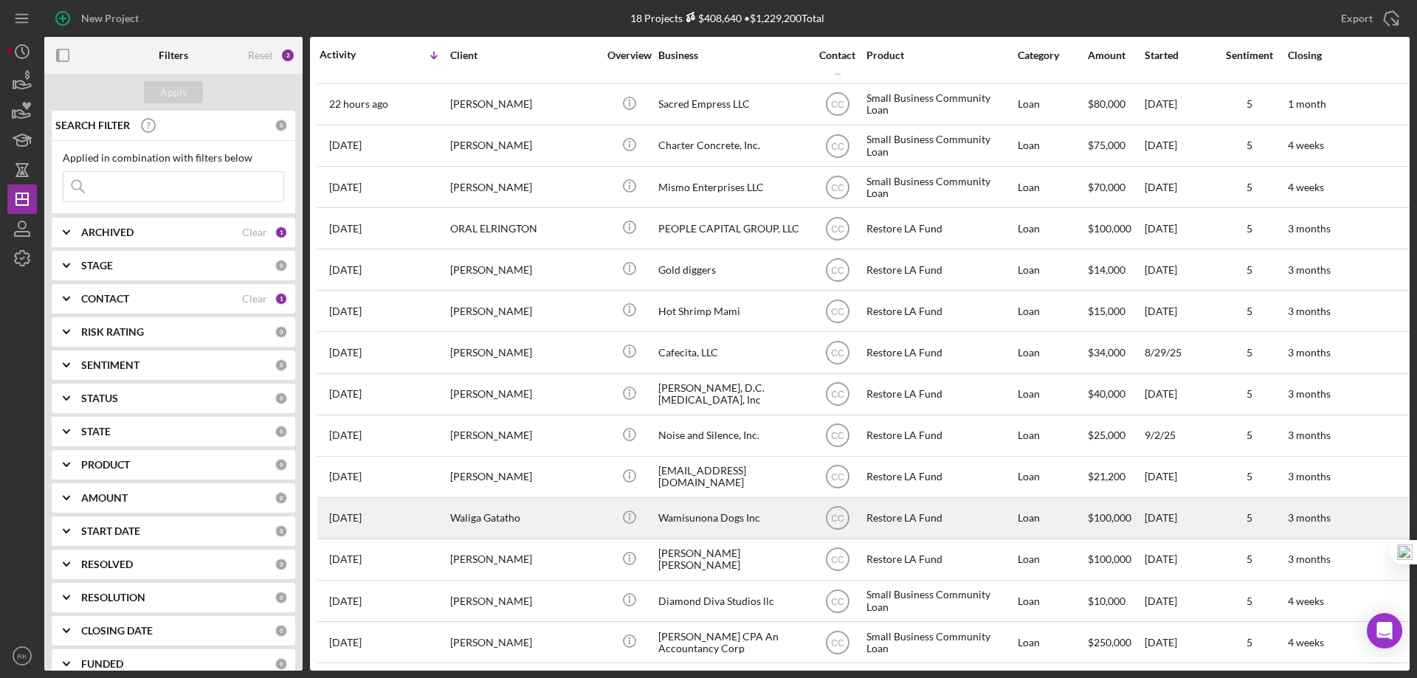
click at [714, 506] on div "Wamisunona Dogs Inc" at bounding box center [732, 518] width 148 height 39
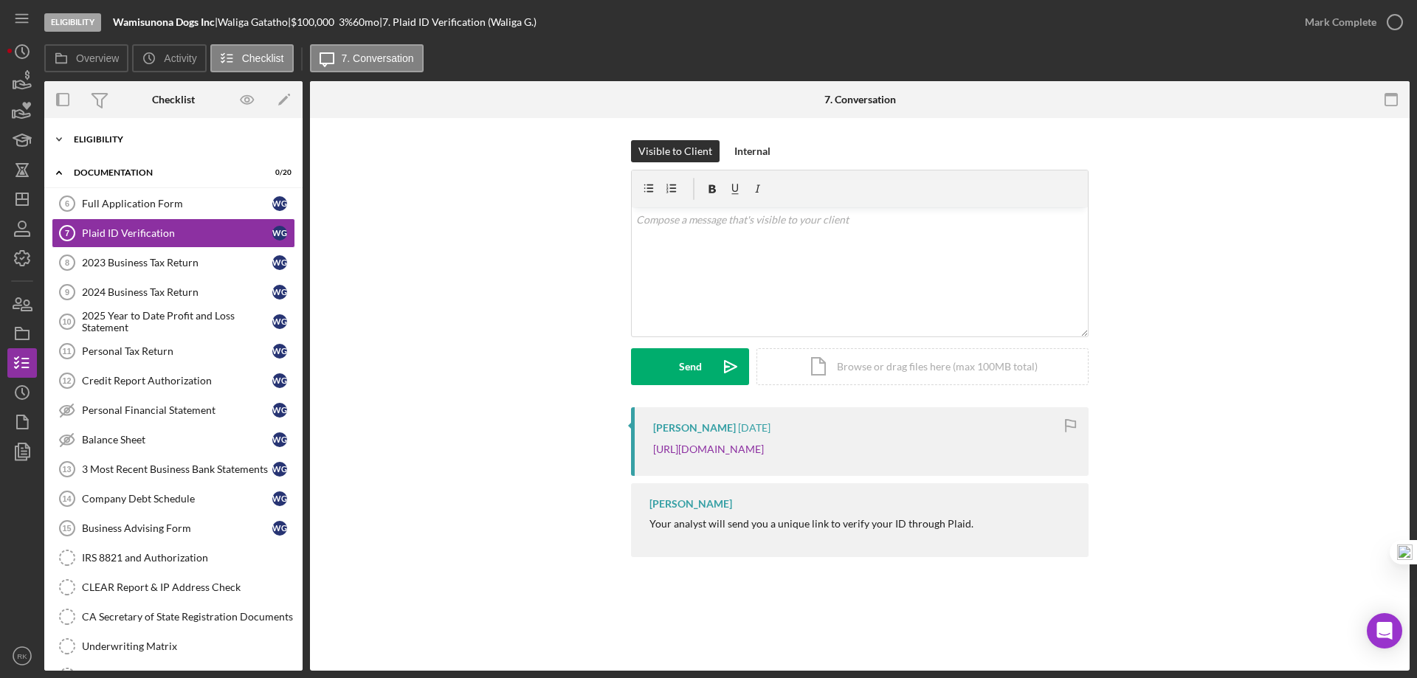
click at [78, 135] on div "Eligibility" at bounding box center [179, 139] width 210 height 9
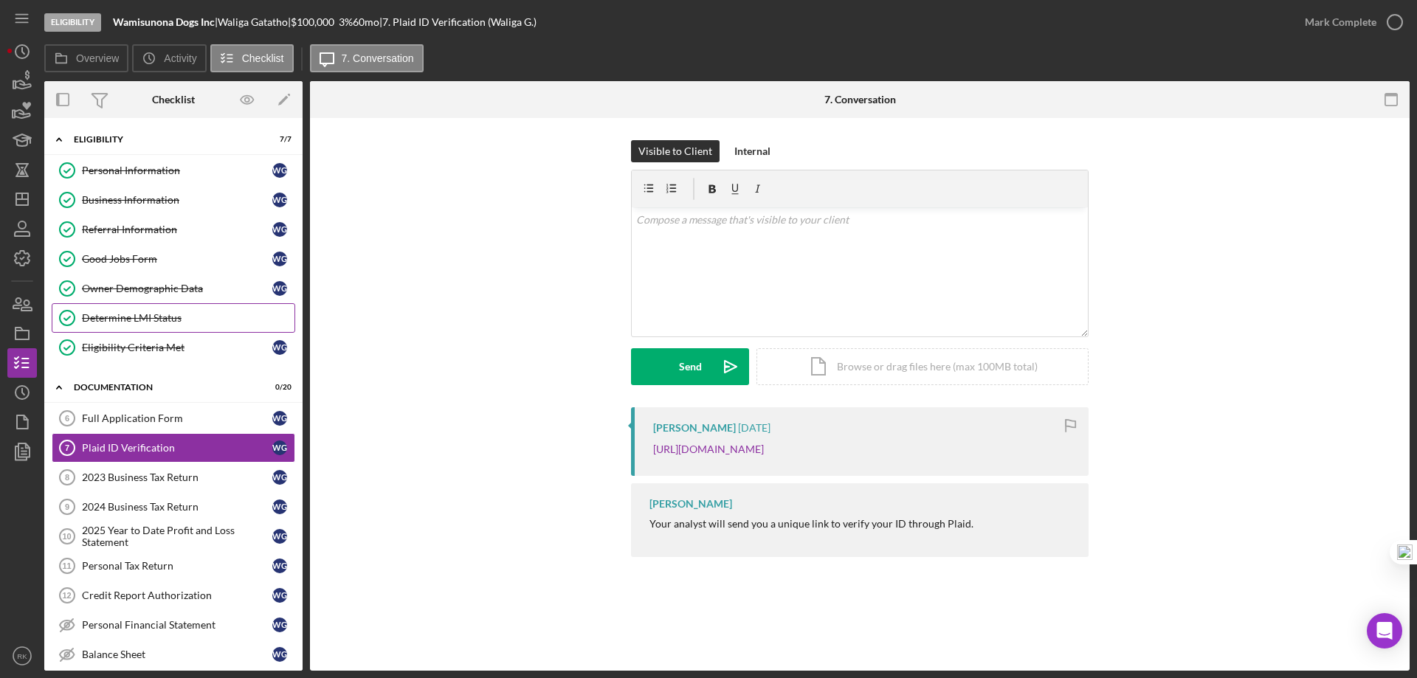
drag, startPoint x: 151, startPoint y: 311, endPoint x: 206, endPoint y: 323, distance: 56.0
click at [152, 311] on link "Determine LMI Status Determine LMI Status" at bounding box center [174, 318] width 244 height 30
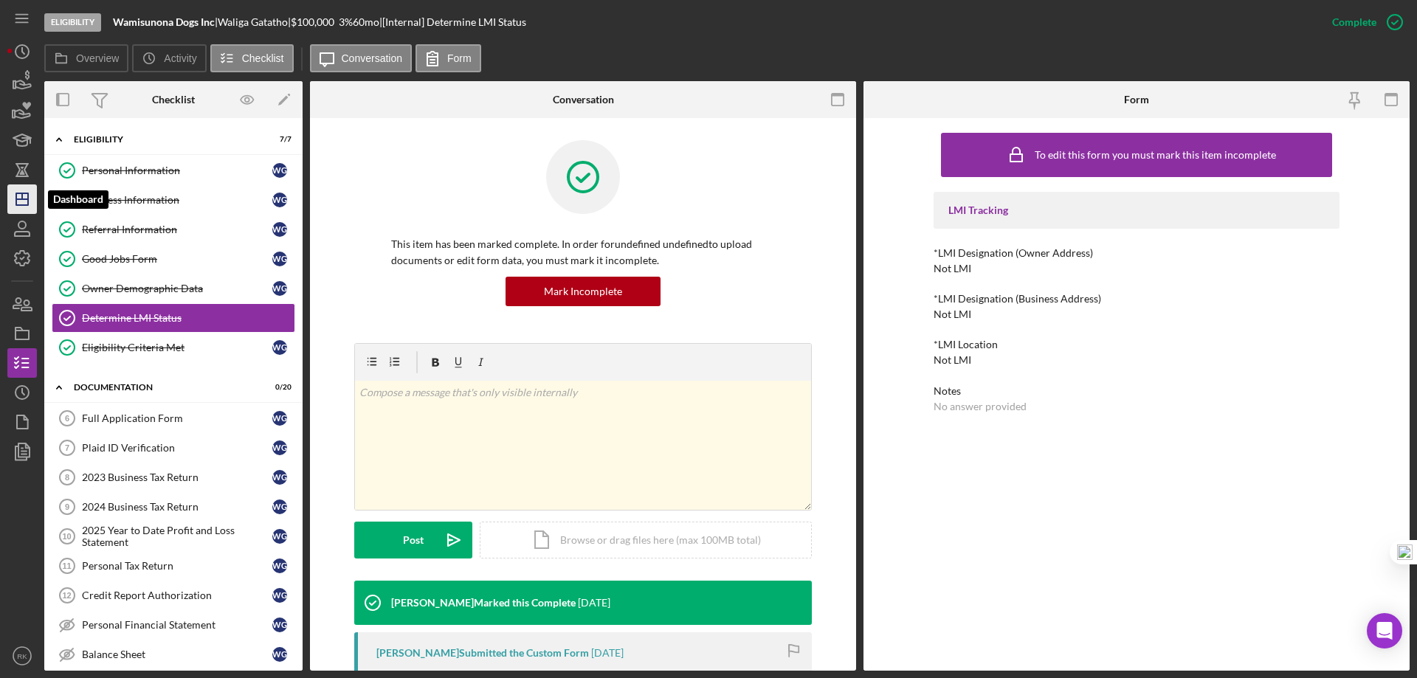
click at [16, 201] on polygon "button" at bounding box center [22, 199] width 12 height 12
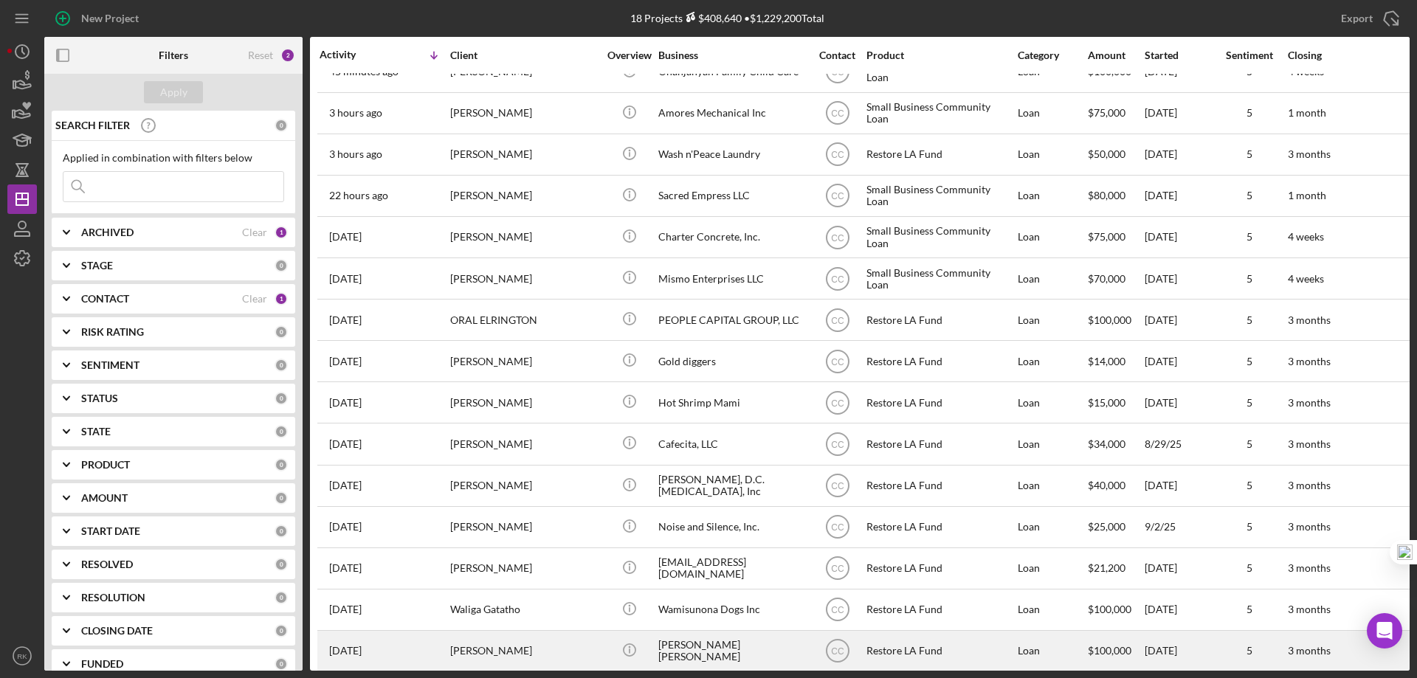
scroll to position [167, 0]
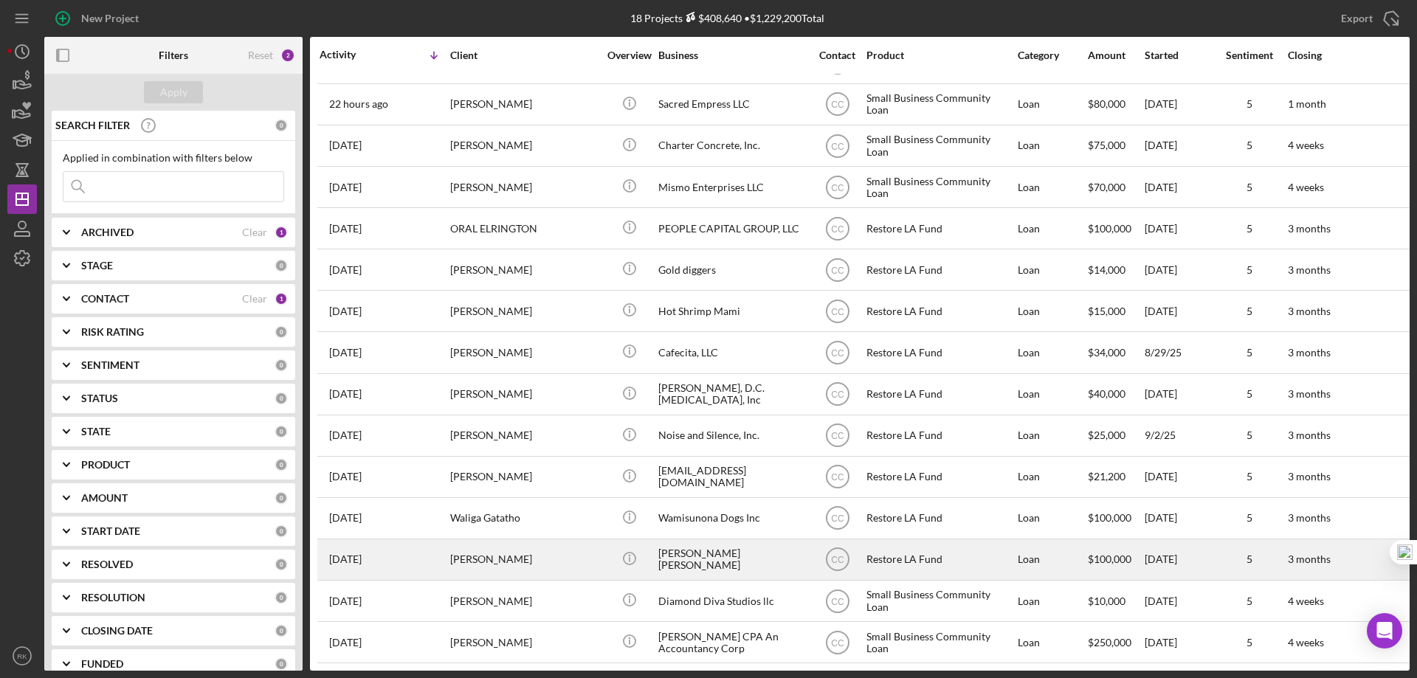
click at [706, 547] on div "[PERSON_NAME] [PERSON_NAME]" at bounding box center [732, 559] width 148 height 39
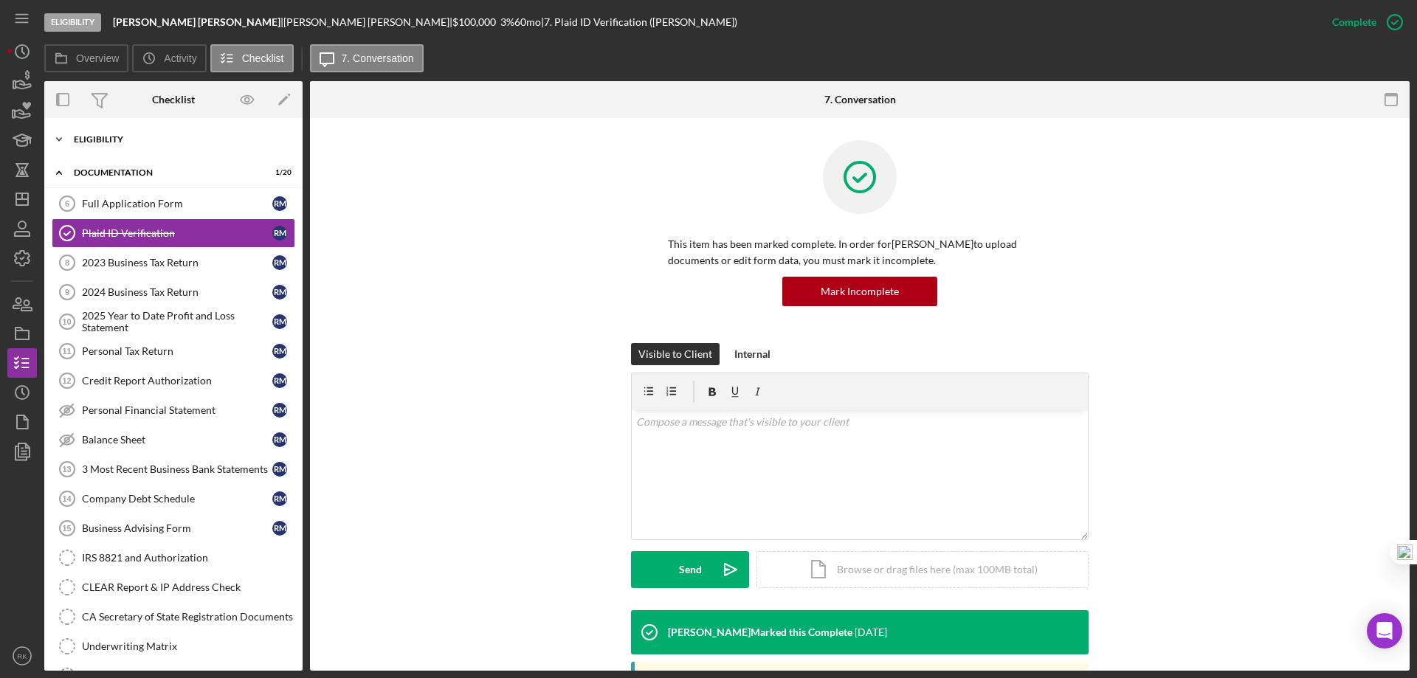
click at [92, 143] on div "Eligibility" at bounding box center [179, 139] width 210 height 9
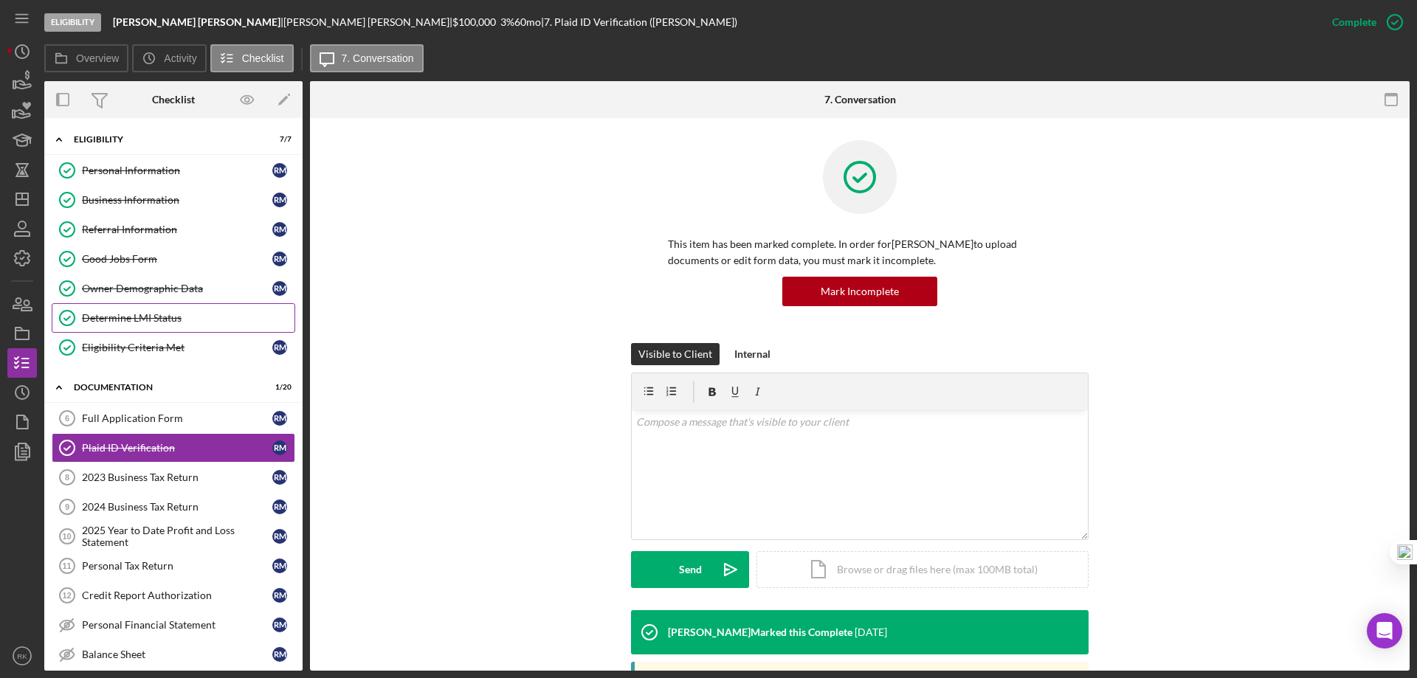
click at [141, 314] on div "Determine LMI Status" at bounding box center [188, 318] width 213 height 12
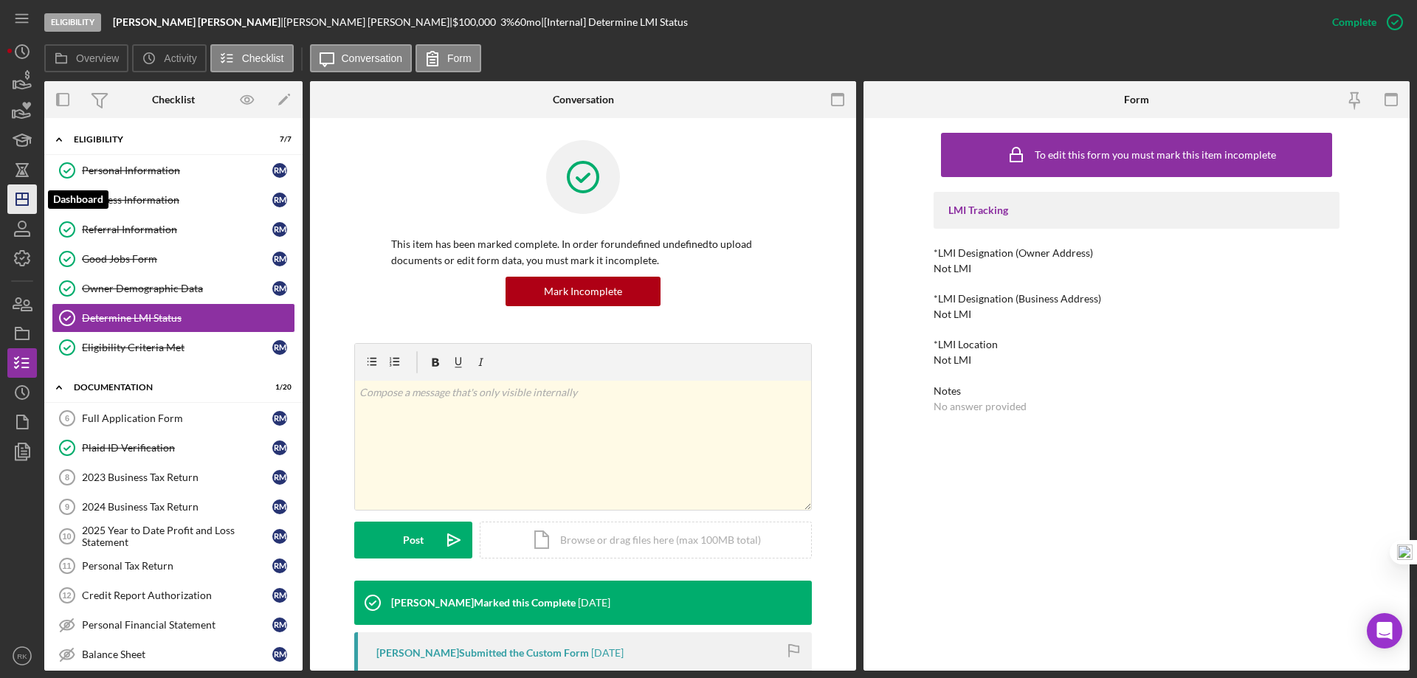
drag, startPoint x: 21, startPoint y: 198, endPoint x: 31, endPoint y: 206, distance: 13.1
click at [21, 198] on icon "Icon/Dashboard" at bounding box center [22, 199] width 37 height 37
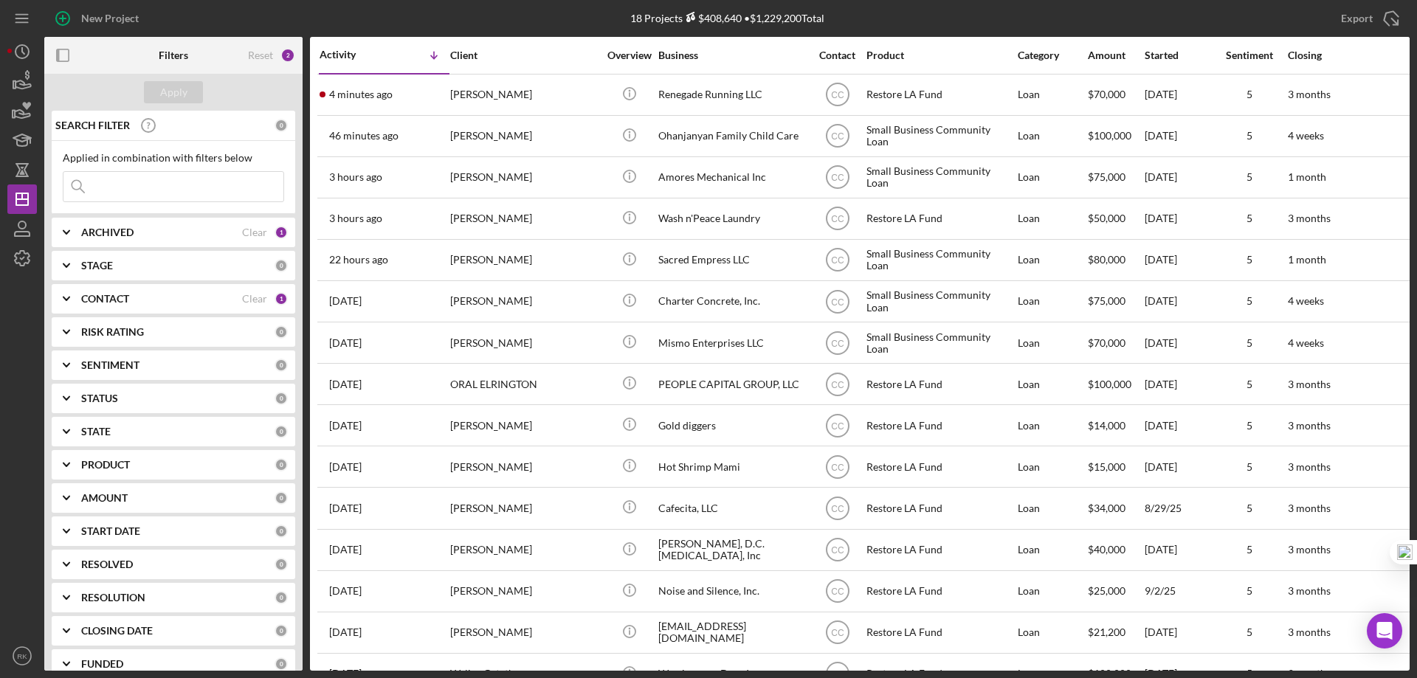
click at [104, 297] on b "CONTACT" at bounding box center [105, 299] width 48 height 12
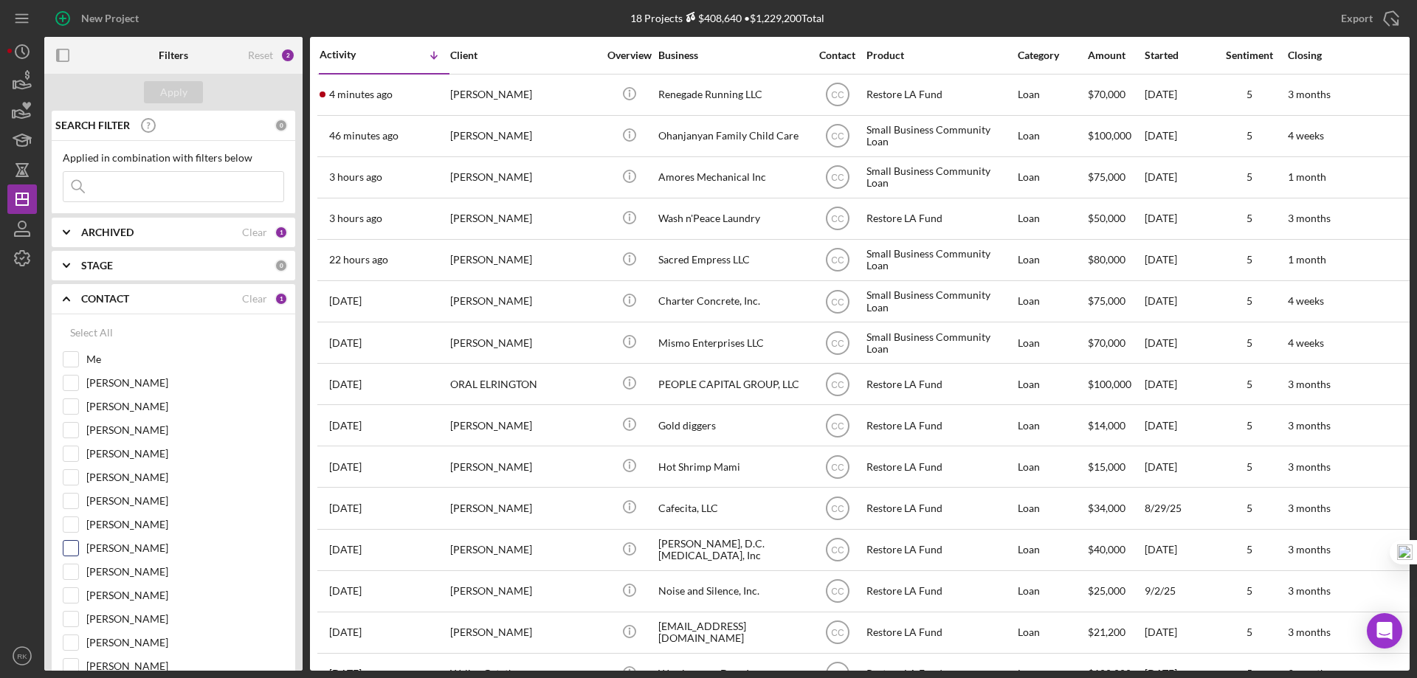
click at [70, 551] on input "[PERSON_NAME]" at bounding box center [70, 548] width 15 height 15
checkbox input "true"
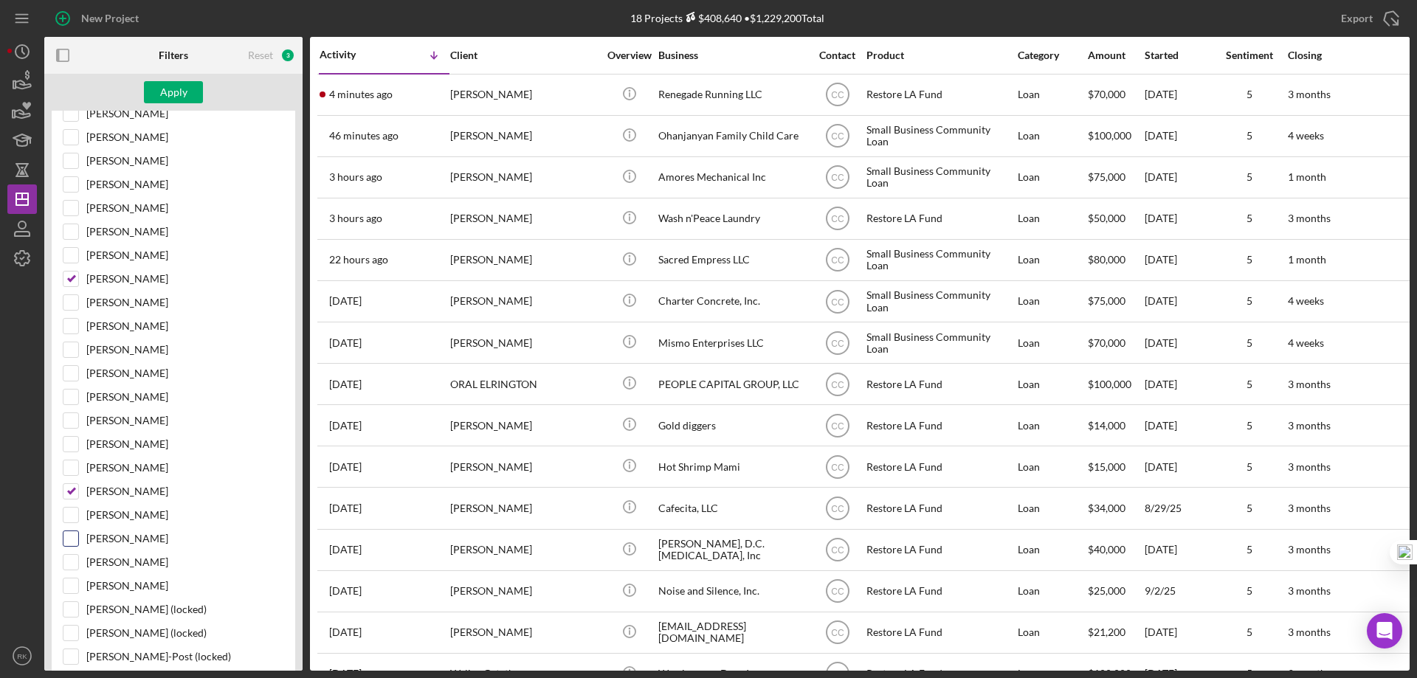
scroll to position [271, 0]
click at [75, 486] on input "[PERSON_NAME]" at bounding box center [70, 490] width 15 height 15
checkbox input "false"
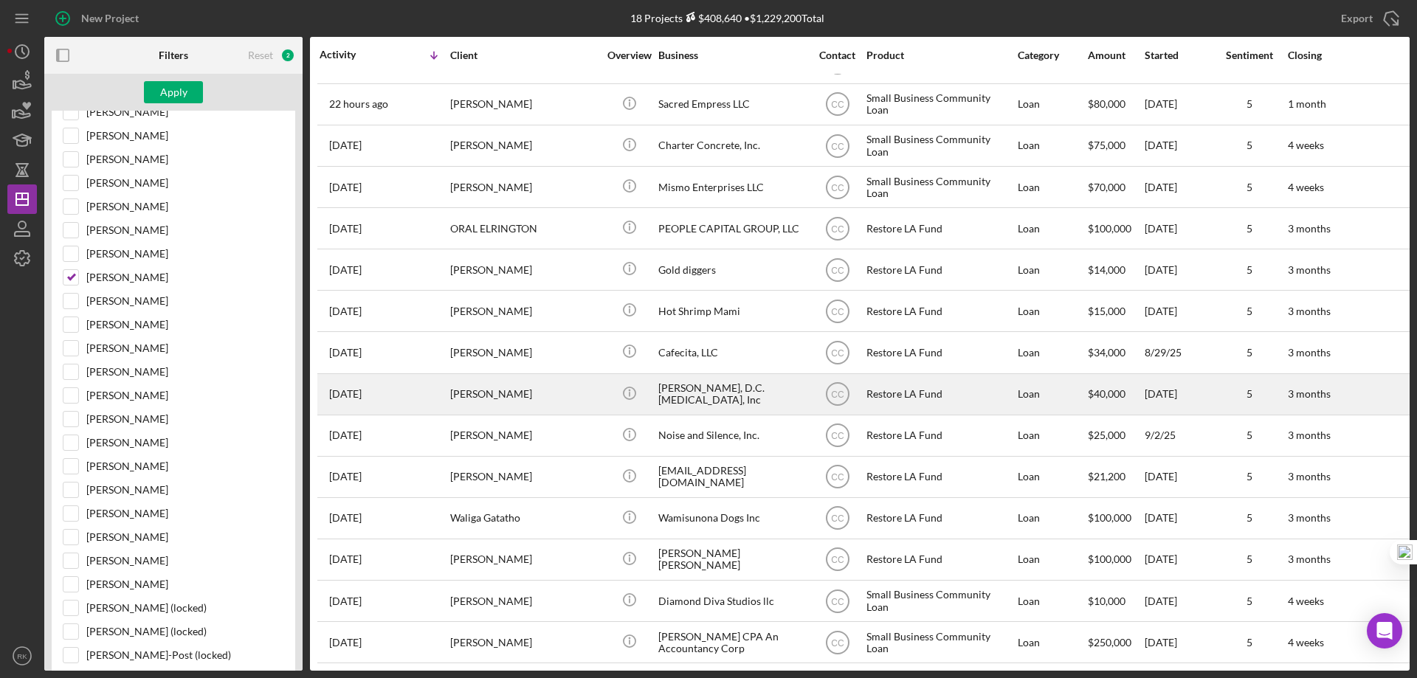
scroll to position [0, 0]
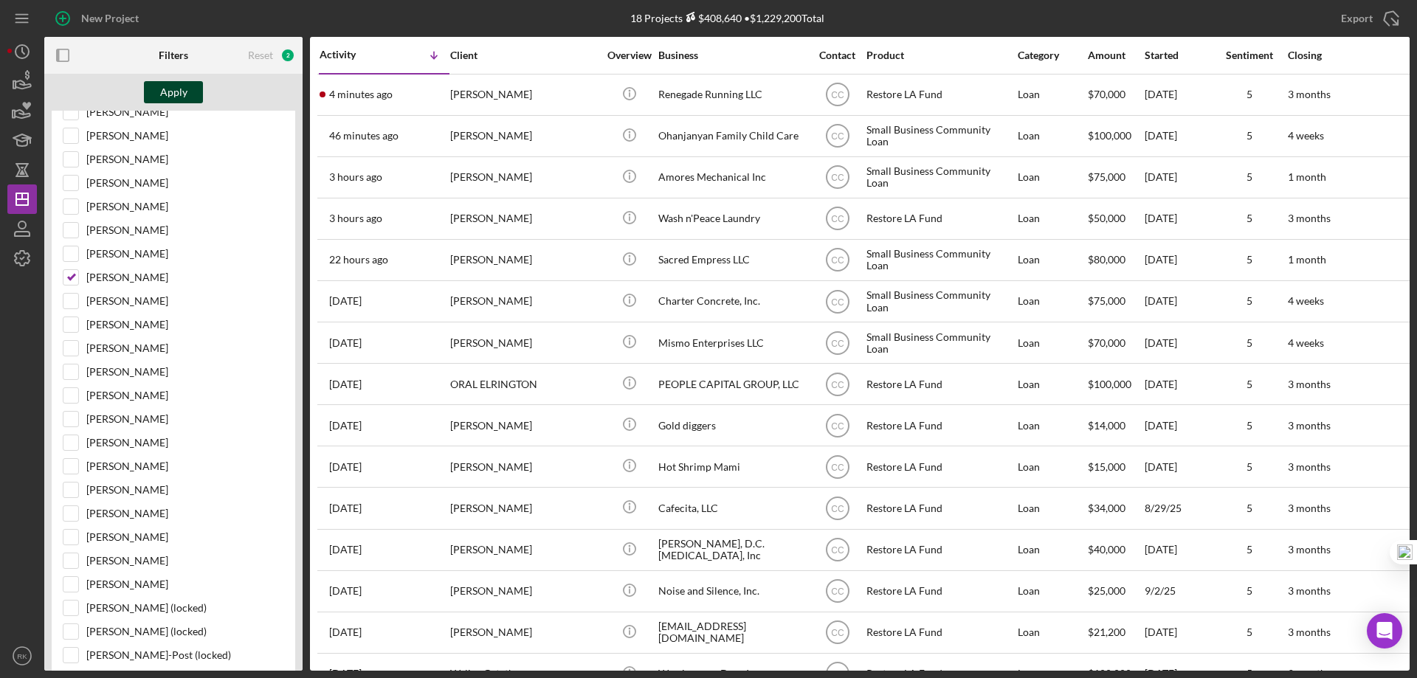
click at [173, 96] on div "Apply" at bounding box center [173, 92] width 27 height 22
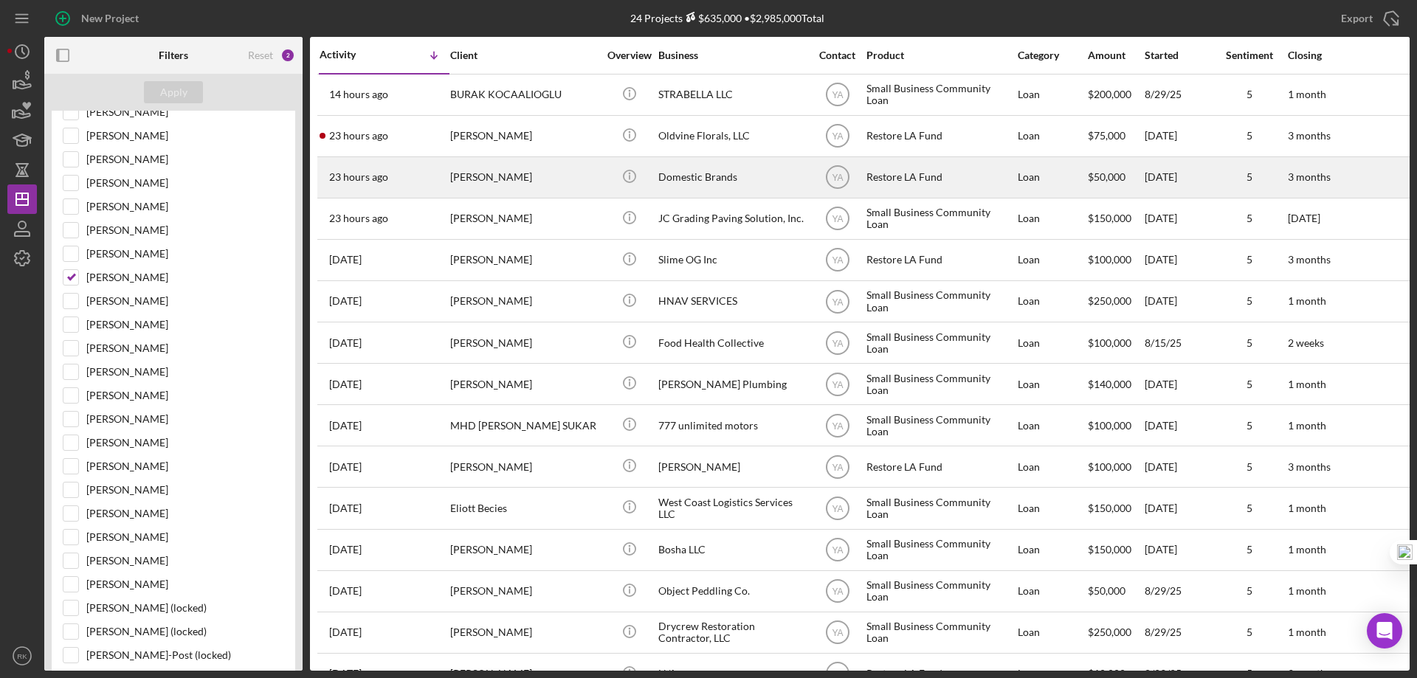
click at [700, 180] on div "Domestic Brands" at bounding box center [732, 177] width 148 height 39
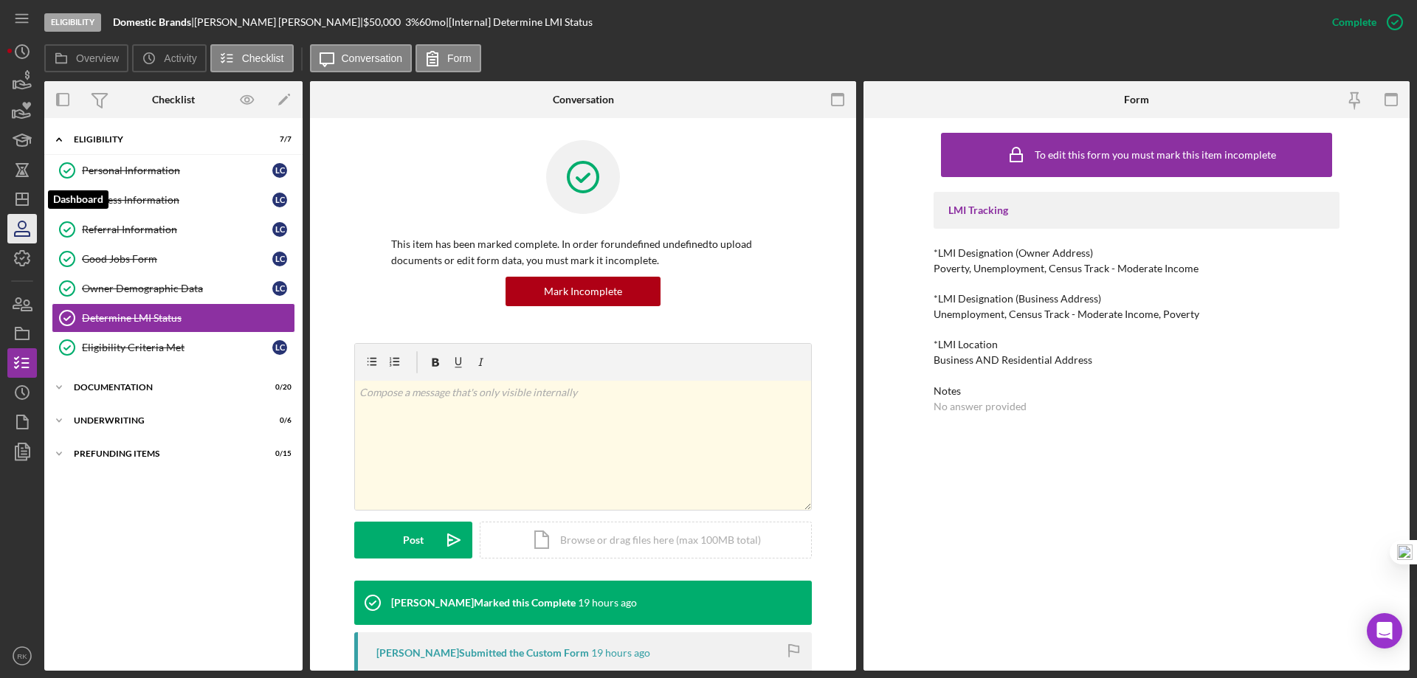
drag, startPoint x: 16, startPoint y: 200, endPoint x: 32, endPoint y: 217, distance: 23.5
click at [16, 200] on polygon "button" at bounding box center [22, 199] width 12 height 12
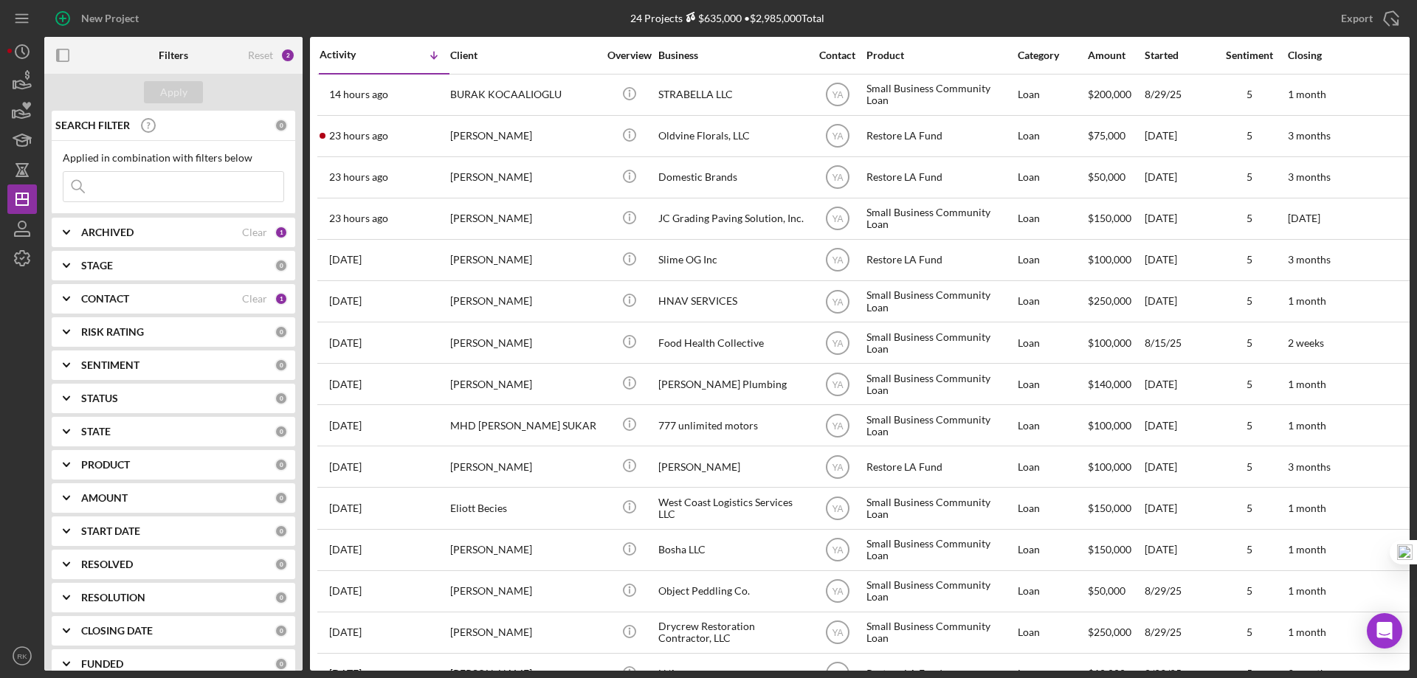
click at [118, 296] on b "CONTACT" at bounding box center [105, 299] width 48 height 12
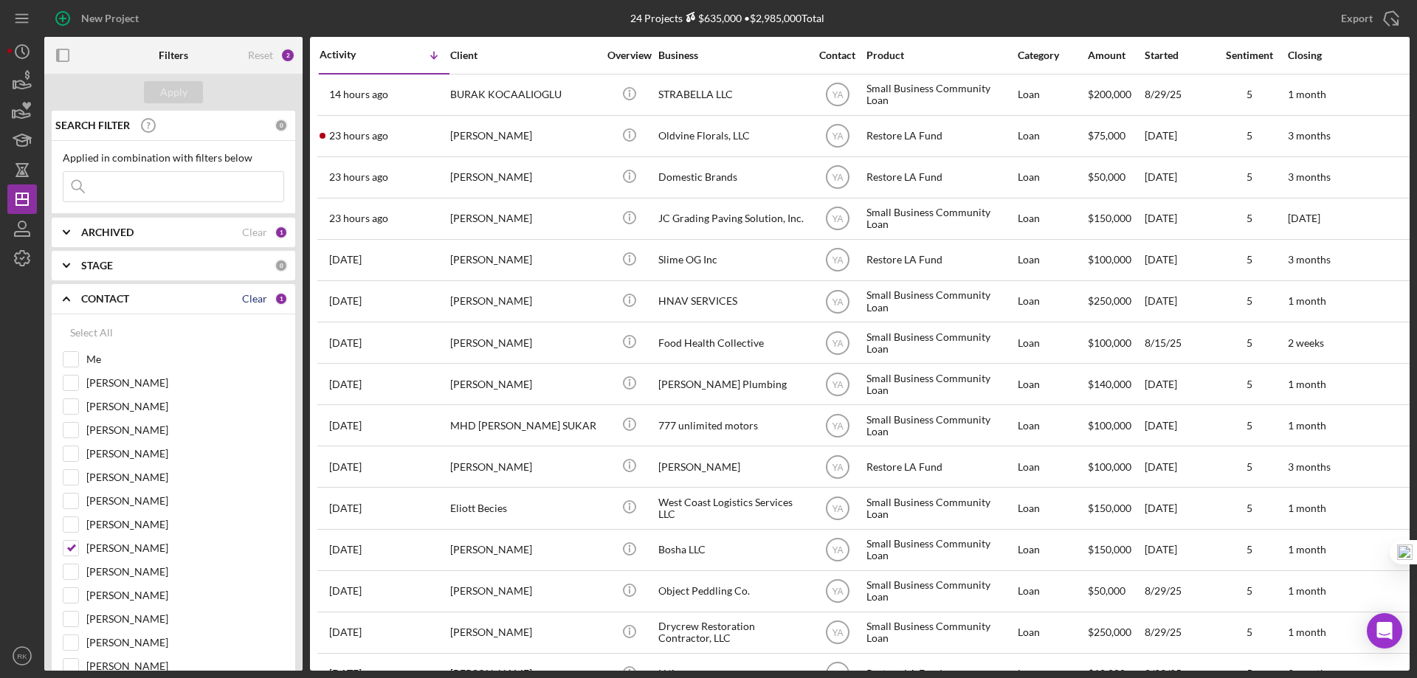
click at [248, 303] on div "Clear" at bounding box center [254, 299] width 25 height 12
checkbox input "false"
click at [72, 359] on input "Me" at bounding box center [70, 359] width 15 height 15
checkbox input "true"
click at [173, 84] on div "Apply" at bounding box center [173, 92] width 27 height 22
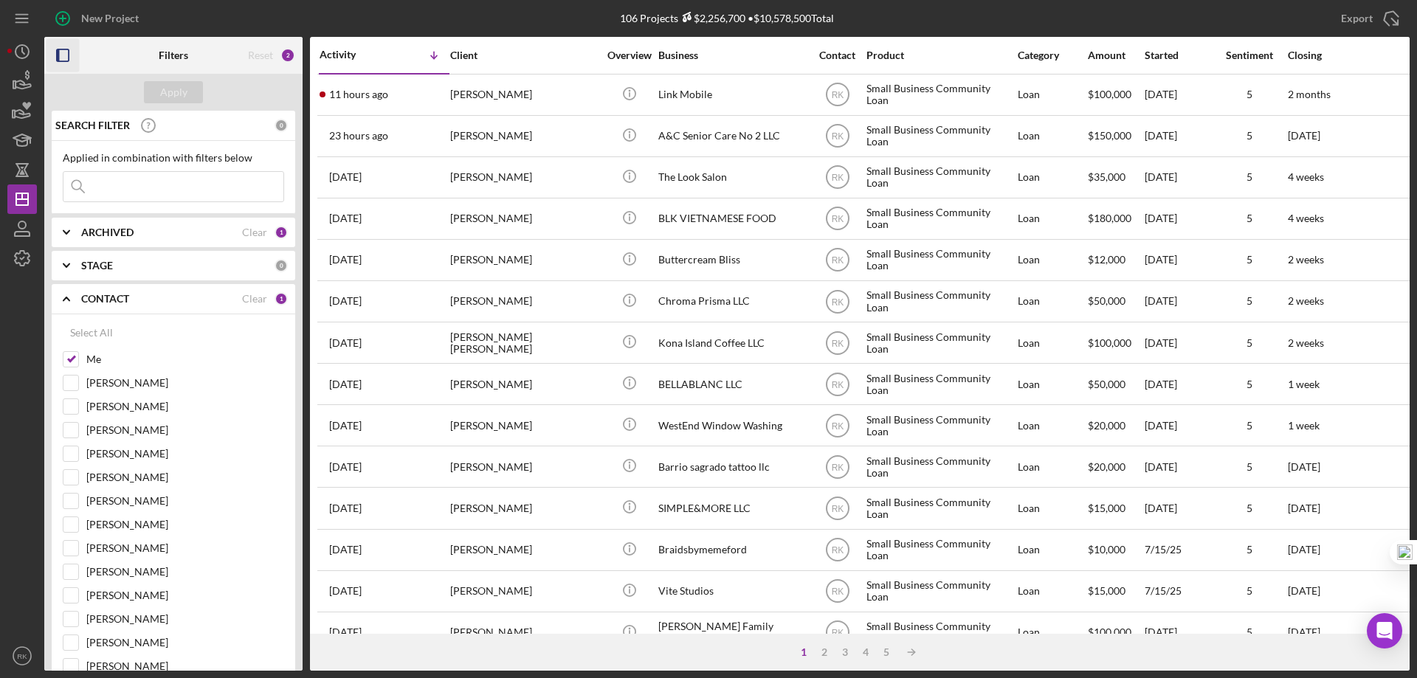
click at [67, 56] on icon "button" at bounding box center [63, 55] width 33 height 33
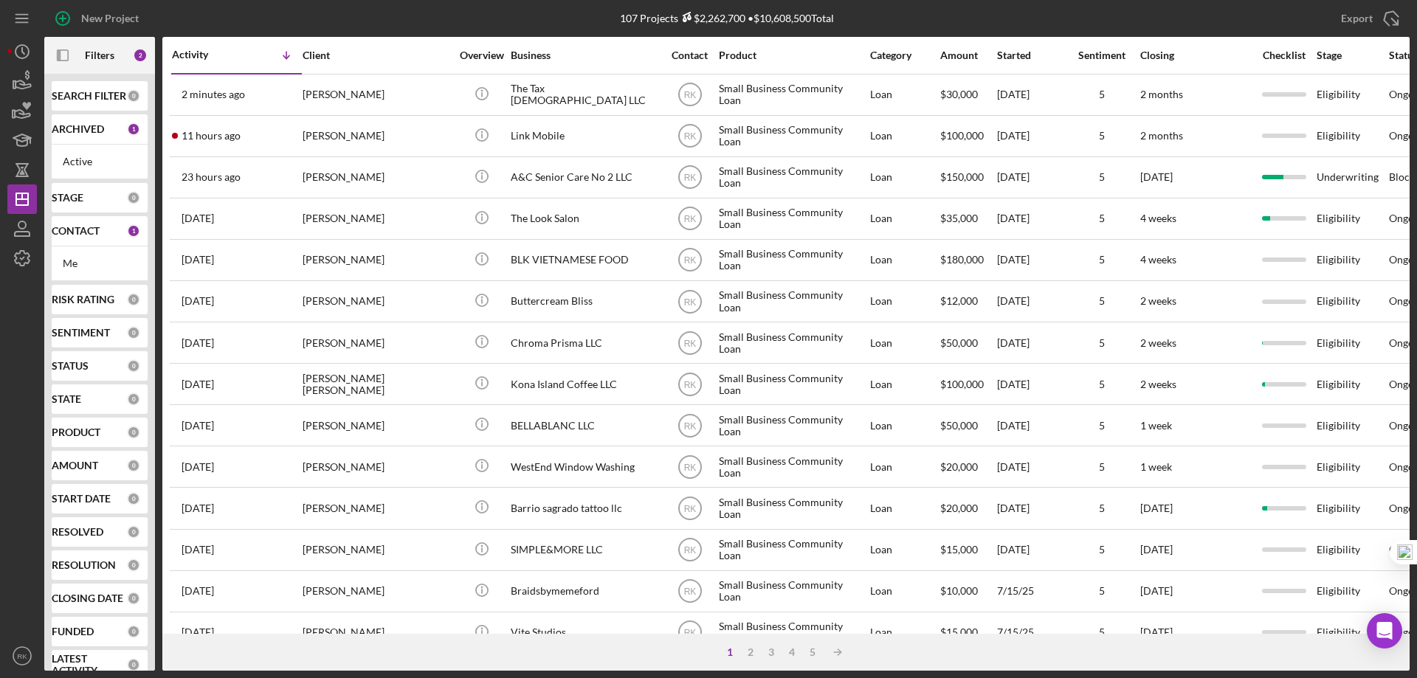
click at [103, 230] on div "CONTACT" at bounding box center [89, 231] width 75 height 12
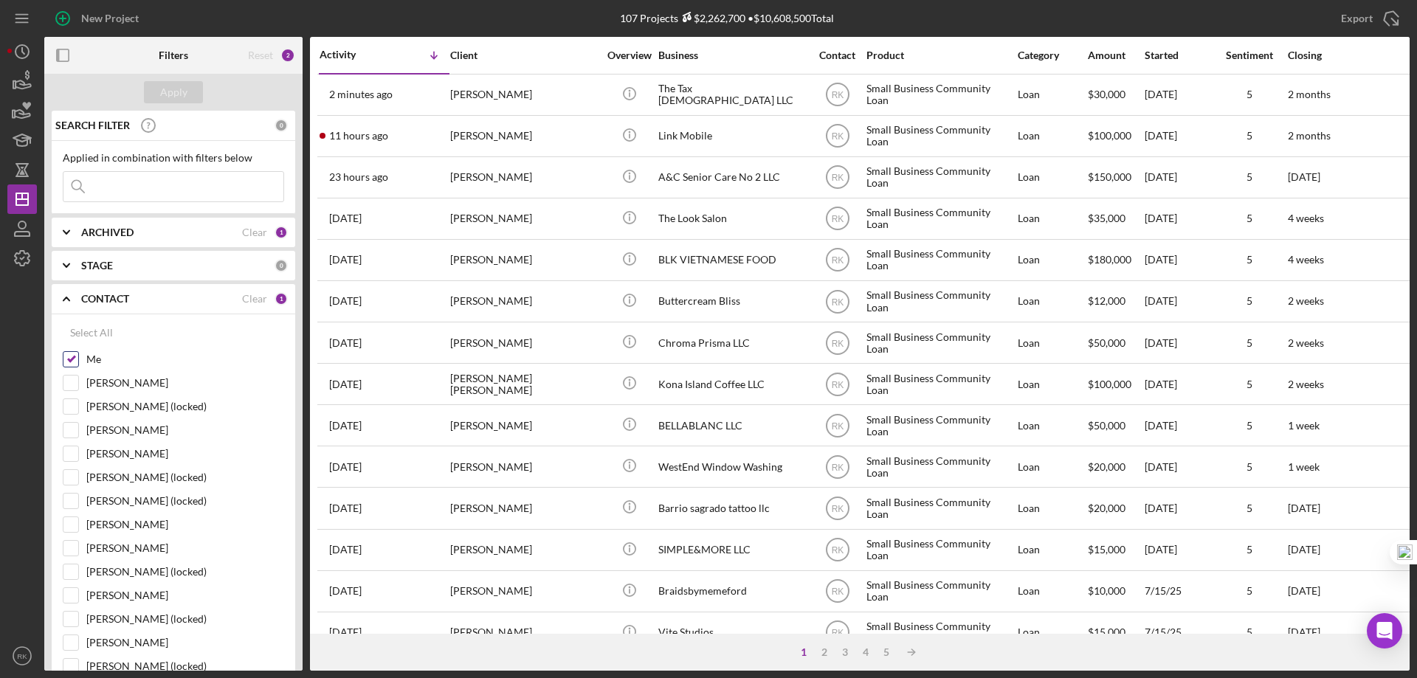
click at [69, 359] on input "Me" at bounding box center [70, 359] width 15 height 15
checkbox input "false"
click at [70, 596] on input "[PERSON_NAME]" at bounding box center [70, 595] width 15 height 15
checkbox input "true"
click at [162, 98] on div "Apply" at bounding box center [173, 92] width 27 height 22
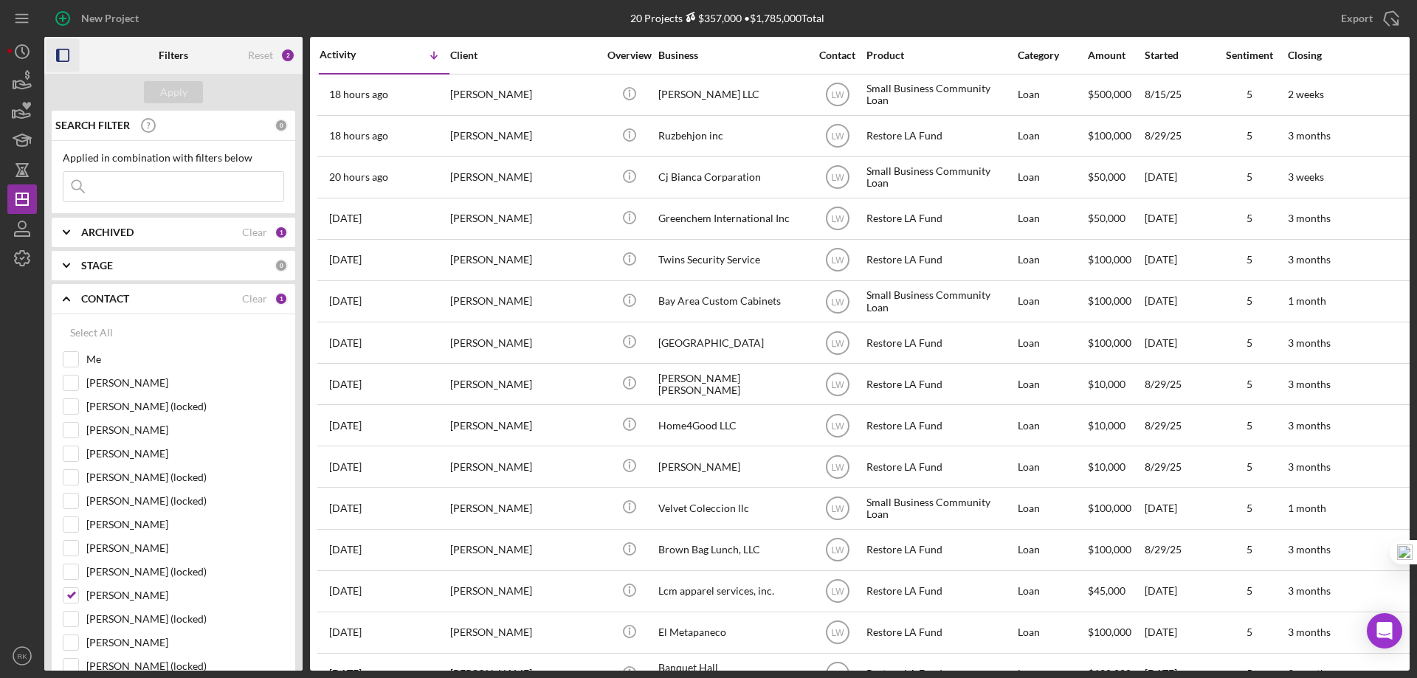
click at [57, 58] on rect "button" at bounding box center [63, 55] width 12 height 12
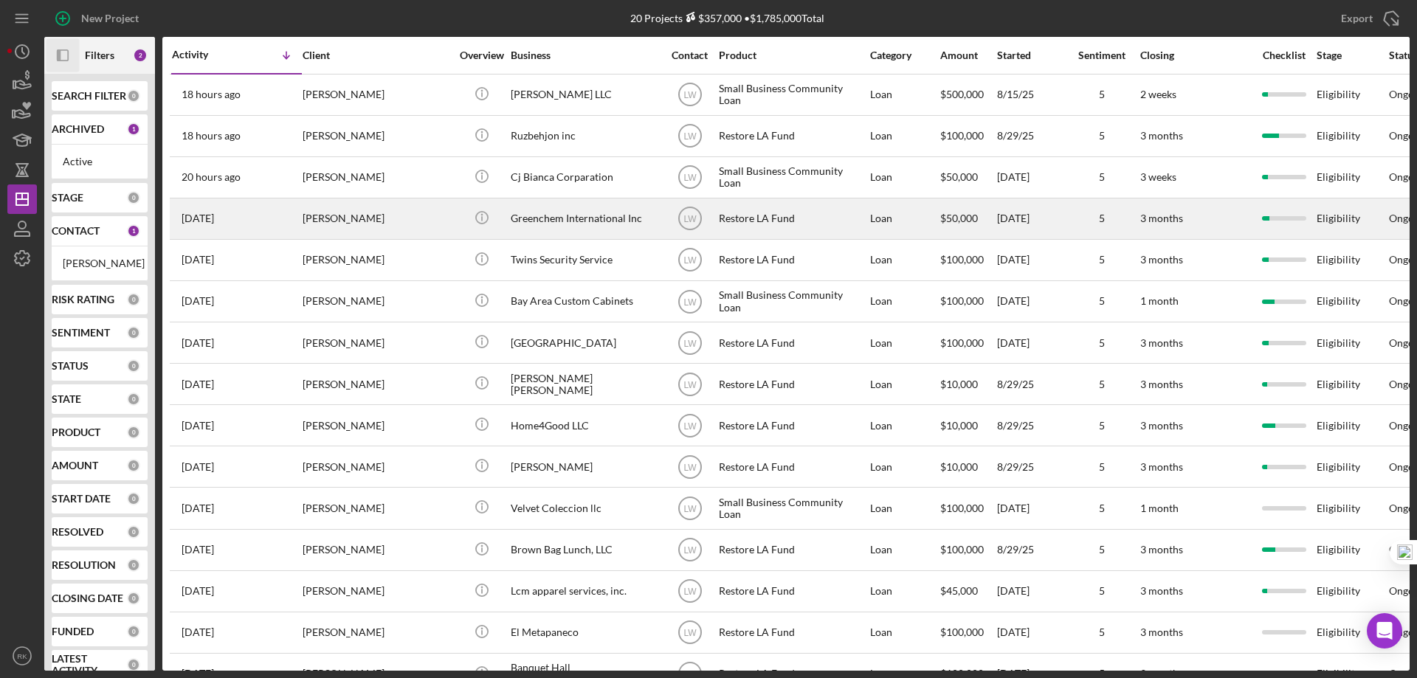
click at [557, 218] on div "Greenchem International Inc" at bounding box center [585, 218] width 148 height 39
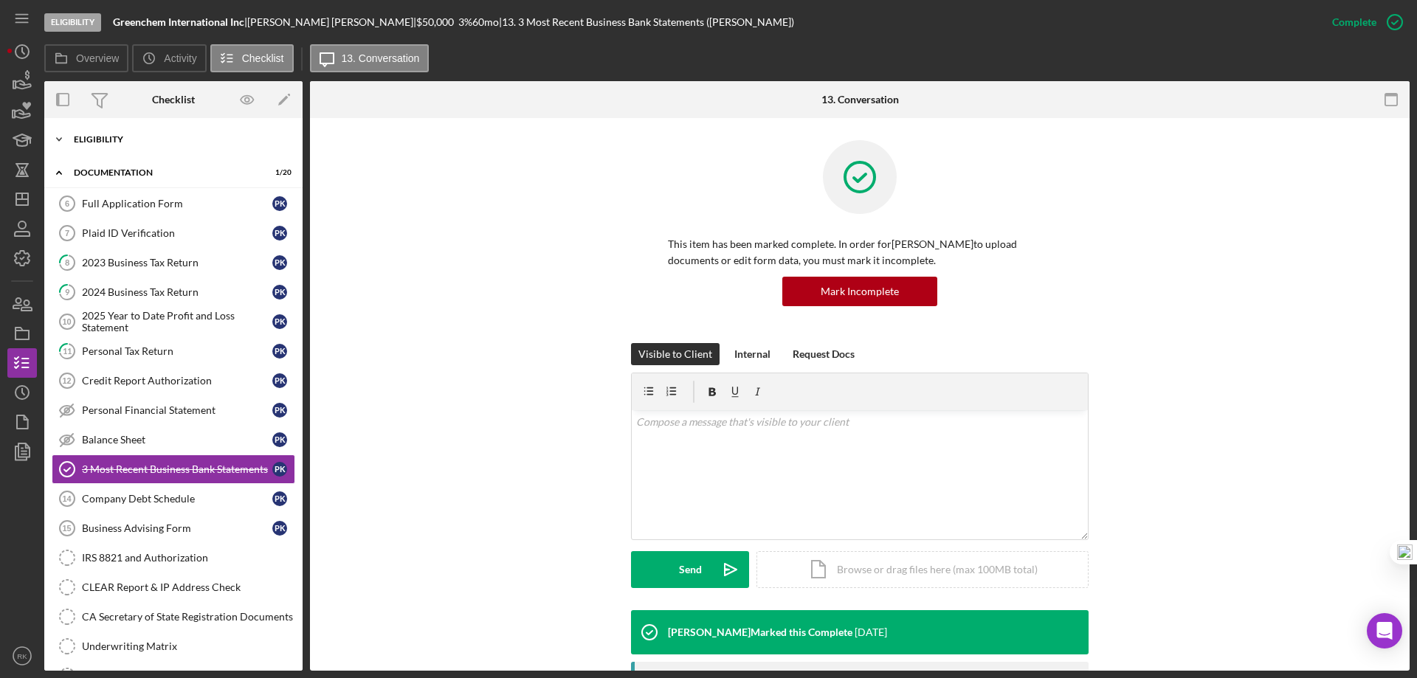
click at [109, 147] on div "Icon/Expander Eligibility 7 / 7" at bounding box center [173, 140] width 258 height 30
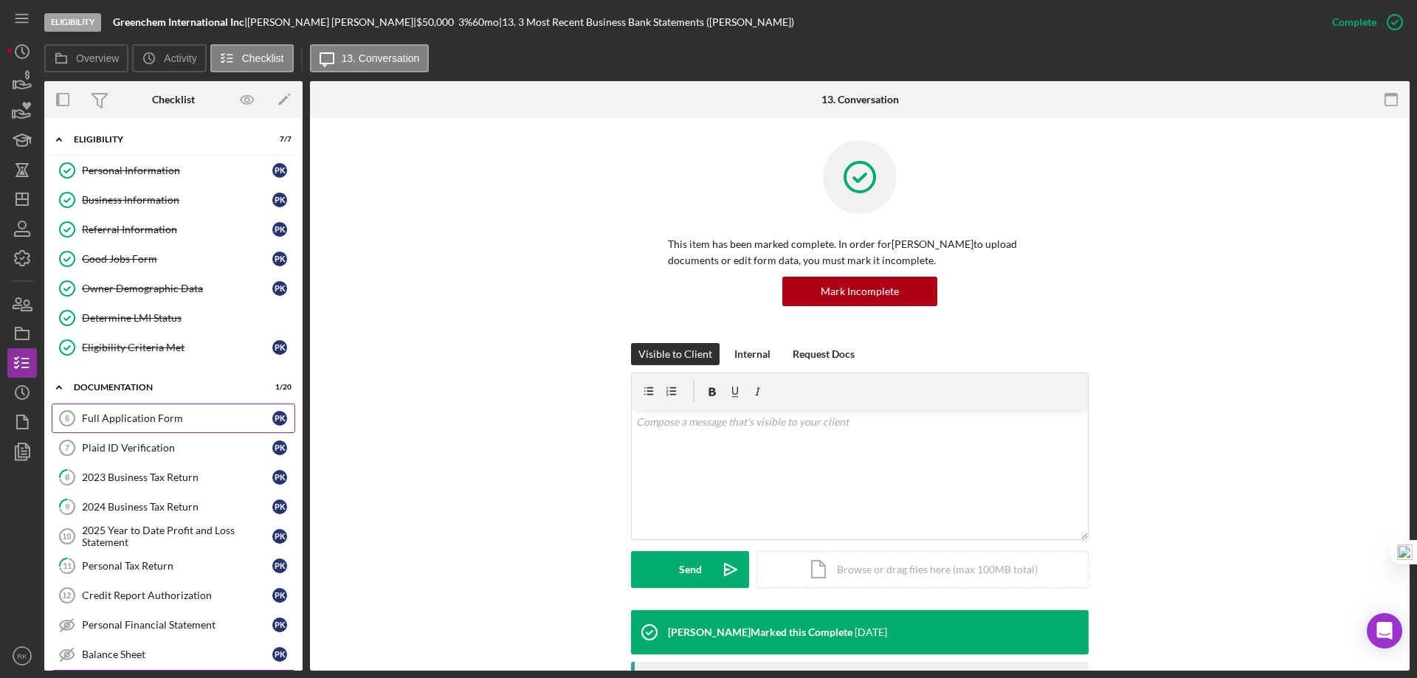
click at [129, 415] on div "Full Application Form" at bounding box center [177, 419] width 190 height 12
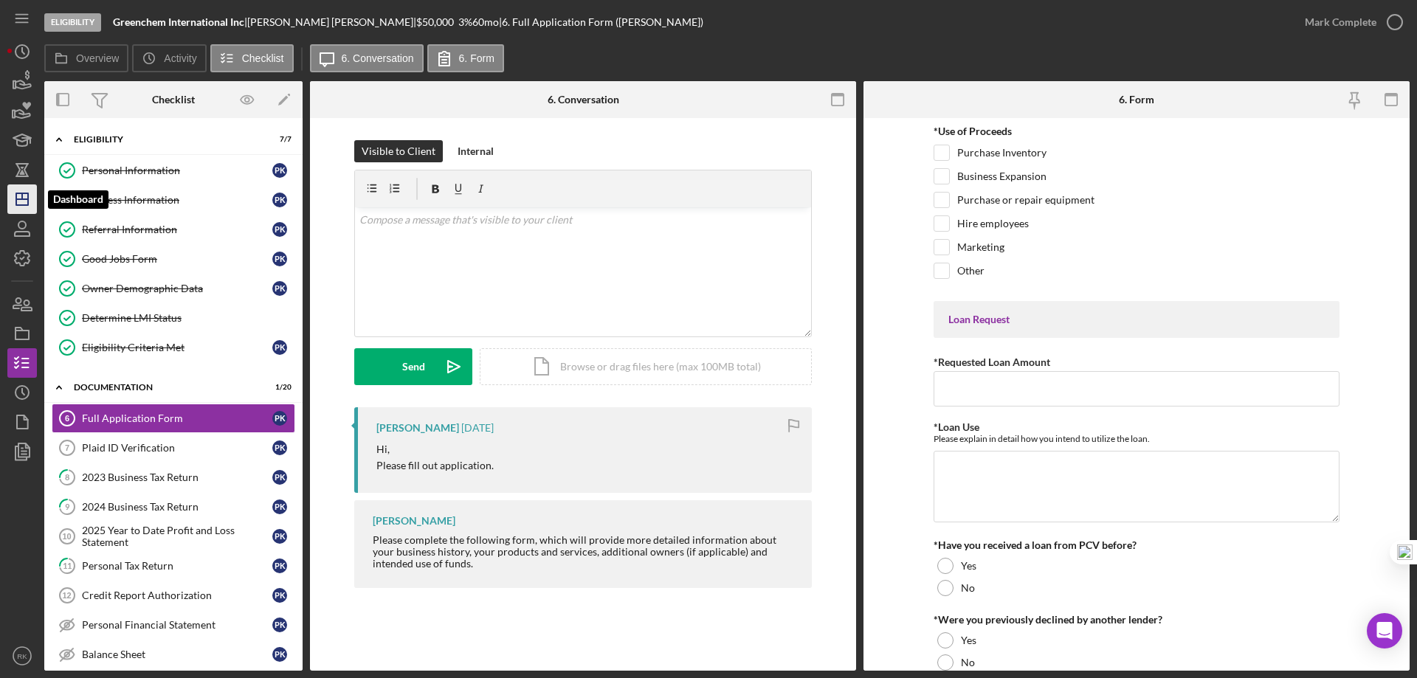
click at [21, 202] on icon "Icon/Dashboard" at bounding box center [22, 199] width 37 height 37
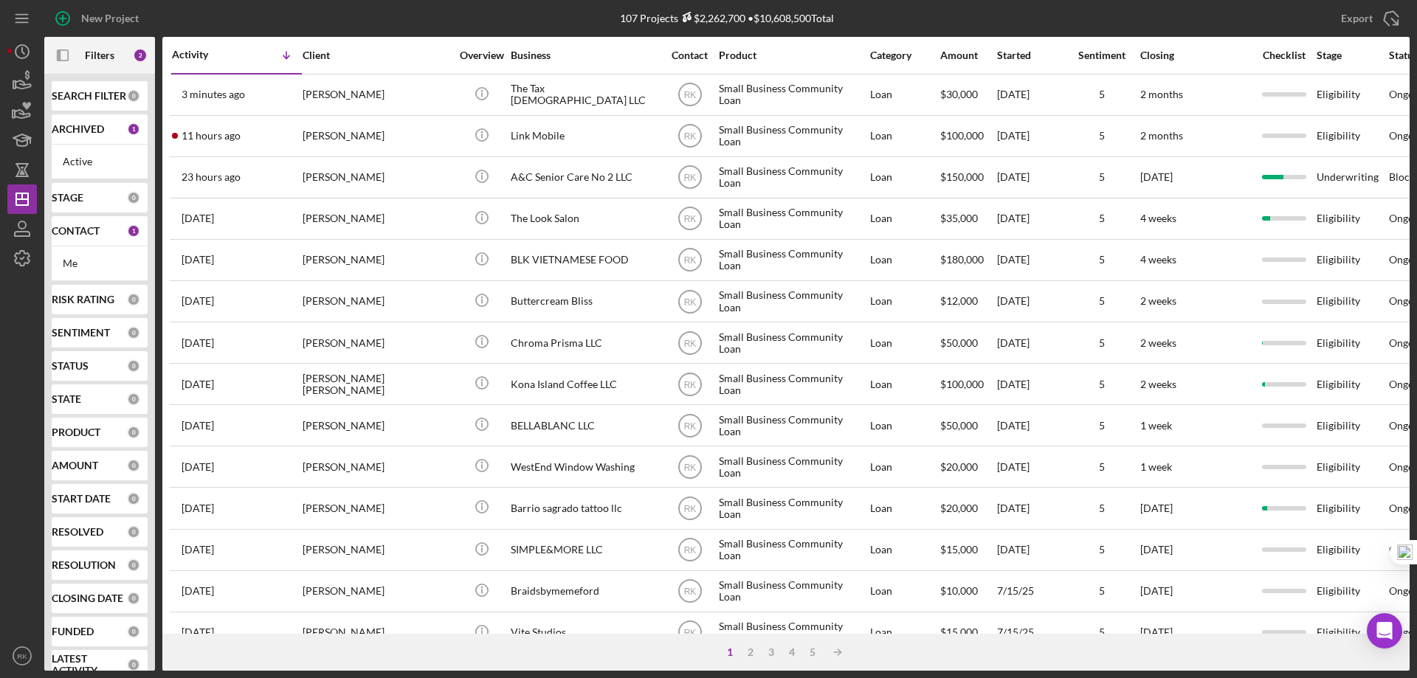
click at [86, 234] on b "CONTACT" at bounding box center [76, 231] width 48 height 12
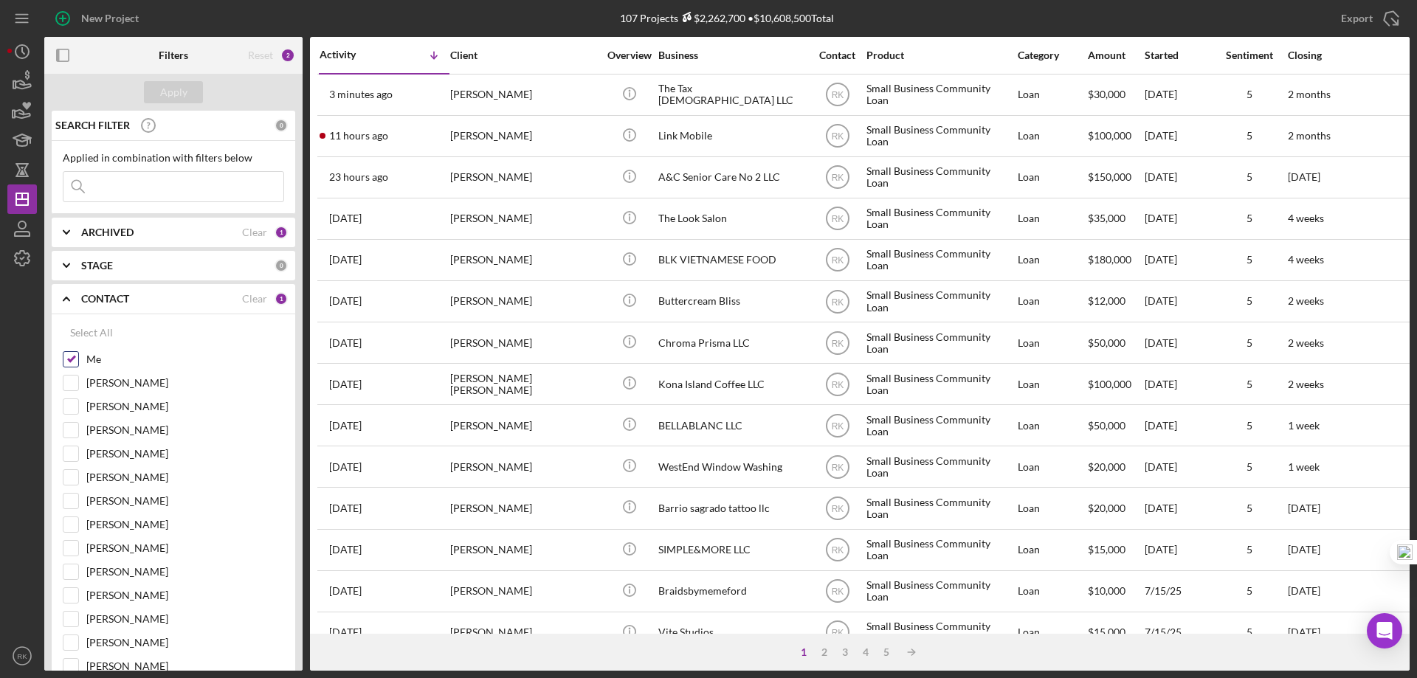
click at [75, 362] on input "Me" at bounding box center [70, 359] width 15 height 15
checkbox input "false"
click at [78, 502] on input "[PERSON_NAME]" at bounding box center [70, 501] width 15 height 15
checkbox input "true"
click at [168, 95] on div "Apply" at bounding box center [173, 92] width 27 height 22
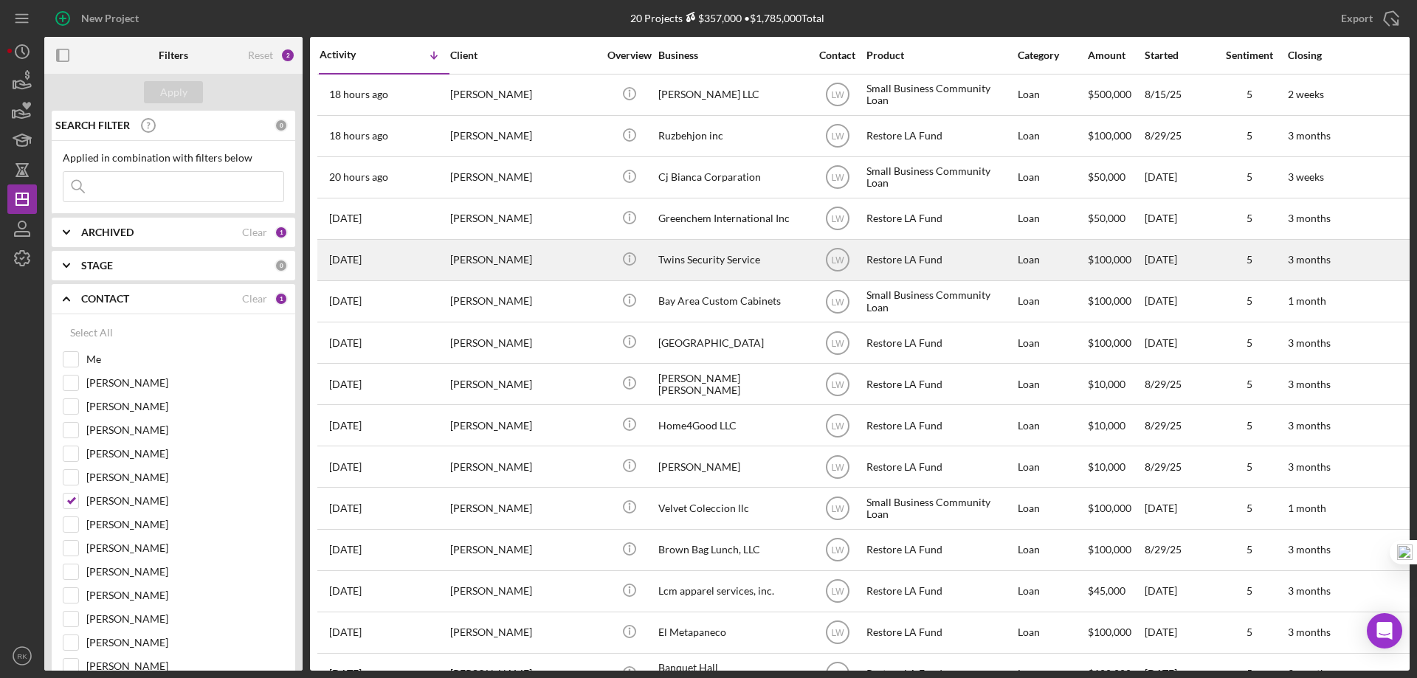
click at [708, 261] on div "Twins Security Service" at bounding box center [732, 260] width 148 height 39
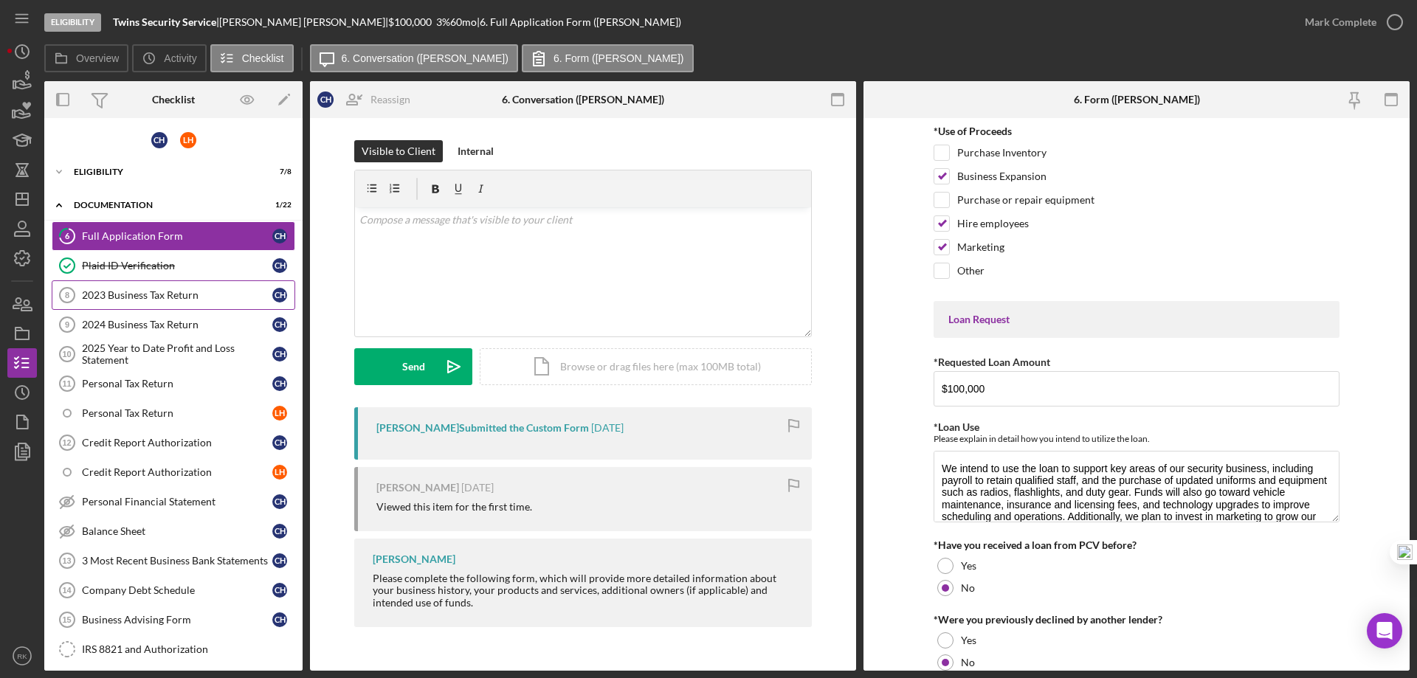
click at [151, 300] on div "2023 Business Tax Return" at bounding box center [177, 295] width 190 height 12
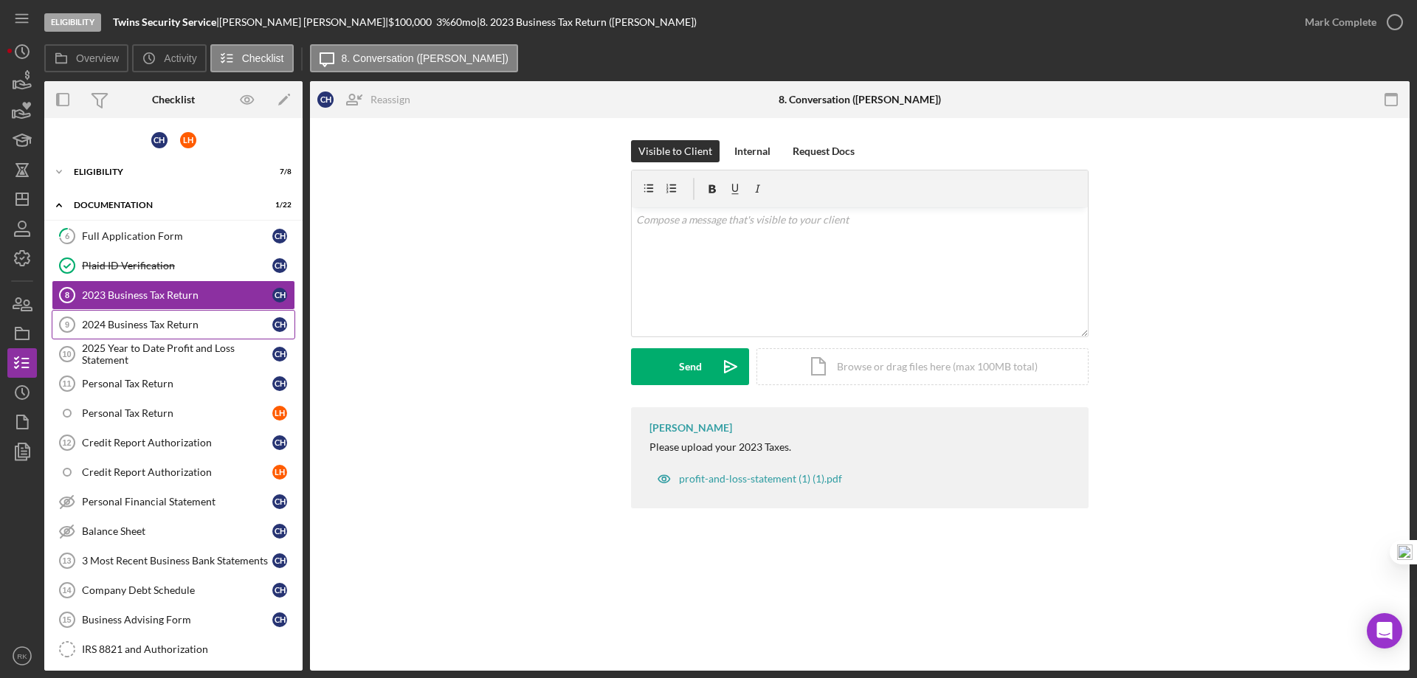
click at [157, 324] on div "2024 Business Tax Return" at bounding box center [177, 325] width 190 height 12
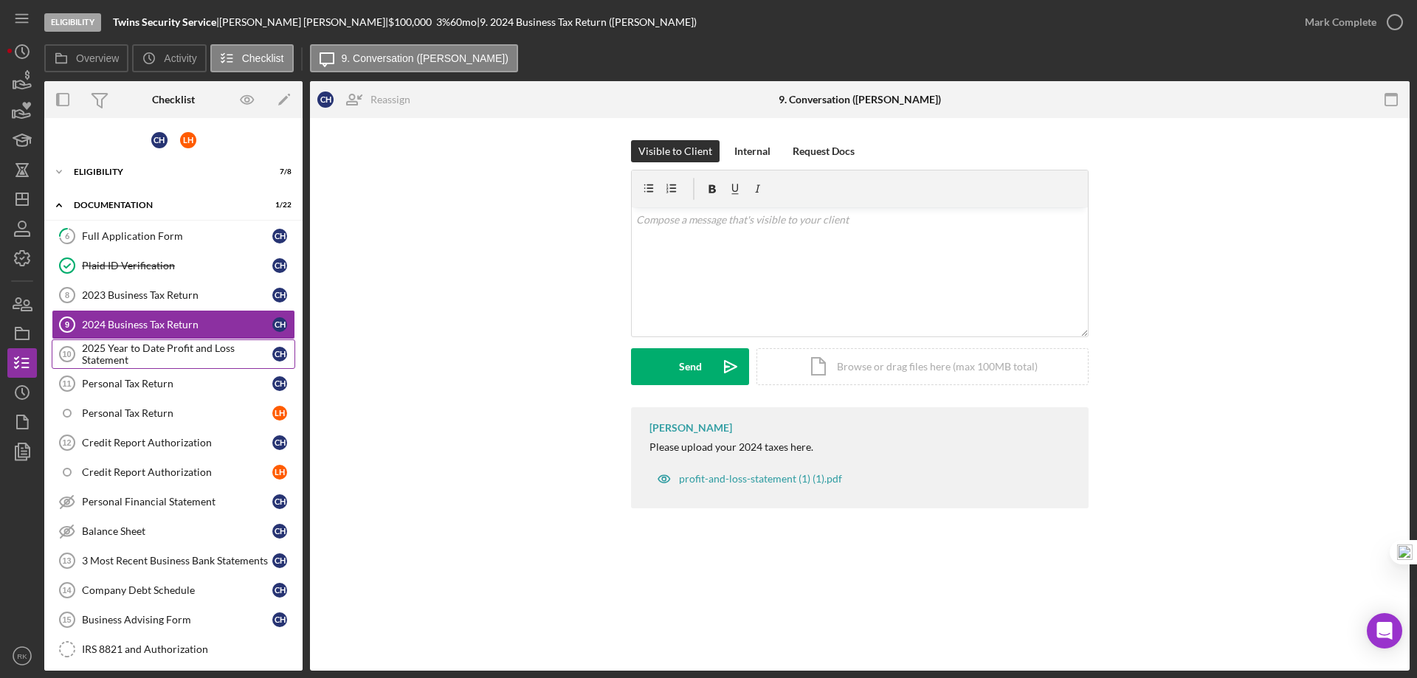
click at [159, 350] on div "2025 Year to Date Profit and Loss Statement" at bounding box center [177, 355] width 190 height 24
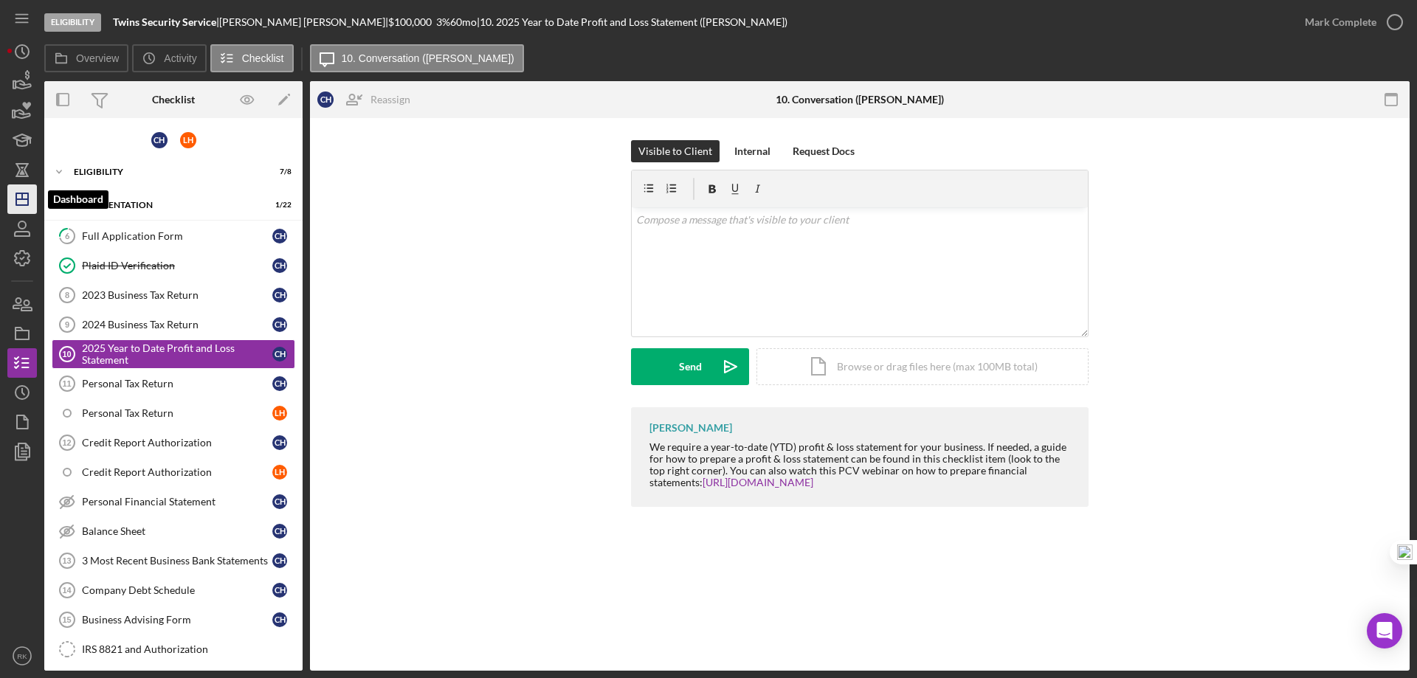
drag, startPoint x: 19, startPoint y: 195, endPoint x: 39, endPoint y: 204, distance: 21.8
click at [19, 196] on icon "Icon/Dashboard" at bounding box center [22, 199] width 37 height 37
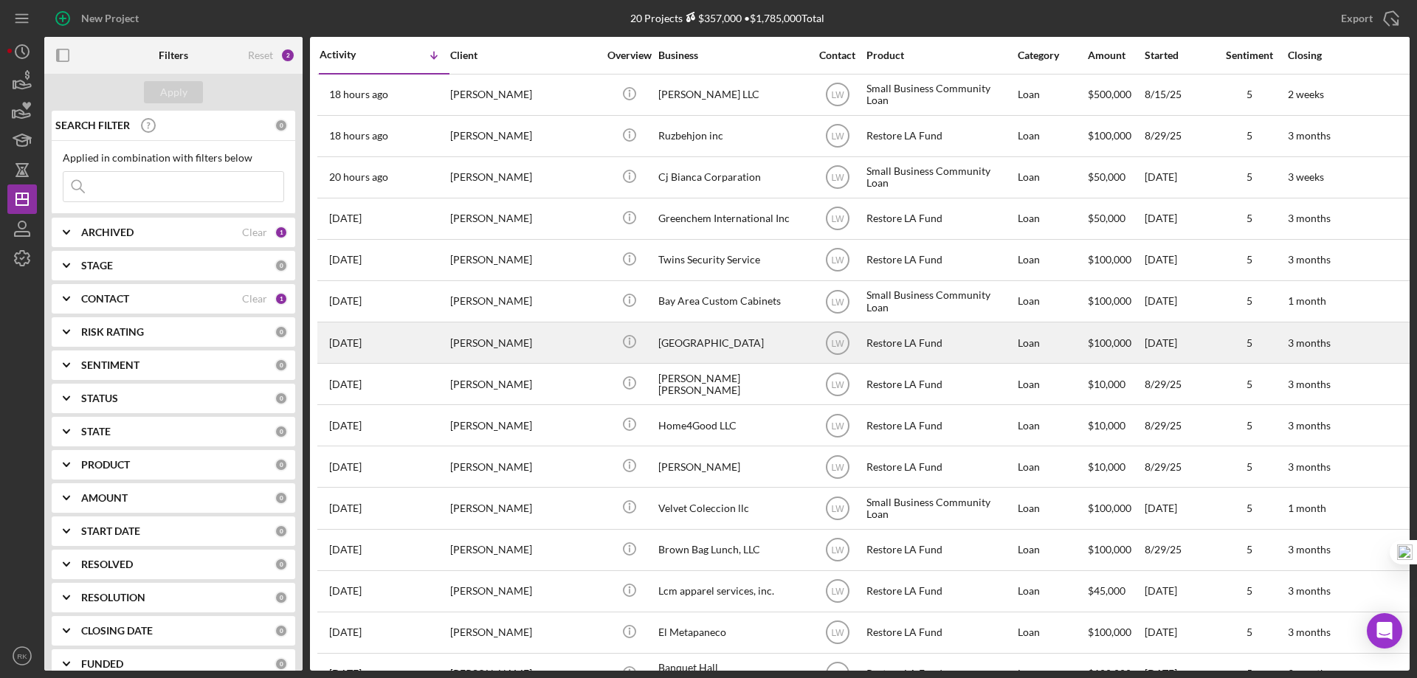
click at [701, 341] on div "[GEOGRAPHIC_DATA]" at bounding box center [732, 342] width 148 height 39
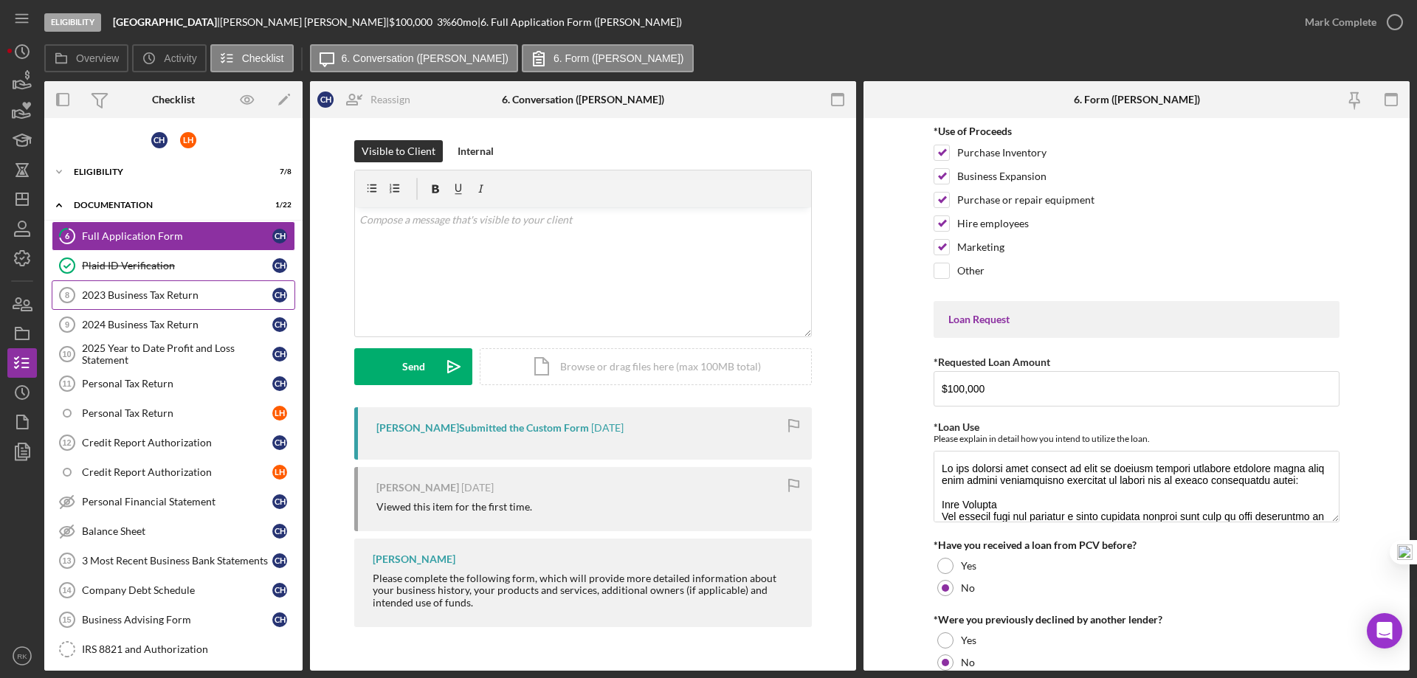
click at [165, 304] on link "2023 Business Tax Return 8 2023 Business Tax Return C H" at bounding box center [174, 296] width 244 height 30
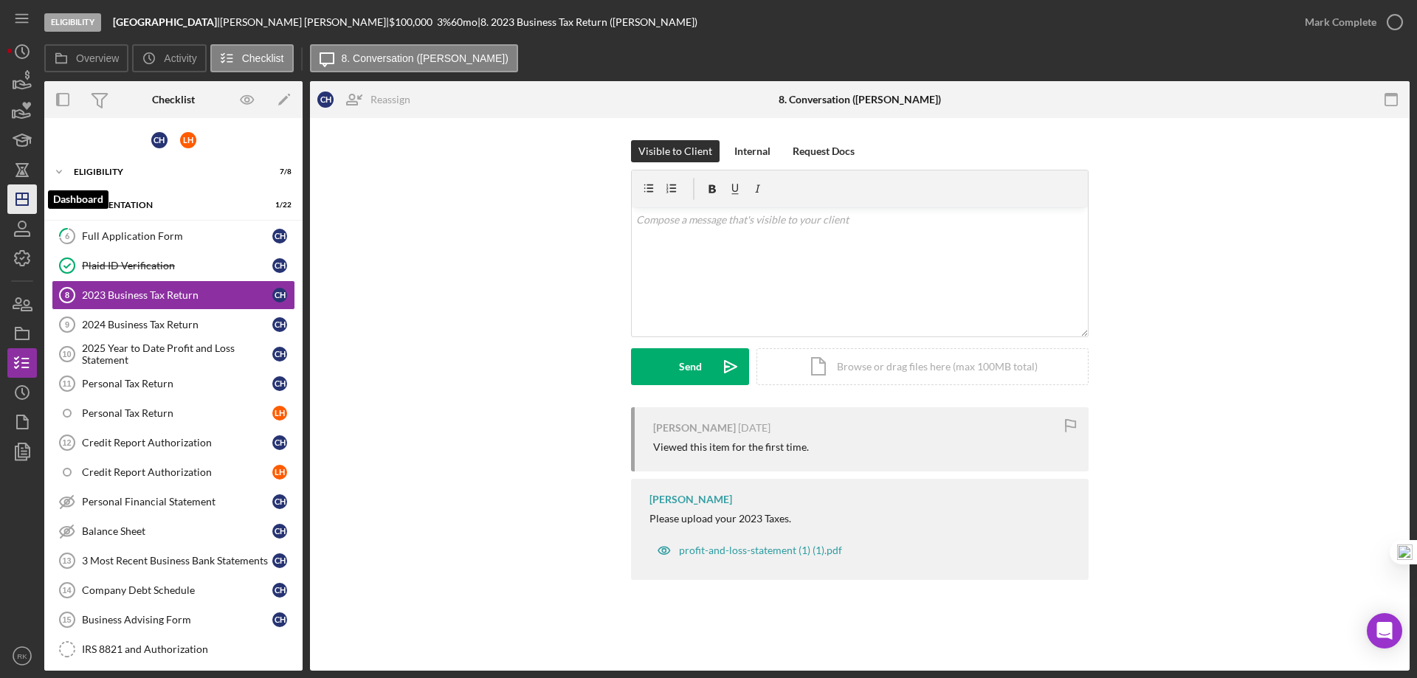
click at [23, 204] on icon "Icon/Dashboard" at bounding box center [22, 199] width 37 height 37
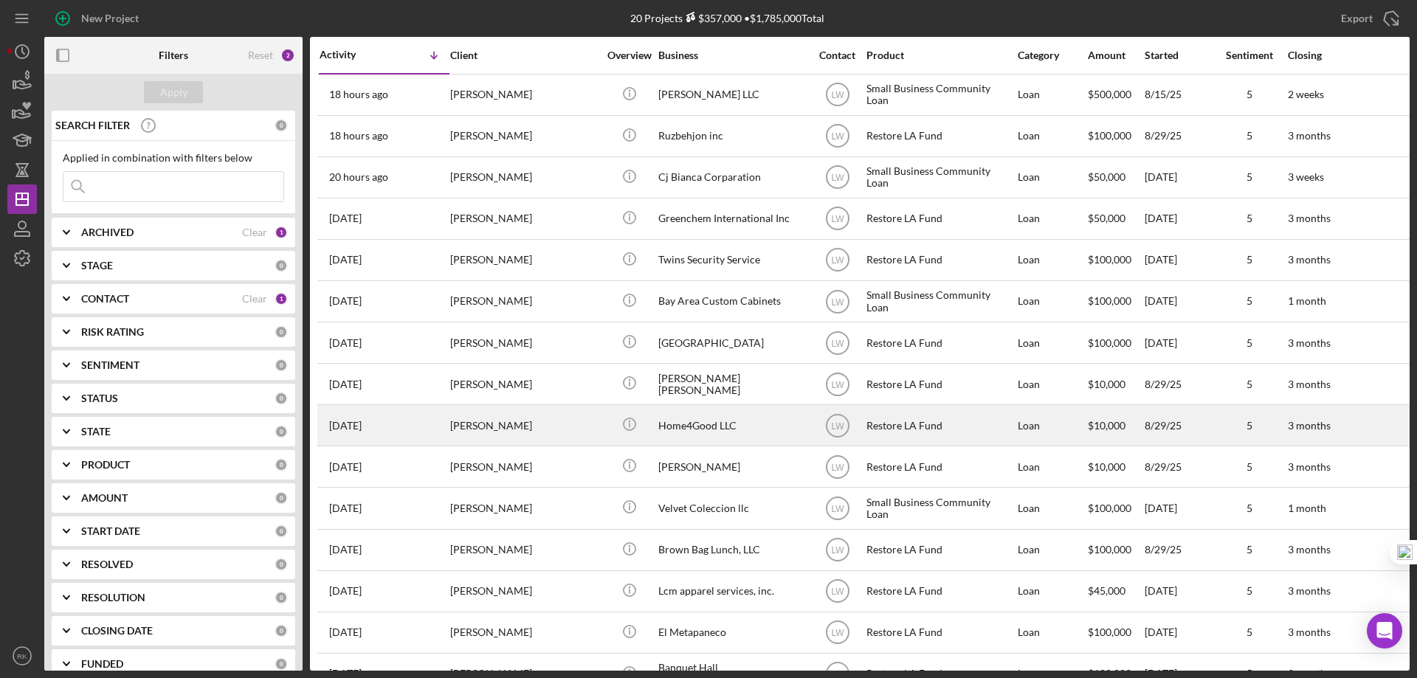
click at [694, 428] on div "Home4Good LLC" at bounding box center [732, 425] width 148 height 39
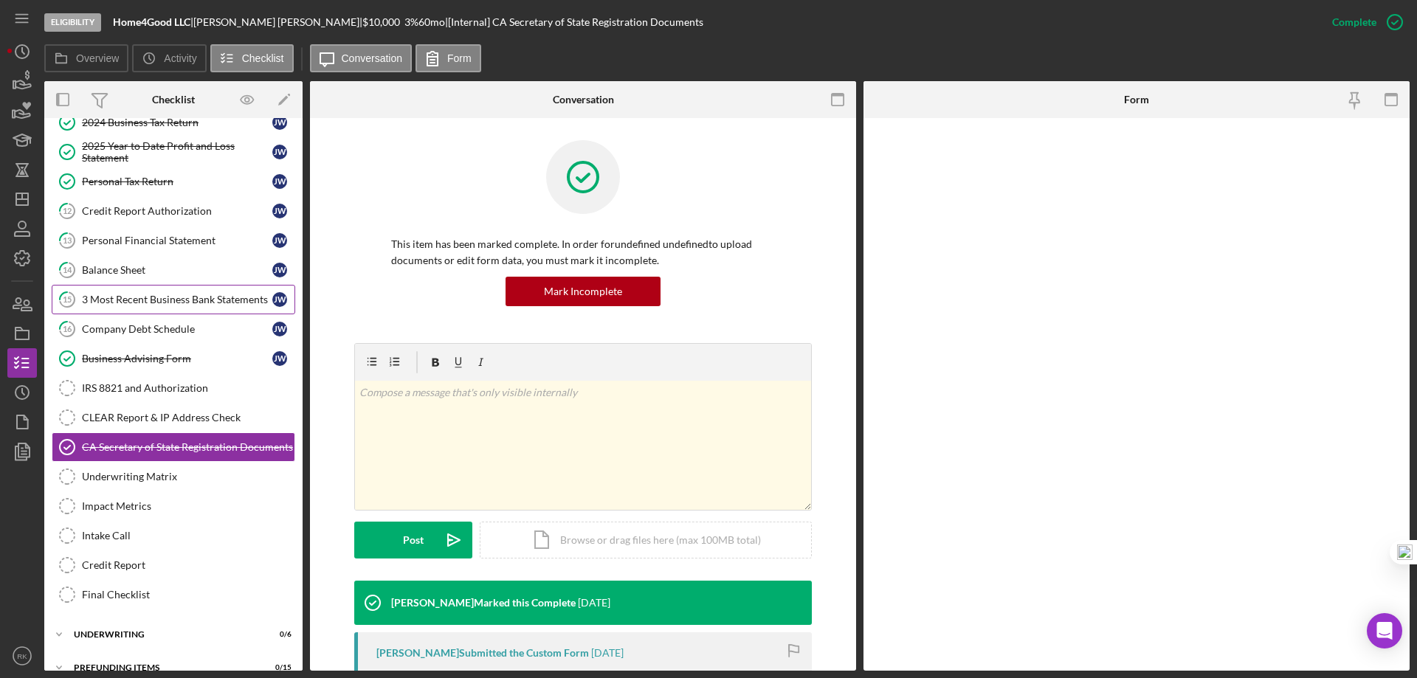
scroll to position [188, 0]
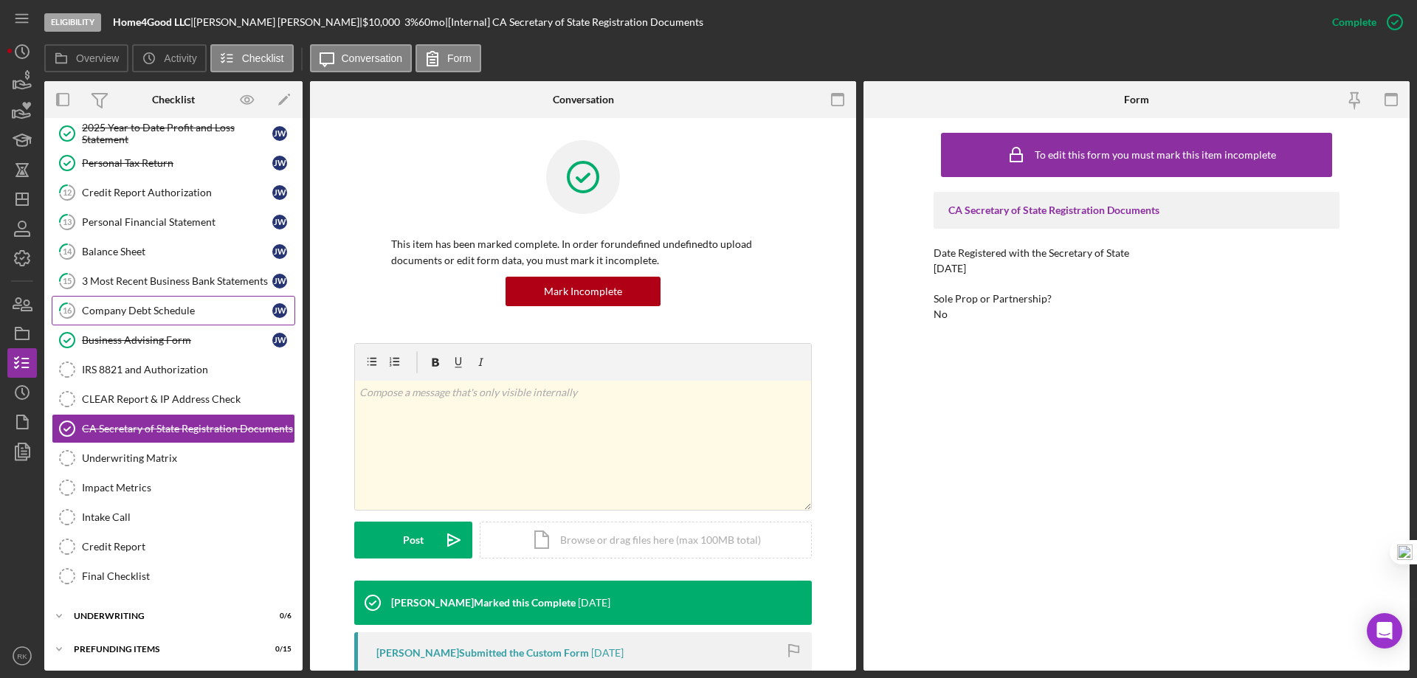
click at [183, 314] on div "Company Debt Schedule" at bounding box center [177, 311] width 190 height 12
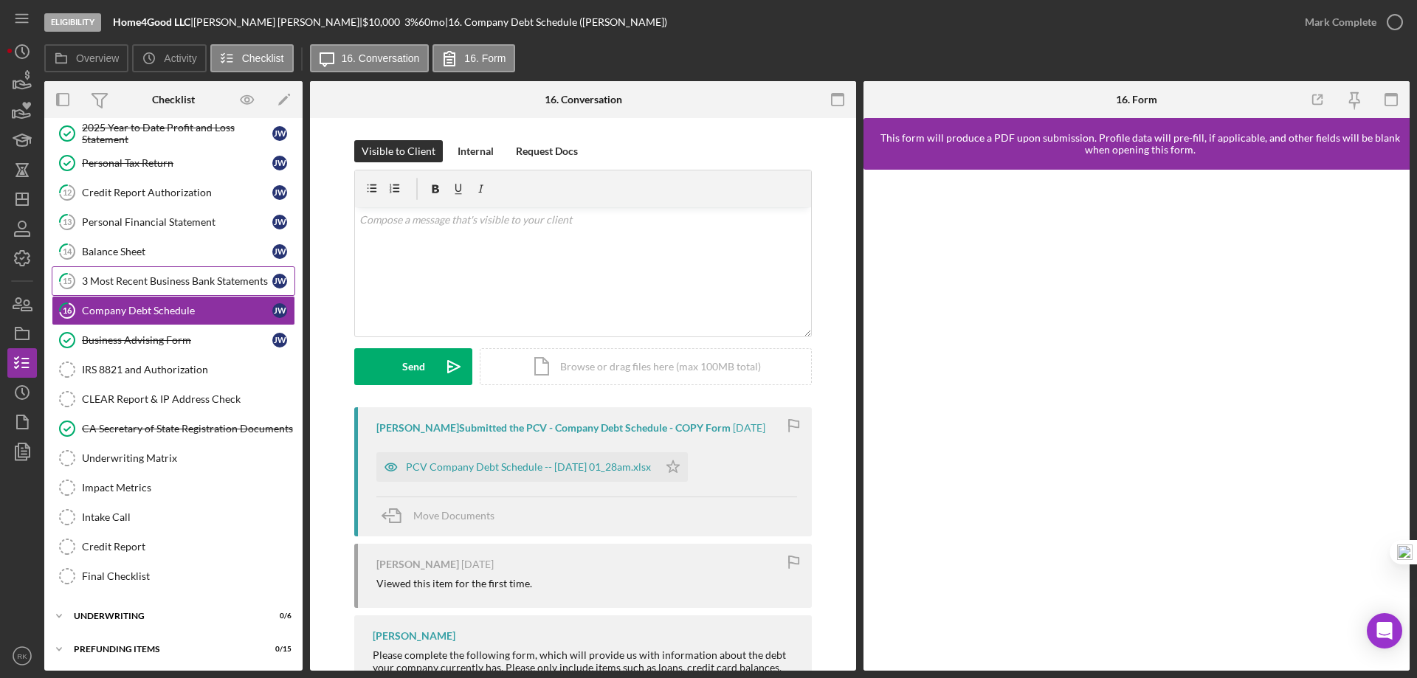
click at [185, 284] on div "3 Most Recent Business Bank Statements" at bounding box center [177, 281] width 190 height 12
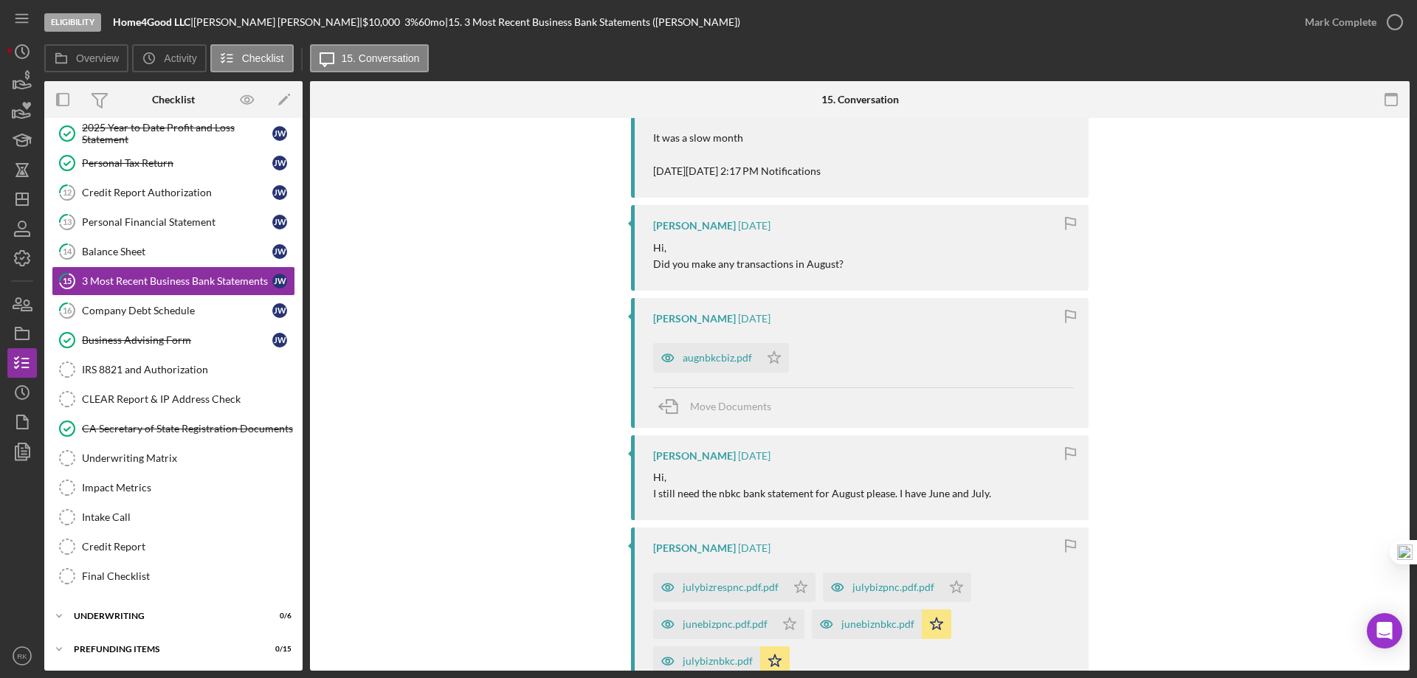
scroll to position [369, 0]
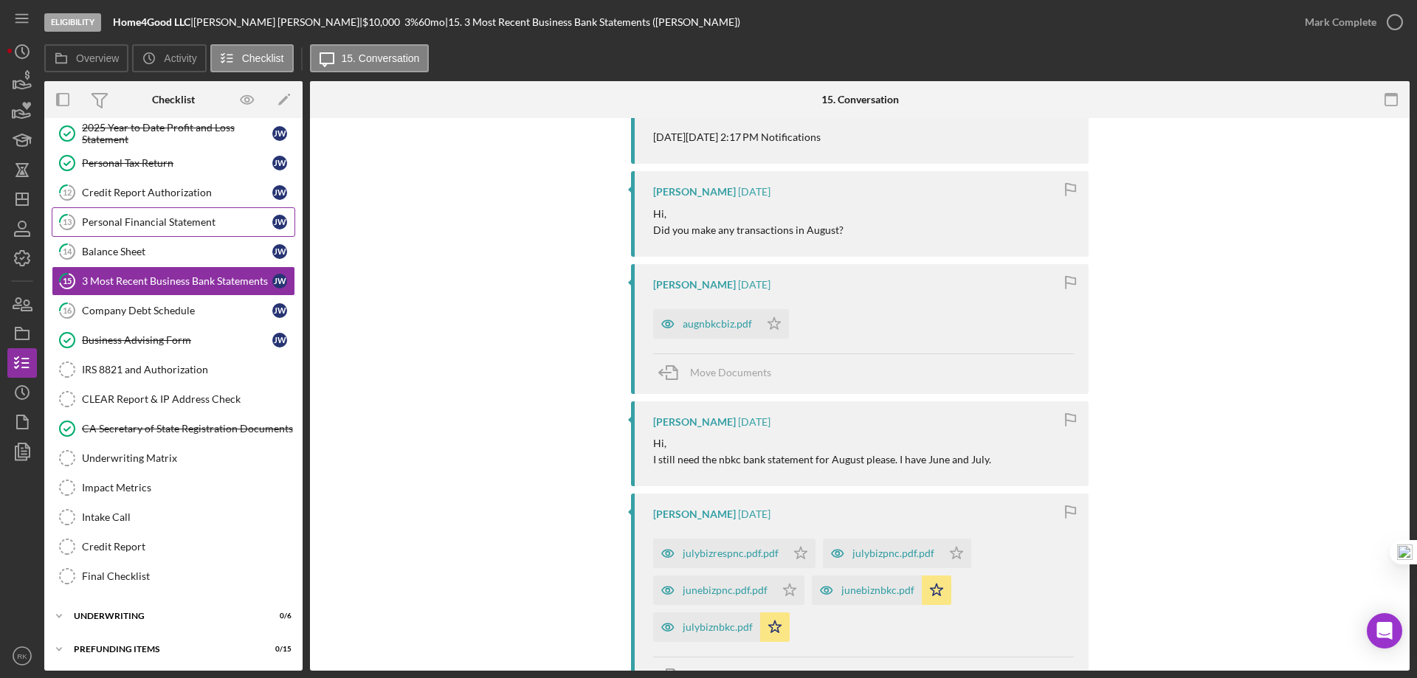
click at [187, 220] on div "Personal Financial Statement" at bounding box center [177, 222] width 190 height 12
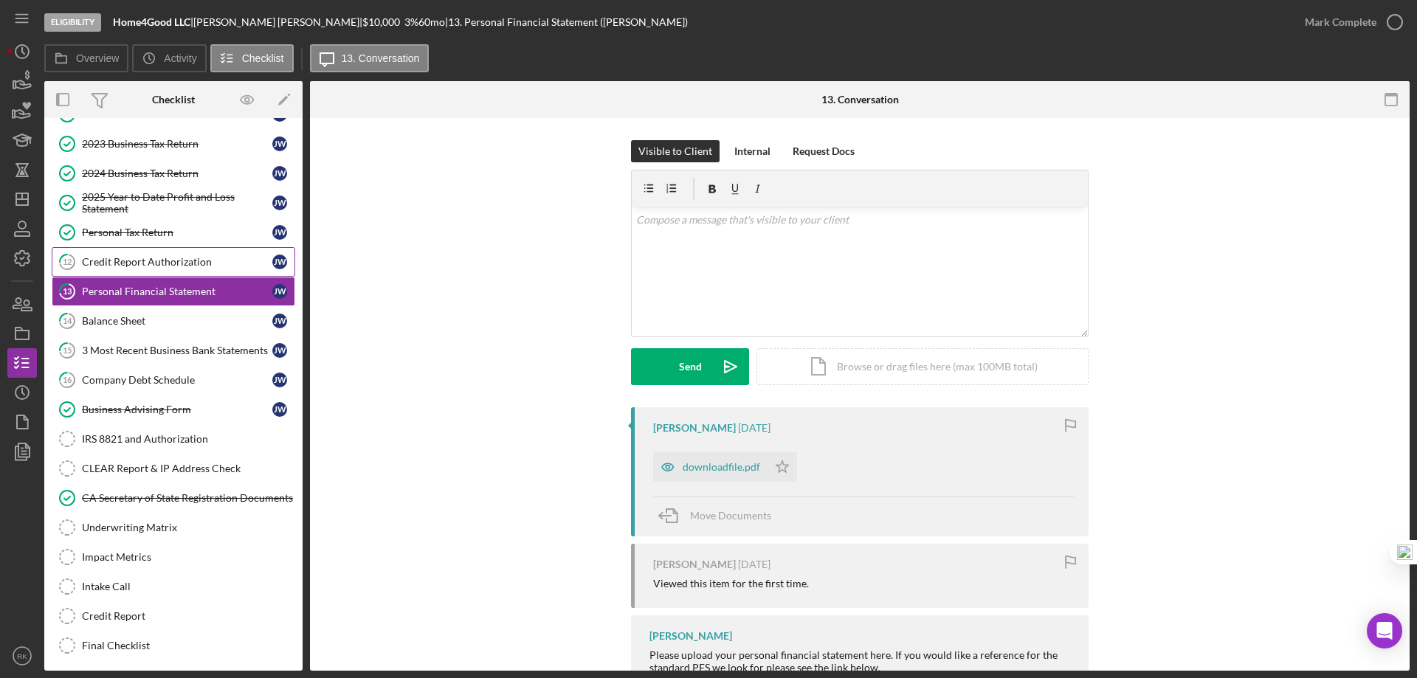
scroll to position [114, 0]
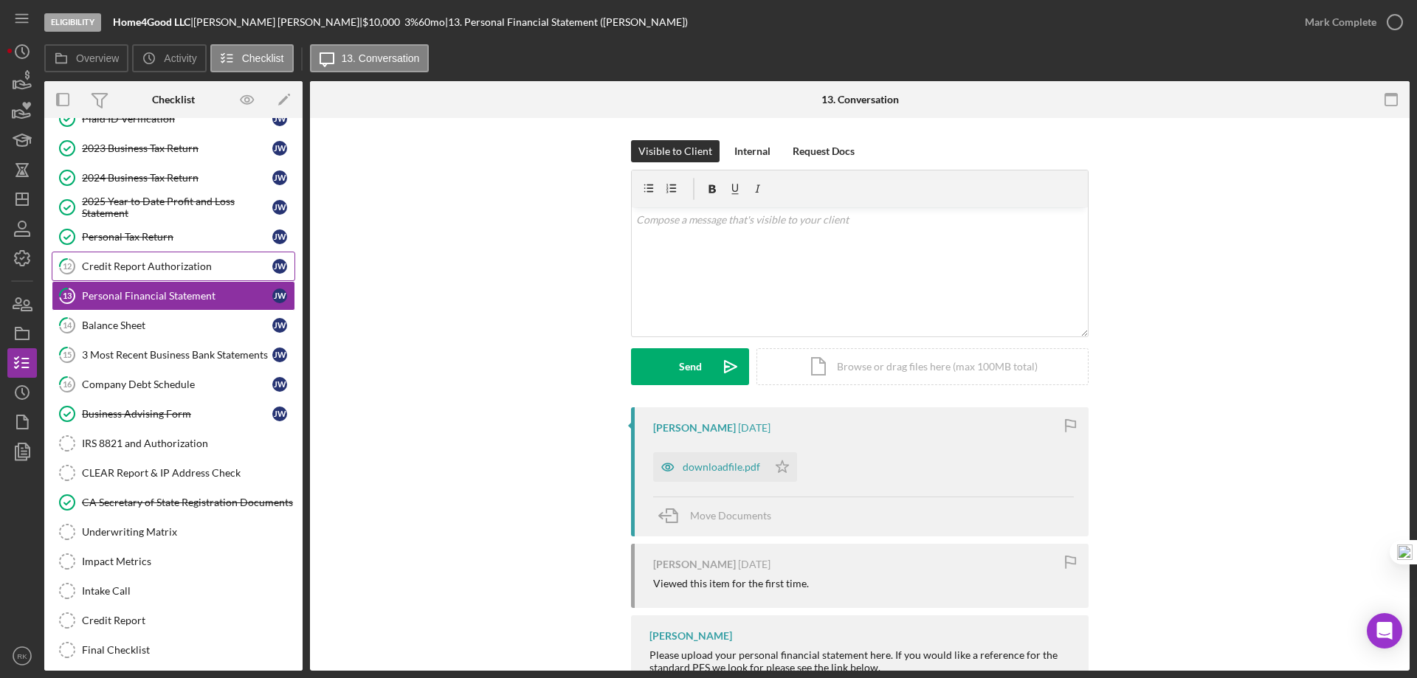
click at [172, 274] on link "12 Credit Report Authorization J W" at bounding box center [174, 267] width 244 height 30
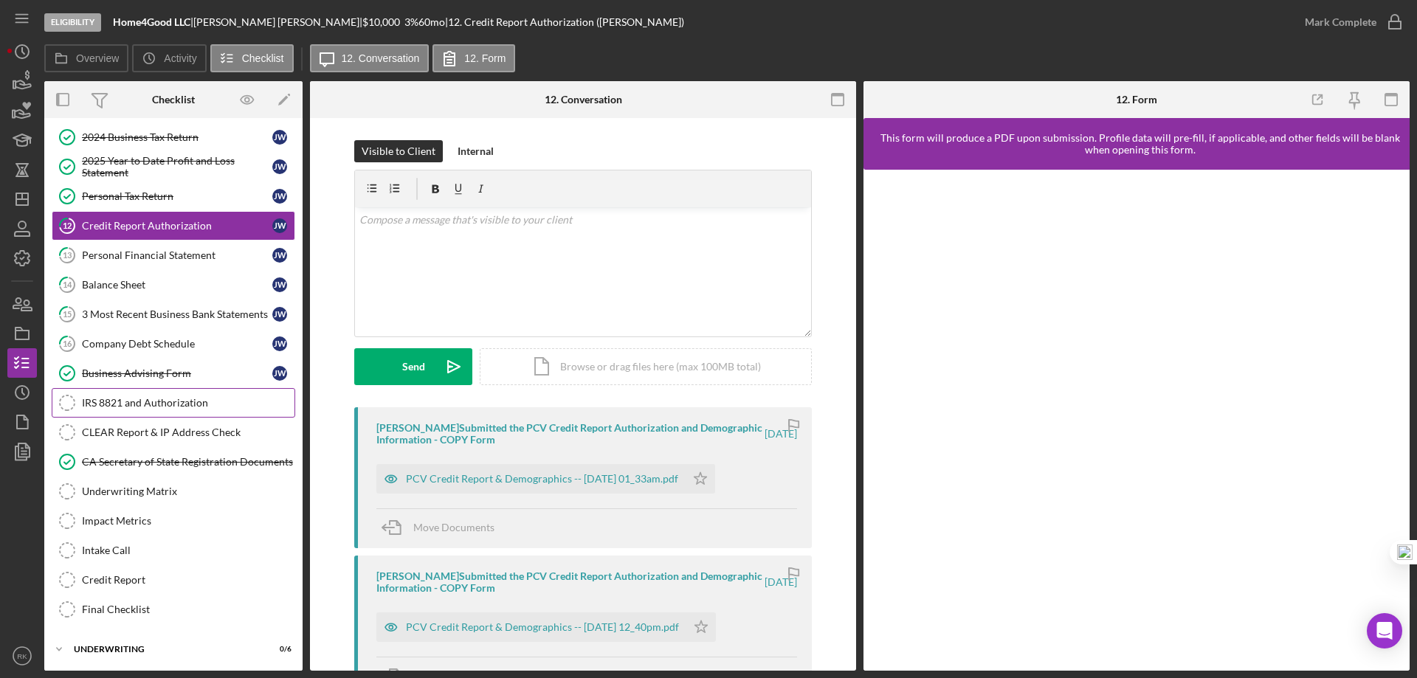
scroll to position [190, 0]
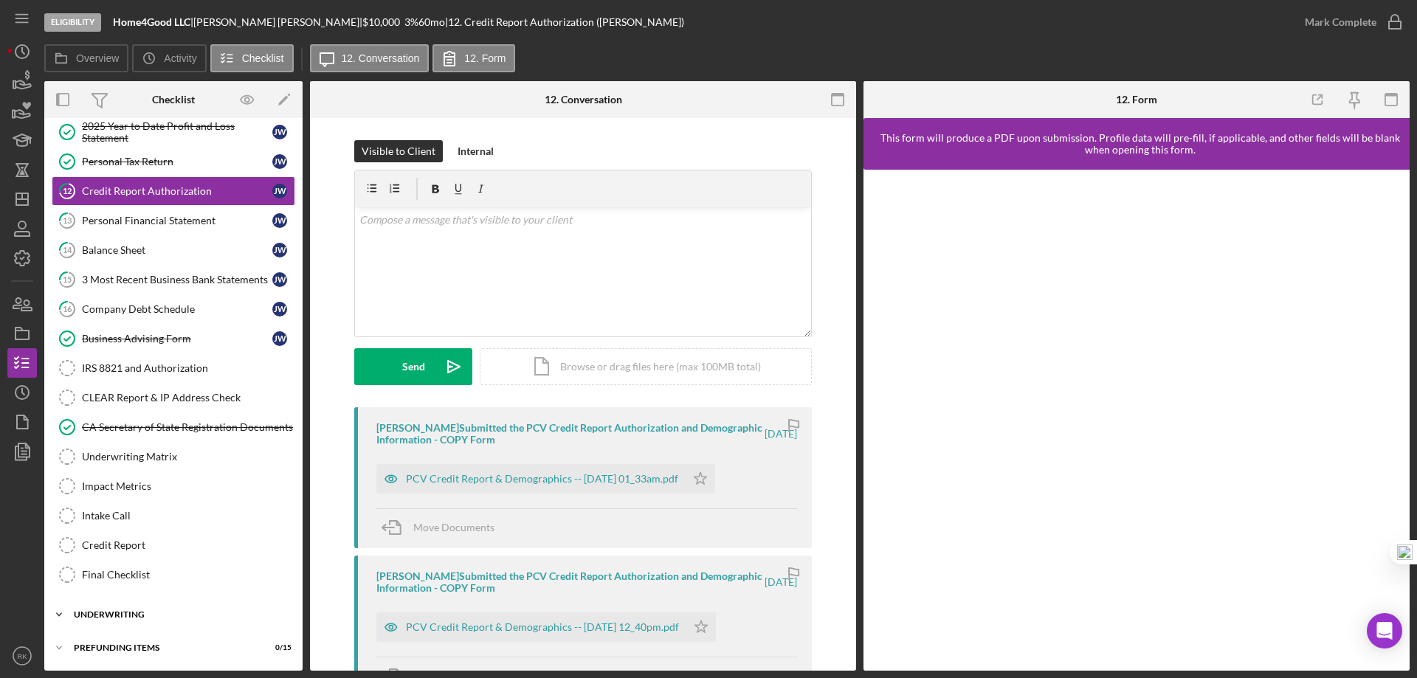
click at [152, 617] on div "Underwriting" at bounding box center [179, 614] width 210 height 9
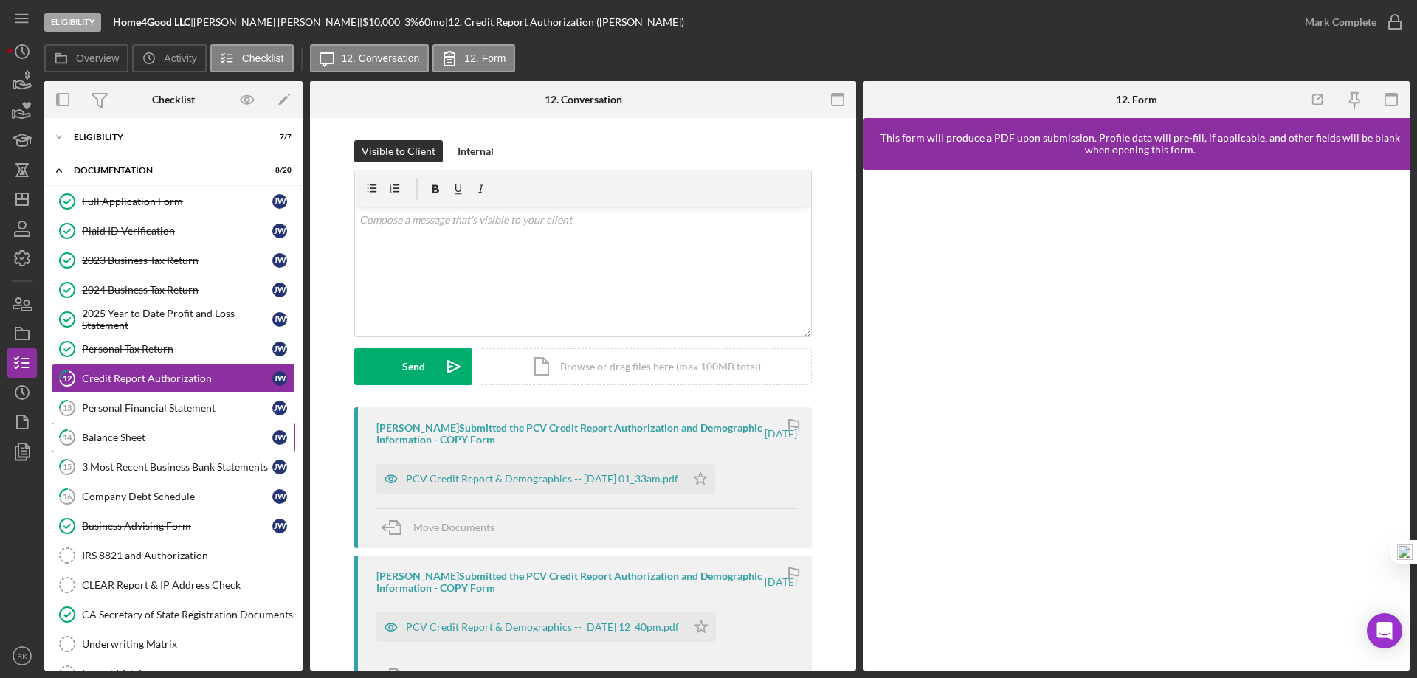
scroll to position [0, 0]
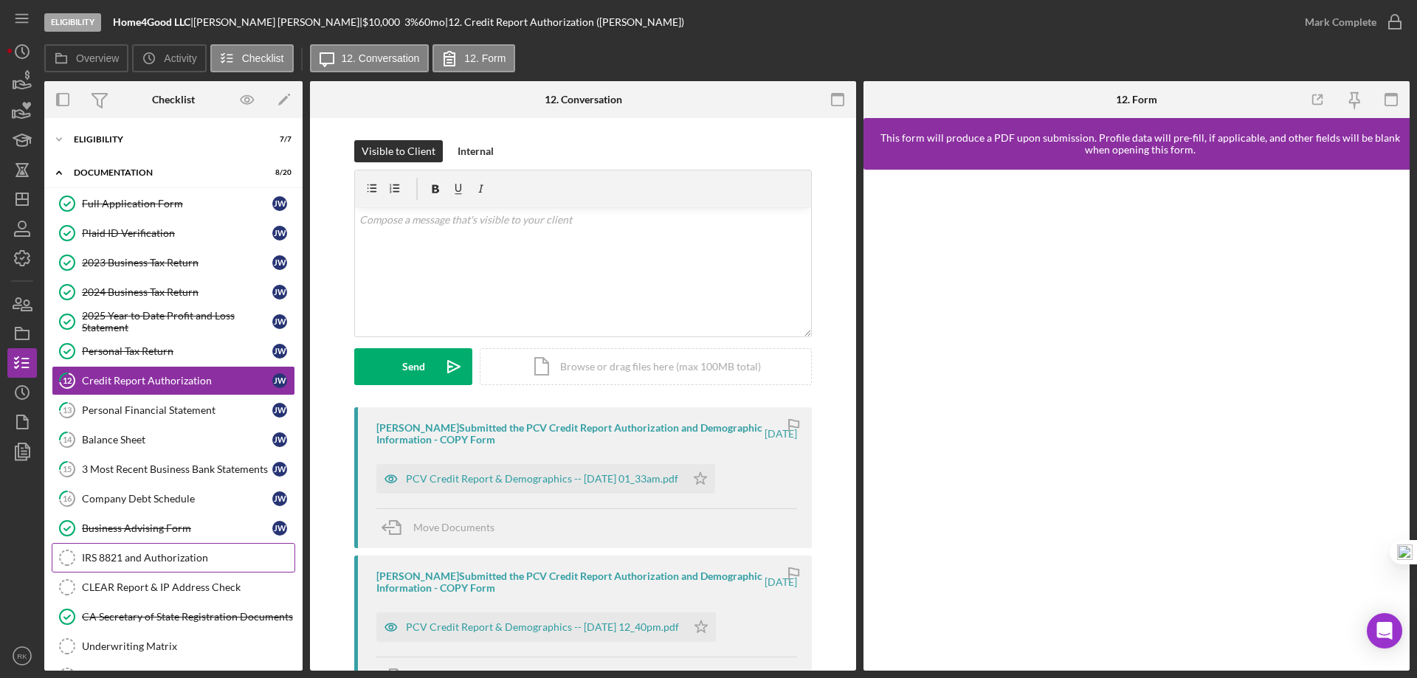
click at [155, 552] on div "IRS 8821 and Authorization" at bounding box center [188, 558] width 213 height 12
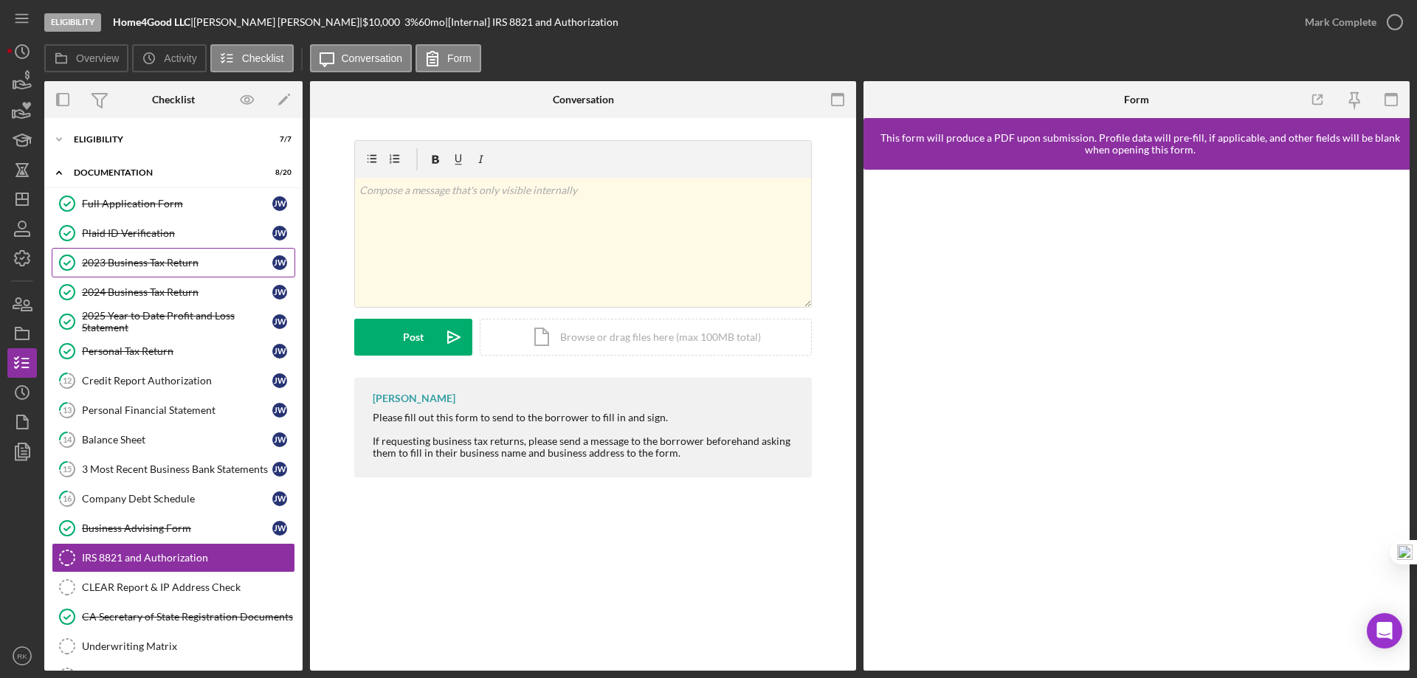
click at [149, 265] on div "2023 Business Tax Return" at bounding box center [177, 263] width 190 height 12
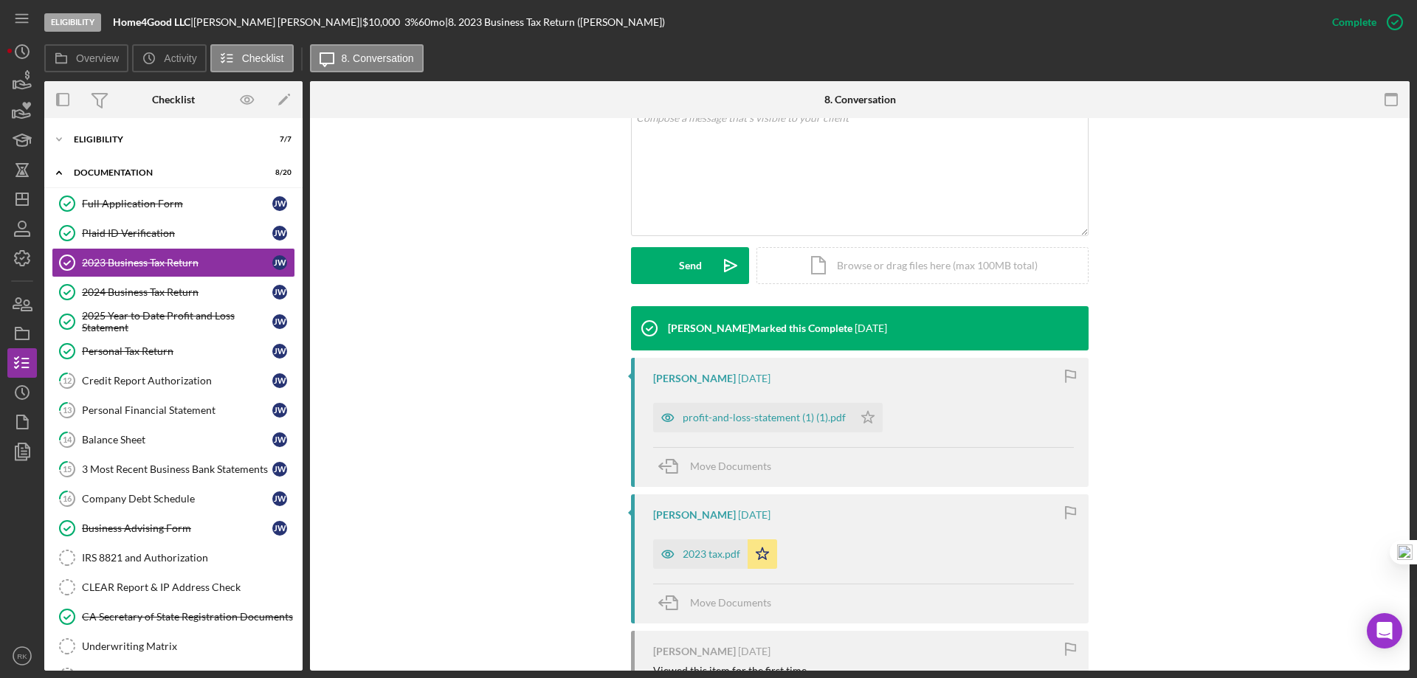
scroll to position [345, 0]
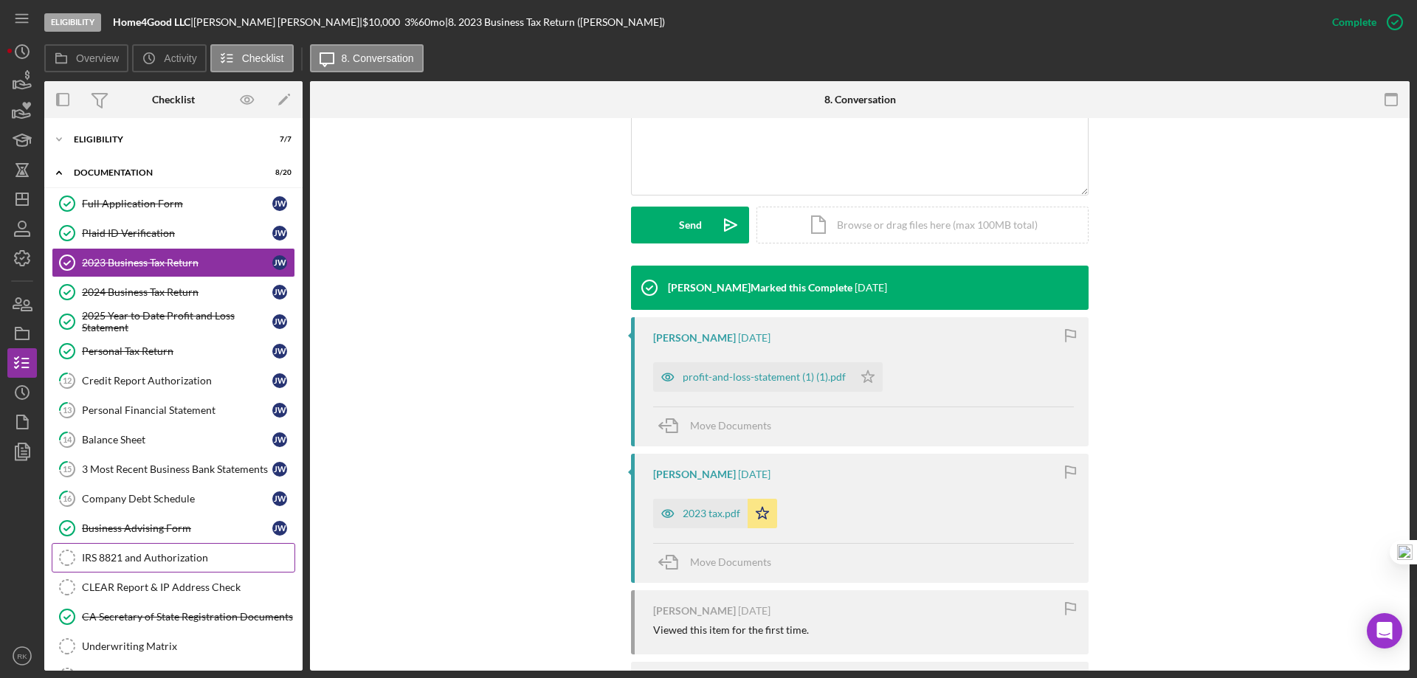
click at [169, 565] on link "IRS 8821 and Authorization IRS 8821 and Authorization" at bounding box center [174, 558] width 244 height 30
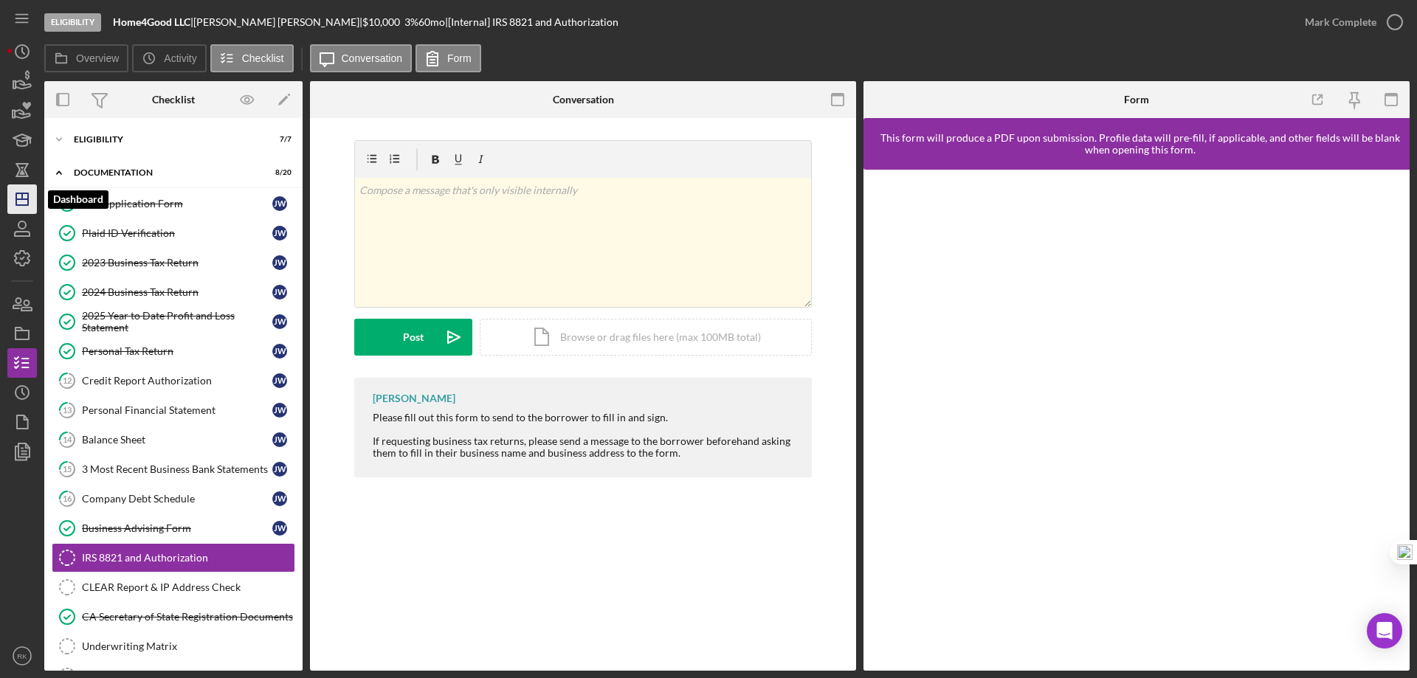
click at [20, 199] on line "button" at bounding box center [22, 199] width 12 height 0
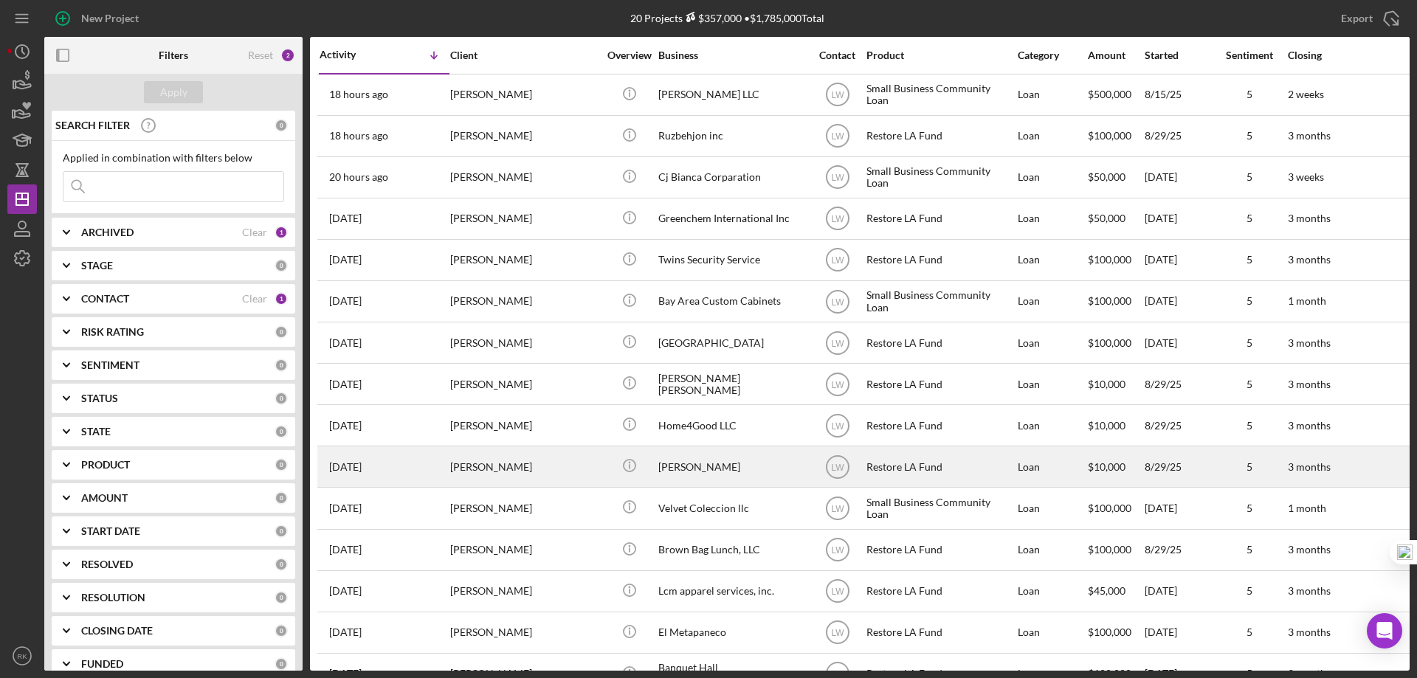
click at [719, 469] on div "[PERSON_NAME]" at bounding box center [732, 466] width 148 height 39
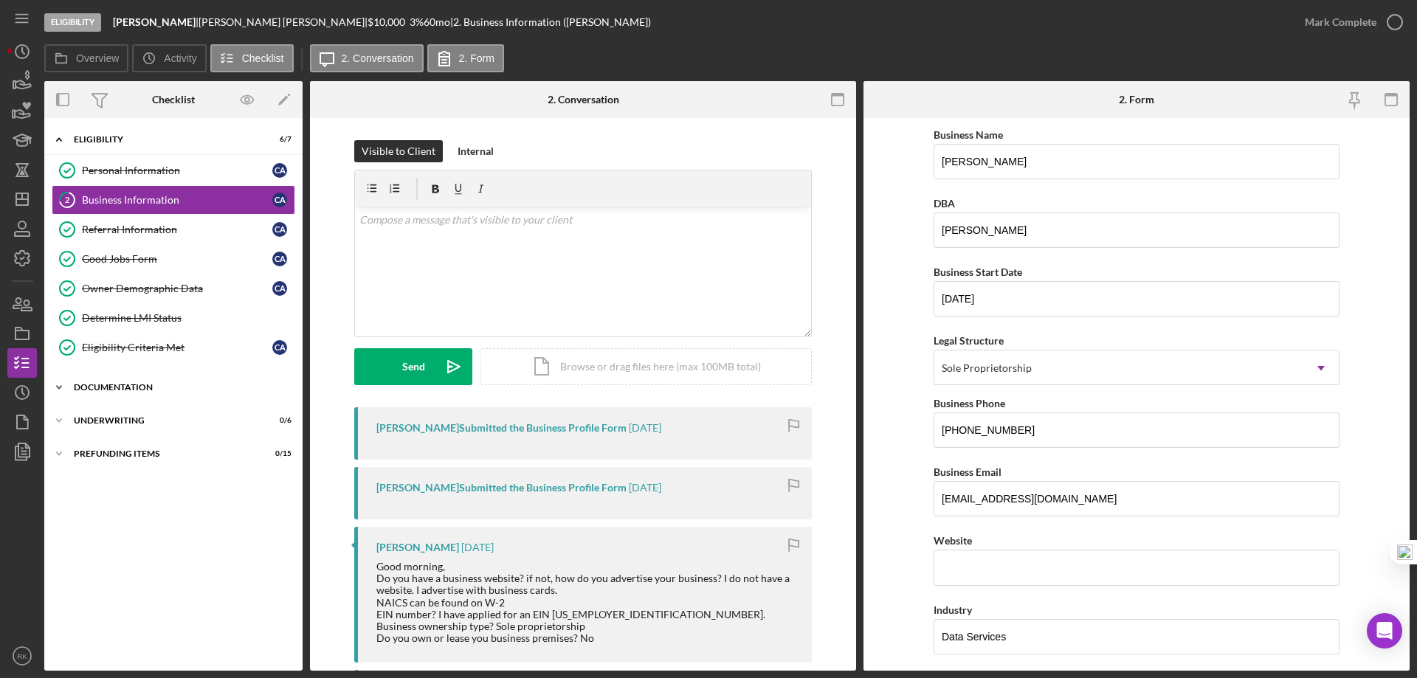
click at [132, 390] on div "Documentation" at bounding box center [179, 387] width 210 height 9
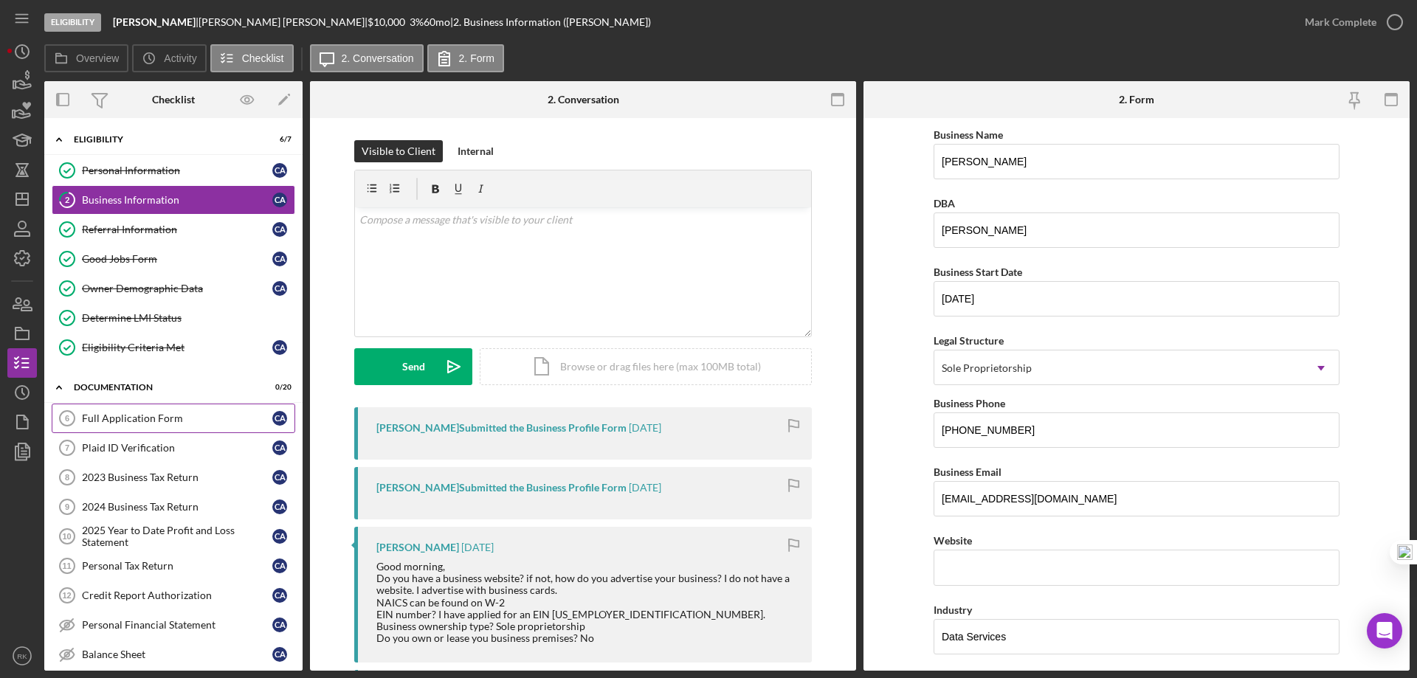
click at [157, 419] on div "Full Application Form" at bounding box center [177, 419] width 190 height 12
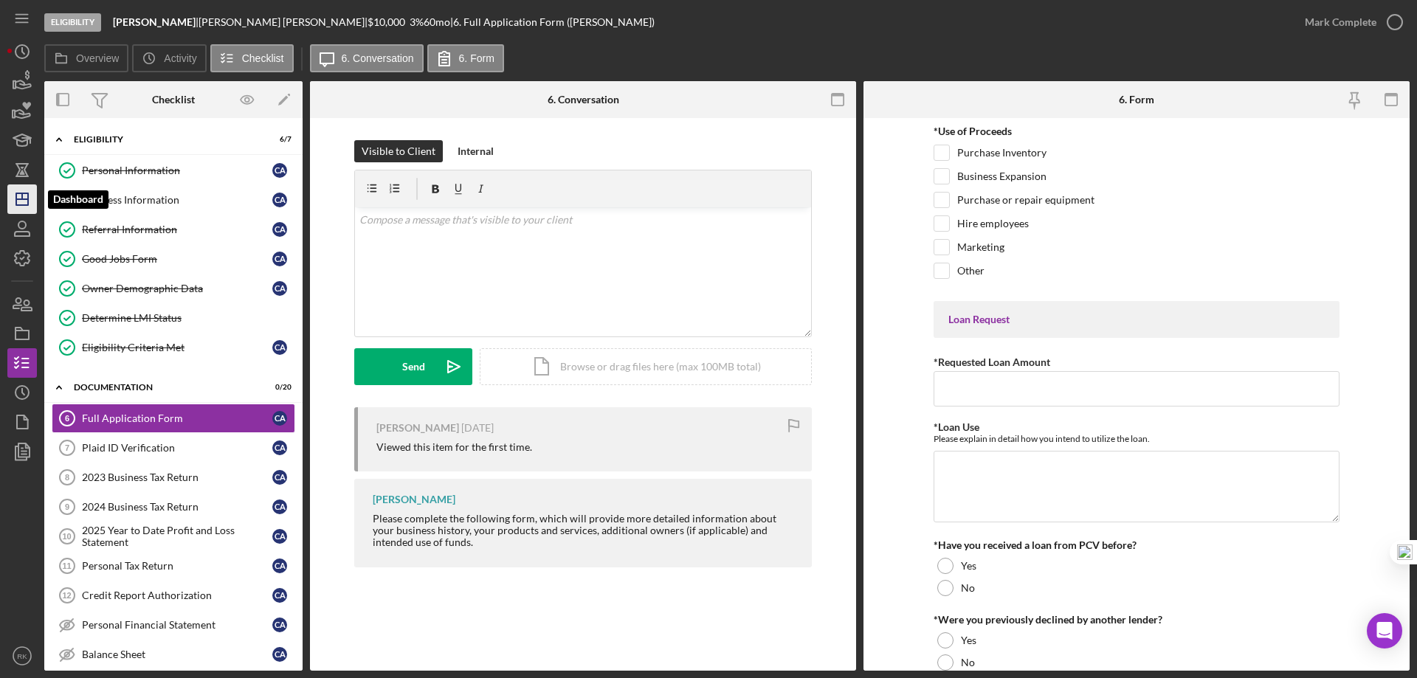
click at [24, 201] on icon "Icon/Dashboard" at bounding box center [22, 199] width 37 height 37
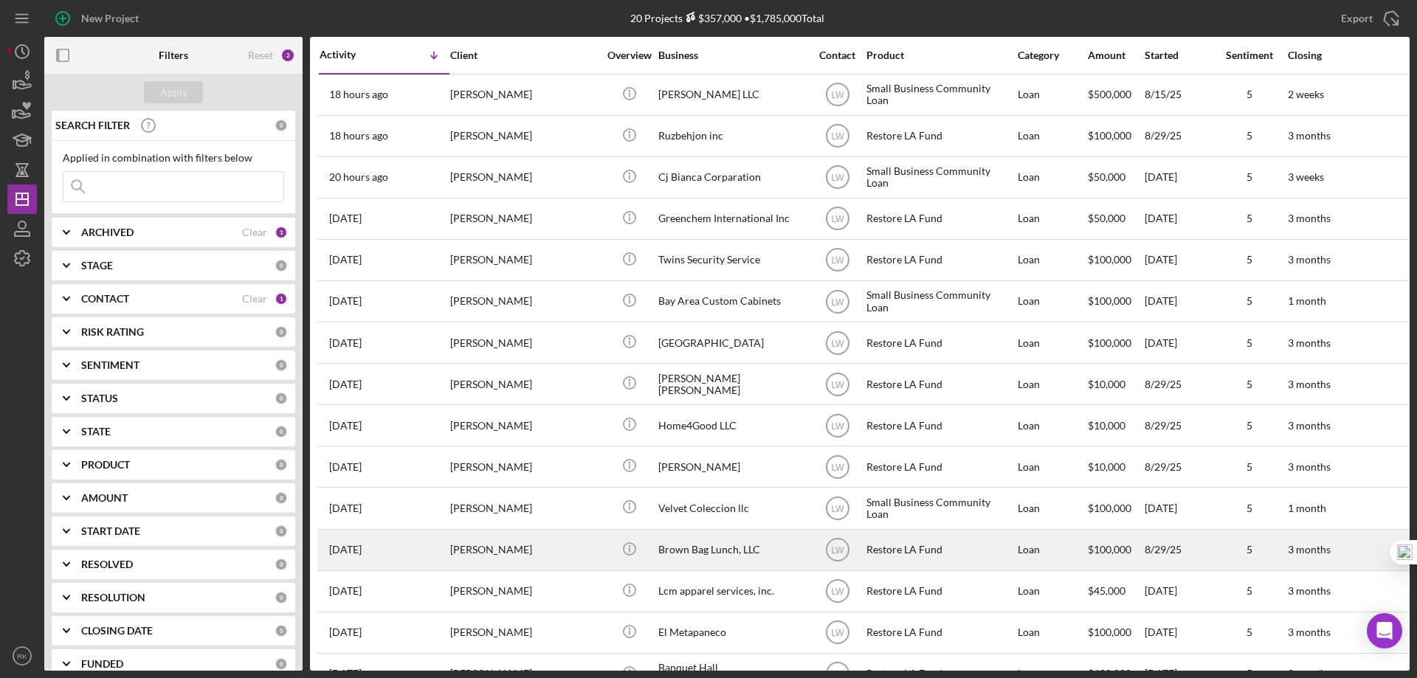
click at [715, 553] on div "Brown Bag Lunch, LLC" at bounding box center [732, 550] width 148 height 39
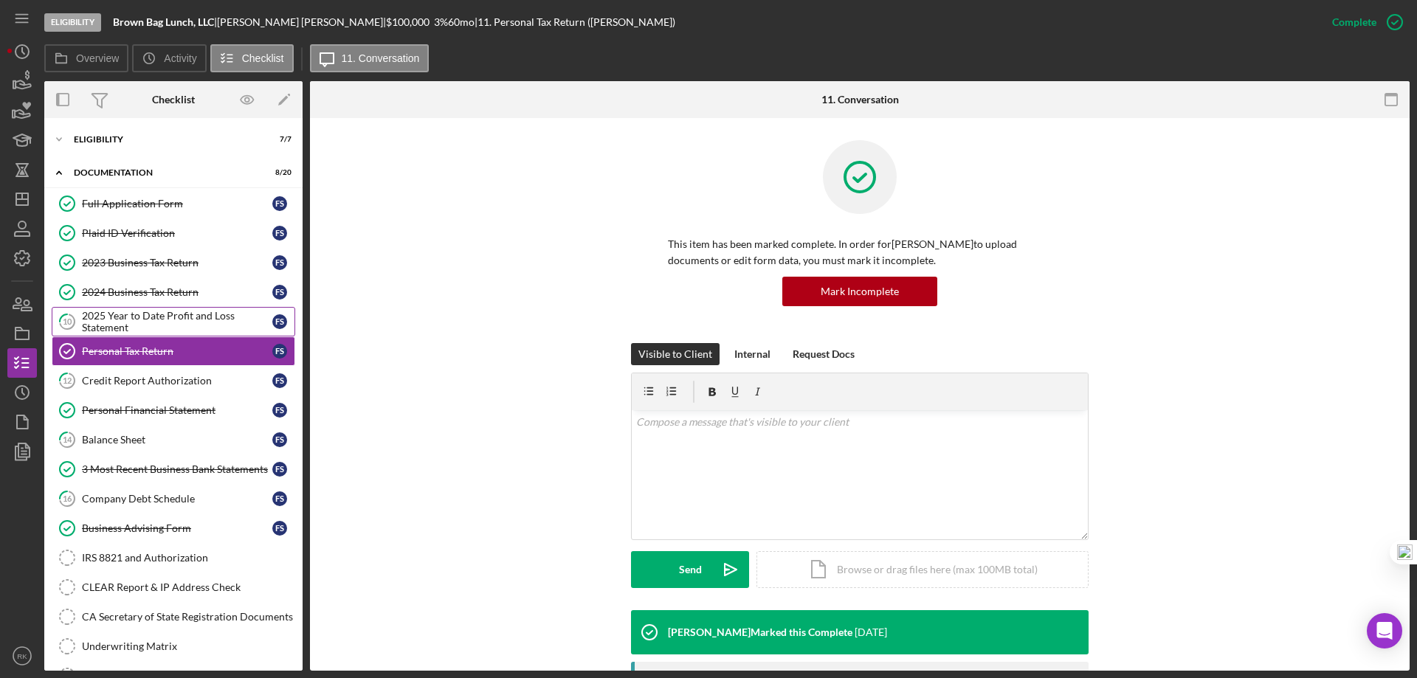
click at [116, 320] on div "2025 Year to Date Profit and Loss Statement" at bounding box center [177, 322] width 190 height 24
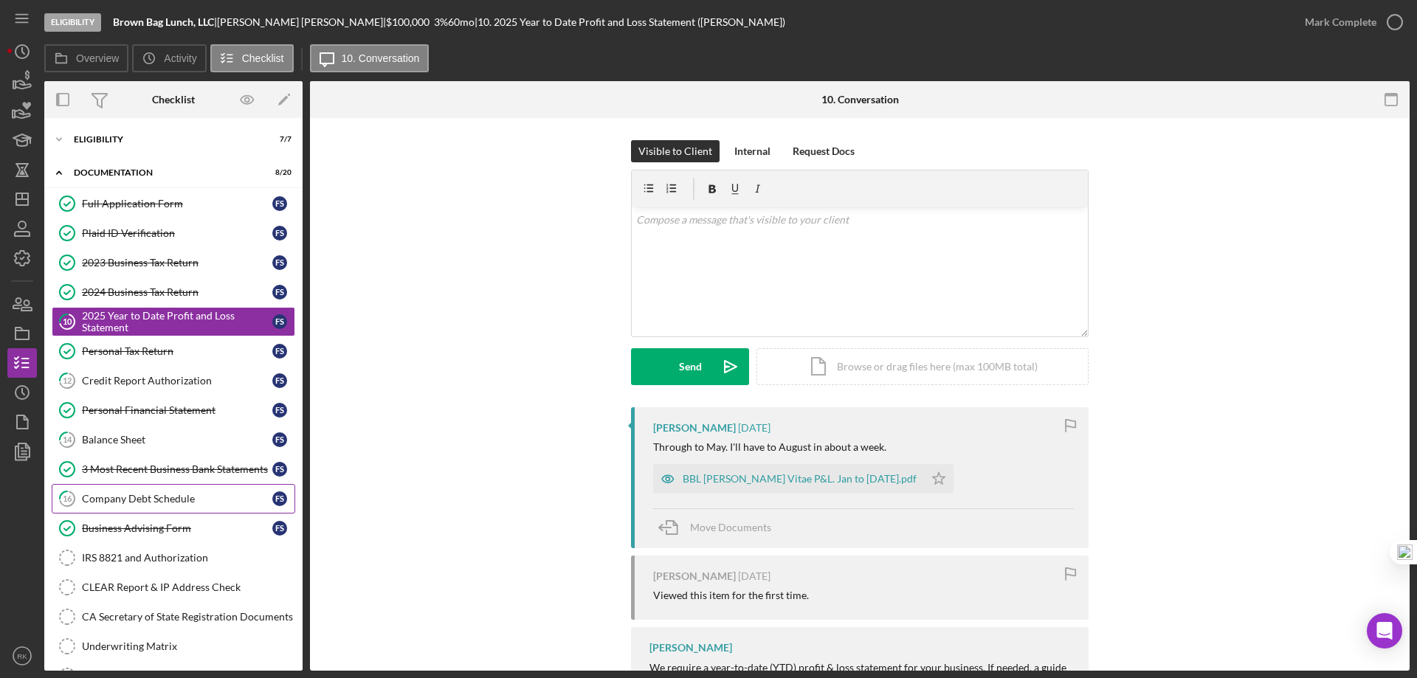
click at [151, 502] on div "Company Debt Schedule" at bounding box center [177, 499] width 190 height 12
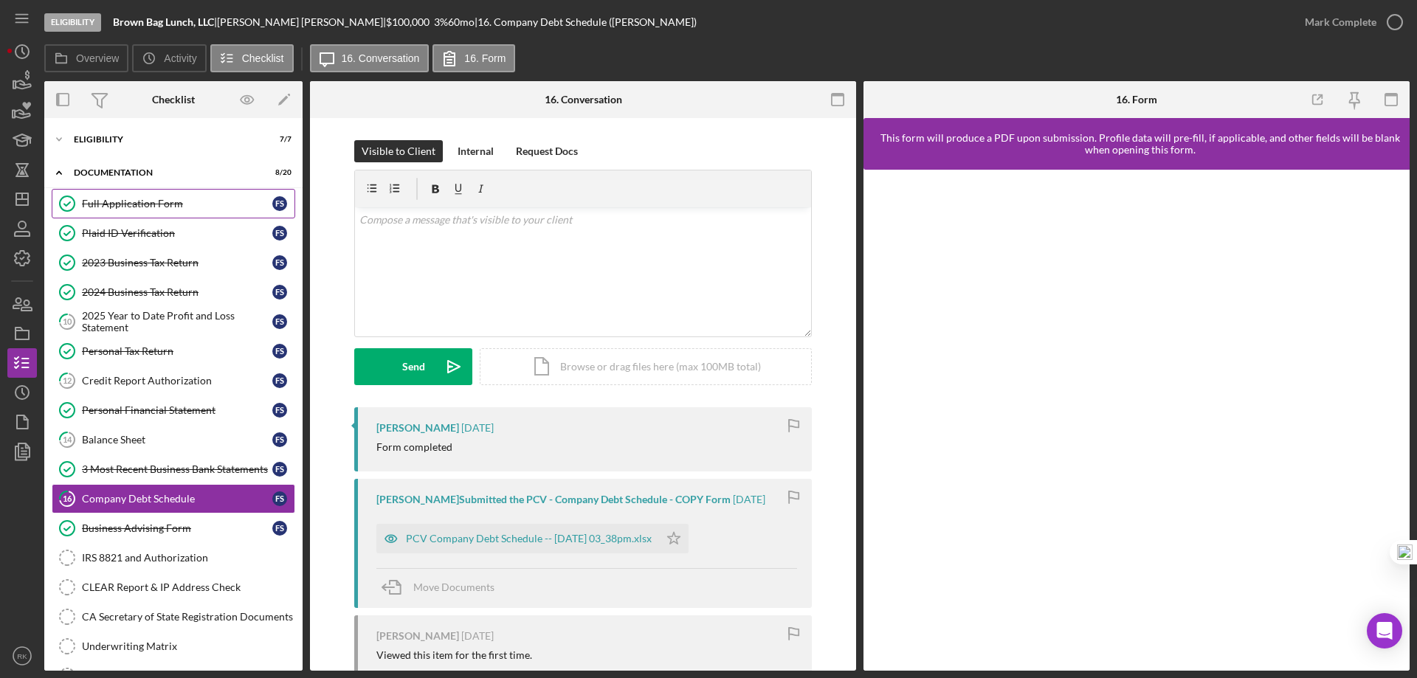
click at [161, 208] on div "Full Application Form" at bounding box center [177, 204] width 190 height 12
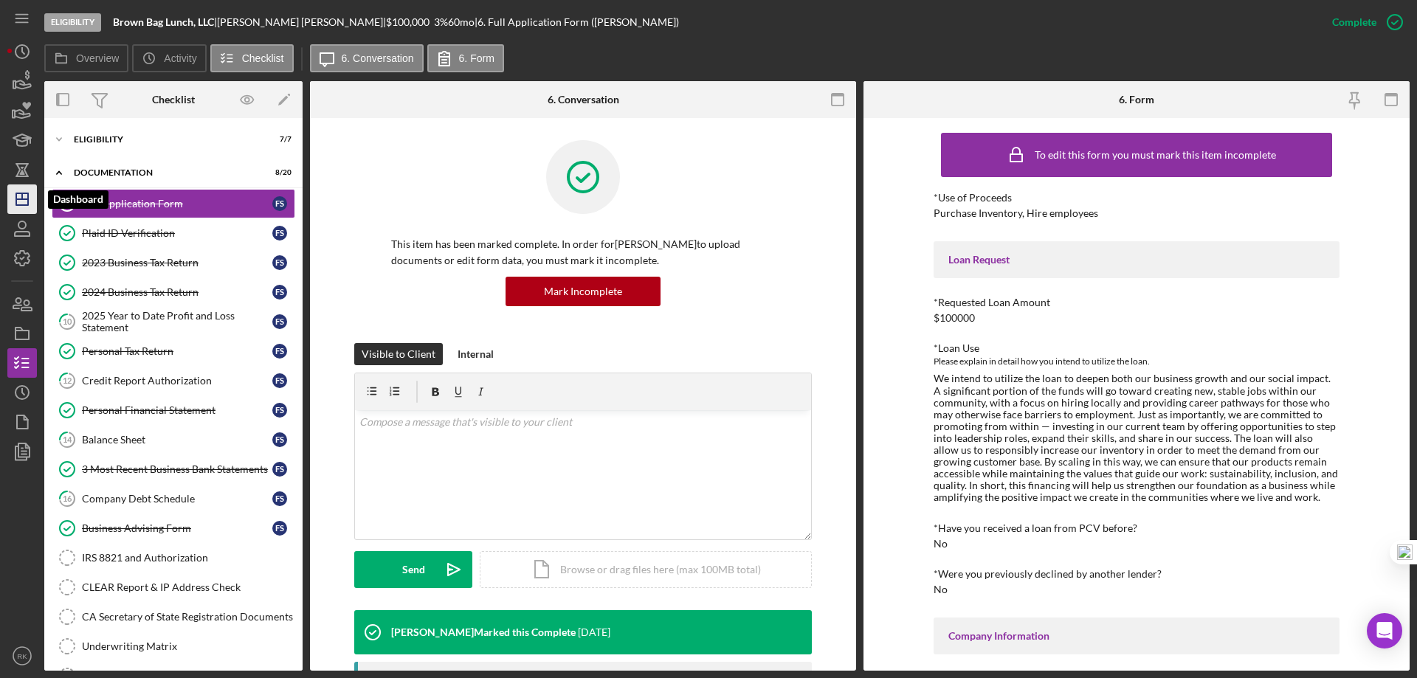
click at [18, 204] on icon "Icon/Dashboard" at bounding box center [22, 199] width 37 height 37
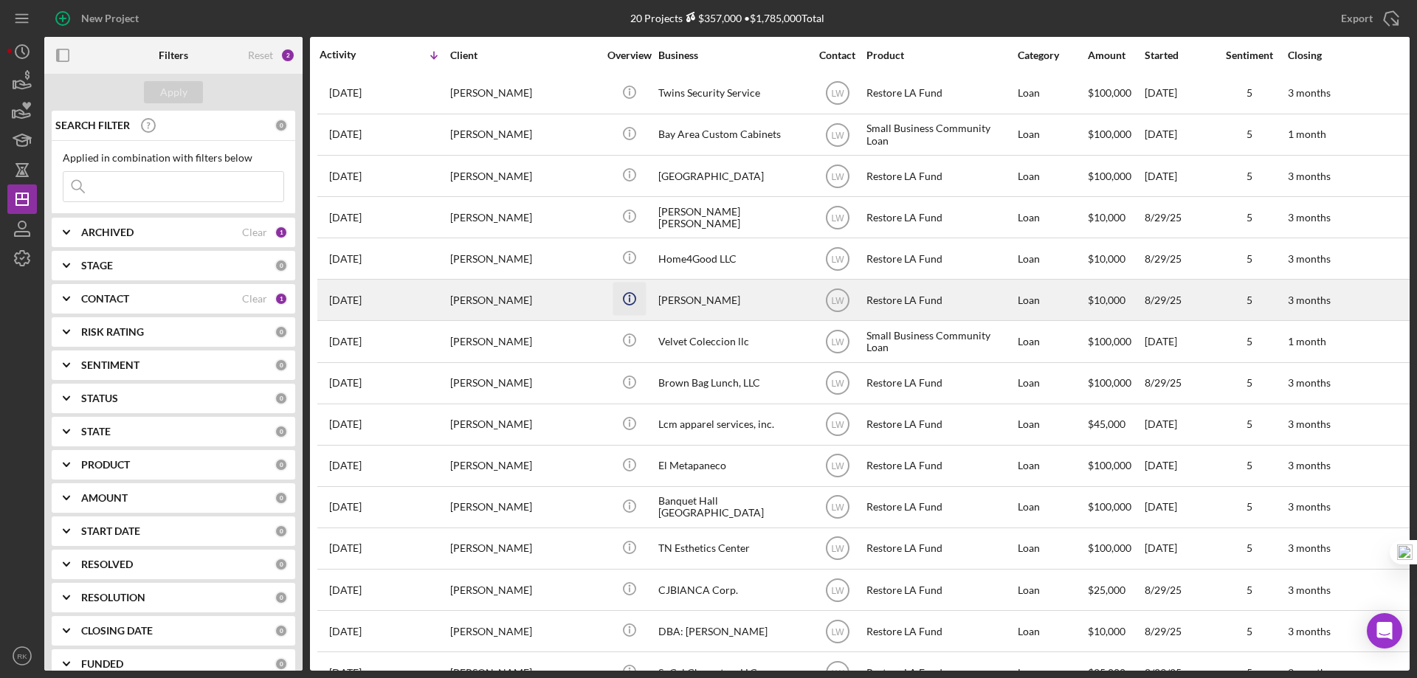
scroll to position [172, 0]
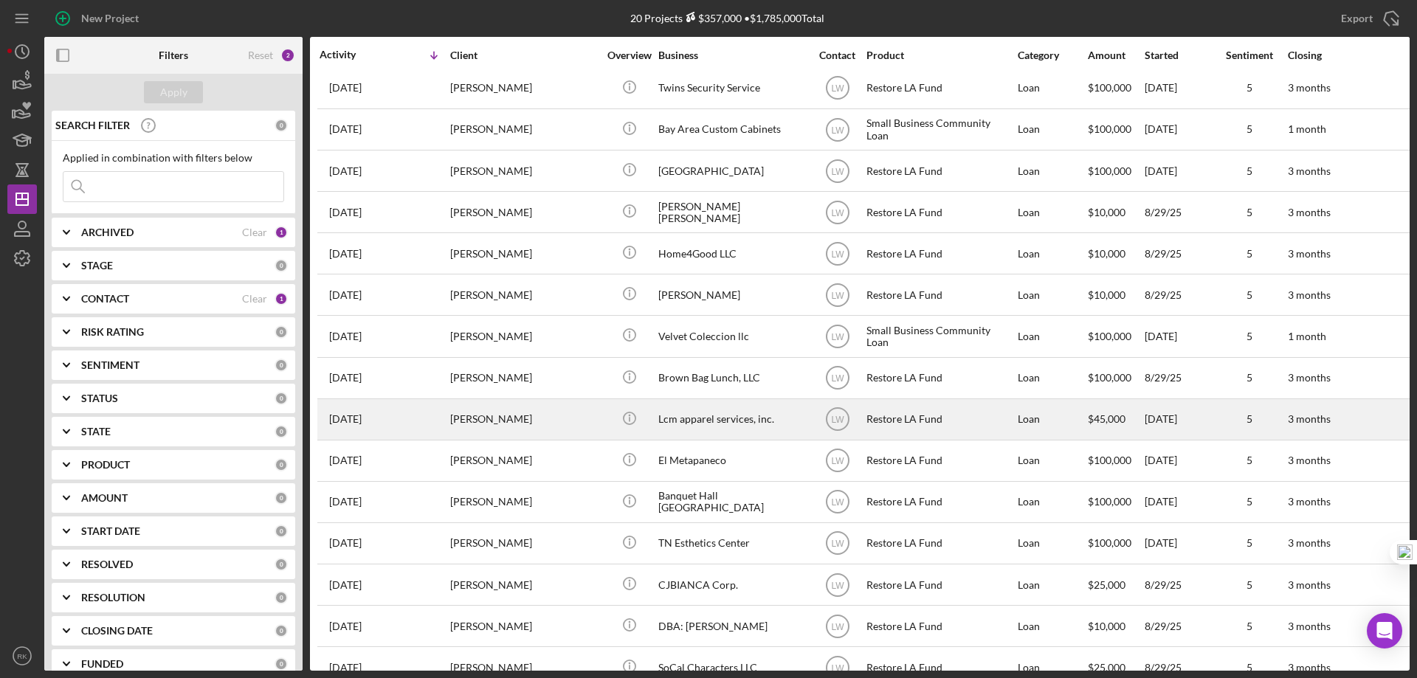
click at [721, 420] on div "Lcm apparel services, inc." at bounding box center [732, 419] width 148 height 39
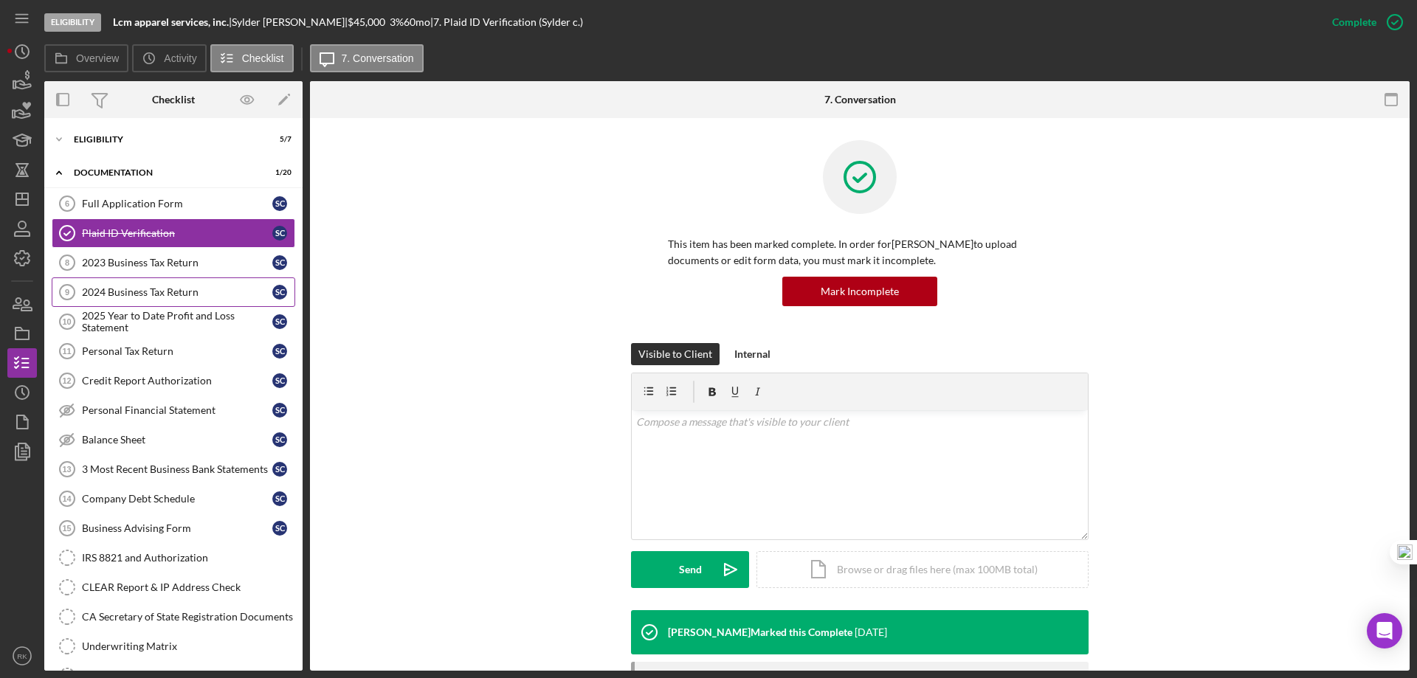
click at [125, 306] on link "2024 Business Tax Return 9 2024 Business Tax Return S c" at bounding box center [174, 293] width 244 height 30
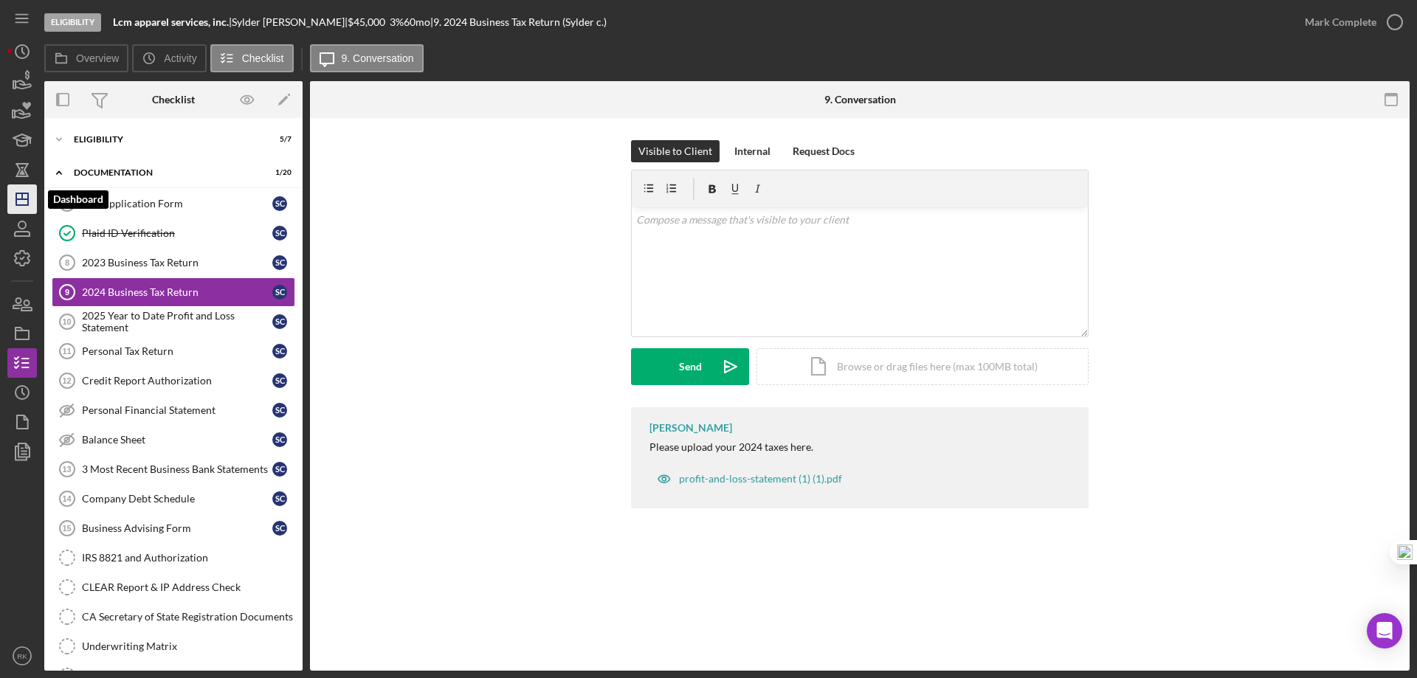
click at [25, 204] on icon "Icon/Dashboard" at bounding box center [22, 199] width 37 height 37
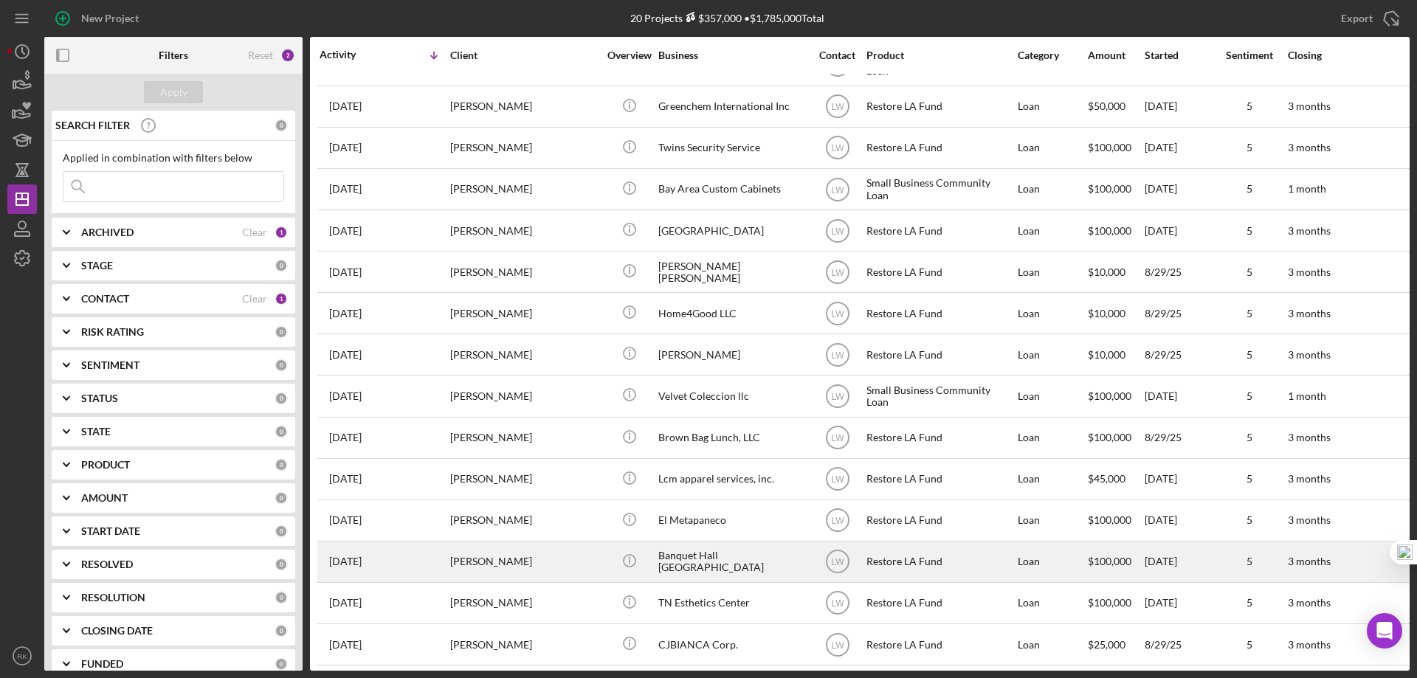
scroll to position [148, 0]
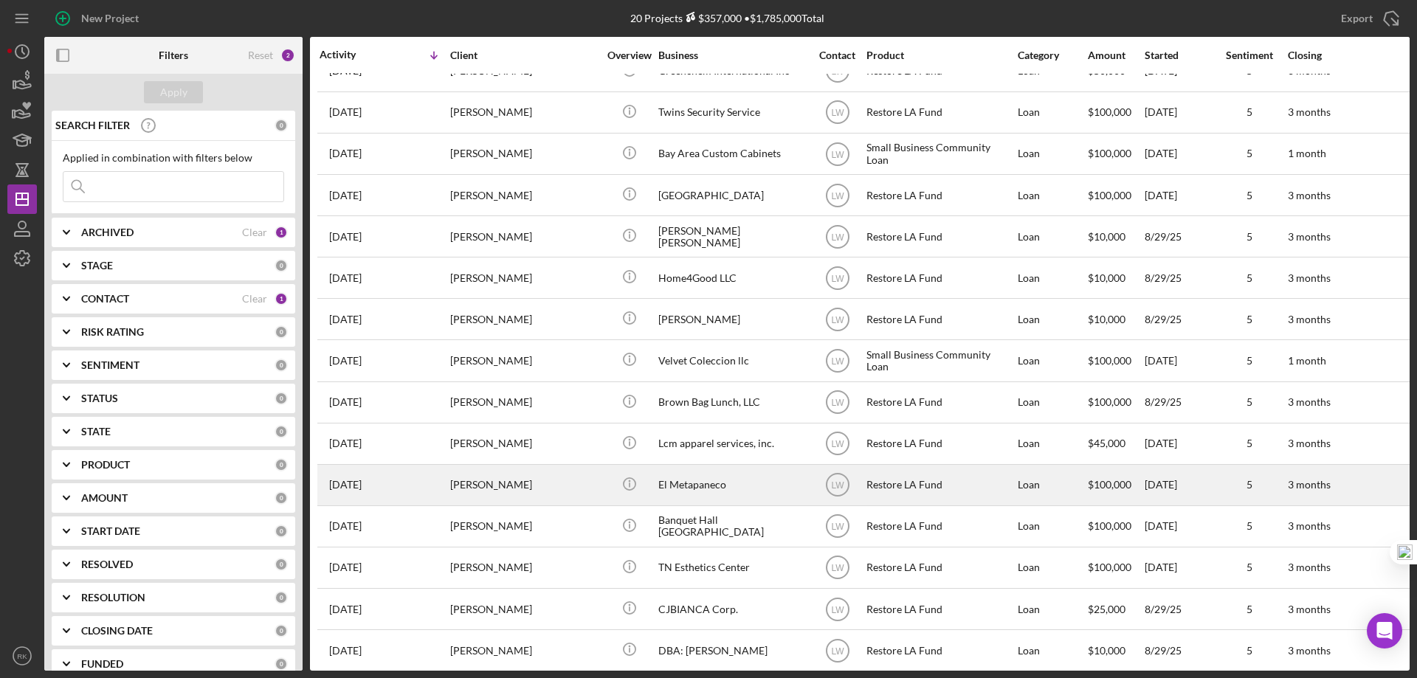
click at [699, 487] on div "El Metapaneco" at bounding box center [732, 485] width 148 height 39
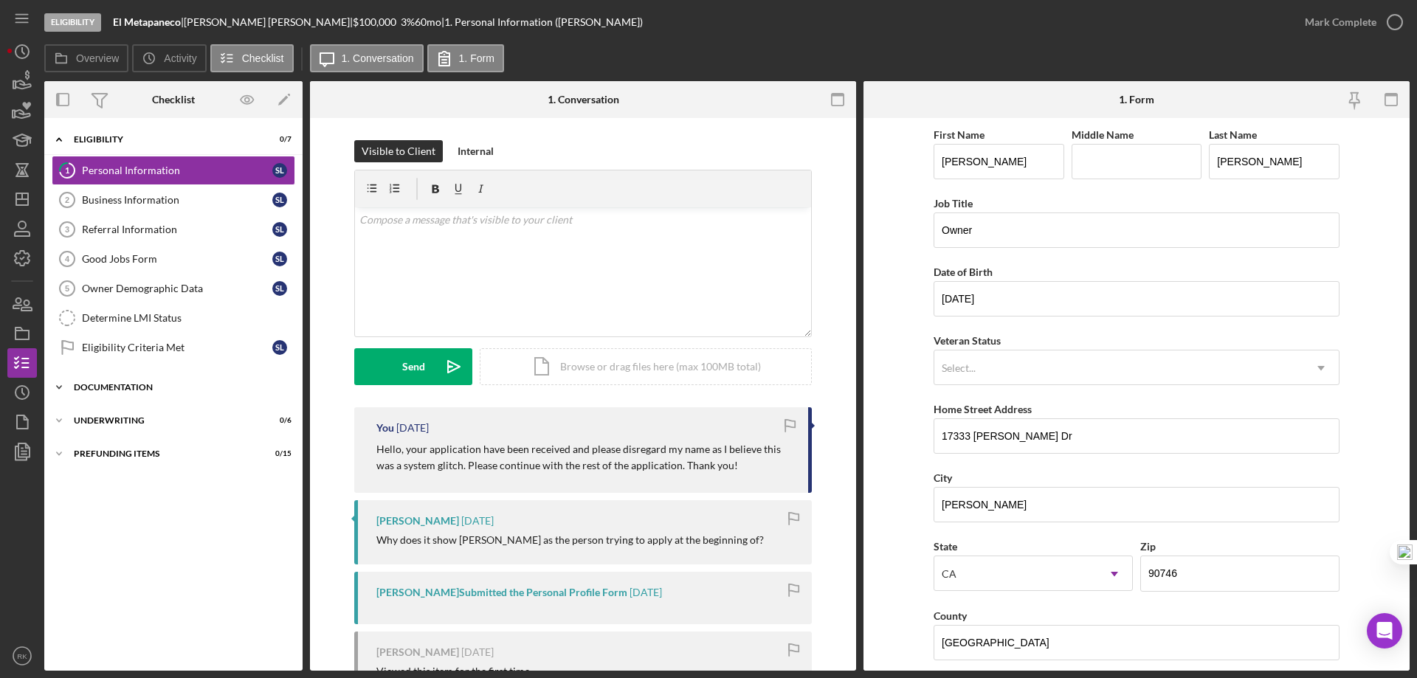
click at [141, 388] on div "Documentation" at bounding box center [179, 387] width 210 height 9
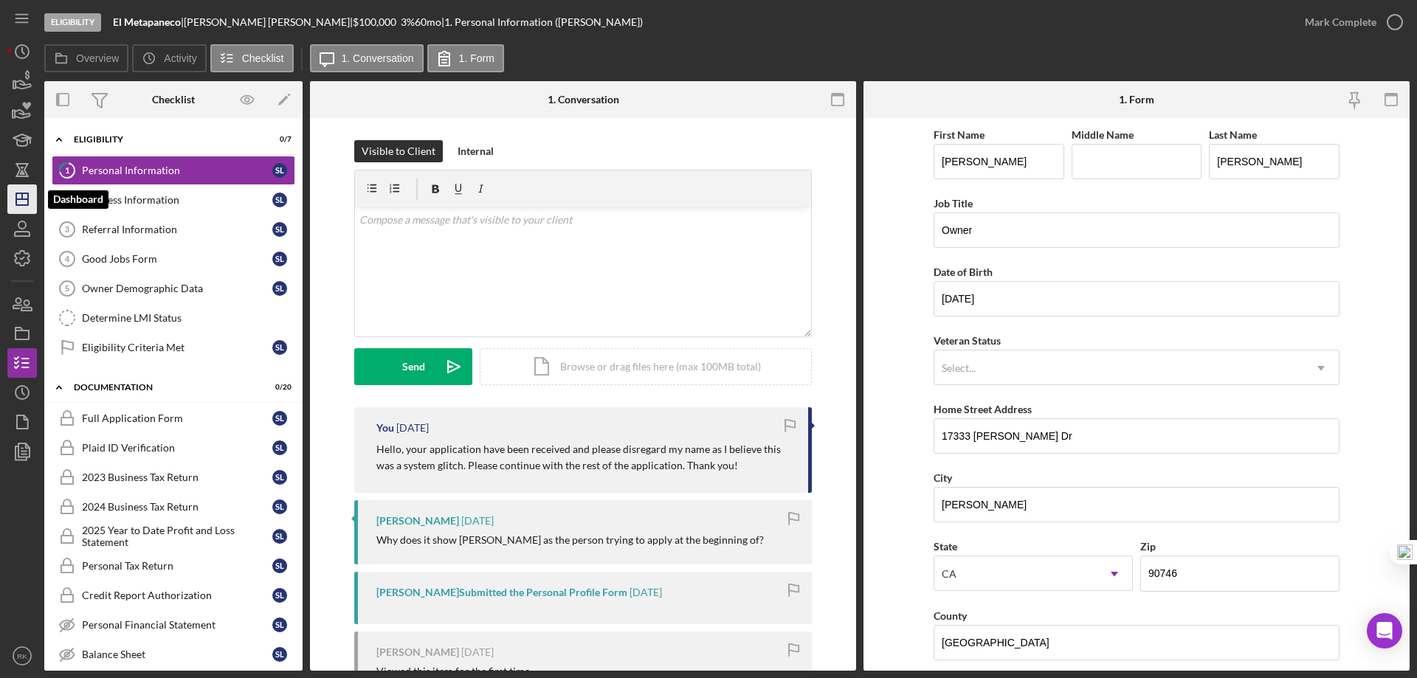
click at [10, 204] on icon "Icon/Dashboard" at bounding box center [22, 199] width 37 height 37
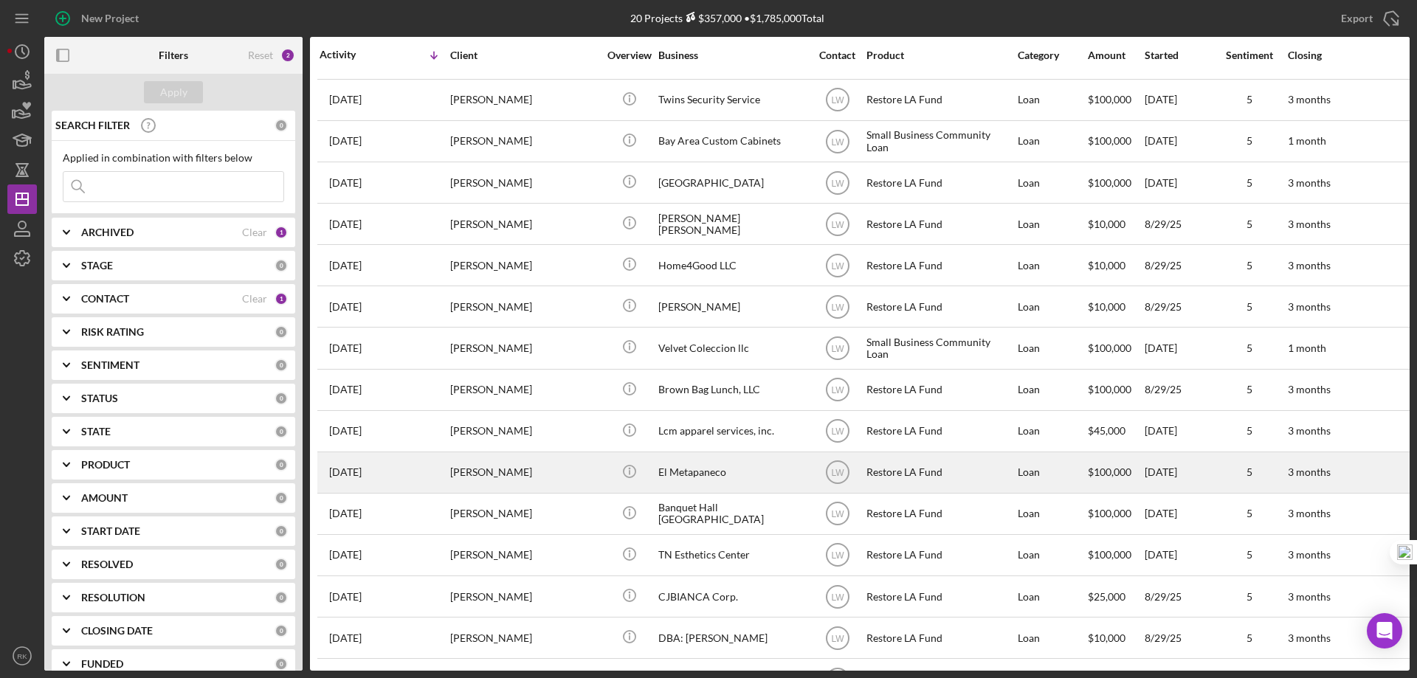
scroll to position [172, 0]
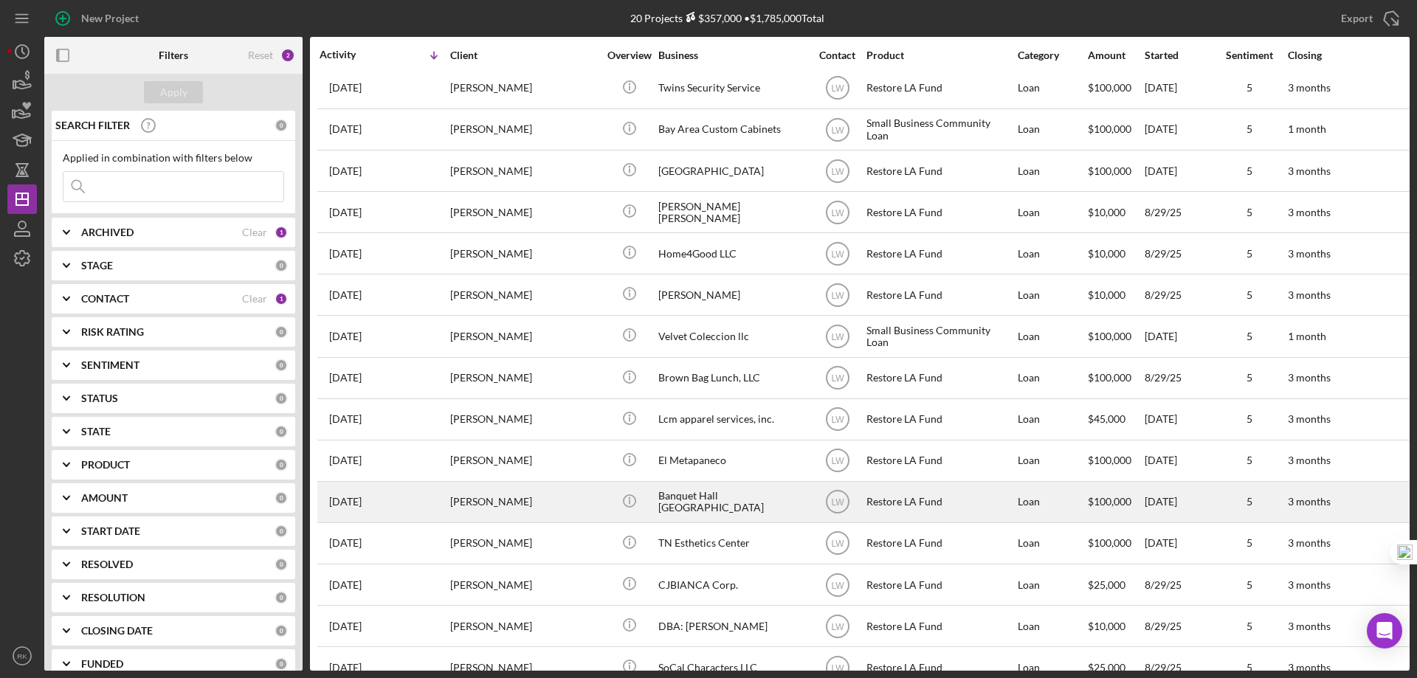
click at [729, 502] on div "Banquet Hall [GEOGRAPHIC_DATA]" at bounding box center [732, 502] width 148 height 39
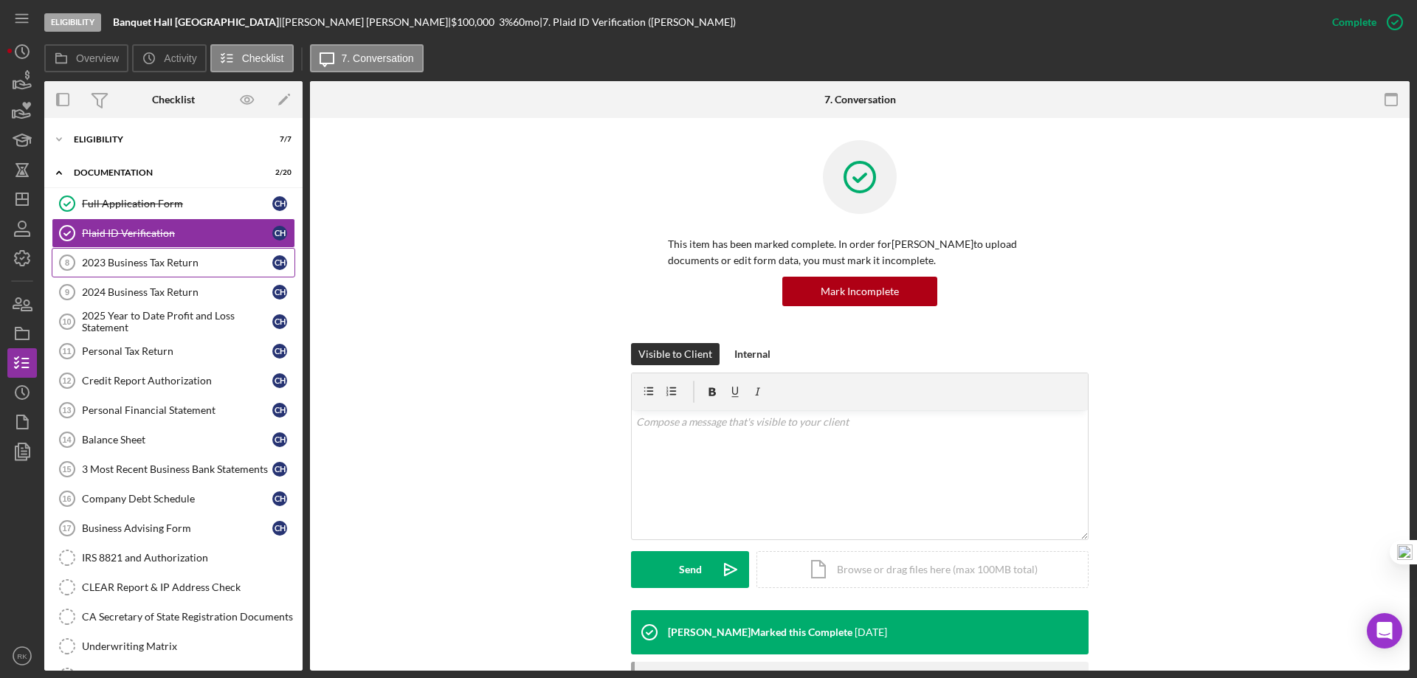
click at [152, 264] on div "2023 Business Tax Return" at bounding box center [177, 263] width 190 height 12
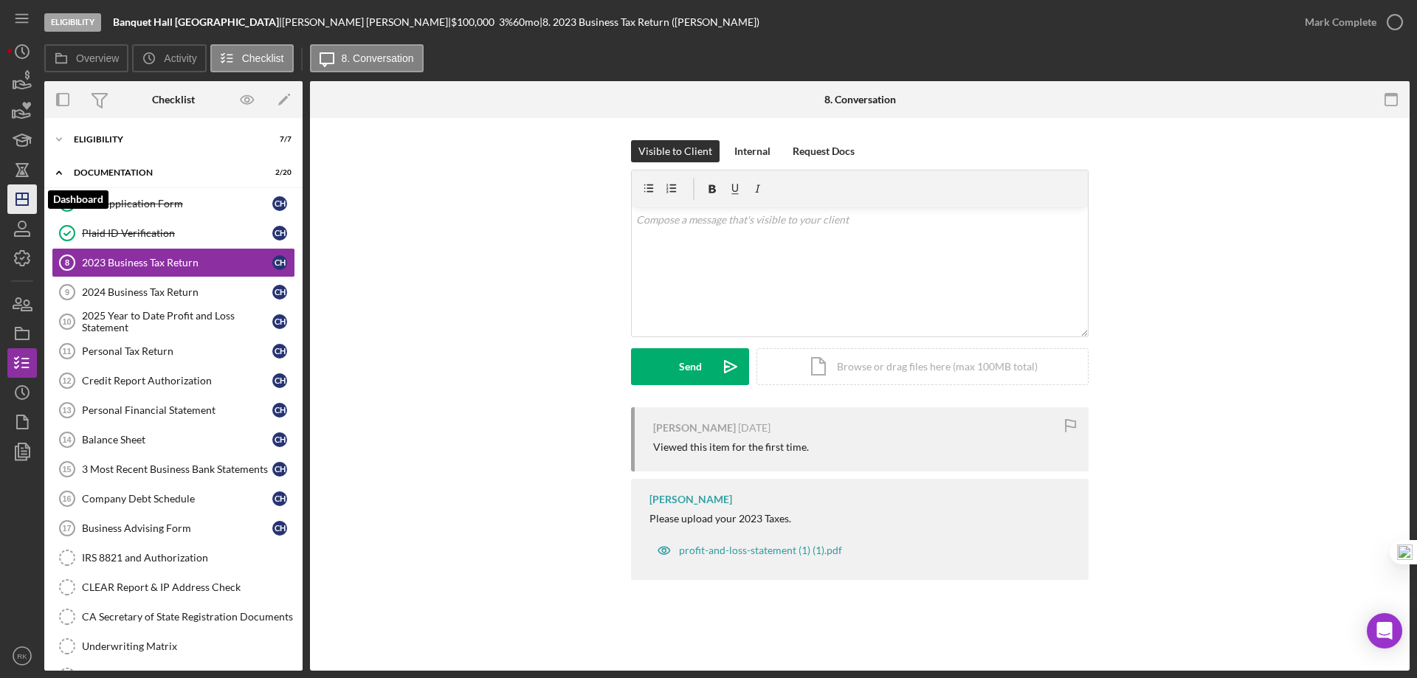
click at [18, 204] on icon "Icon/Dashboard" at bounding box center [22, 199] width 37 height 37
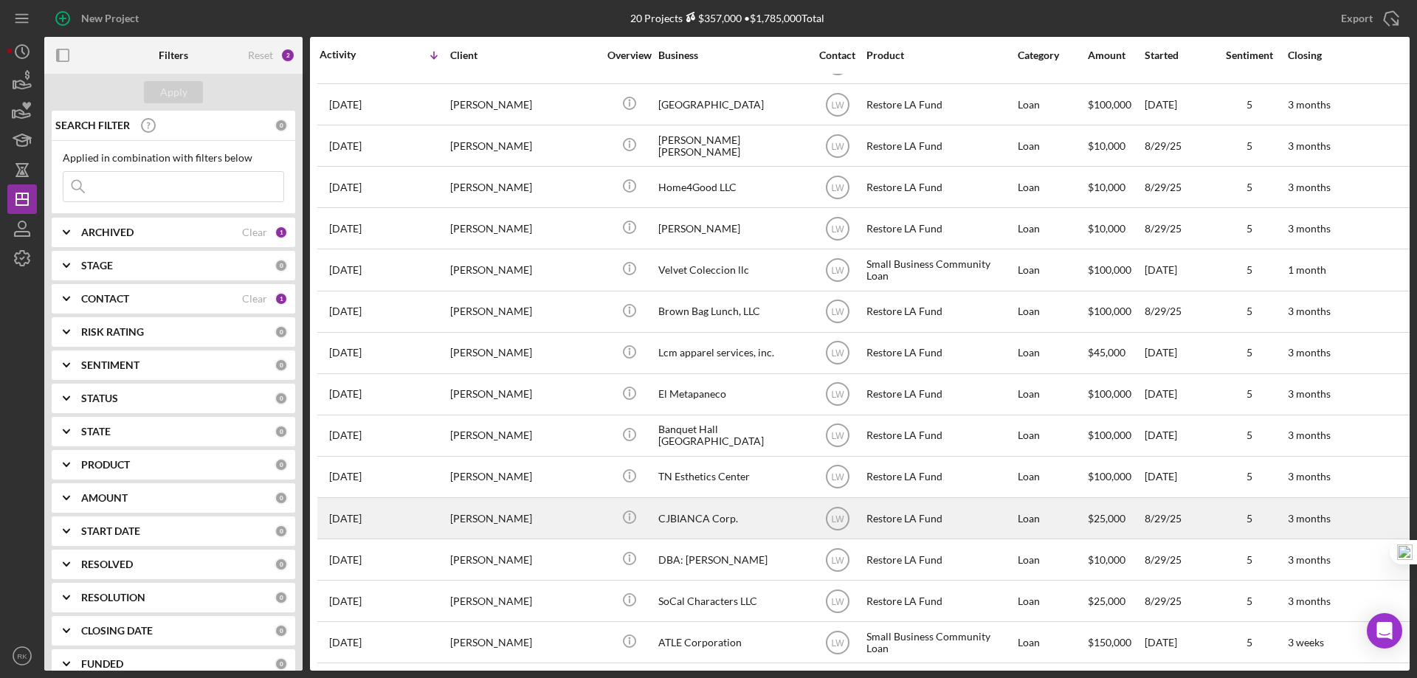
scroll to position [249, 0]
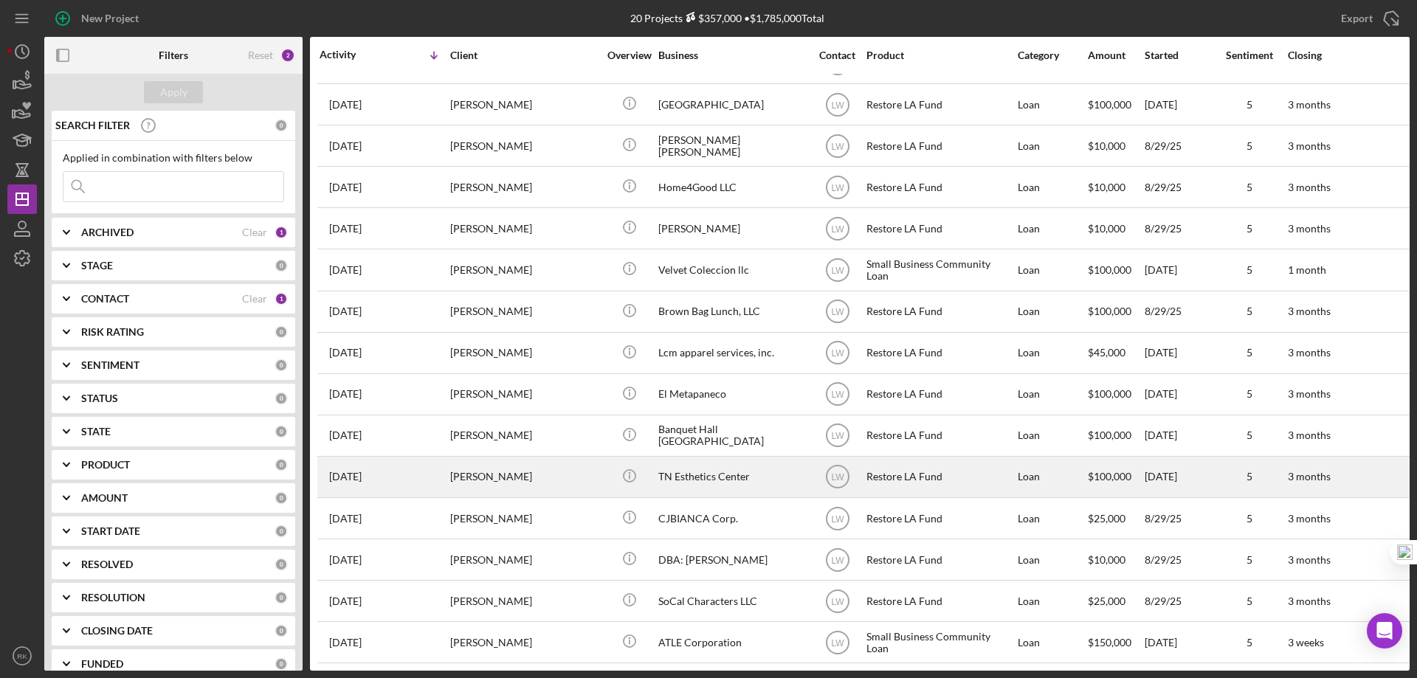
click at [708, 465] on div "TN Esthetics Center" at bounding box center [732, 477] width 148 height 39
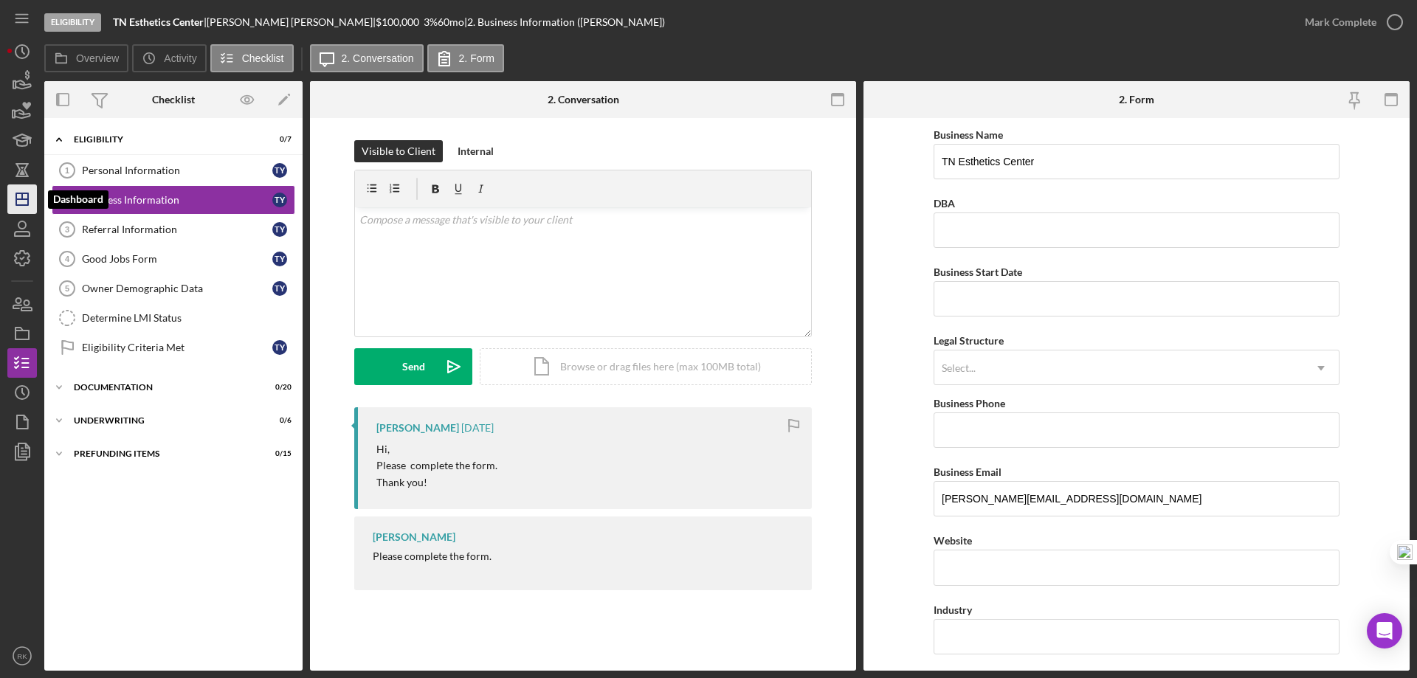
click at [18, 193] on icon "Icon/Dashboard" at bounding box center [22, 199] width 37 height 37
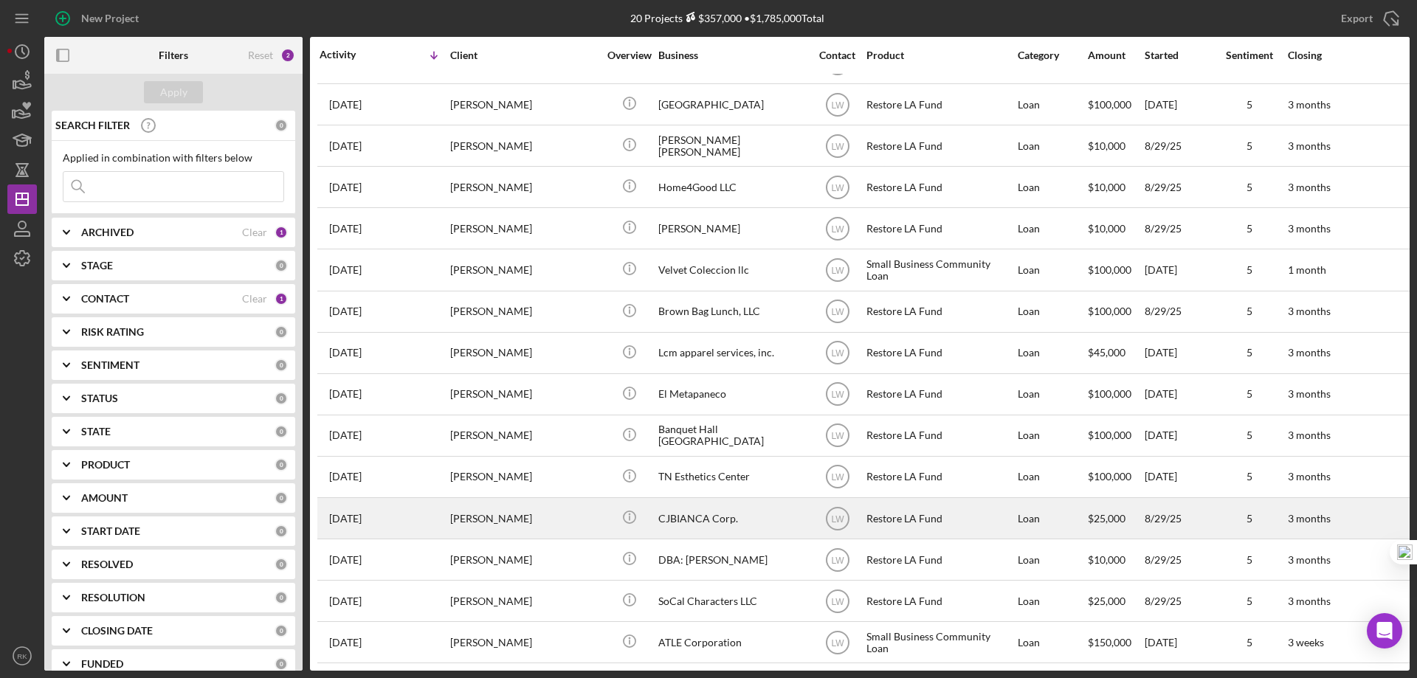
scroll to position [249, 0]
click at [720, 506] on div "CJBIANCA Corp." at bounding box center [732, 518] width 148 height 39
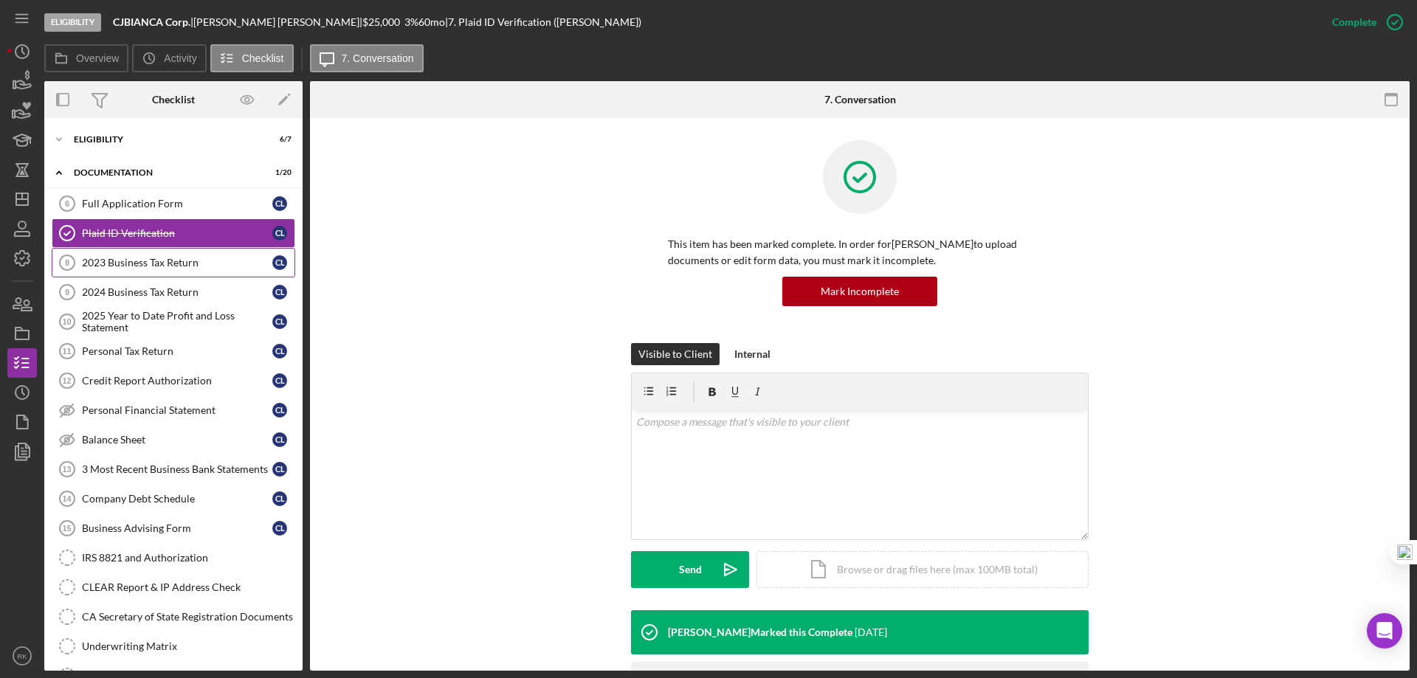
click at [132, 264] on div "2023 Business Tax Return" at bounding box center [177, 263] width 190 height 12
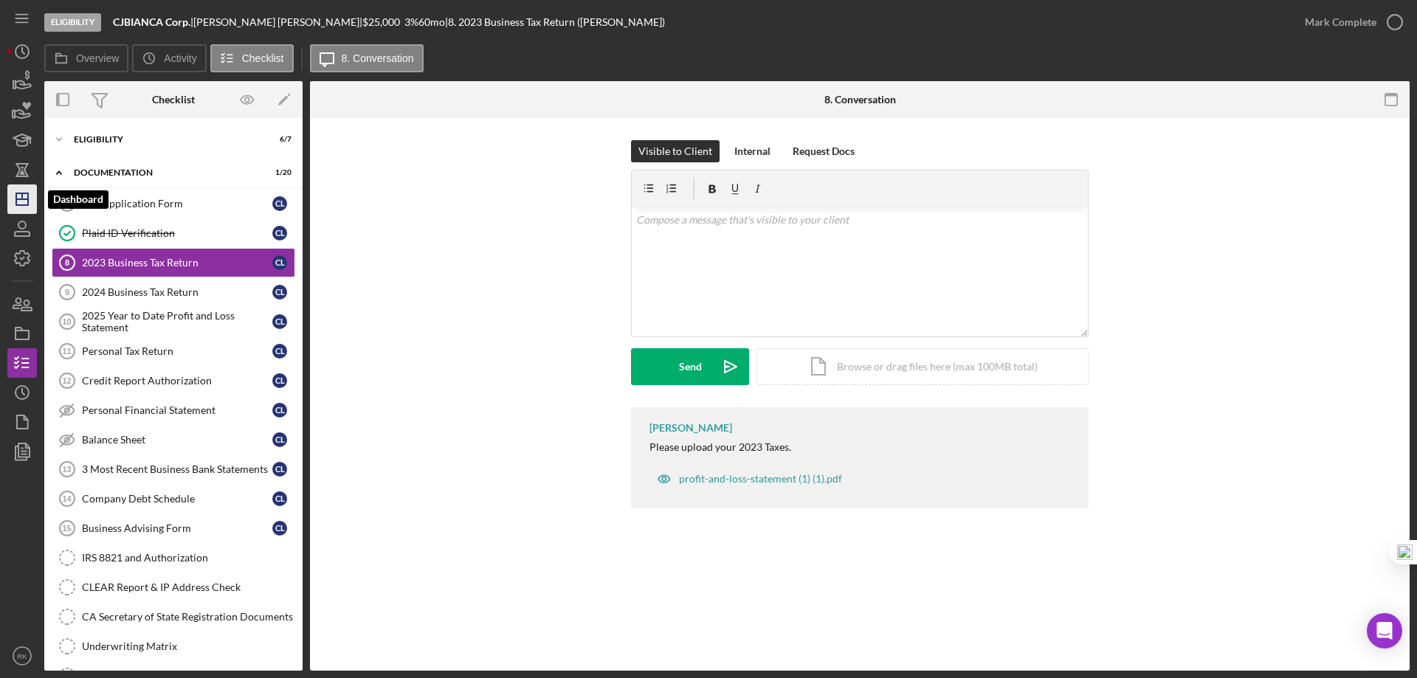
click at [18, 202] on icon "Icon/Dashboard" at bounding box center [22, 199] width 37 height 37
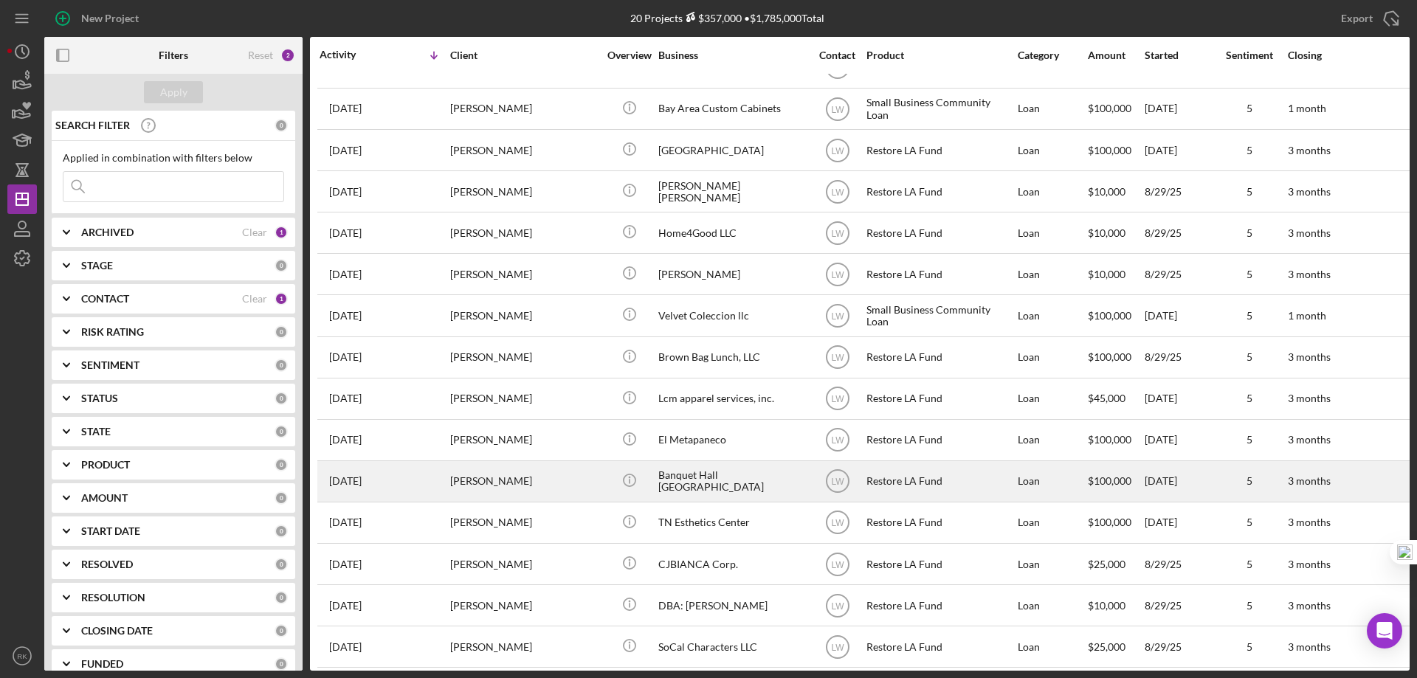
scroll to position [249, 0]
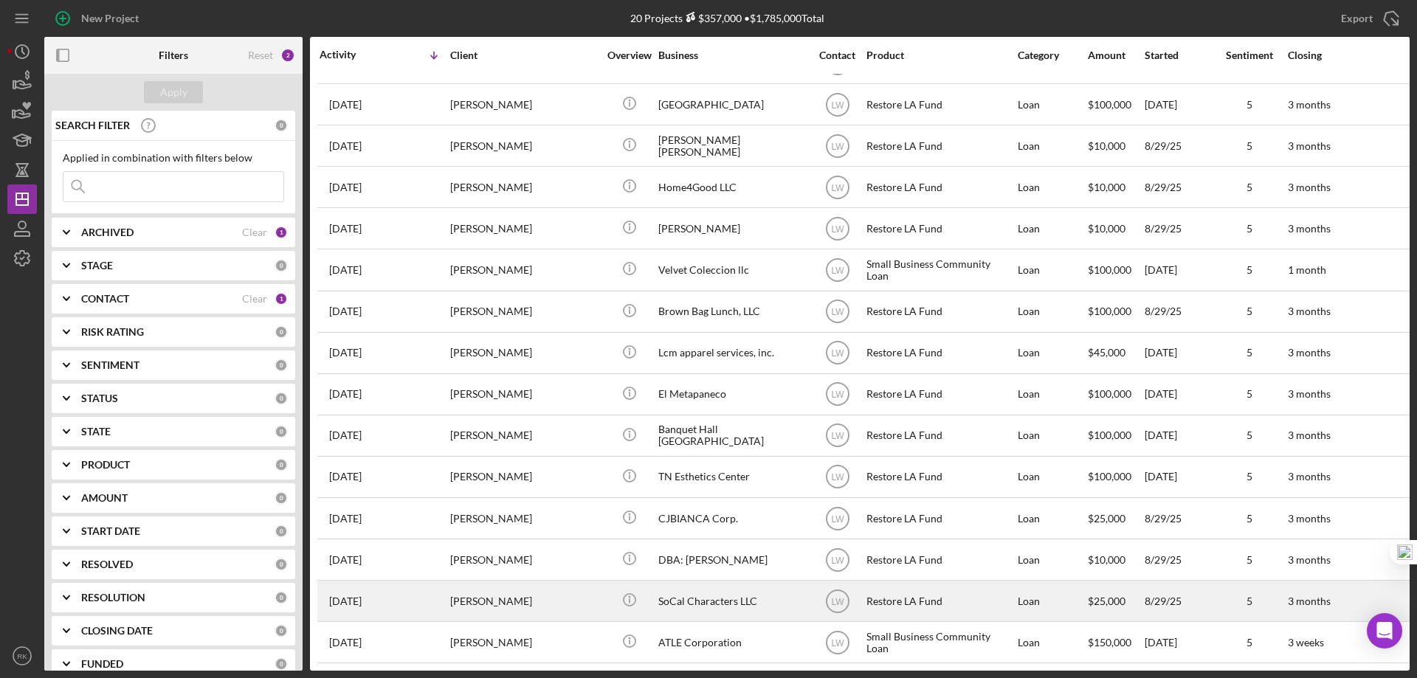
click at [708, 590] on div "SoCal Characters LLC" at bounding box center [732, 601] width 148 height 39
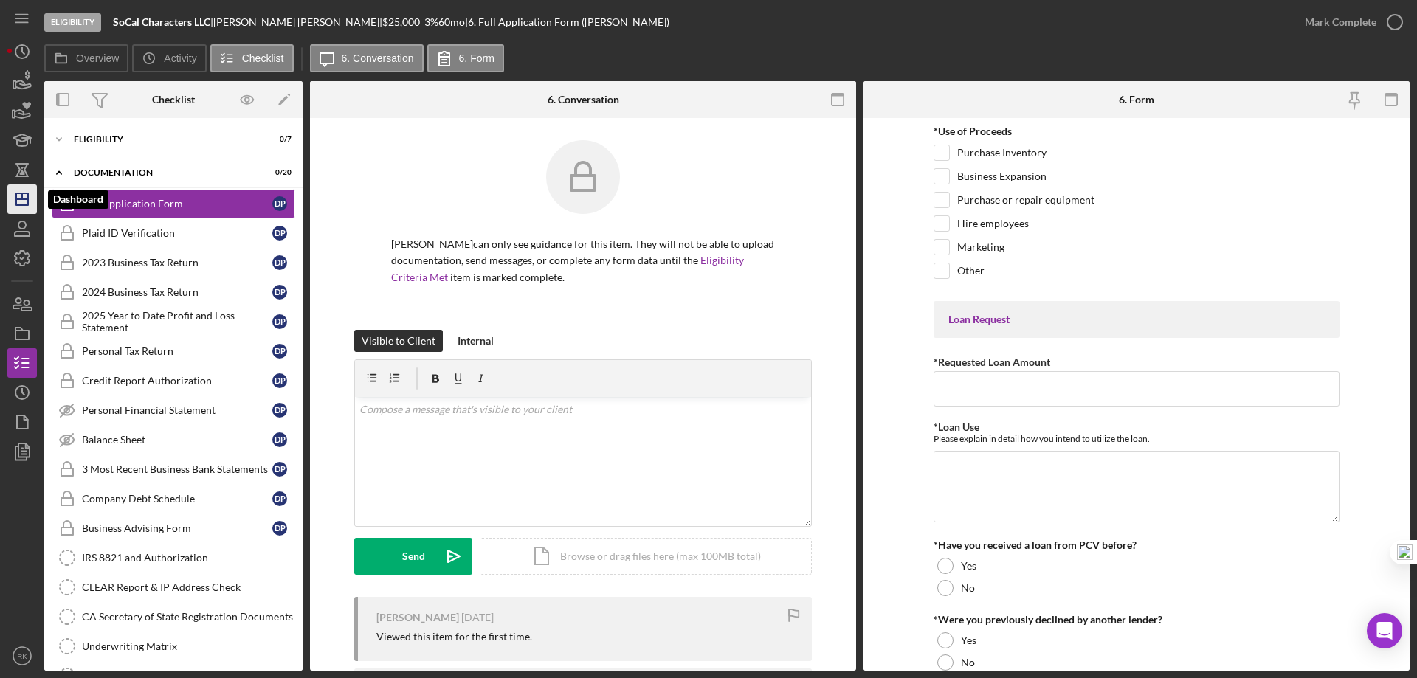
click at [19, 196] on icon "Icon/Dashboard" at bounding box center [22, 199] width 37 height 37
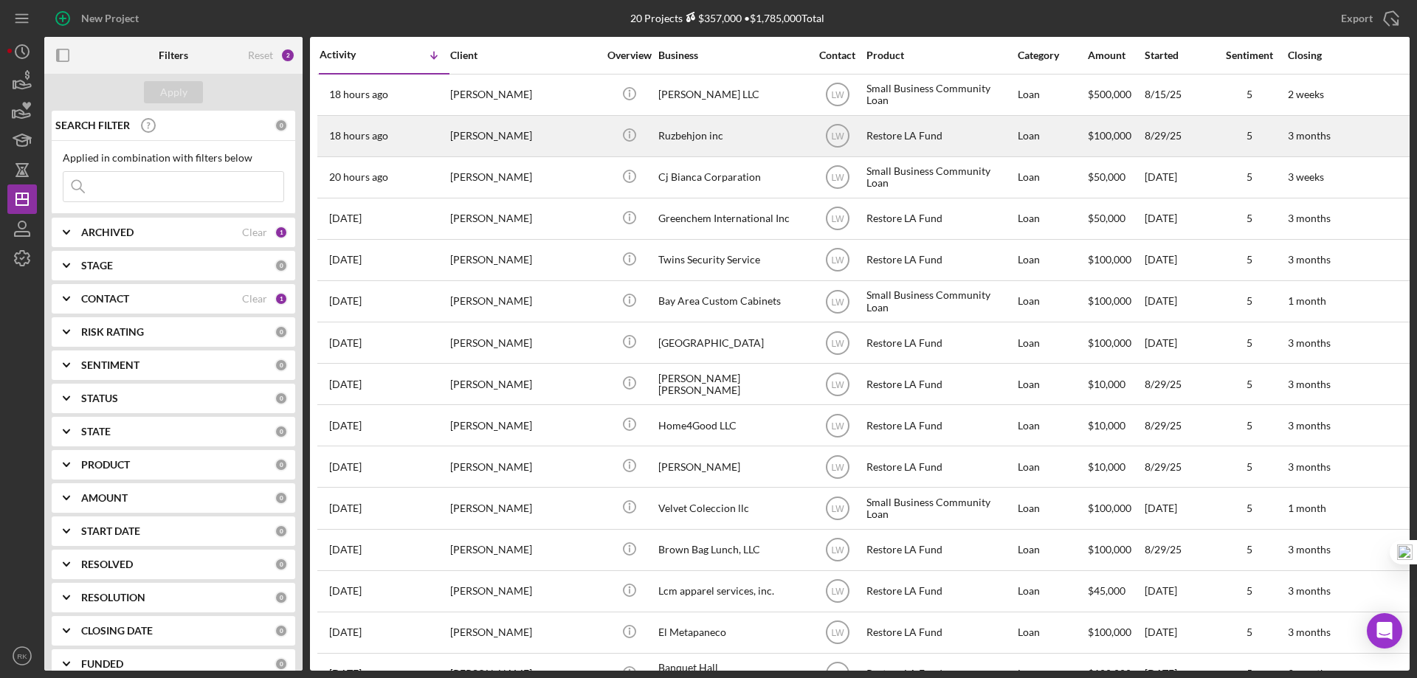
click at [678, 136] on div "Ruzbehjon inc" at bounding box center [732, 136] width 148 height 39
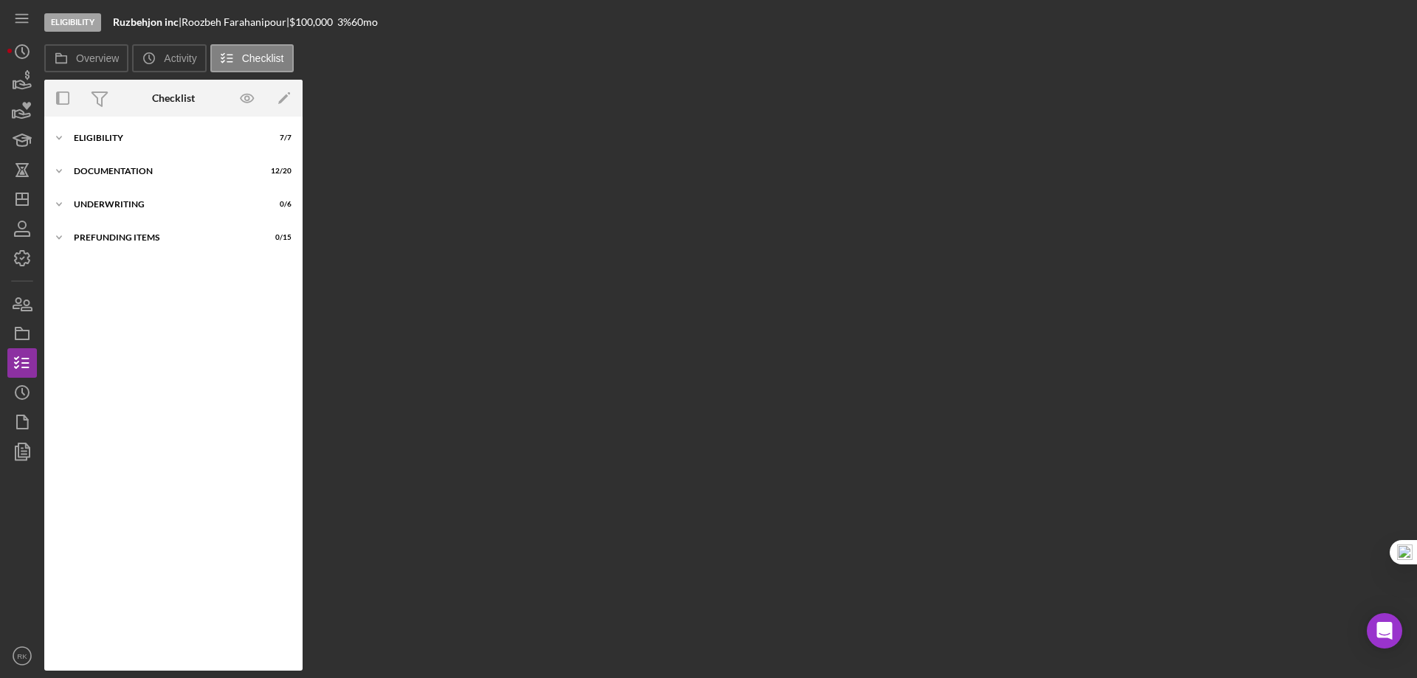
scroll to position [16, 0]
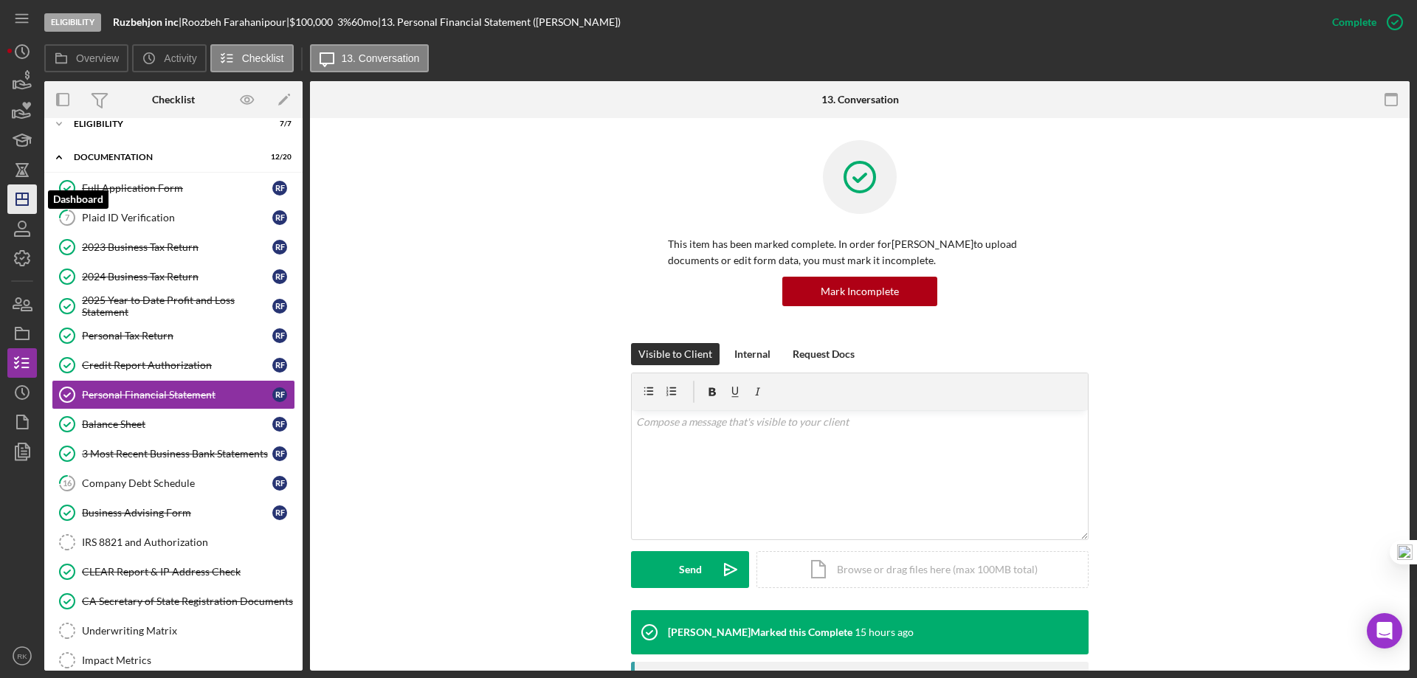
click at [28, 200] on polygon "button" at bounding box center [22, 199] width 12 height 12
